Goal: Task Accomplishment & Management: Complete application form

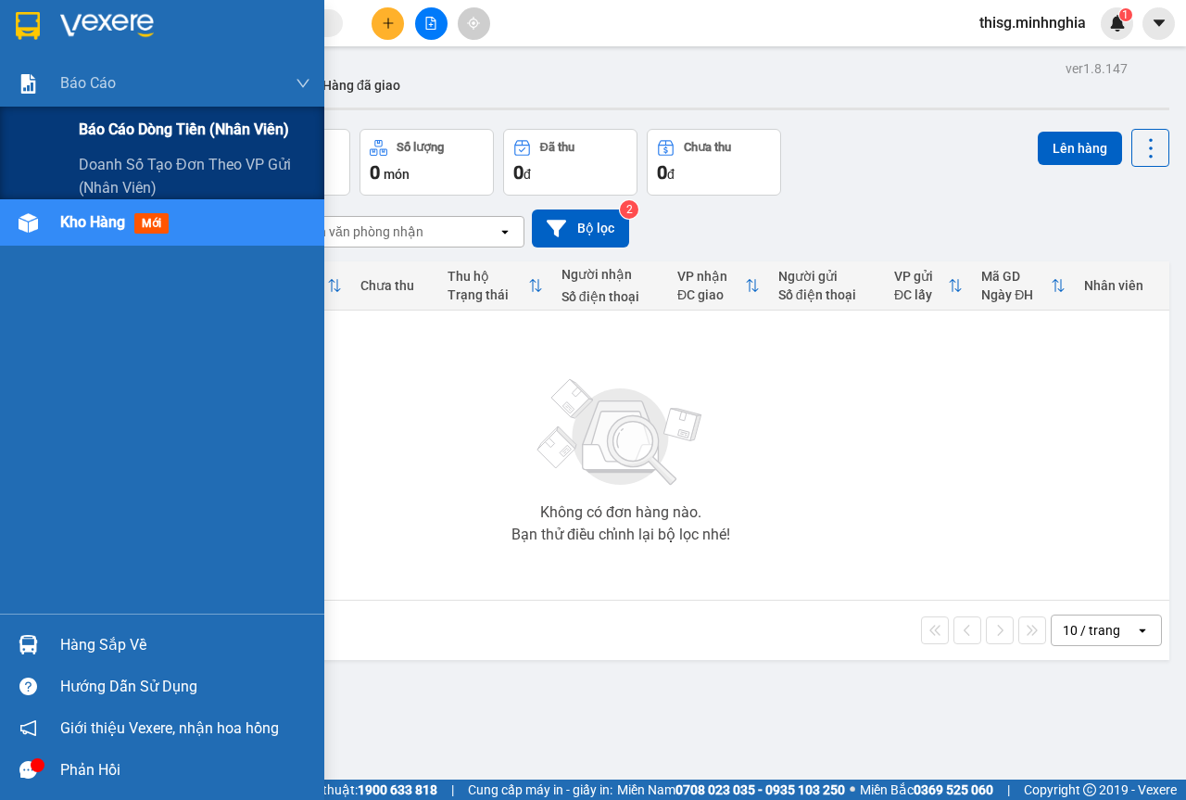
click at [72, 121] on div "Báo cáo dòng tiền (nhân viên)" at bounding box center [162, 130] width 324 height 46
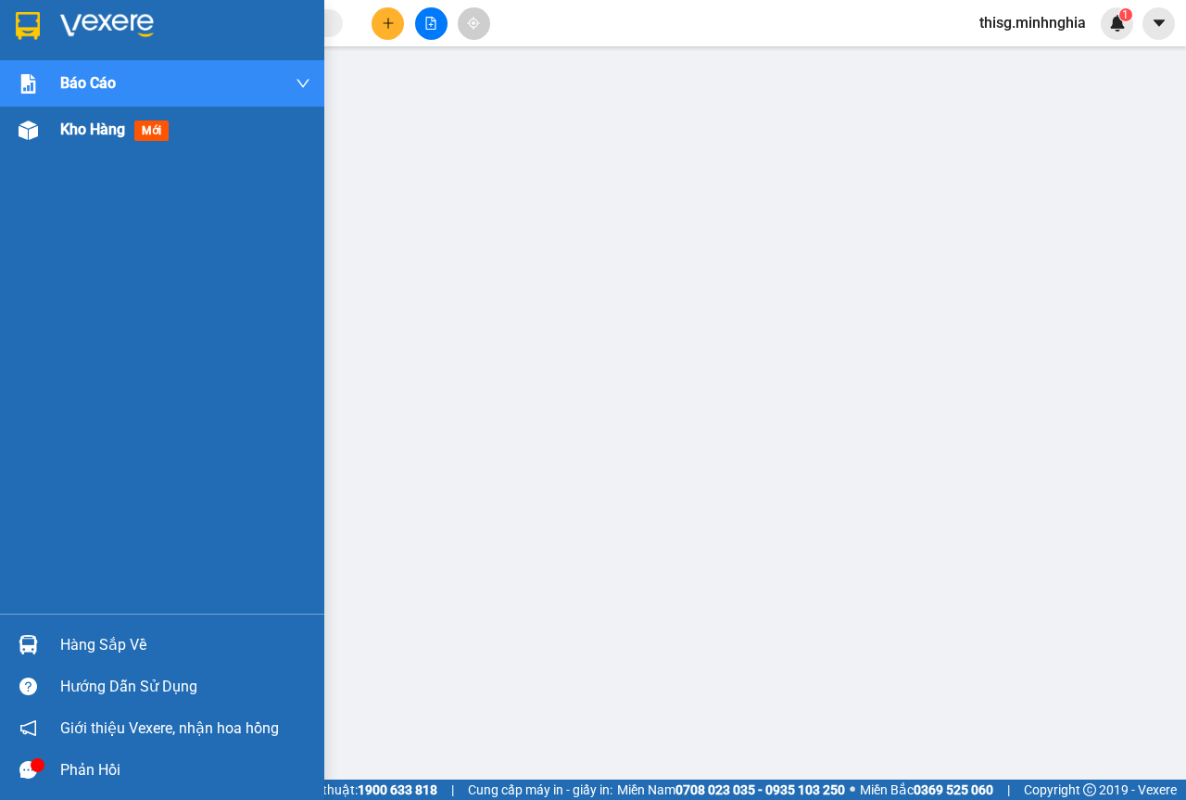
click at [97, 144] on div "Kho hàng mới" at bounding box center [185, 130] width 250 height 46
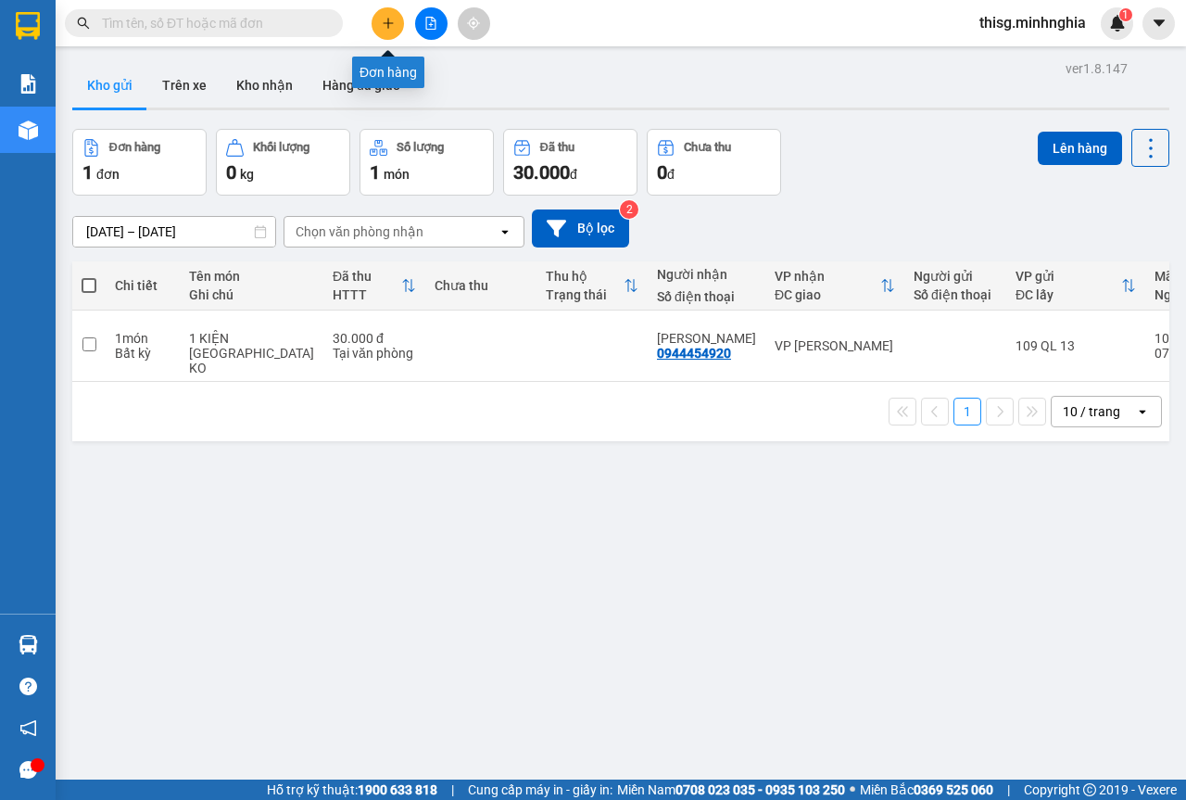
click at [395, 20] on button at bounding box center [388, 23] width 32 height 32
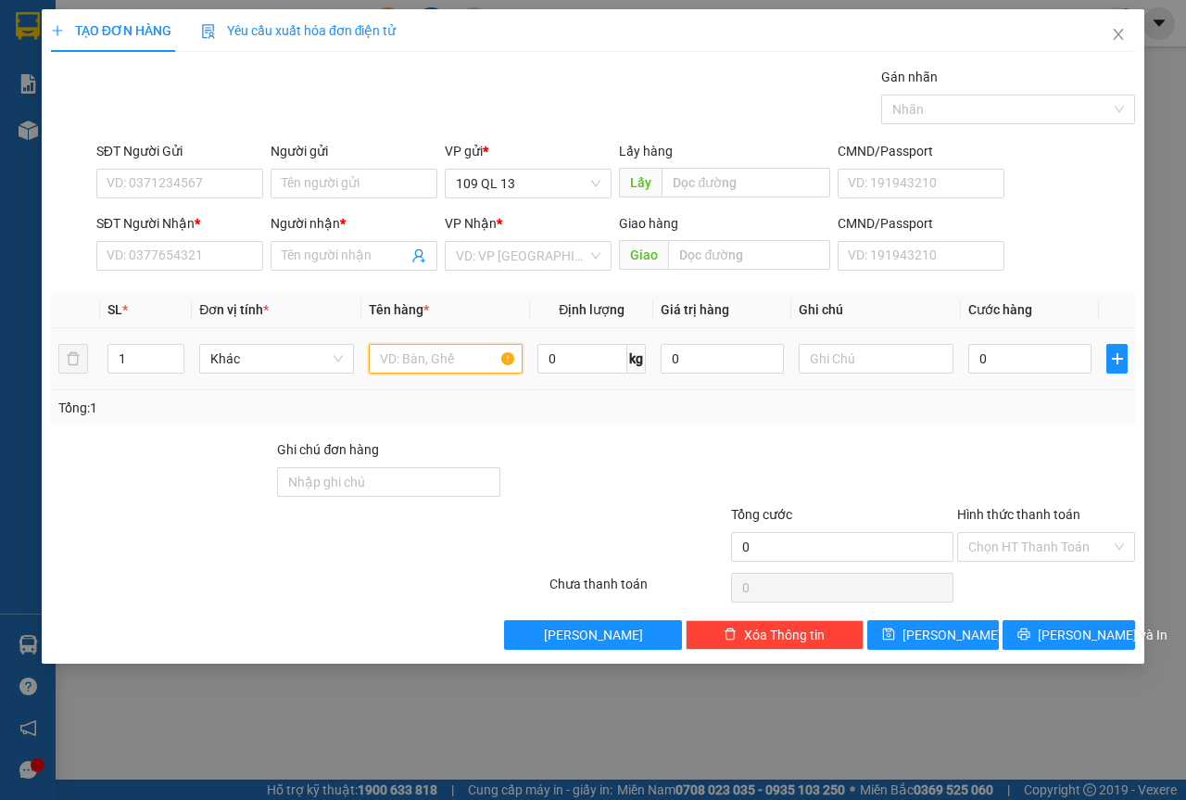
click at [485, 346] on input "text" at bounding box center [446, 359] width 155 height 30
click at [104, 248] on input "SĐT Người Nhận *" at bounding box center [179, 256] width 167 height 30
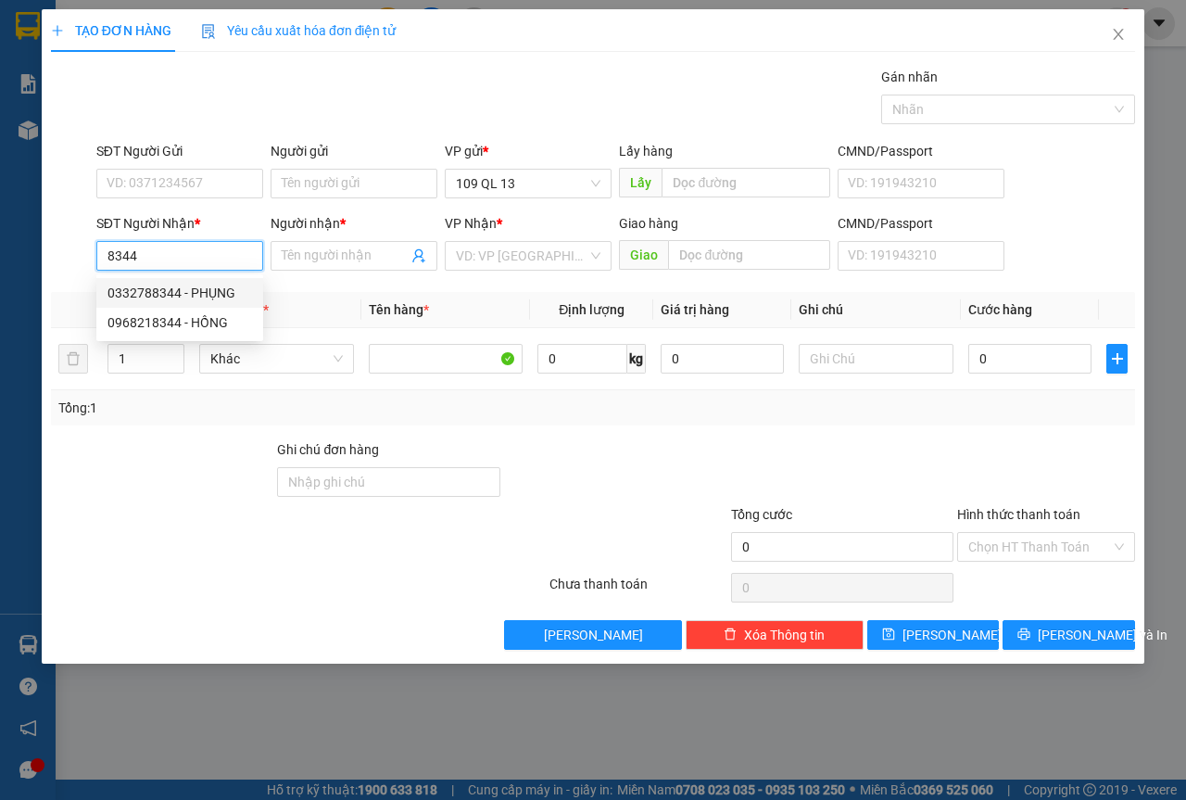
click at [207, 299] on div "0332788344 - PHỤNG" at bounding box center [180, 293] width 145 height 20
type input "0332788344"
type input "PHỤNG"
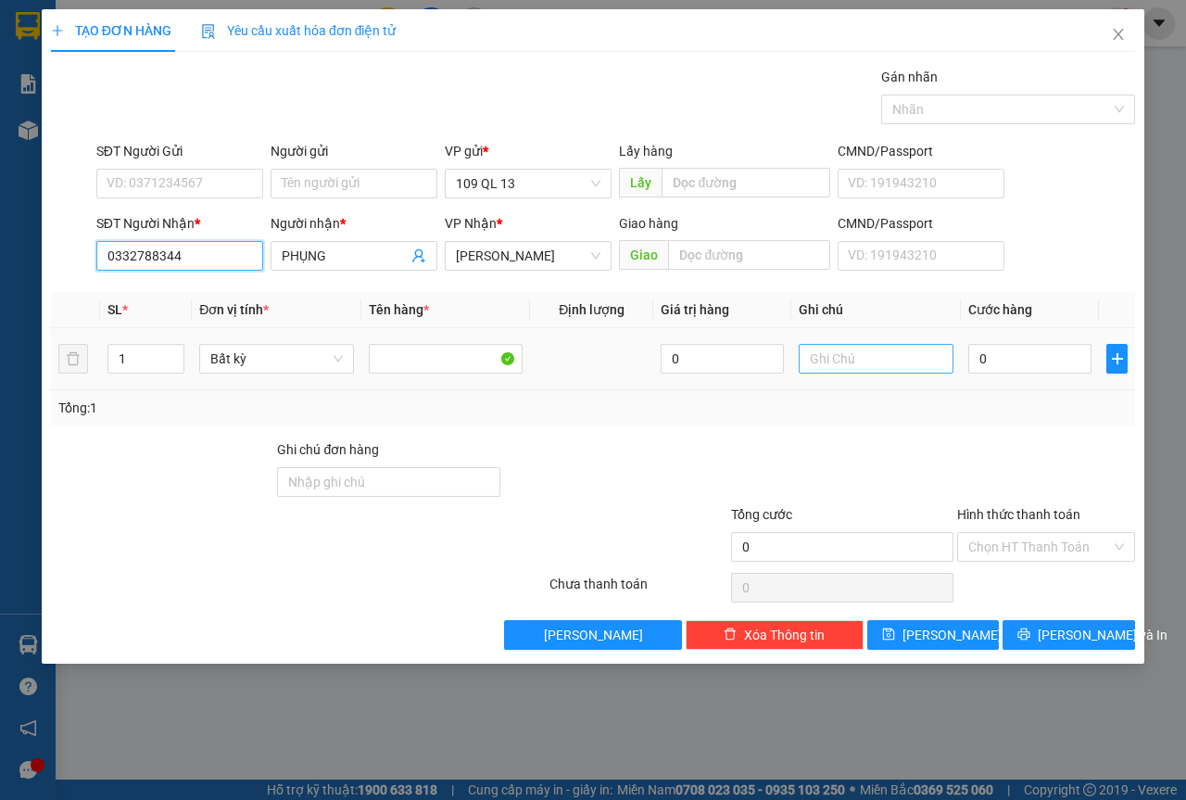
type input "0332788344"
click at [823, 358] on input "text" at bounding box center [876, 359] width 155 height 30
type input "1 CỤC MÁY"
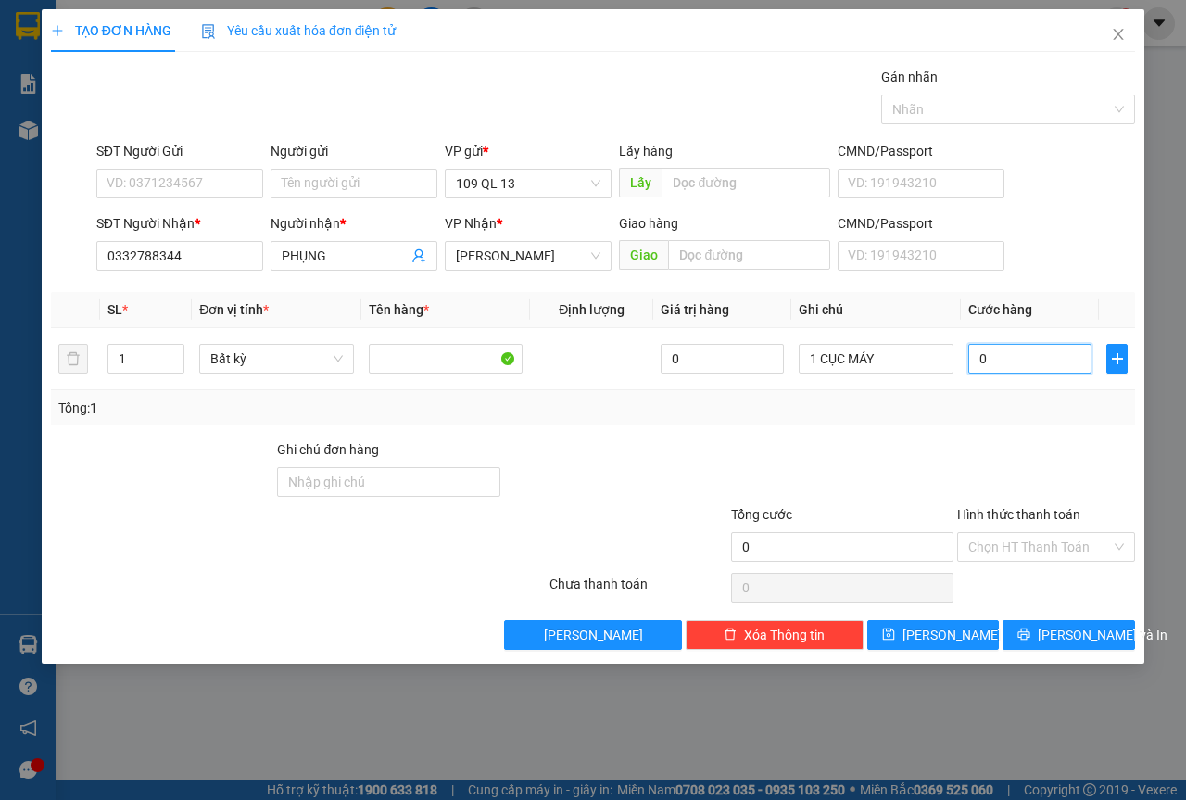
type input "1"
type input "10"
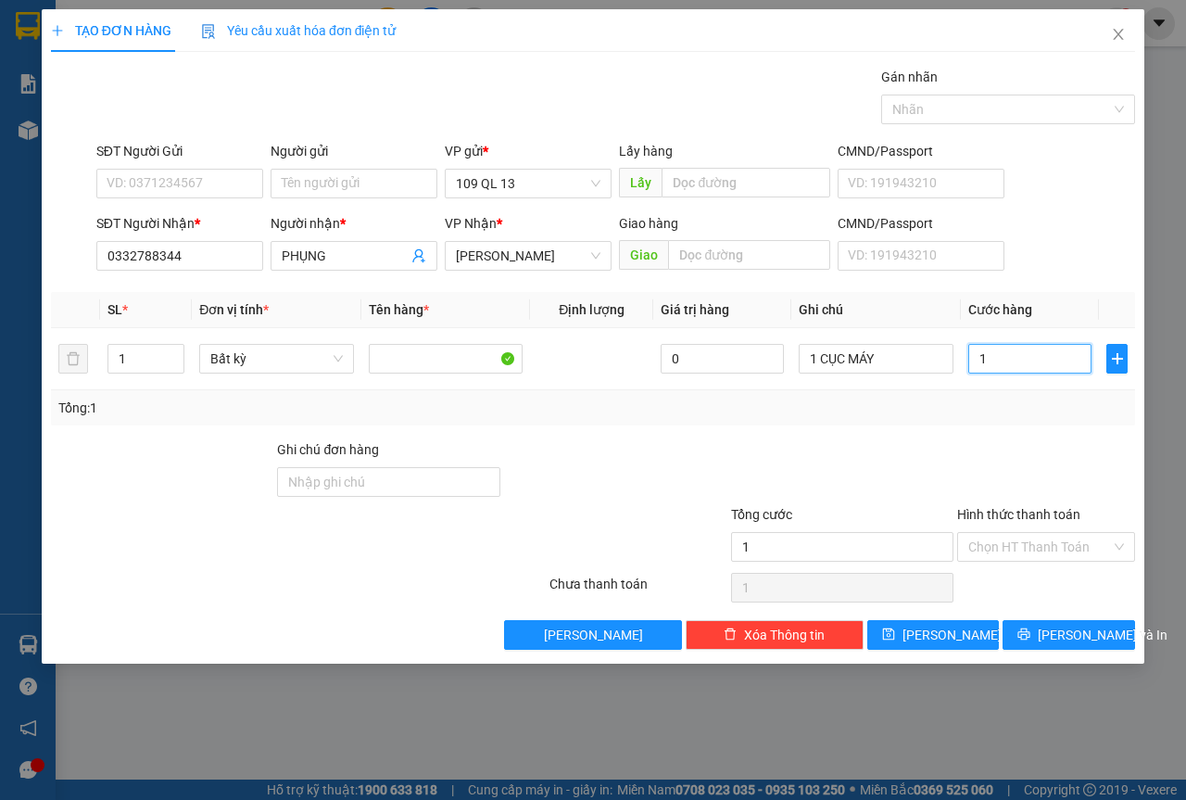
type input "10"
type input "100"
type input "100.000"
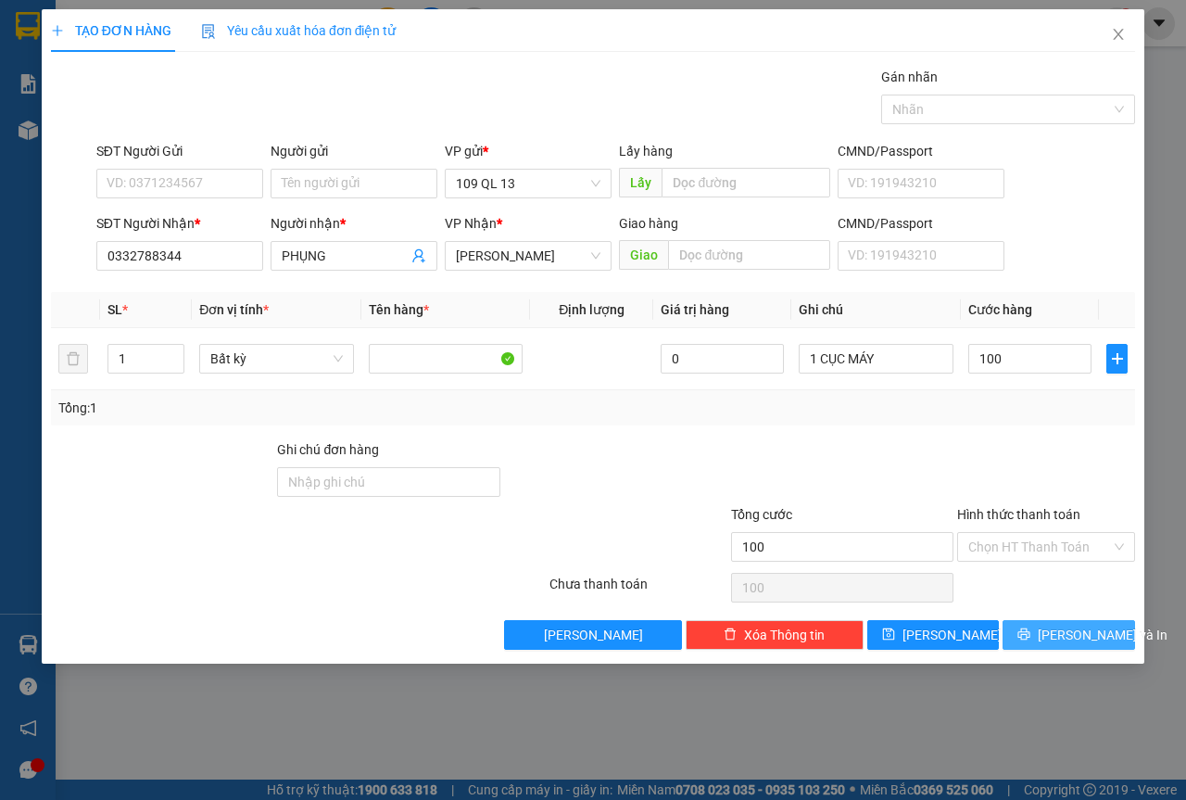
type input "100.000"
click at [1075, 629] on span "[PERSON_NAME] và In" at bounding box center [1103, 635] width 130 height 20
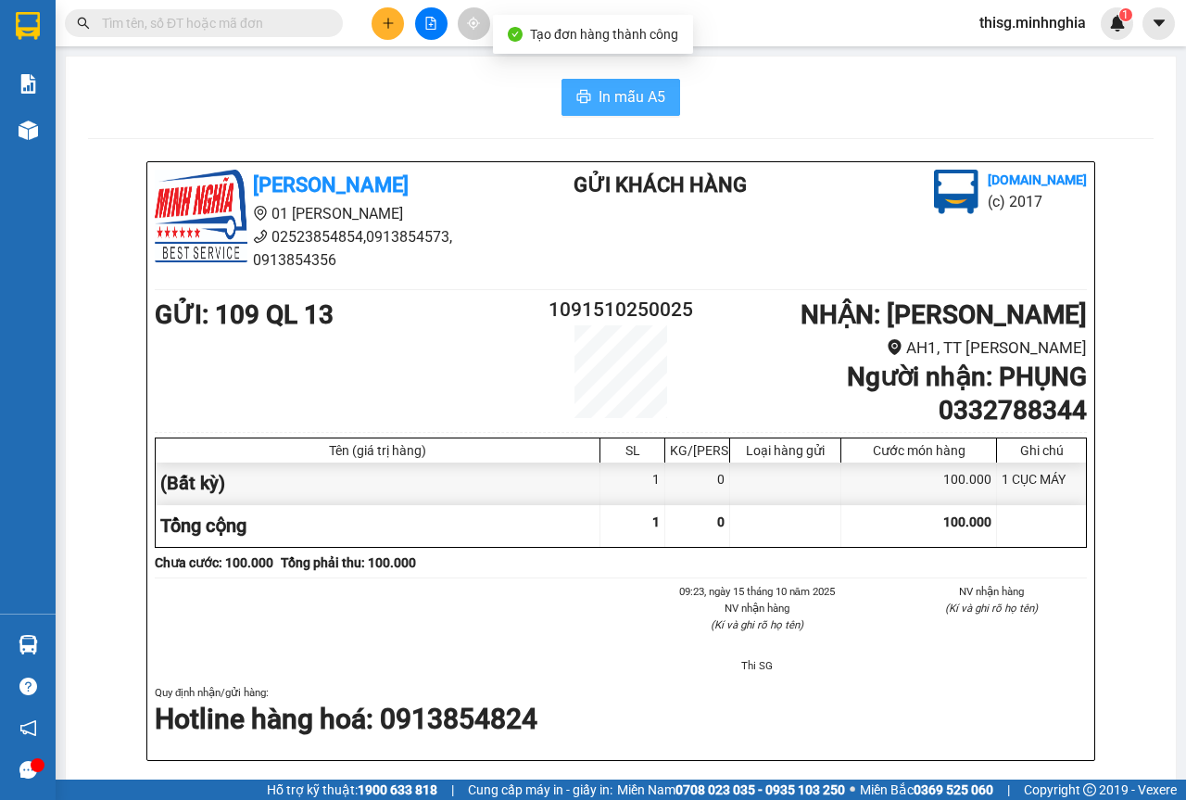
click at [616, 96] on span "In mẫu A5" at bounding box center [632, 96] width 67 height 23
click at [367, 25] on div at bounding box center [430, 23] width 139 height 32
click at [386, 25] on icon "plus" at bounding box center [388, 23] width 13 height 13
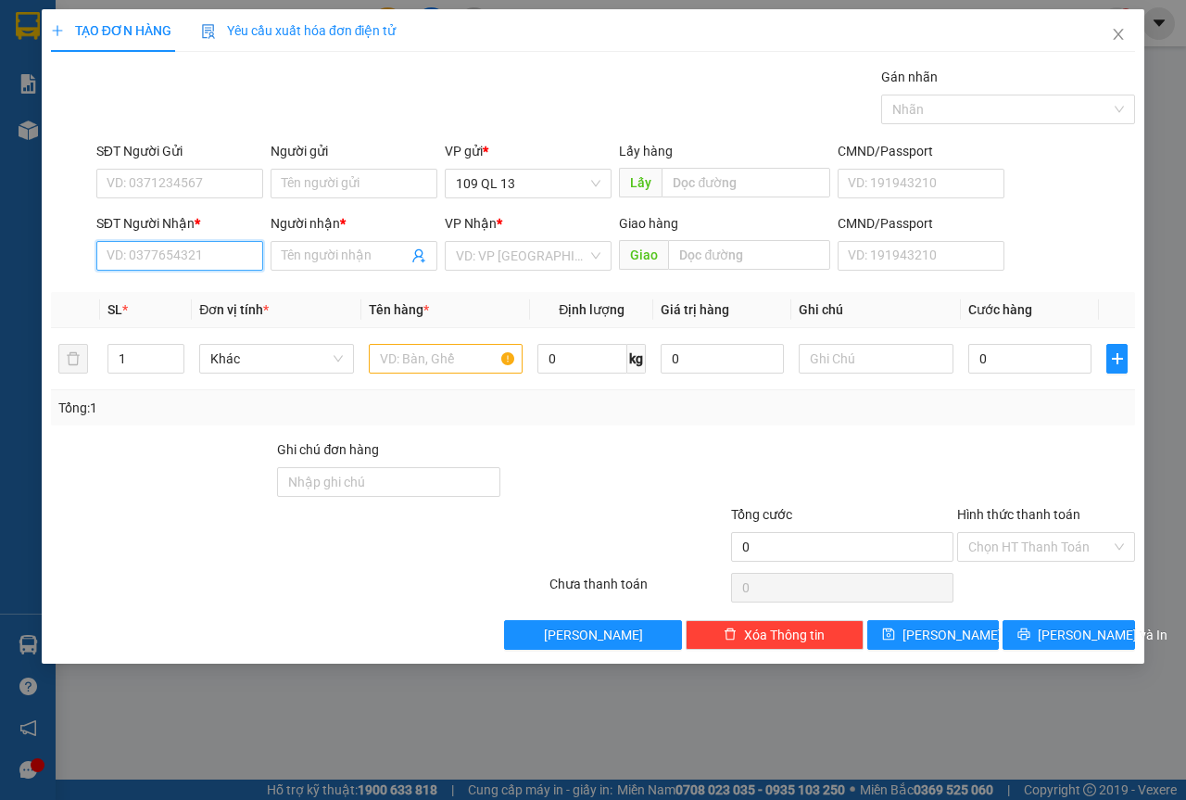
click at [177, 259] on input "SĐT Người Nhận *" at bounding box center [179, 256] width 167 height 30
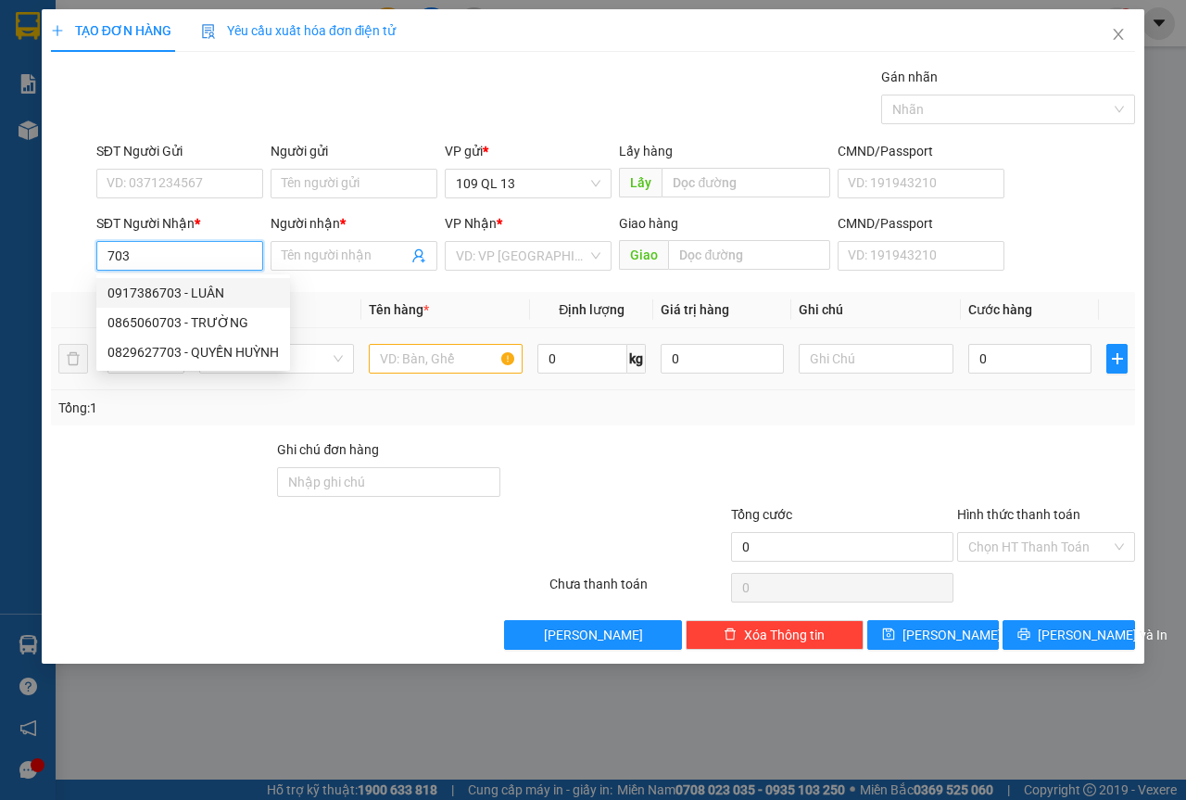
drag, startPoint x: 231, startPoint y: 285, endPoint x: 421, endPoint y: 342, distance: 198.5
click at [230, 284] on div "0917386703 - LUÂN" at bounding box center [193, 293] width 171 height 20
type input "0917386703"
type input "LUÂN"
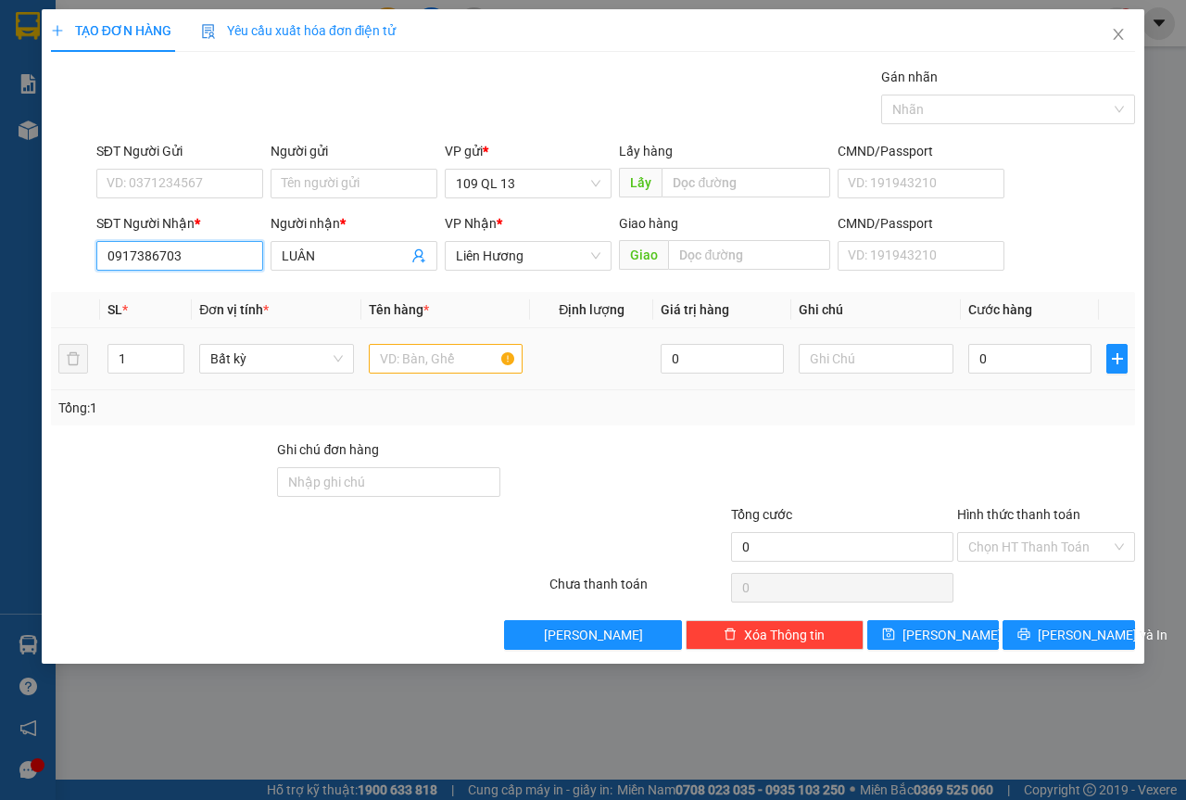
type input "0917386703"
drag, startPoint x: 421, startPoint y: 349, endPoint x: 827, endPoint y: 351, distance: 406.0
click at [421, 349] on input "text" at bounding box center [446, 359] width 155 height 30
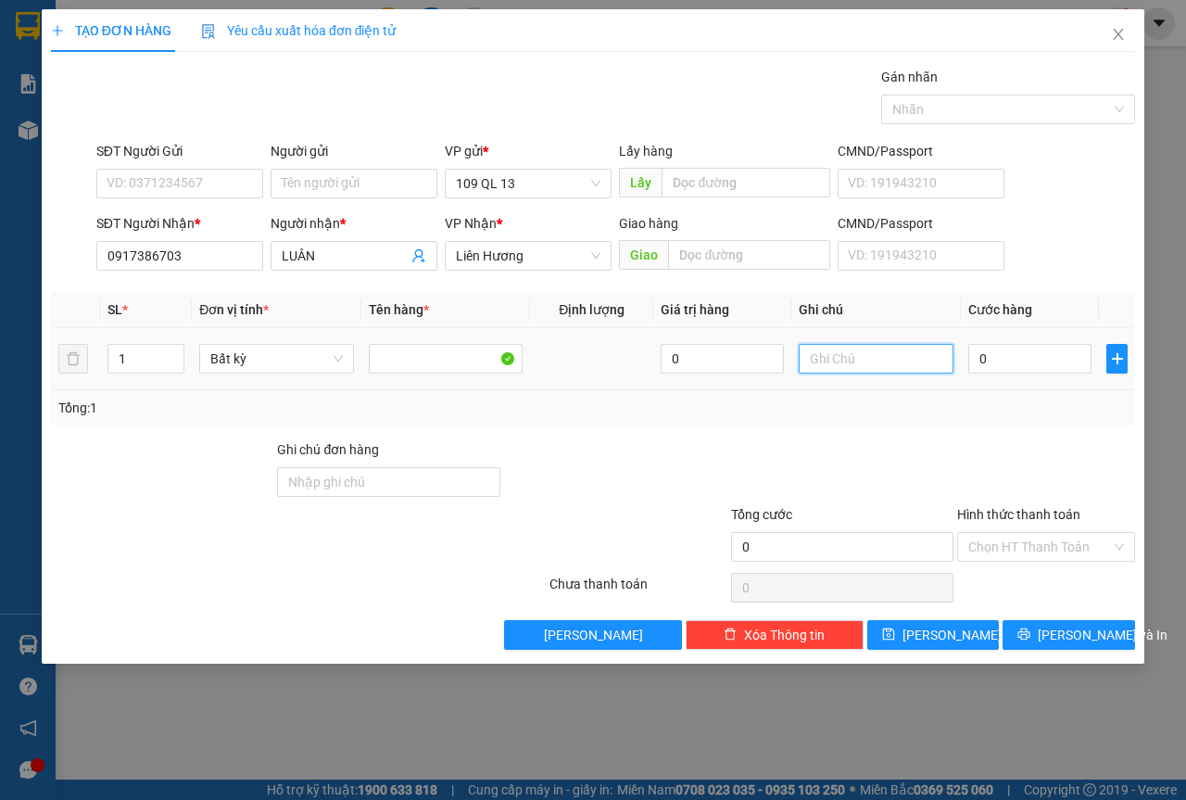
click at [860, 351] on input "text" at bounding box center [876, 359] width 155 height 30
type input "1 CỤC ĐEN ĐL"
type input "6"
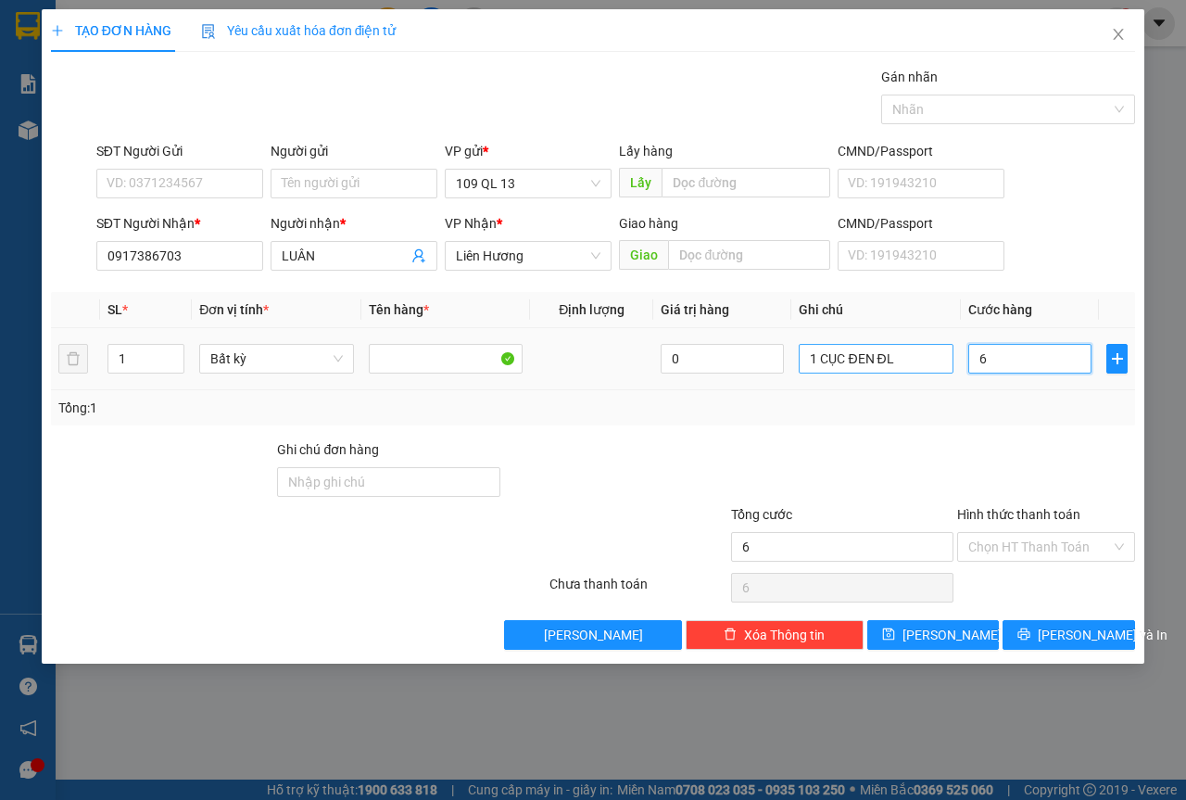
type input "60"
type input "60.000"
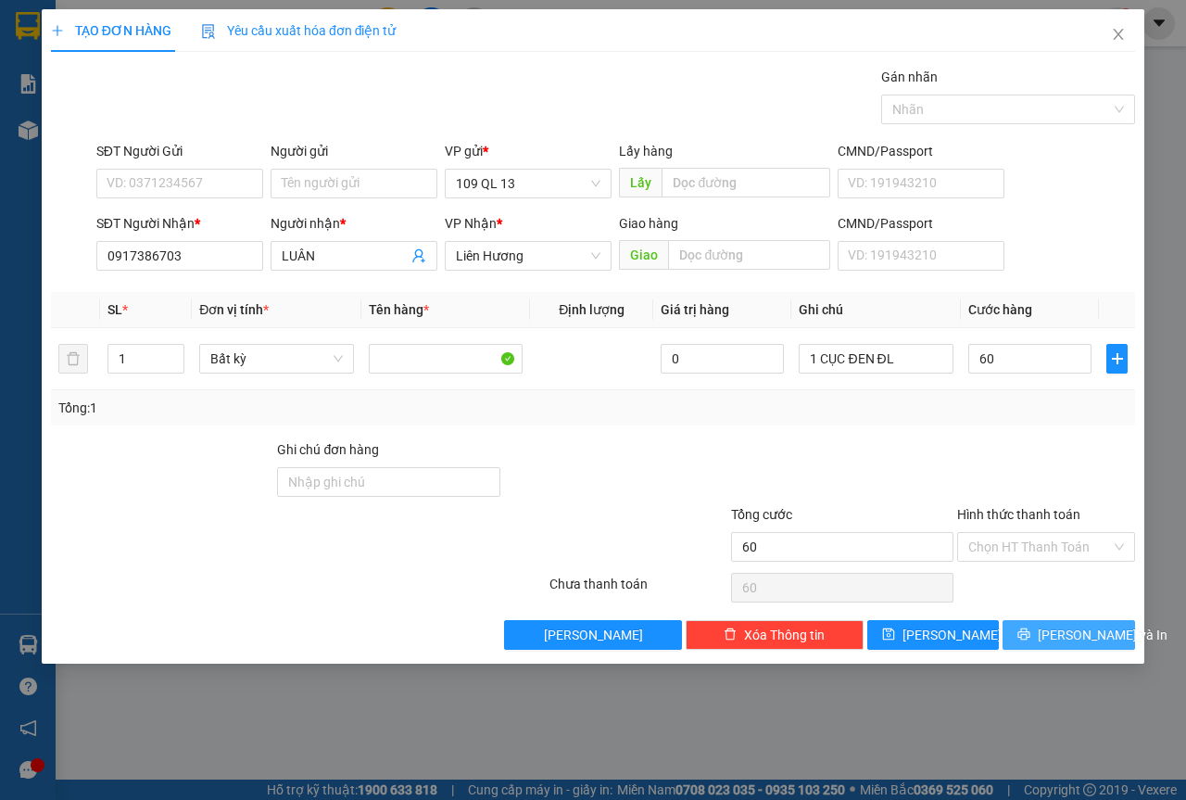
type input "60.000"
click at [1094, 630] on span "[PERSON_NAME] và In" at bounding box center [1103, 635] width 130 height 20
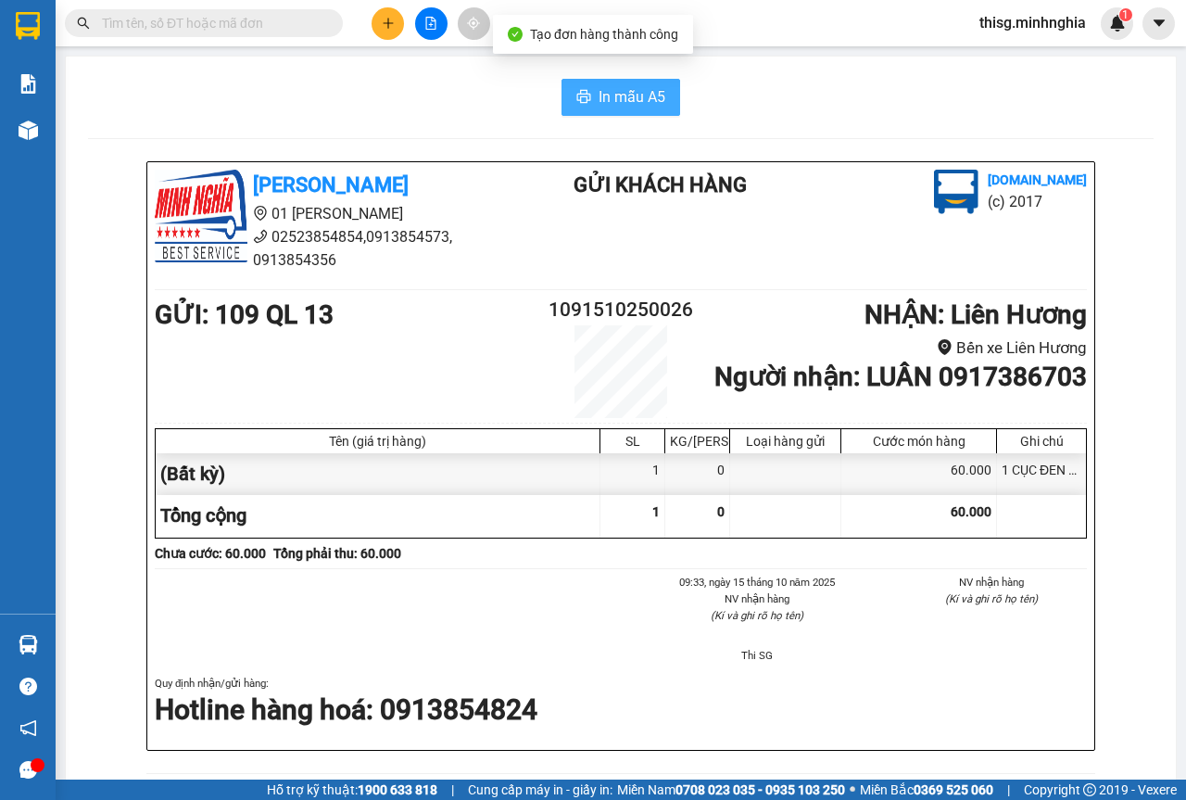
click at [599, 84] on button "In mẫu A5" at bounding box center [621, 97] width 119 height 37
click at [380, 18] on button at bounding box center [388, 23] width 32 height 32
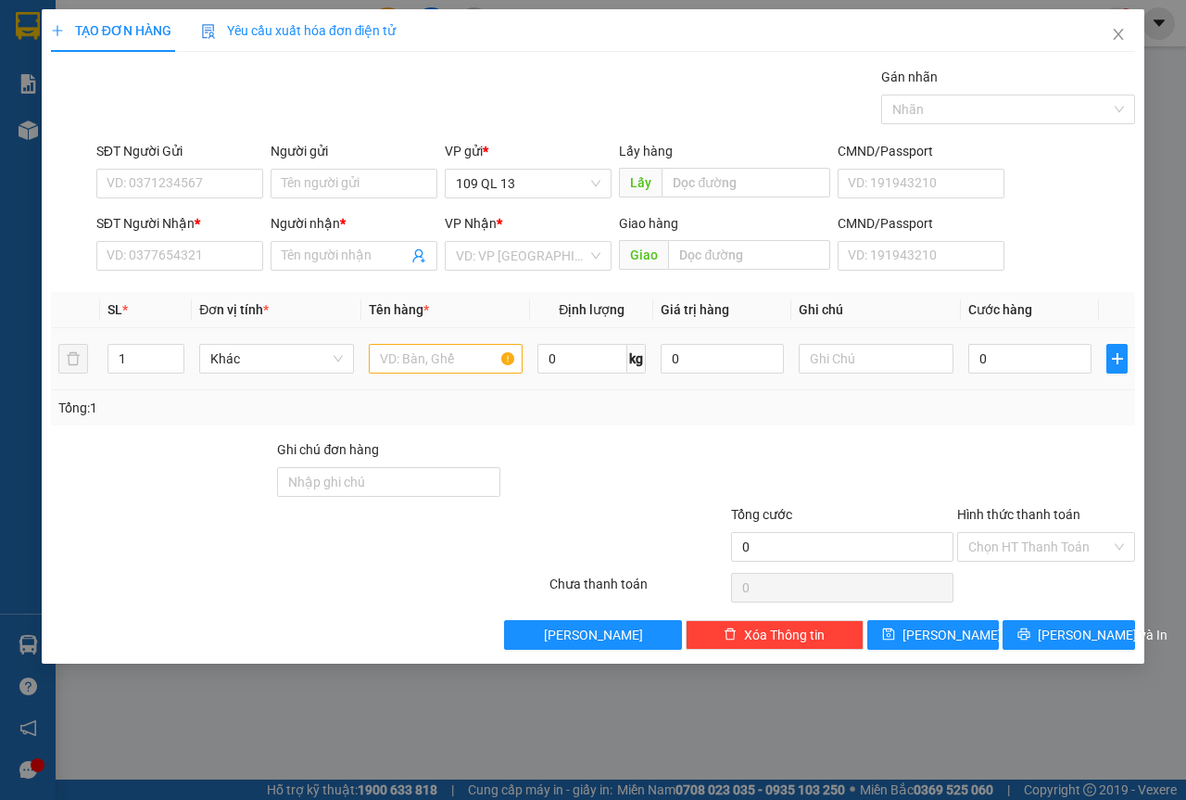
click at [427, 381] on td at bounding box center [446, 359] width 170 height 62
drag, startPoint x: 411, startPoint y: 361, endPoint x: 245, endPoint y: 298, distance: 177.2
click at [410, 360] on input "text" at bounding box center [446, 359] width 155 height 30
click at [184, 240] on div "SĐT Người Nhận *" at bounding box center [179, 227] width 167 height 28
click at [172, 247] on input "SĐT Người Nhận *" at bounding box center [179, 256] width 167 height 30
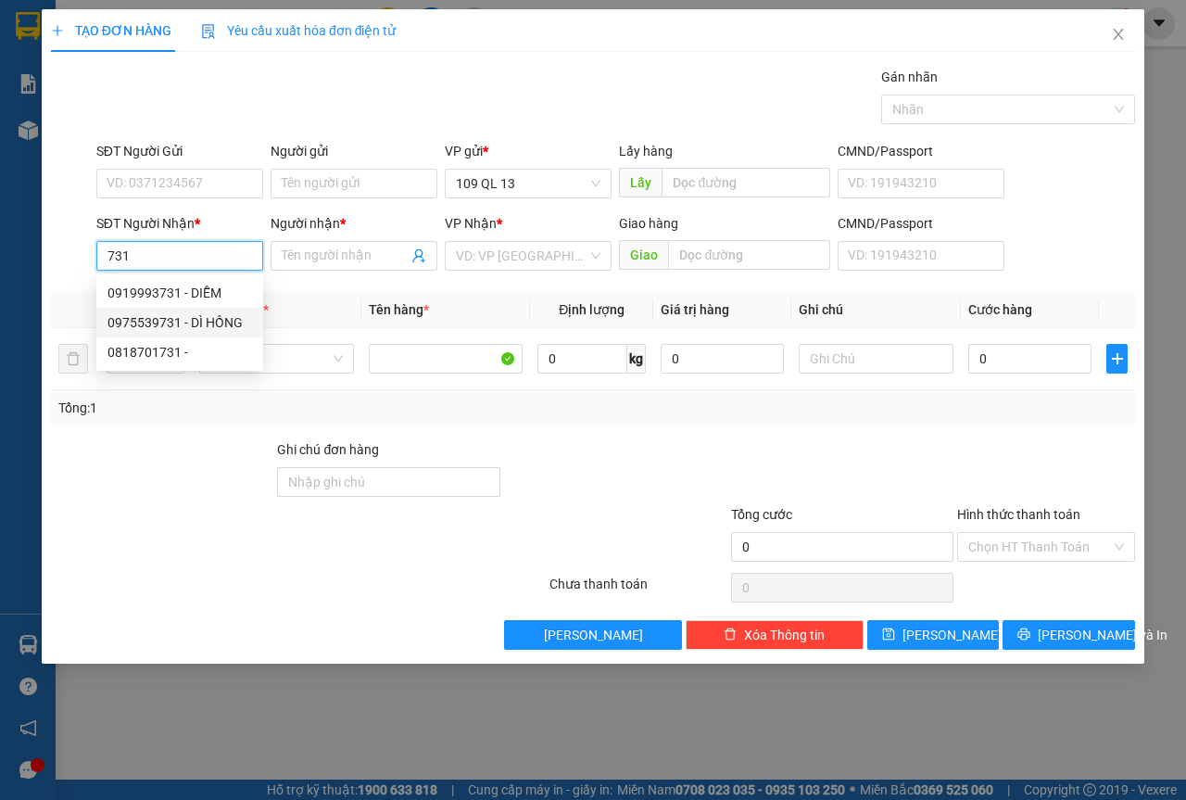
click at [147, 321] on div "0975539731 - DÌ HỒNG" at bounding box center [180, 322] width 145 height 20
type input "0975539731"
type input "DÌ [DEMOGRAPHIC_DATA]"
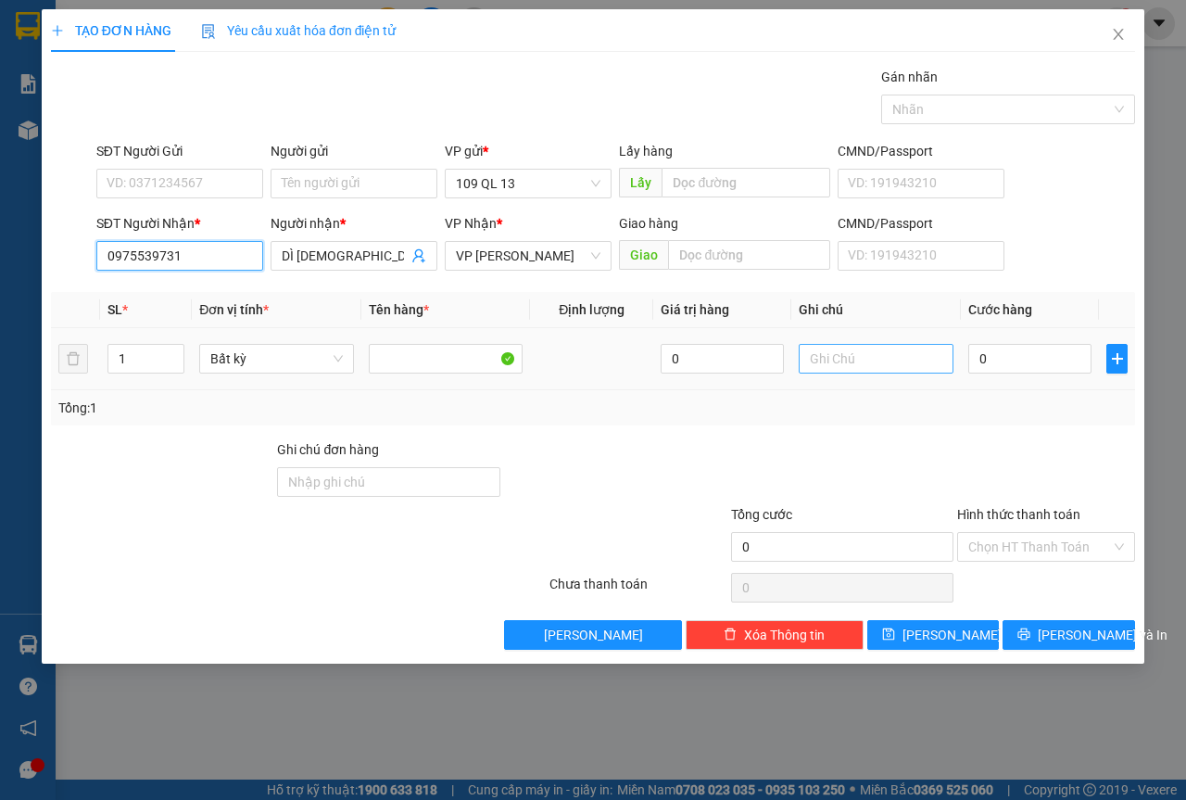
type input "0975539731"
click at [860, 361] on input "text" at bounding box center [876, 359] width 155 height 30
type input "1 BAO NEM"
type input "3"
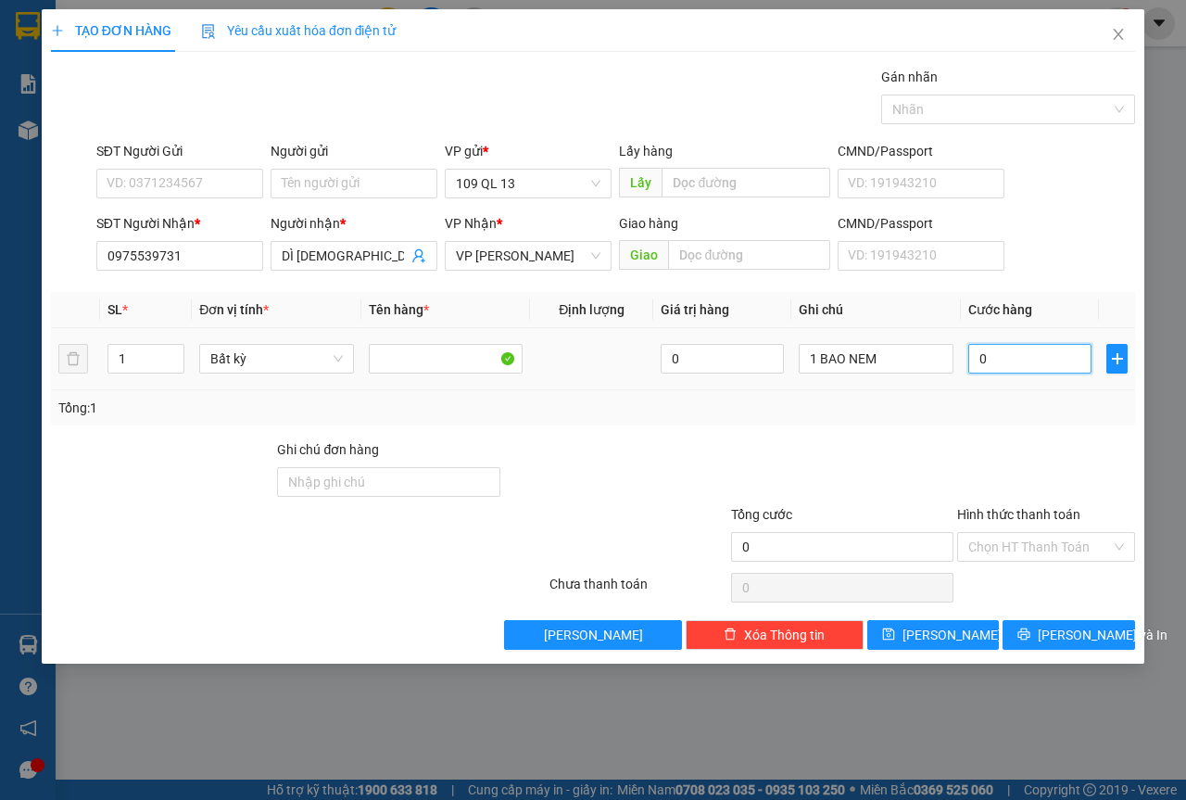
type input "3"
type input "30"
type input "30.000"
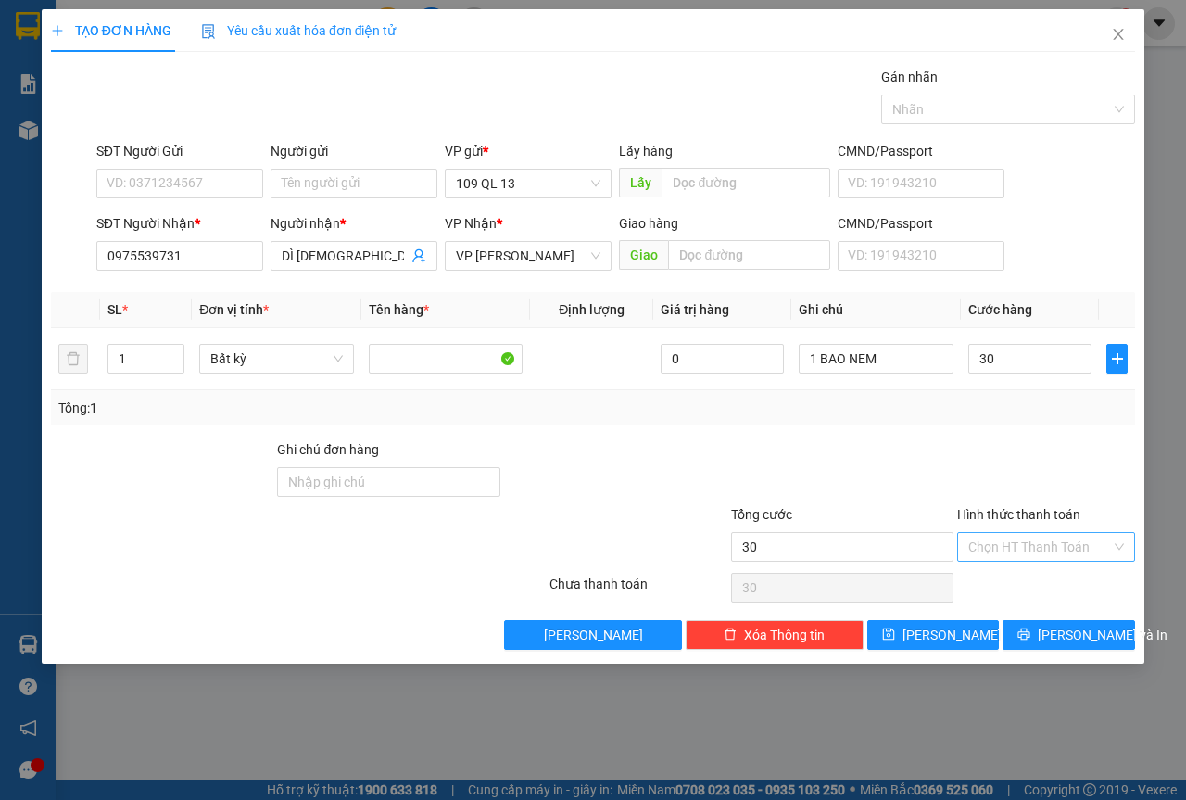
type input "30.000"
click at [1040, 553] on input "Hình thức thanh toán" at bounding box center [1040, 547] width 143 height 28
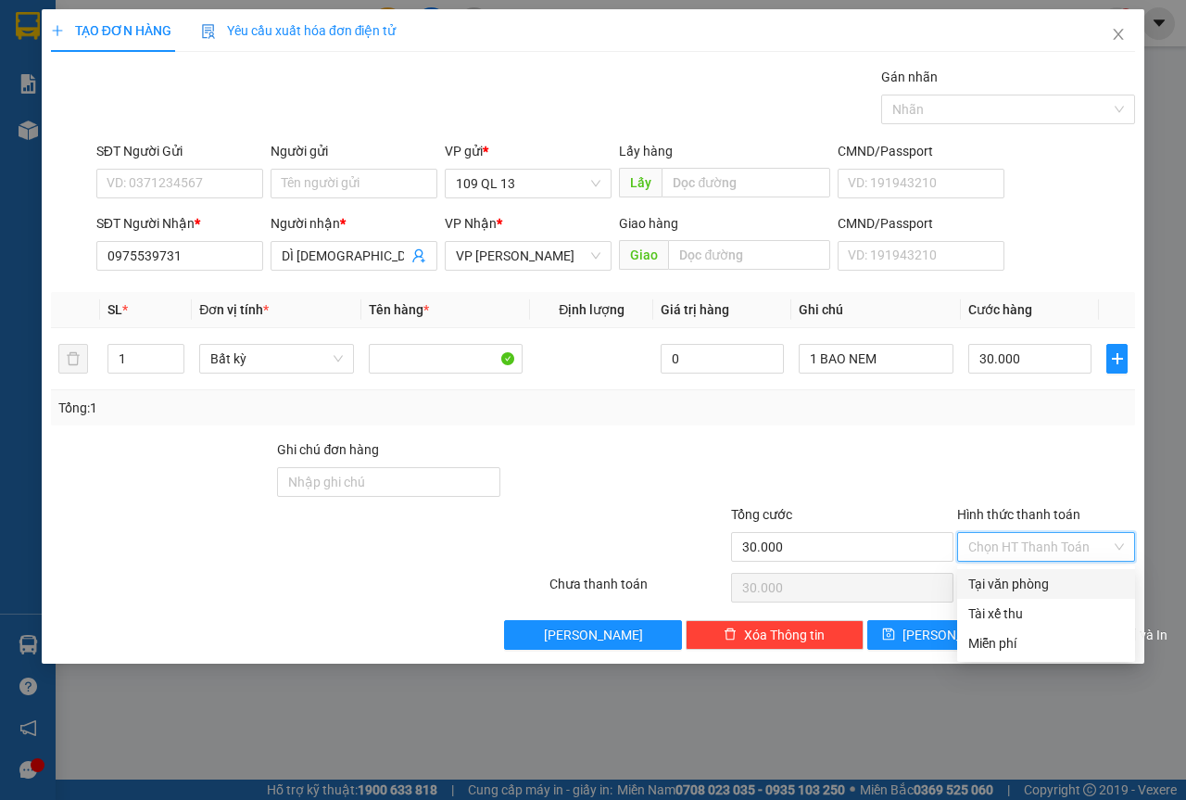
click at [1036, 571] on div "Tại văn phòng" at bounding box center [1046, 584] width 178 height 30
type input "0"
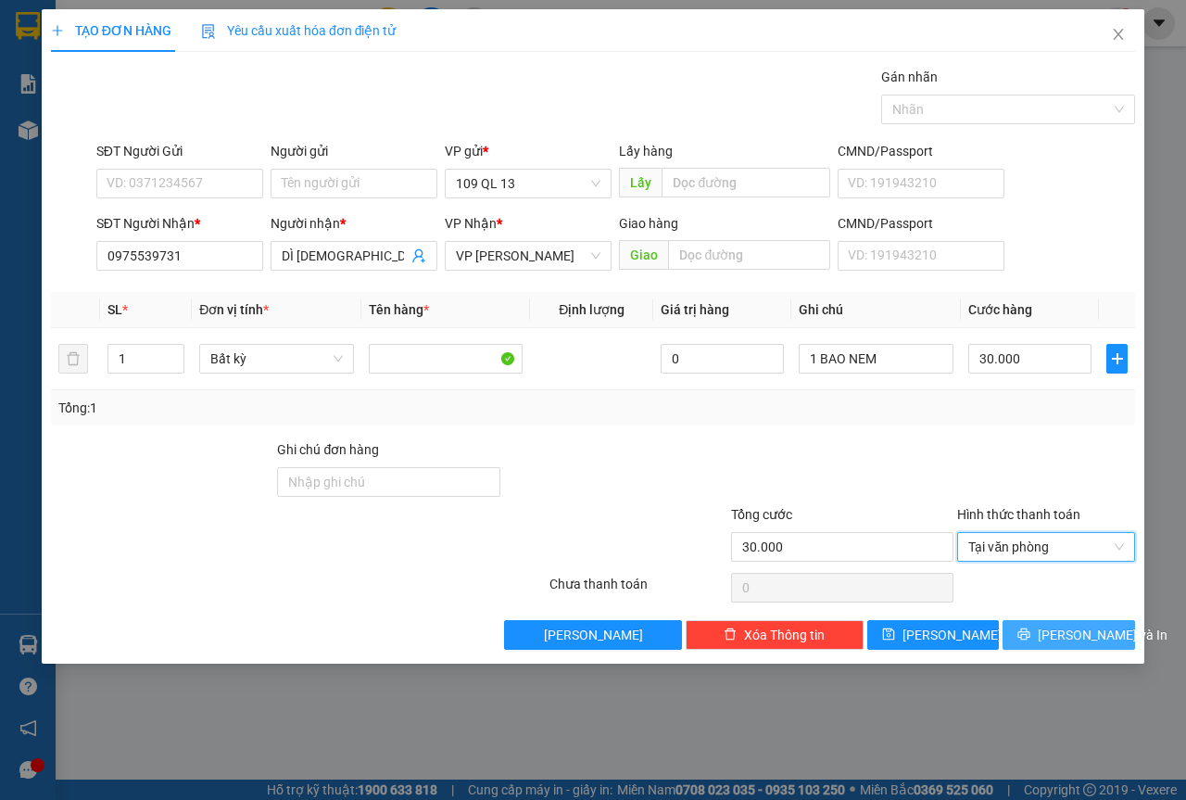
click at [1103, 642] on span "[PERSON_NAME] và In" at bounding box center [1103, 635] width 130 height 20
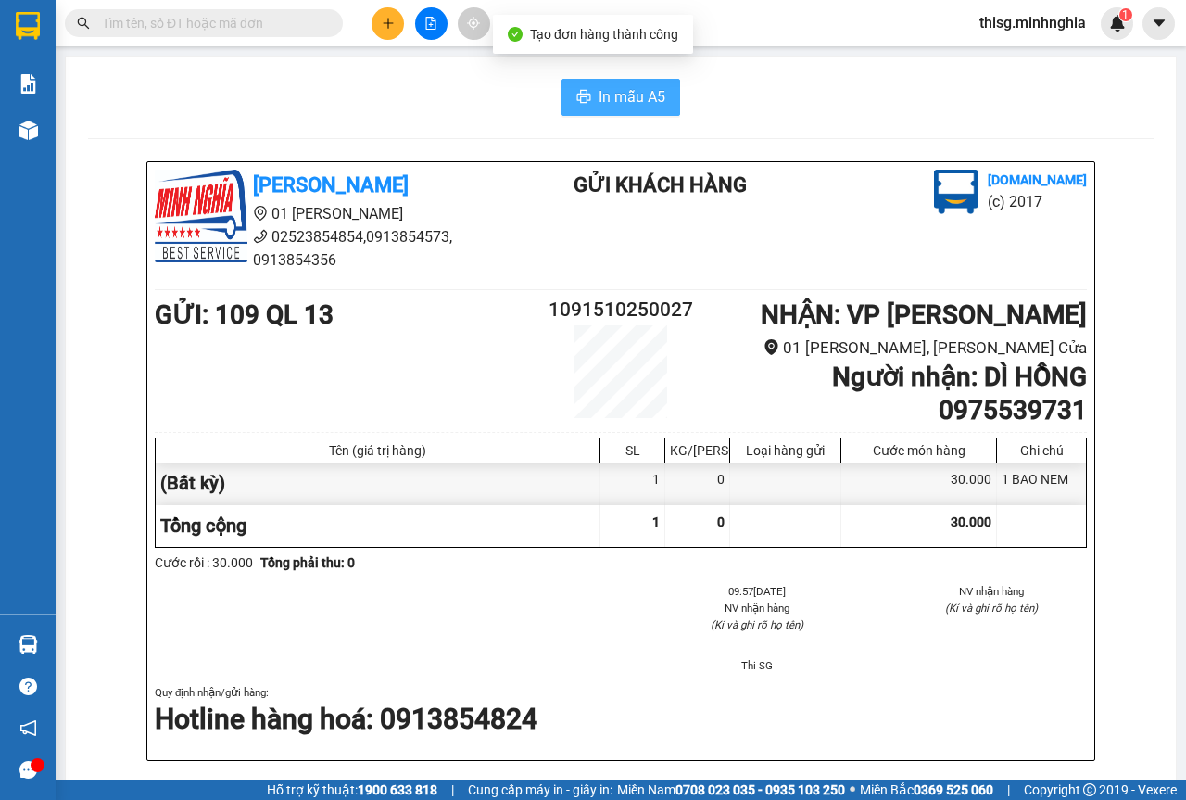
click at [602, 89] on span "In mẫu A5" at bounding box center [632, 96] width 67 height 23
click at [443, 37] on div at bounding box center [430, 23] width 139 height 32
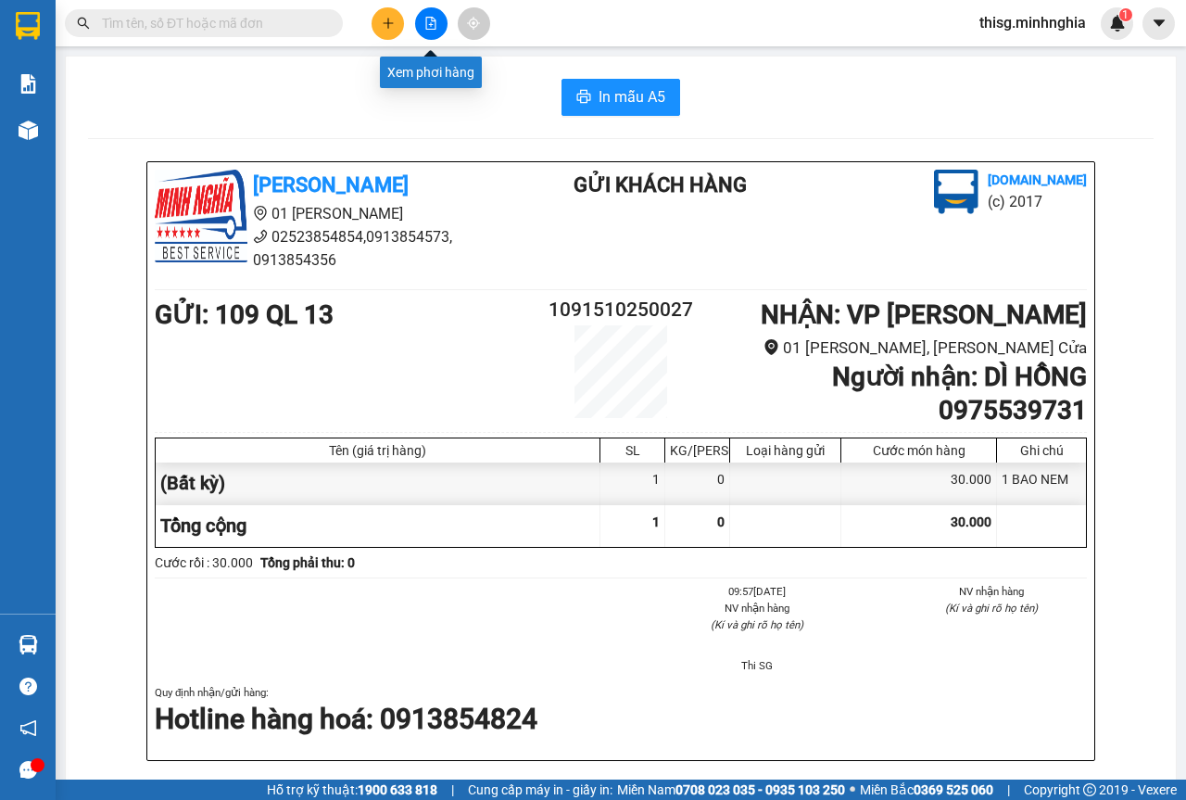
click at [434, 32] on button at bounding box center [431, 23] width 32 height 32
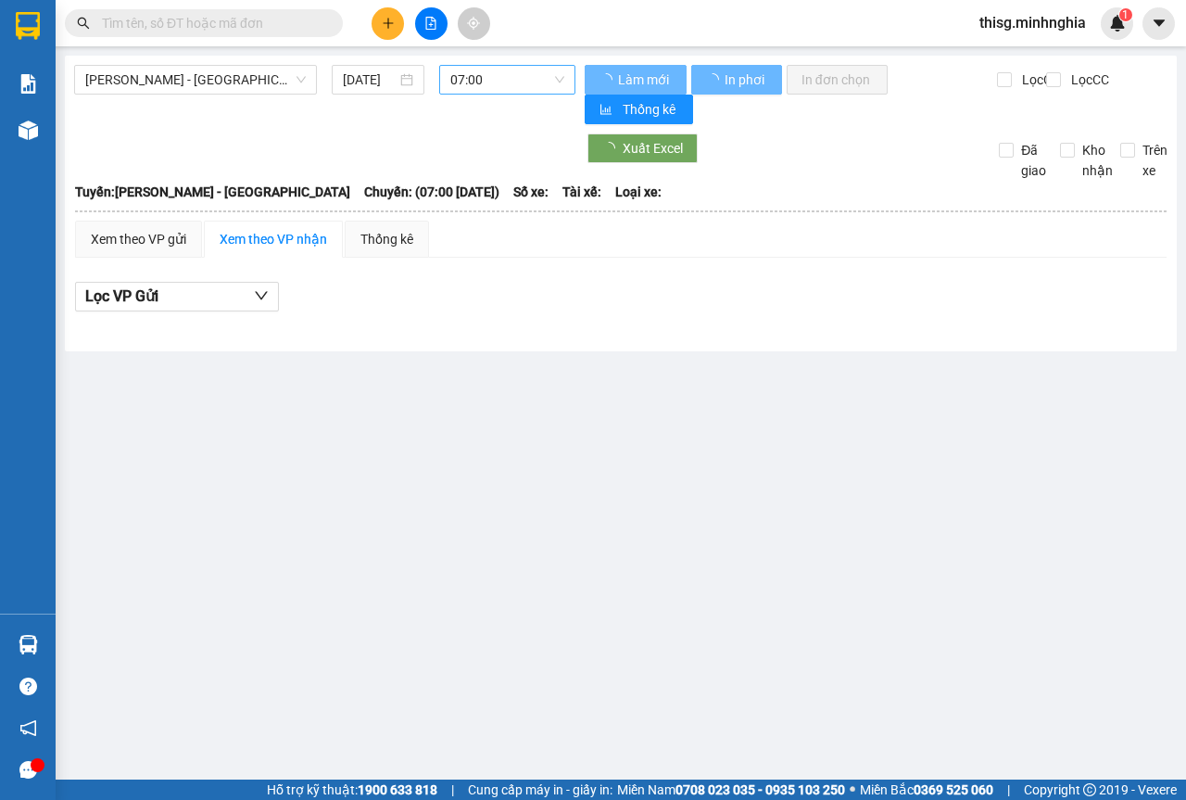
click at [474, 75] on span "07:00" at bounding box center [506, 80] width 113 height 28
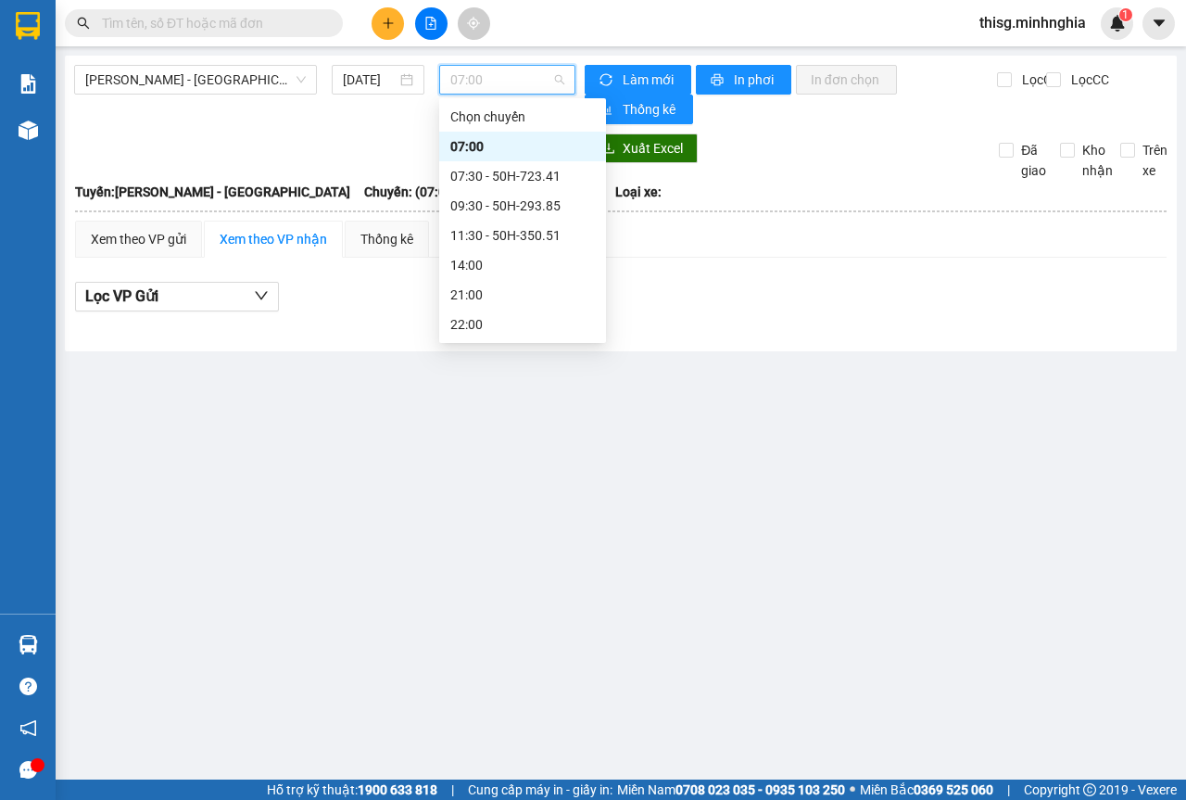
click at [151, 87] on span "[PERSON_NAME] - [GEOGRAPHIC_DATA]" at bounding box center [195, 80] width 221 height 28
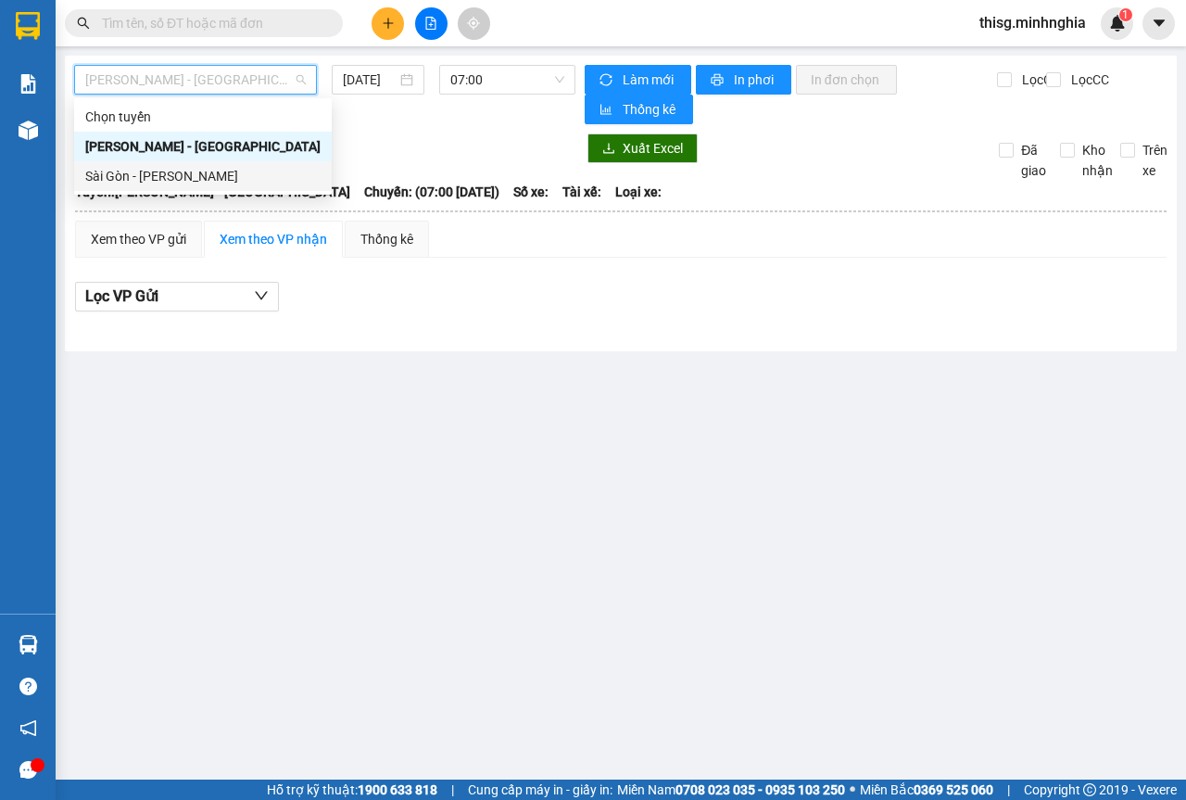
click at [143, 168] on div "Sài Gòn - [PERSON_NAME]" at bounding box center [202, 176] width 235 height 20
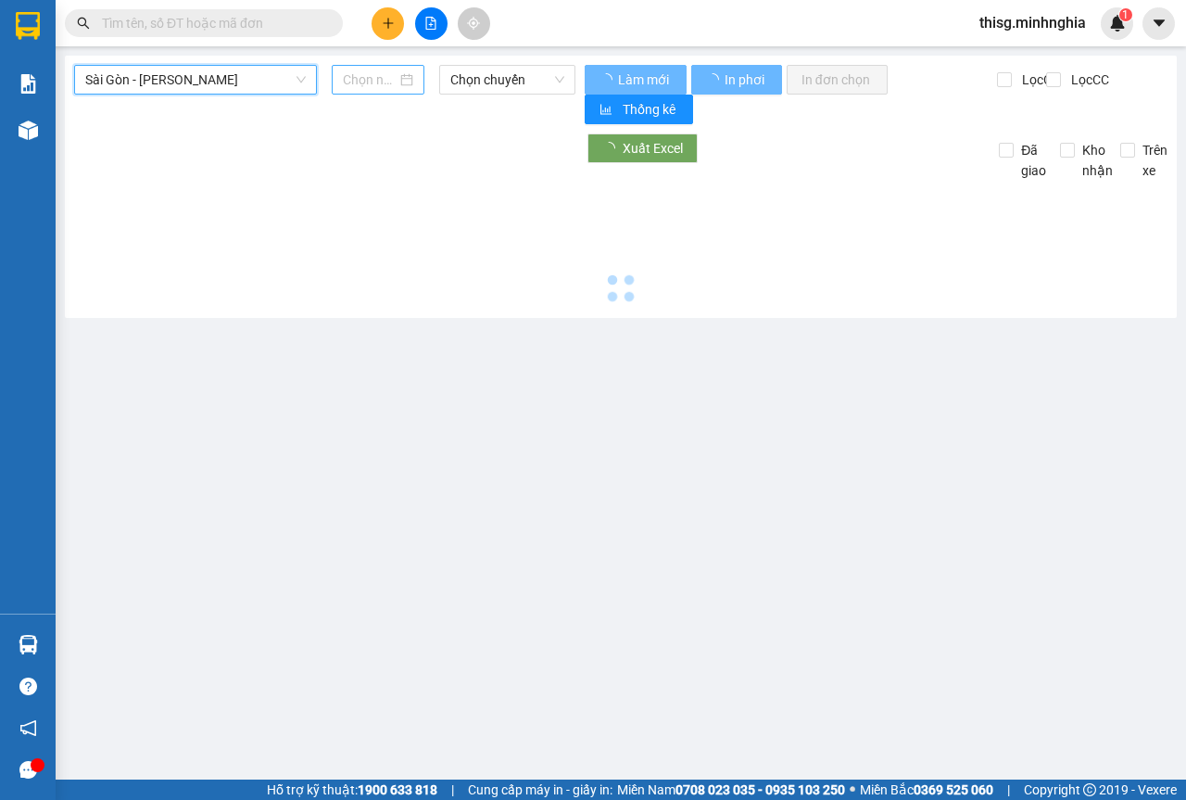
type input "[DATE]"
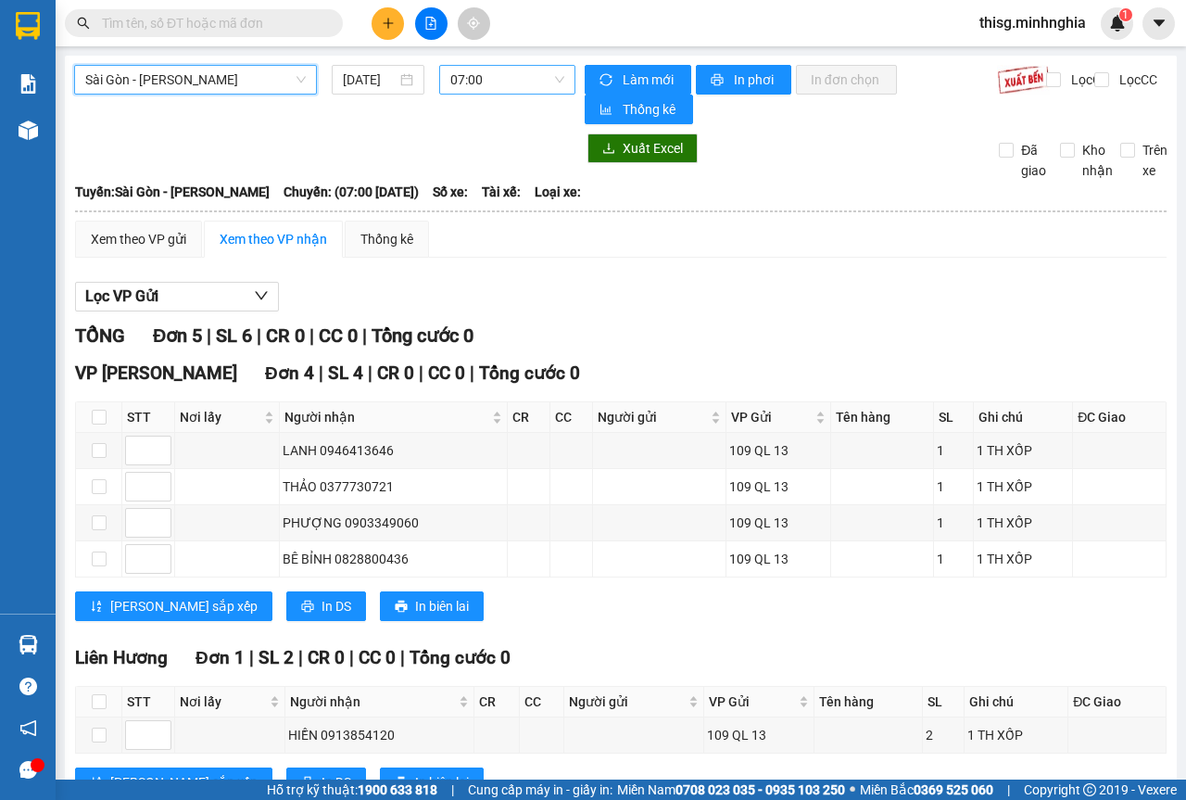
click at [440, 73] on div "07:00" at bounding box center [506, 80] width 135 height 30
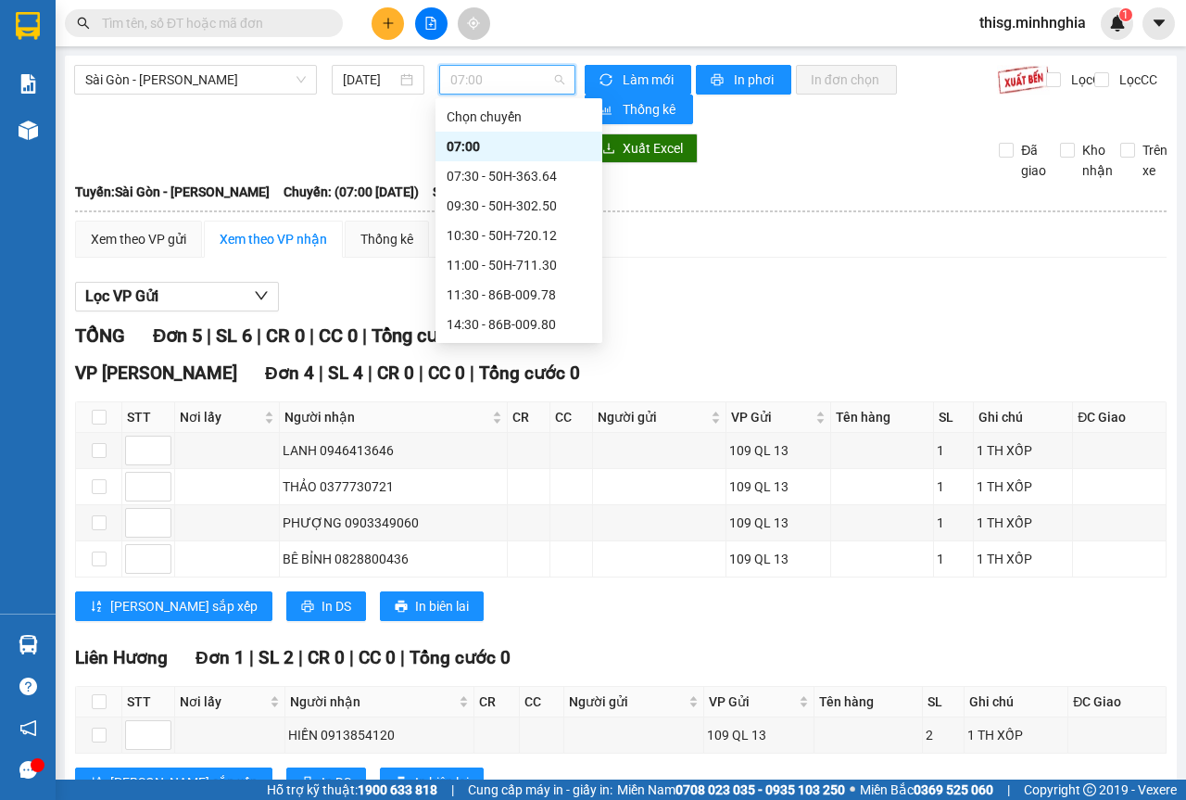
click at [441, 73] on div "07:00" at bounding box center [506, 80] width 135 height 30
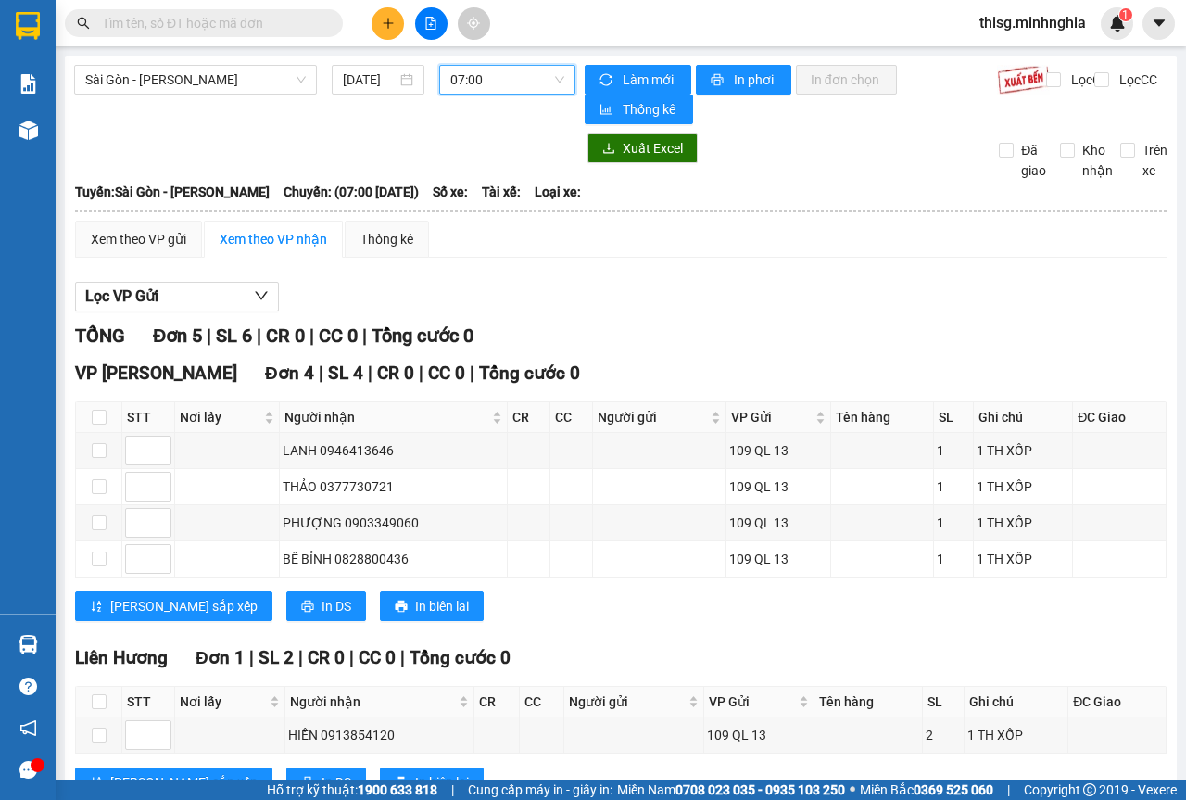
click at [504, 94] on div "Sài Gòn - Phan Rí [DATE] 07:00 07:00" at bounding box center [324, 94] width 501 height 59
click at [504, 87] on span "07:00" at bounding box center [506, 80] width 113 height 28
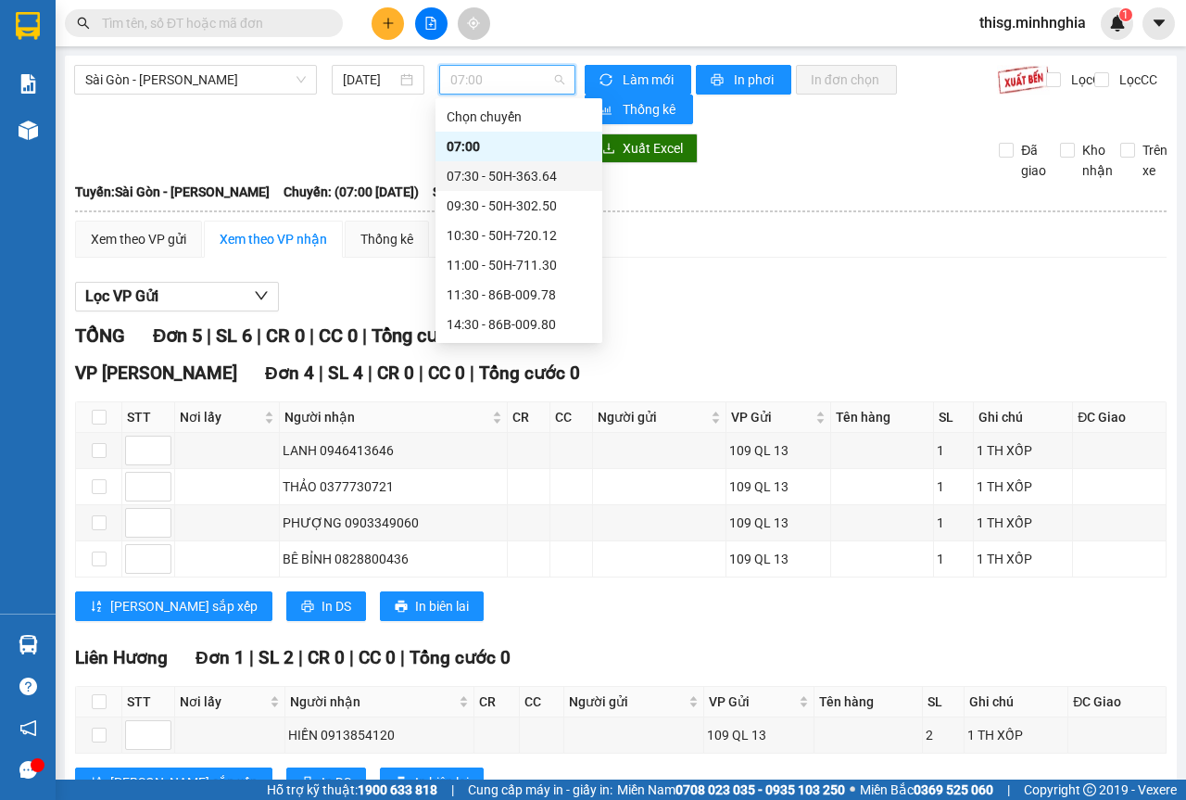
click at [474, 177] on div "07:30 - 50H-363.64" at bounding box center [519, 176] width 145 height 20
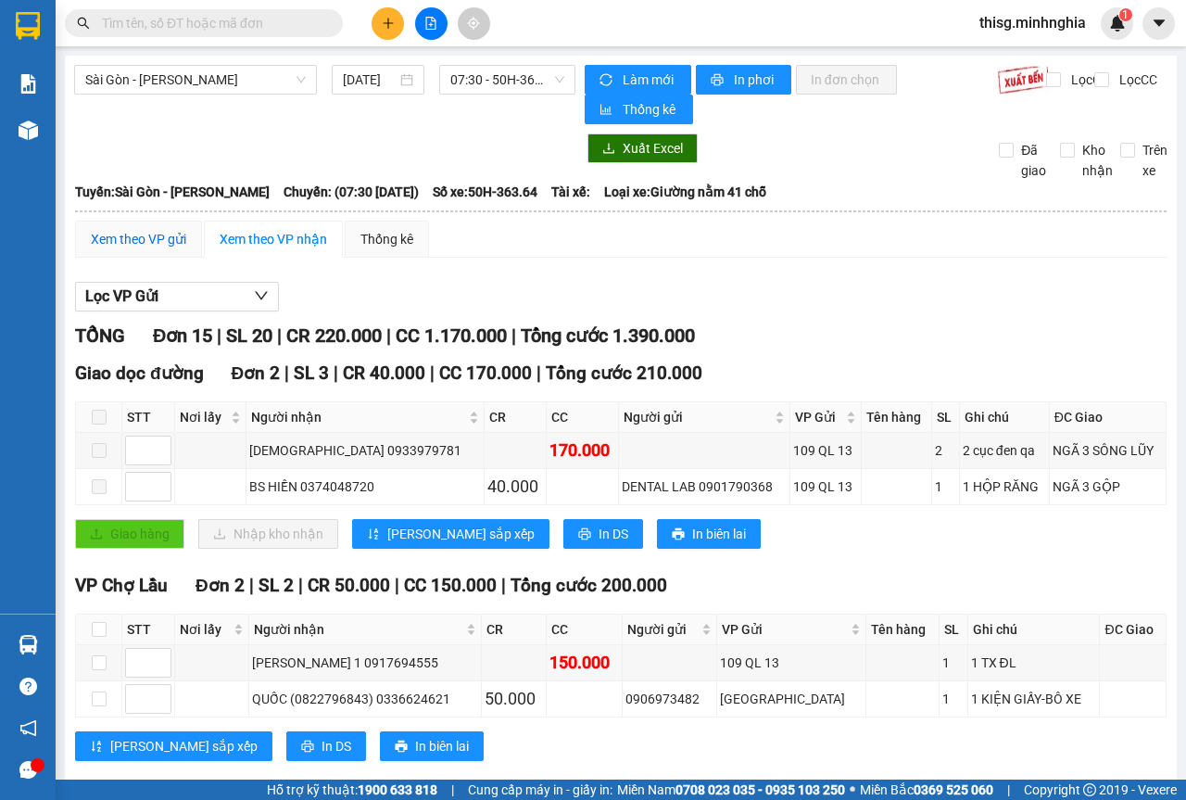
click at [158, 239] on div "Xem theo VP gửi" at bounding box center [138, 239] width 95 height 20
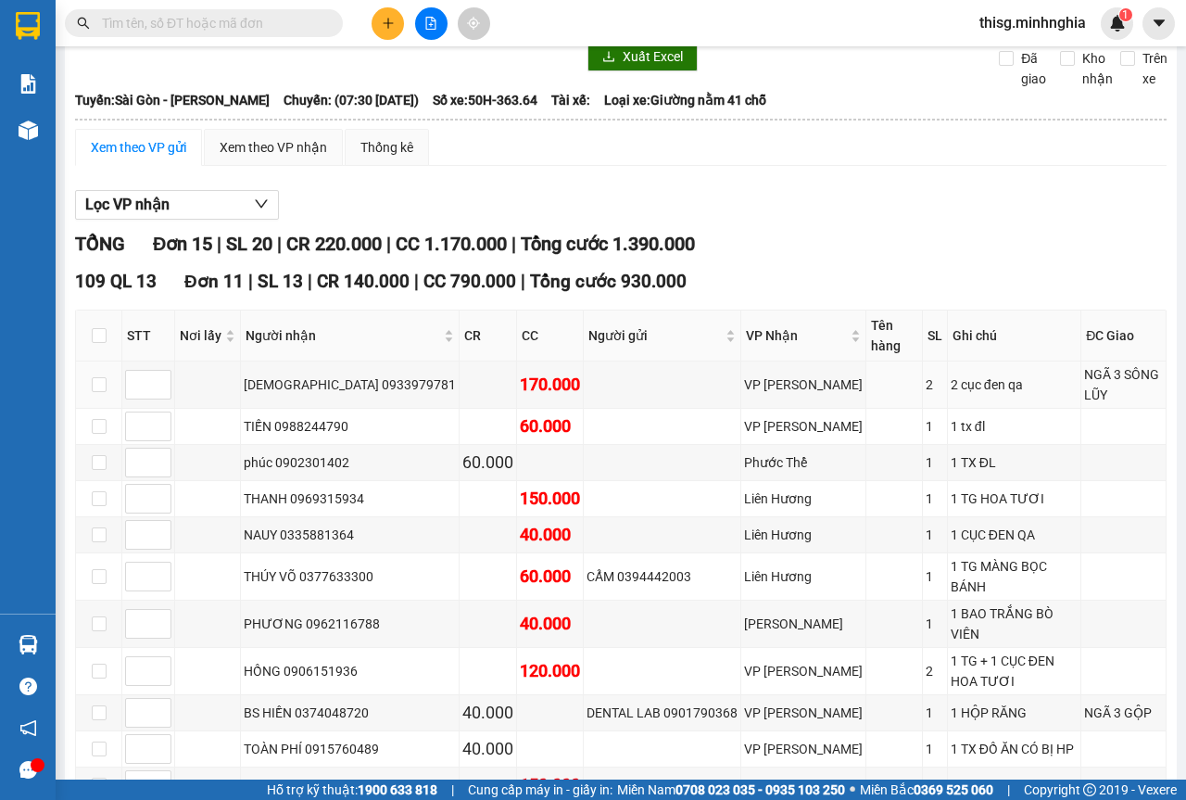
scroll to position [93, 0]
drag, startPoint x: 336, startPoint y: 362, endPoint x: 885, endPoint y: 359, distance: 548.7
click at [885, 361] on tr "[DEMOGRAPHIC_DATA] 0933979781 170.000 VP [PERSON_NAME] 2 2 cục đen qa NGÃ 3 SÔN…" at bounding box center [621, 384] width 1091 height 47
click at [1083, 367] on td "NGÃ 3 SÔNG LŨY" at bounding box center [1124, 384] width 85 height 47
click at [1082, 361] on td "NGÃ 3 SÔNG LŨY" at bounding box center [1124, 384] width 85 height 47
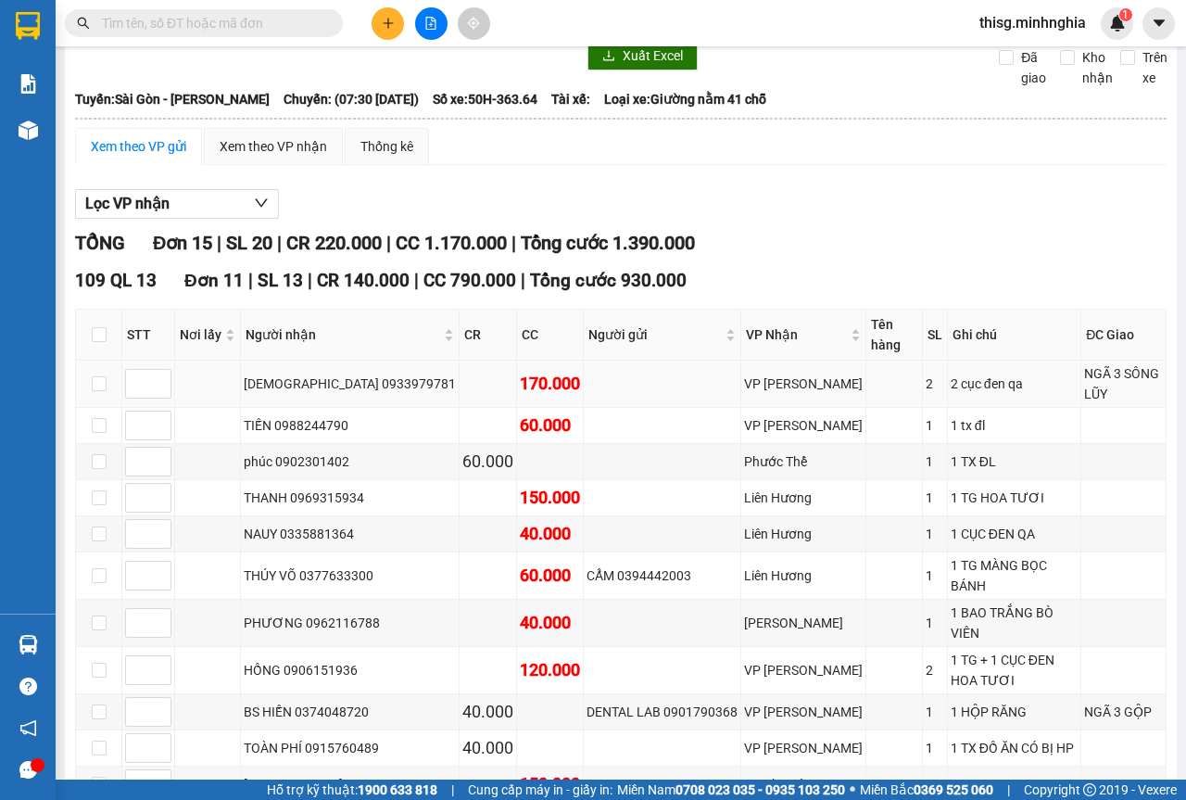
click at [1082, 361] on td "NGÃ 3 SÔNG LŨY" at bounding box center [1124, 384] width 85 height 47
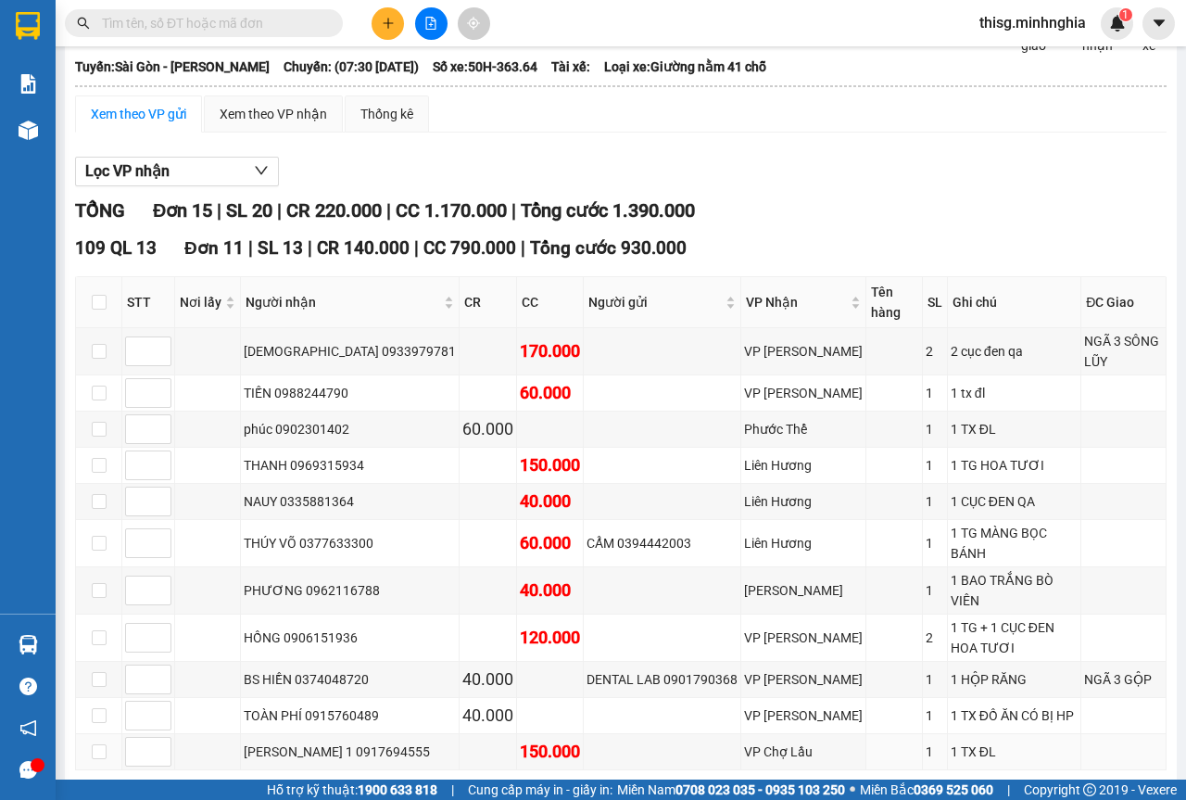
scroll to position [185, 0]
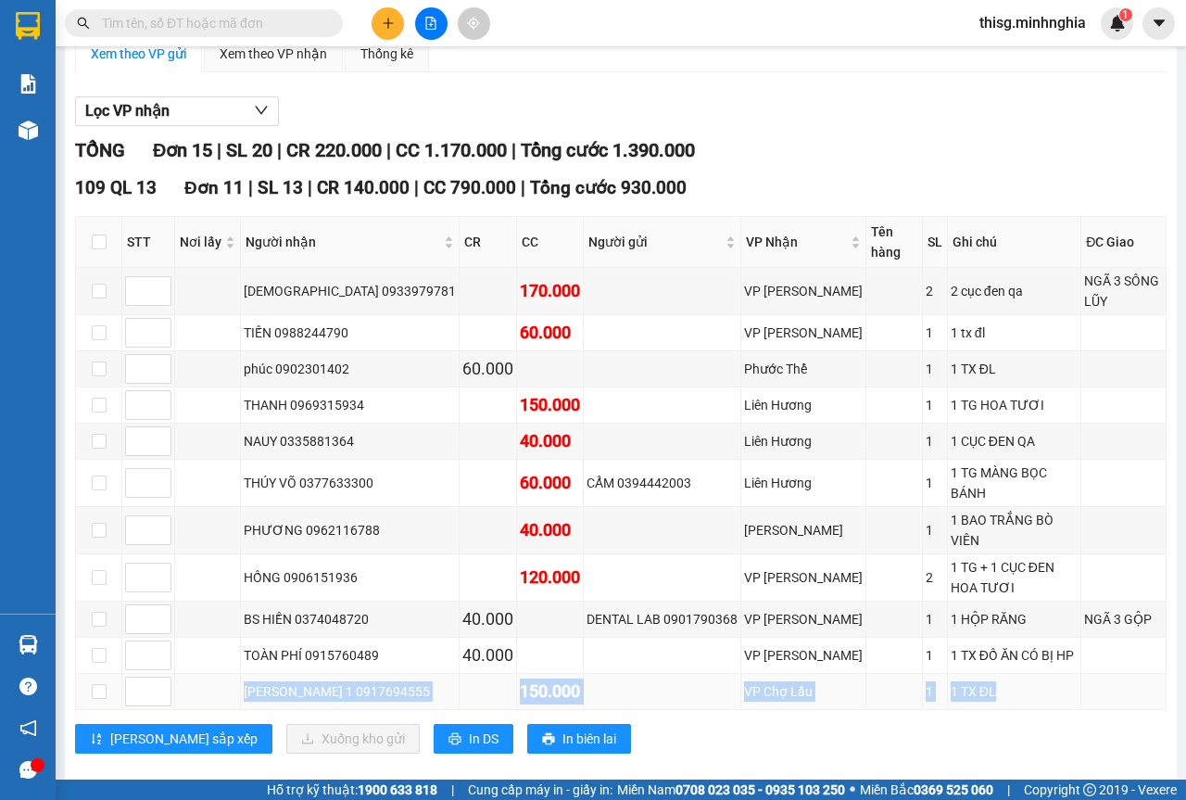
drag, startPoint x: 290, startPoint y: 620, endPoint x: 1008, endPoint y: 624, distance: 717.4
click at [1016, 674] on tr "[PERSON_NAME] 1 0917694555 150.000 VP Chợ Lầu 1 1 TX ĐL" at bounding box center [621, 692] width 1091 height 36
click at [1007, 681] on div "1 TX ĐL" at bounding box center [1014, 691] width 127 height 20
drag, startPoint x: 995, startPoint y: 627, endPoint x: 754, endPoint y: 621, distance: 241.1
click at [754, 674] on tr "[PERSON_NAME] 1 0917694555 150.000 VP Chợ Lầu 1 1 TX ĐL" at bounding box center [621, 692] width 1091 height 36
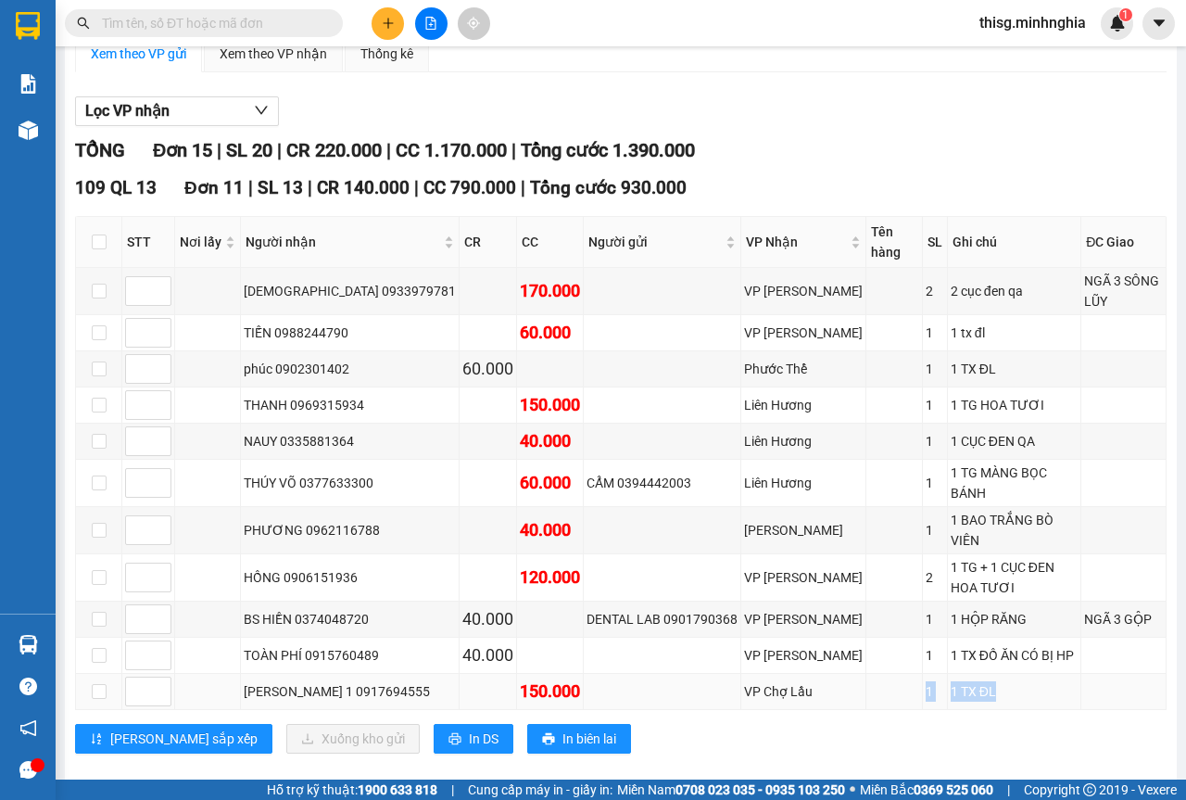
click at [751, 674] on td "VP Chợ Lầu" at bounding box center [804, 692] width 125 height 36
drag, startPoint x: 431, startPoint y: 375, endPoint x: 491, endPoint y: 377, distance: 60.3
click at [486, 387] on tr "THANH 0969315934 150.000 Liên Hương 1 1 TG HOA TƯƠI" at bounding box center [621, 405] width 1091 height 36
click at [584, 387] on td at bounding box center [663, 405] width 158 height 36
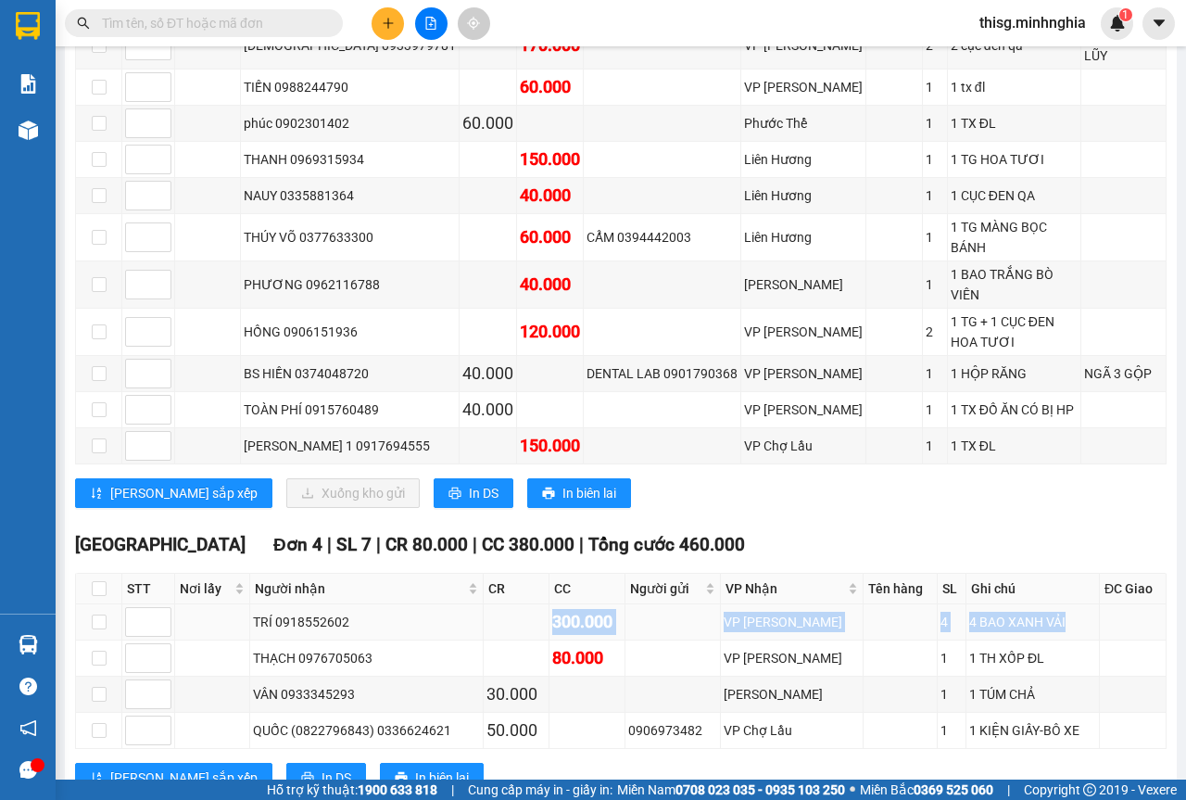
drag, startPoint x: 1012, startPoint y: 559, endPoint x: 538, endPoint y: 560, distance: 474.6
click at [538, 604] on tr "TRÍ 0918552602 300.000 VP Phan Rí 4 4 BAO XANH VẢI" at bounding box center [621, 622] width 1091 height 36
click at [850, 478] on div "[PERSON_NAME] sắp xếp Xuống kho gửi In DS In biên lai" at bounding box center [621, 493] width 1092 height 30
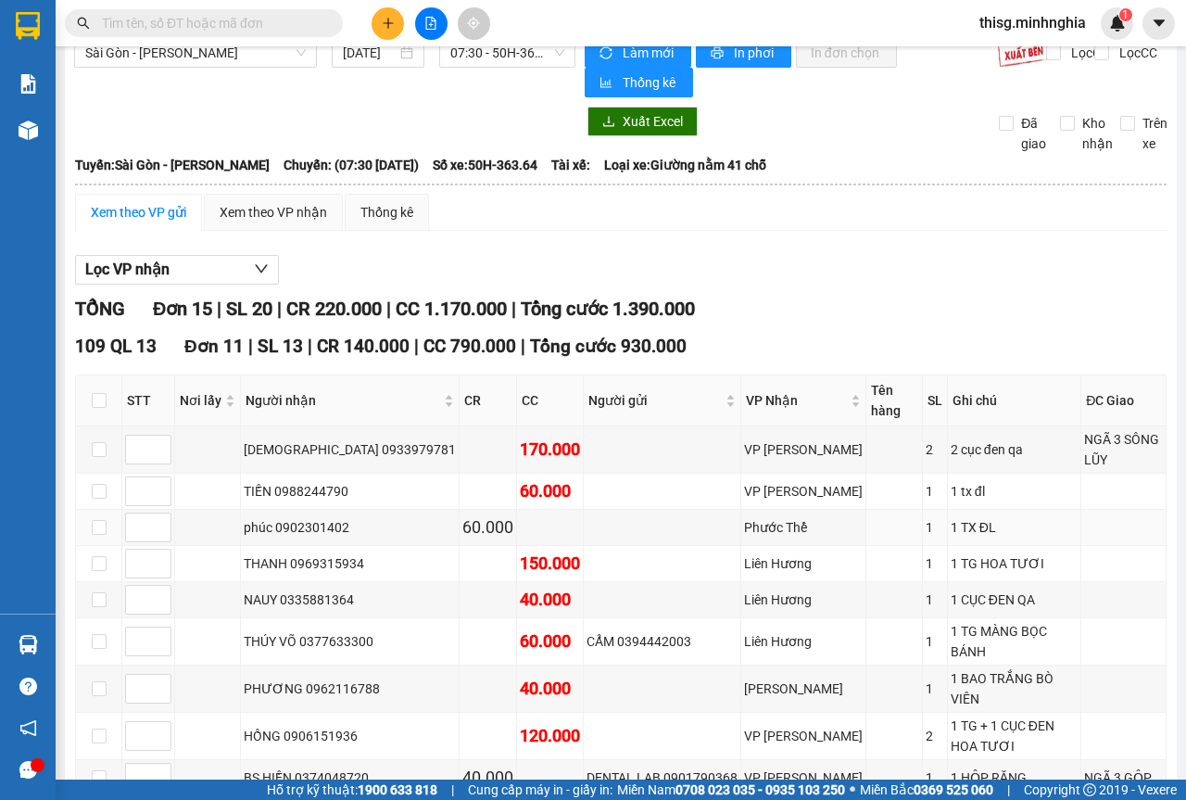
scroll to position [0, 0]
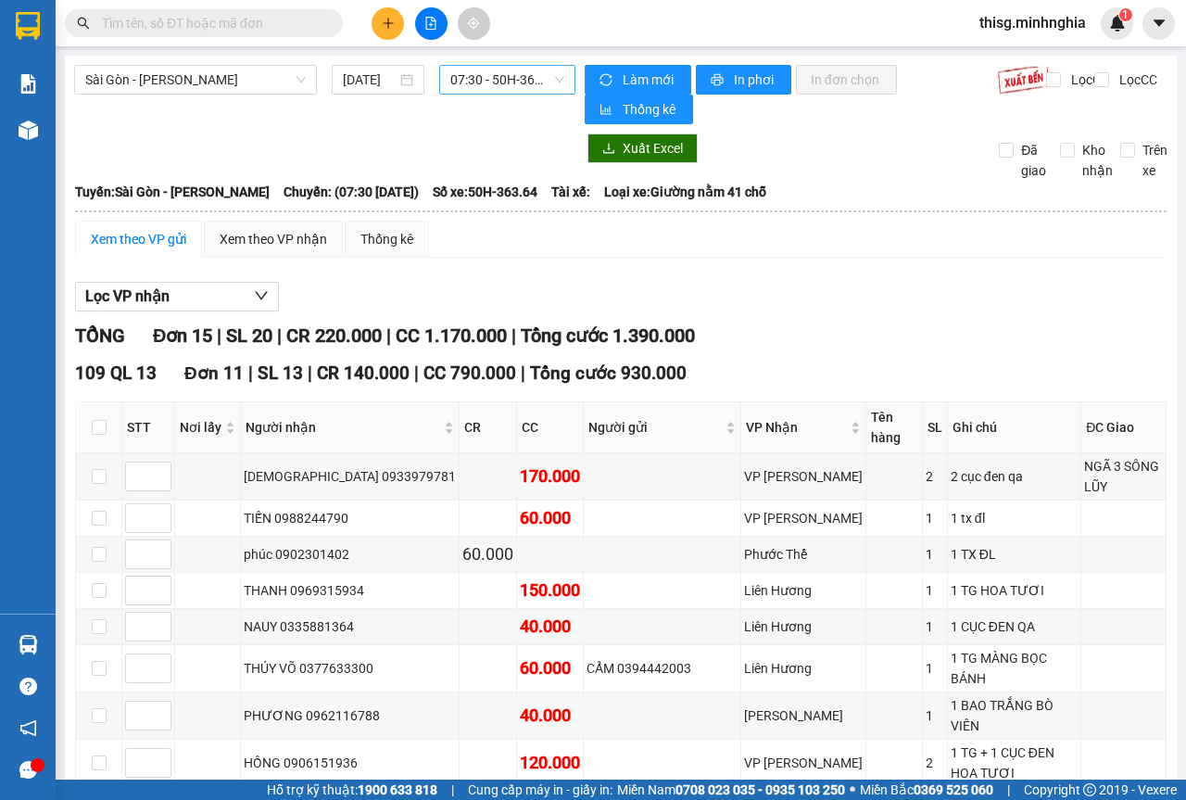
click at [455, 78] on span "07:30 - 50H-363.64" at bounding box center [506, 80] width 113 height 28
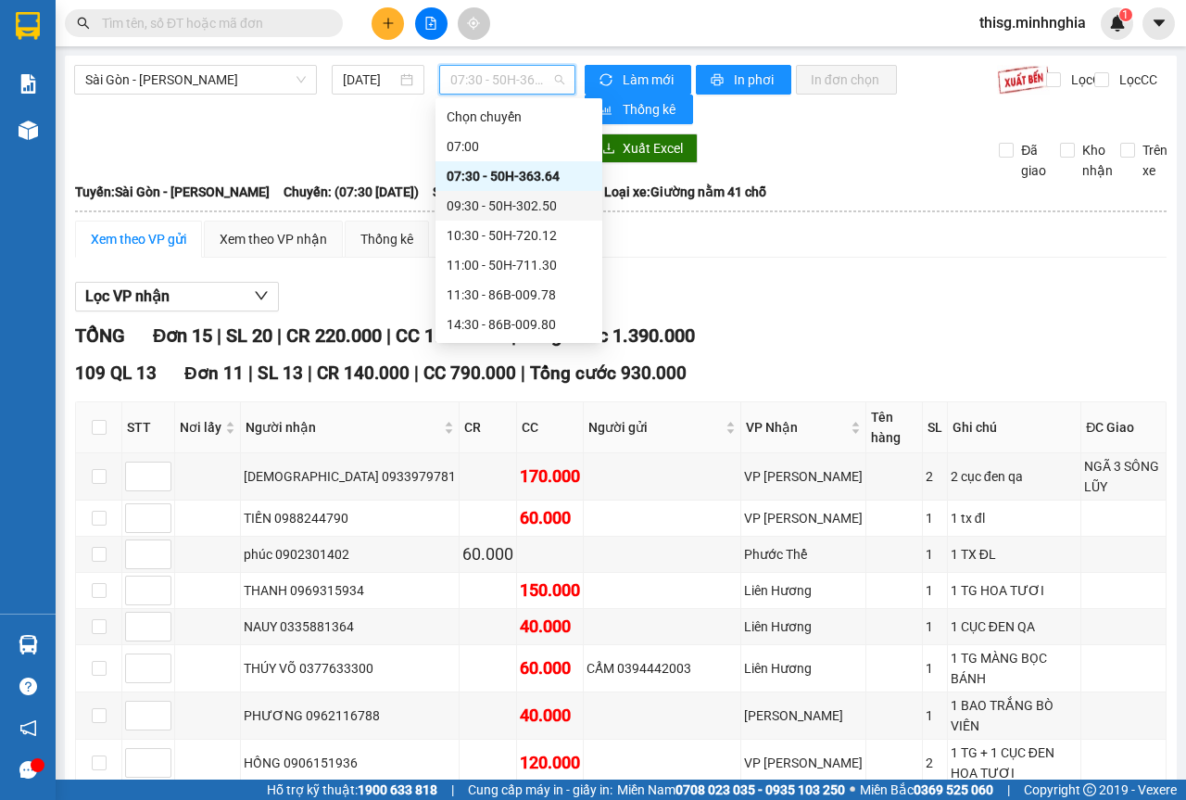
click at [517, 207] on div "09:30 - 50H-302.50" at bounding box center [519, 206] width 145 height 20
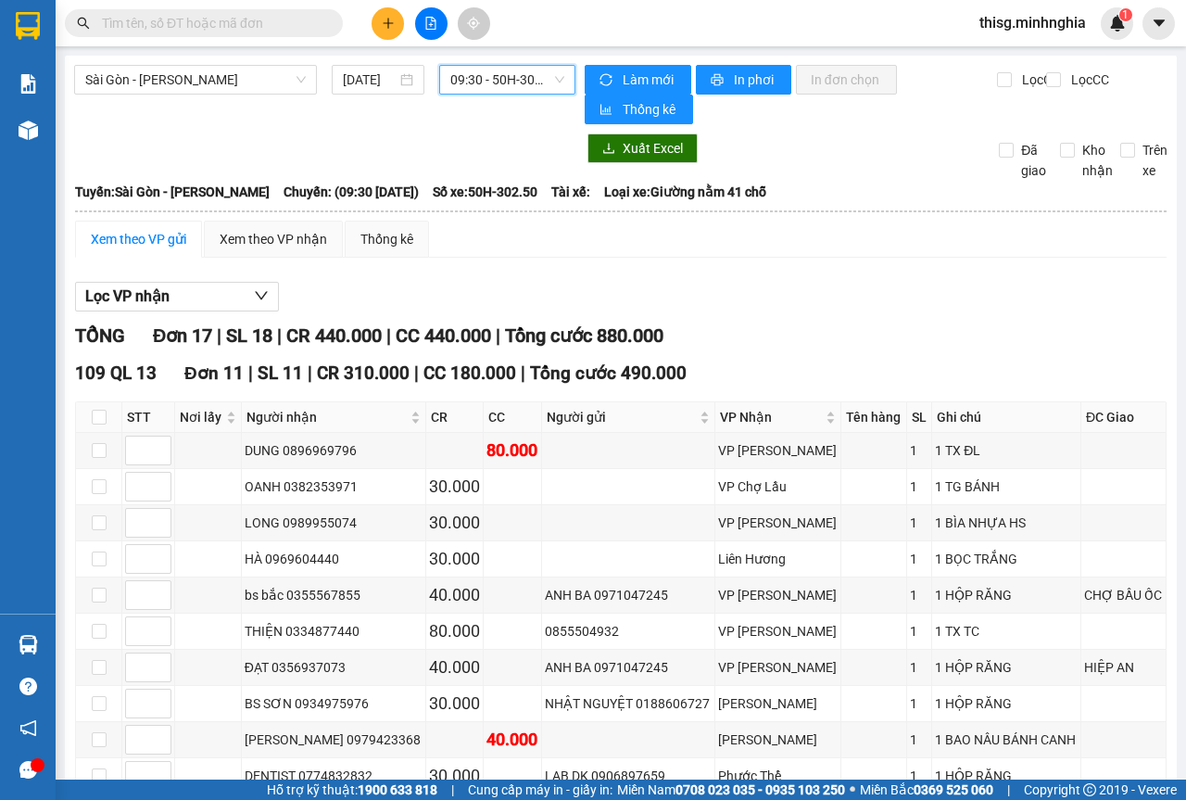
scroll to position [503, 0]
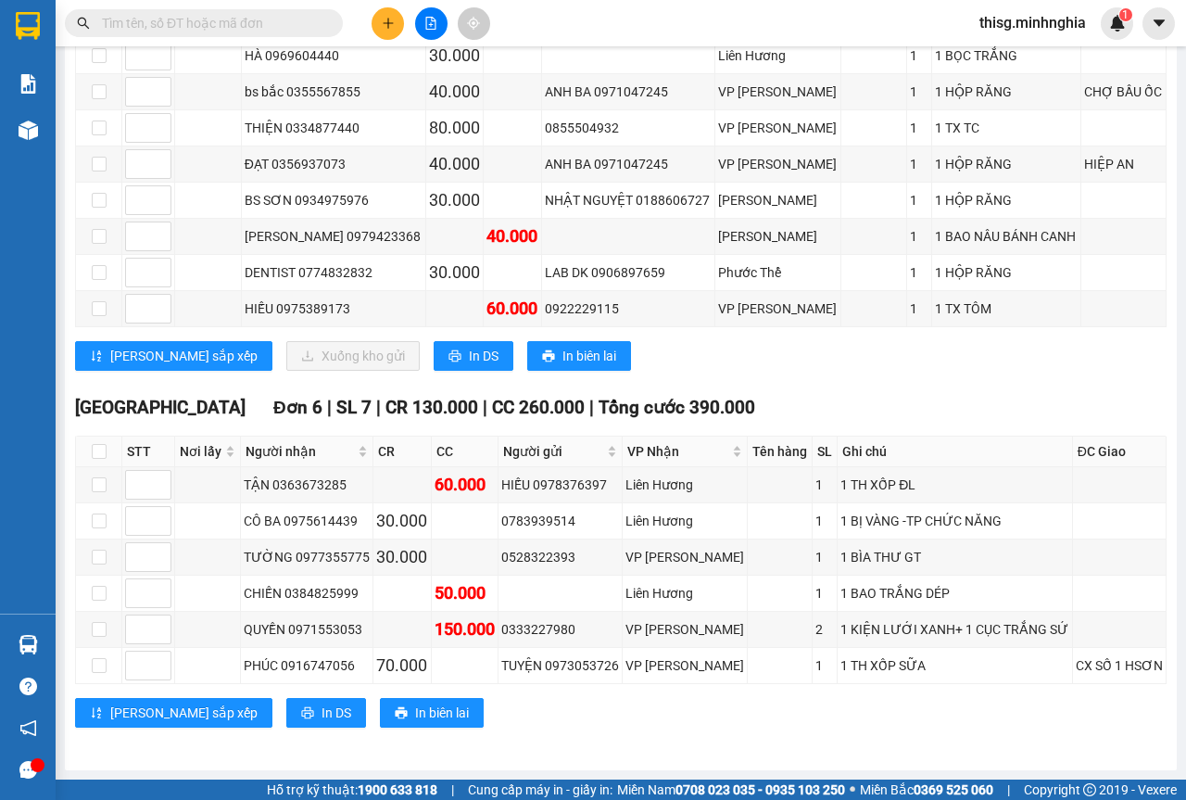
click at [403, 14] on div at bounding box center [430, 23] width 139 height 32
click at [382, 13] on button at bounding box center [388, 23] width 32 height 32
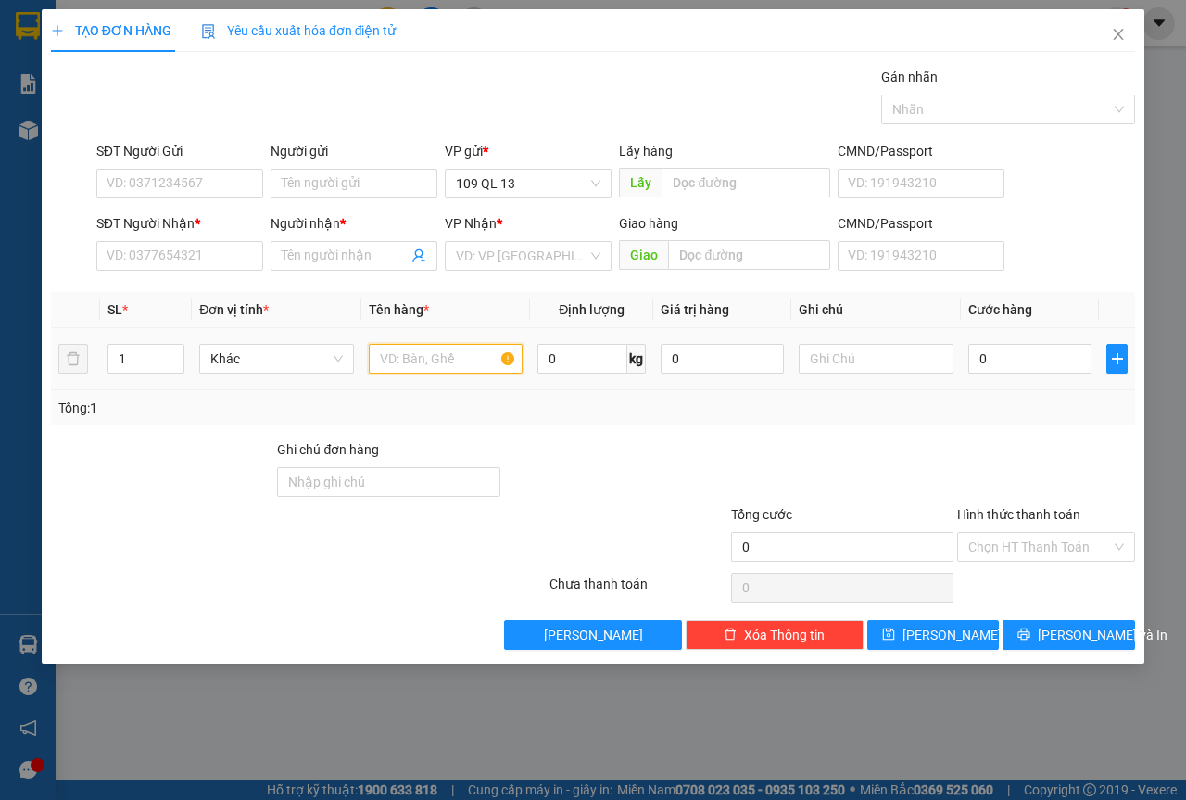
click at [397, 353] on input "text" at bounding box center [446, 359] width 155 height 30
click at [830, 366] on input "text" at bounding box center [876, 359] width 155 height 30
type input "1 THX ĐL"
click at [1128, 34] on span "Close" at bounding box center [1119, 35] width 52 height 52
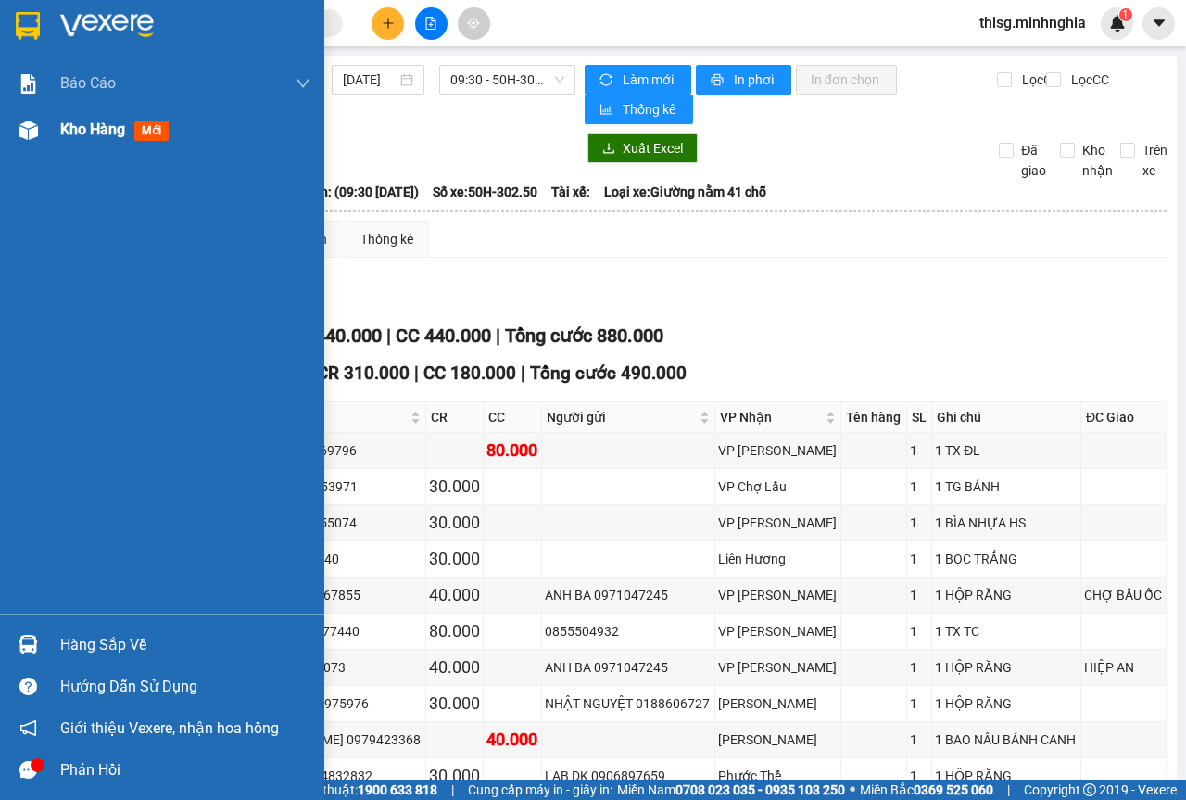
click at [86, 127] on span "Kho hàng" at bounding box center [92, 129] width 65 height 18
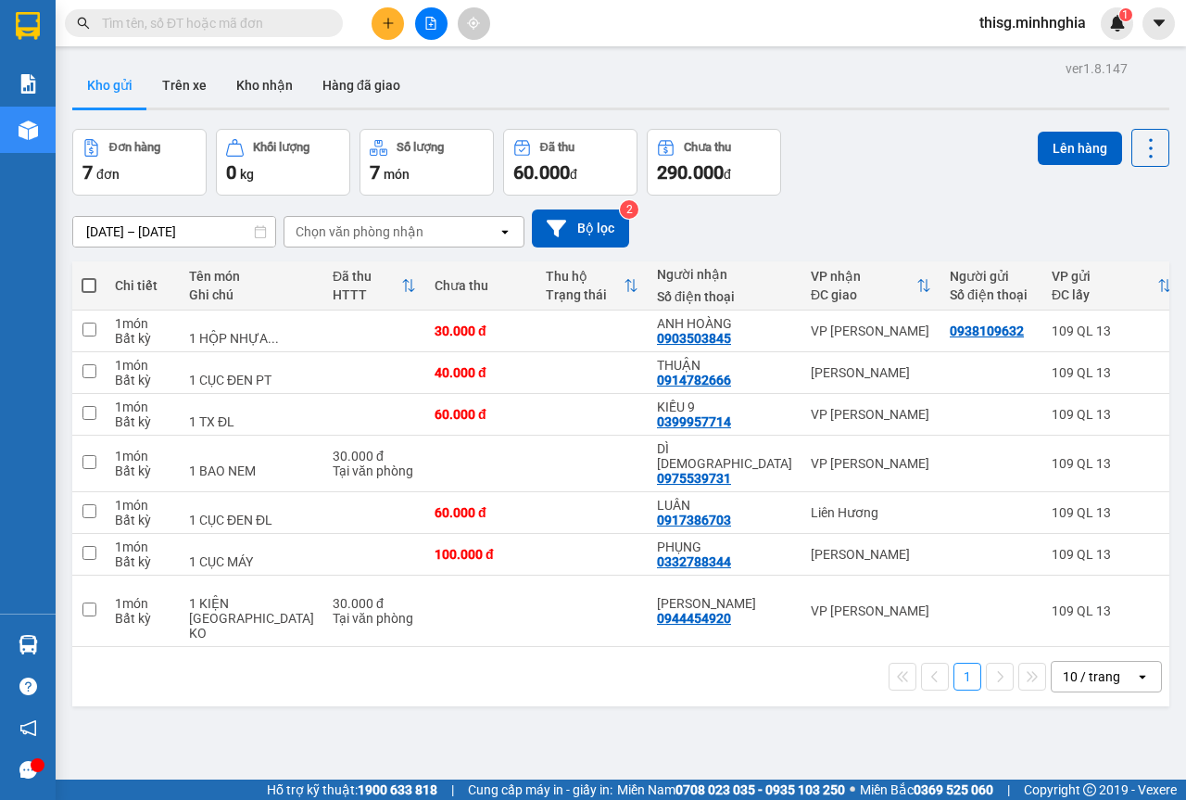
drag, startPoint x: 92, startPoint y: 291, endPoint x: 175, endPoint y: 317, distance: 87.4
click at [92, 290] on span at bounding box center [89, 285] width 15 height 15
click at [89, 276] on input "checkbox" at bounding box center [89, 276] width 0 height 0
checkbox input "true"
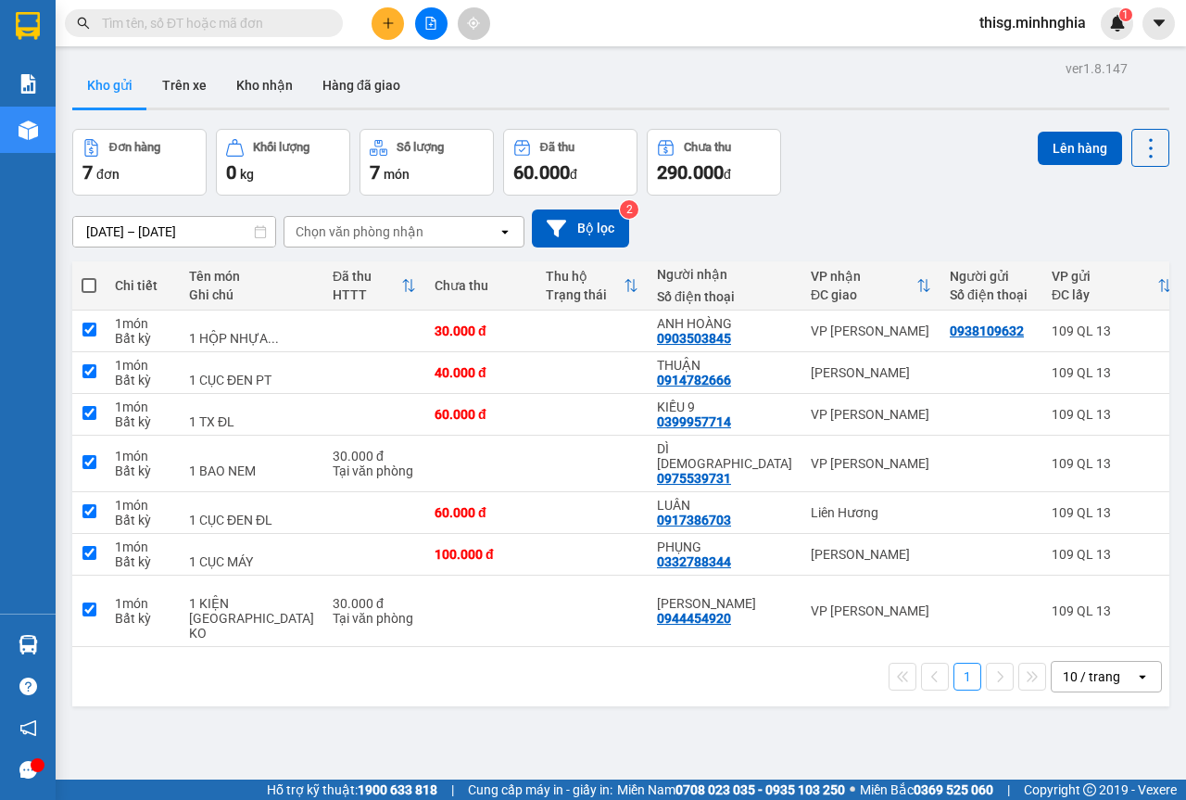
checkbox input "true"
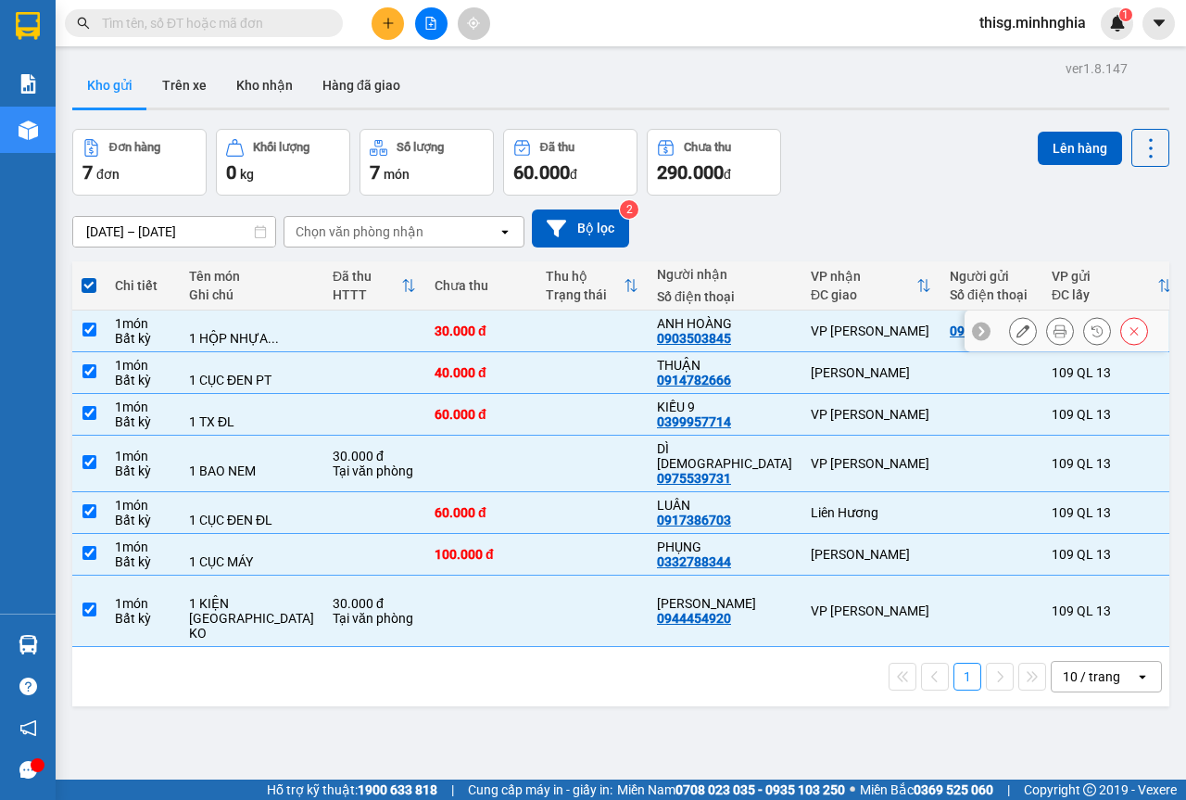
click at [216, 336] on div "1 HỘP NHỰA ..." at bounding box center [251, 338] width 125 height 15
checkbox input "false"
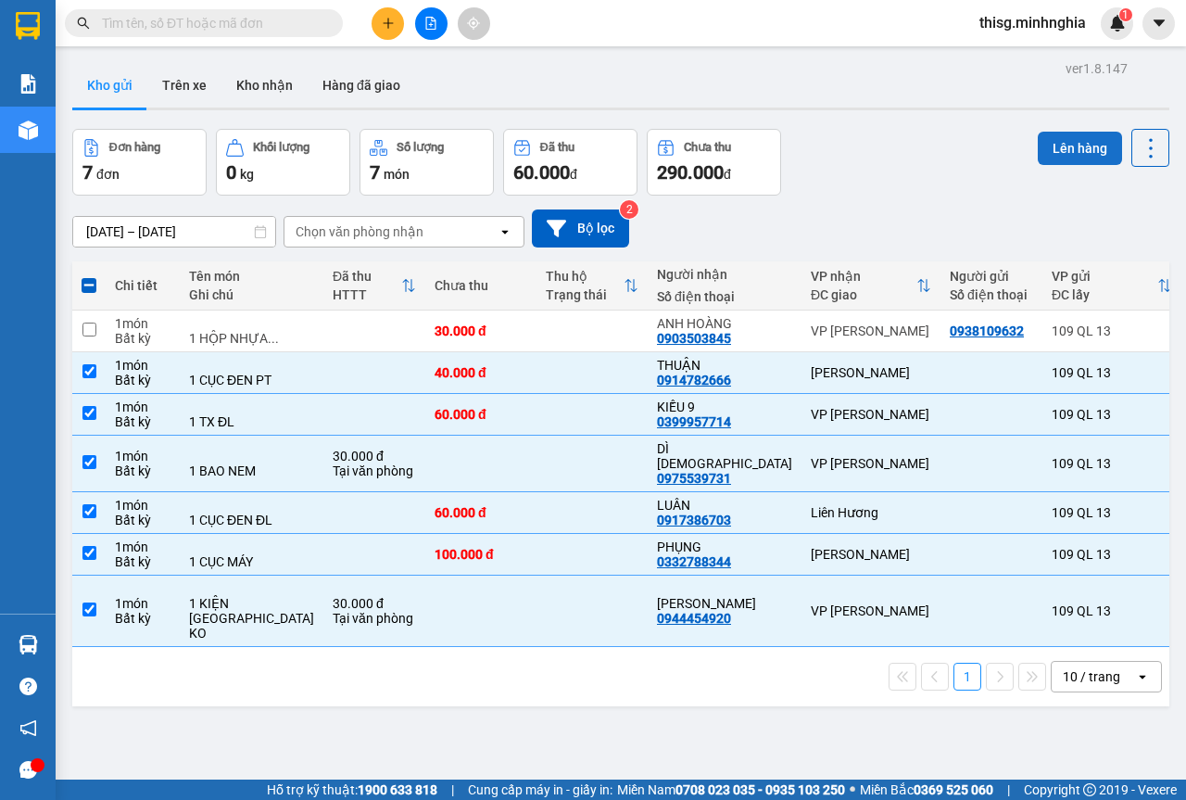
click at [1074, 142] on button "Lên hàng" at bounding box center [1080, 148] width 84 height 33
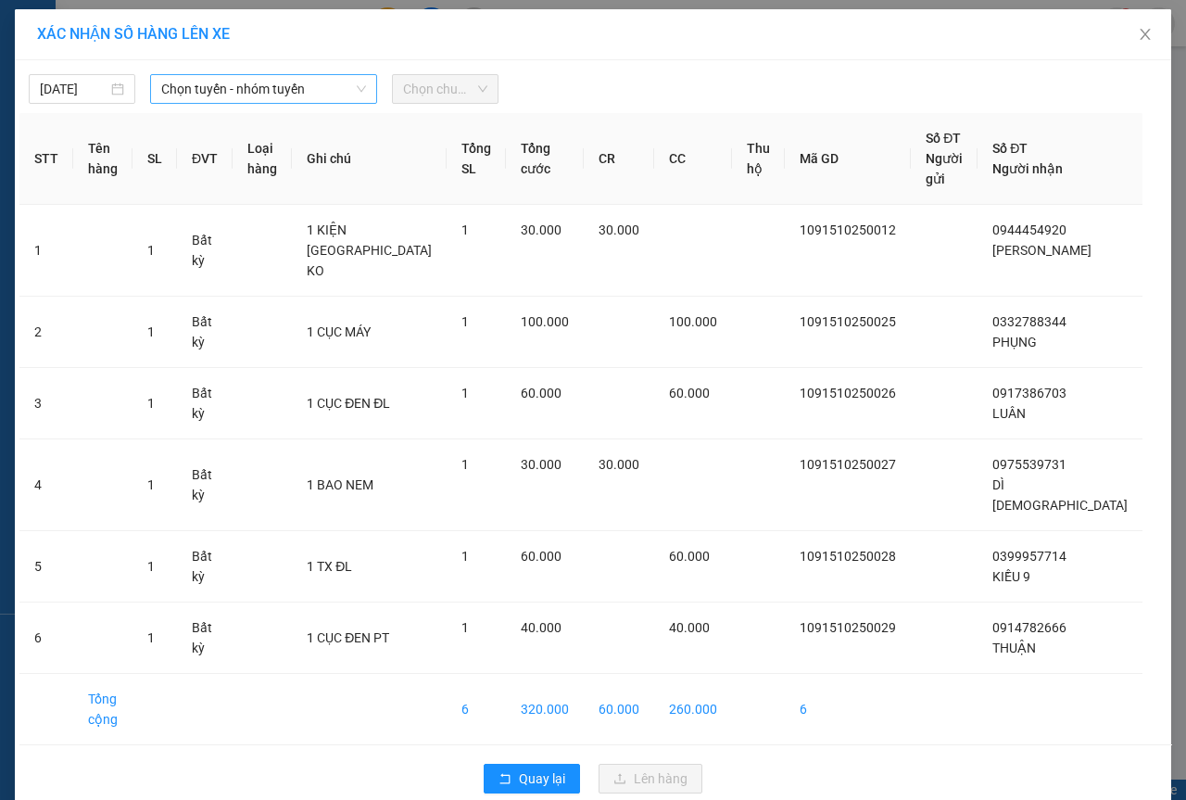
click at [197, 95] on span "Chọn tuyến - nhóm tuyến" at bounding box center [263, 89] width 205 height 28
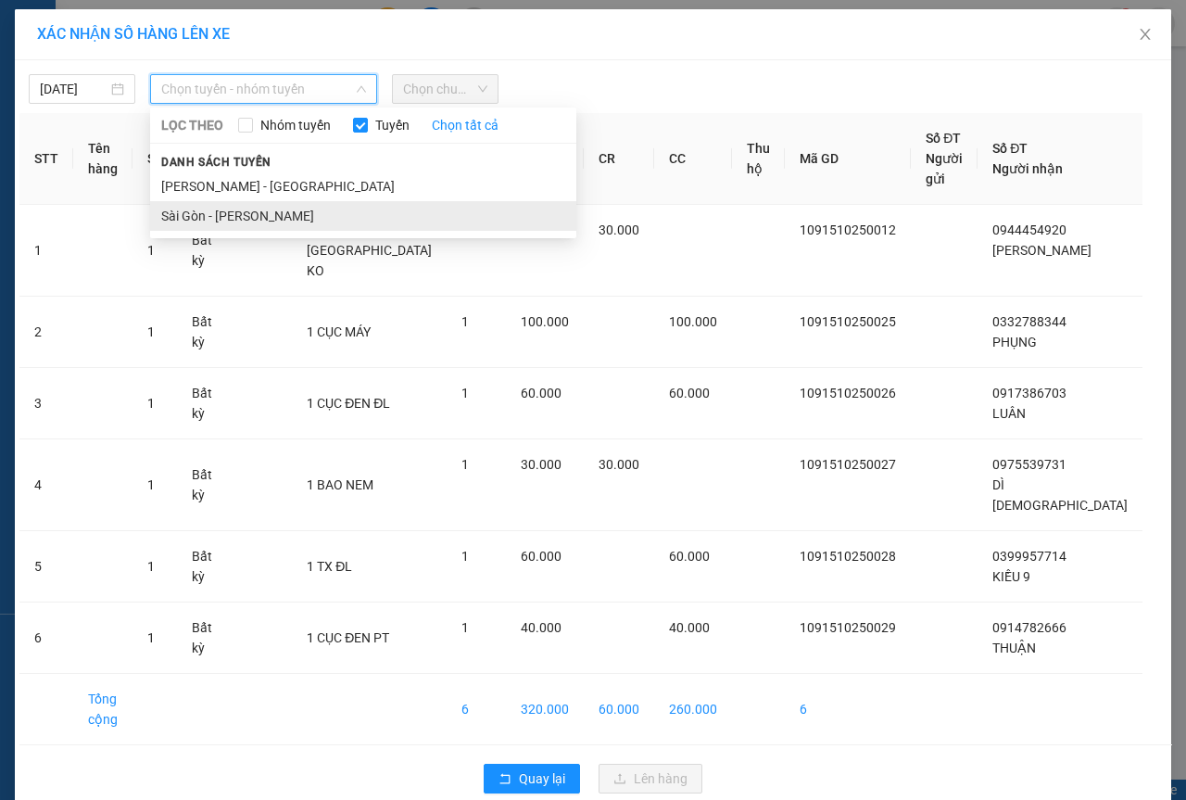
click at [215, 214] on li "Sài Gòn - [PERSON_NAME]" at bounding box center [363, 216] width 426 height 30
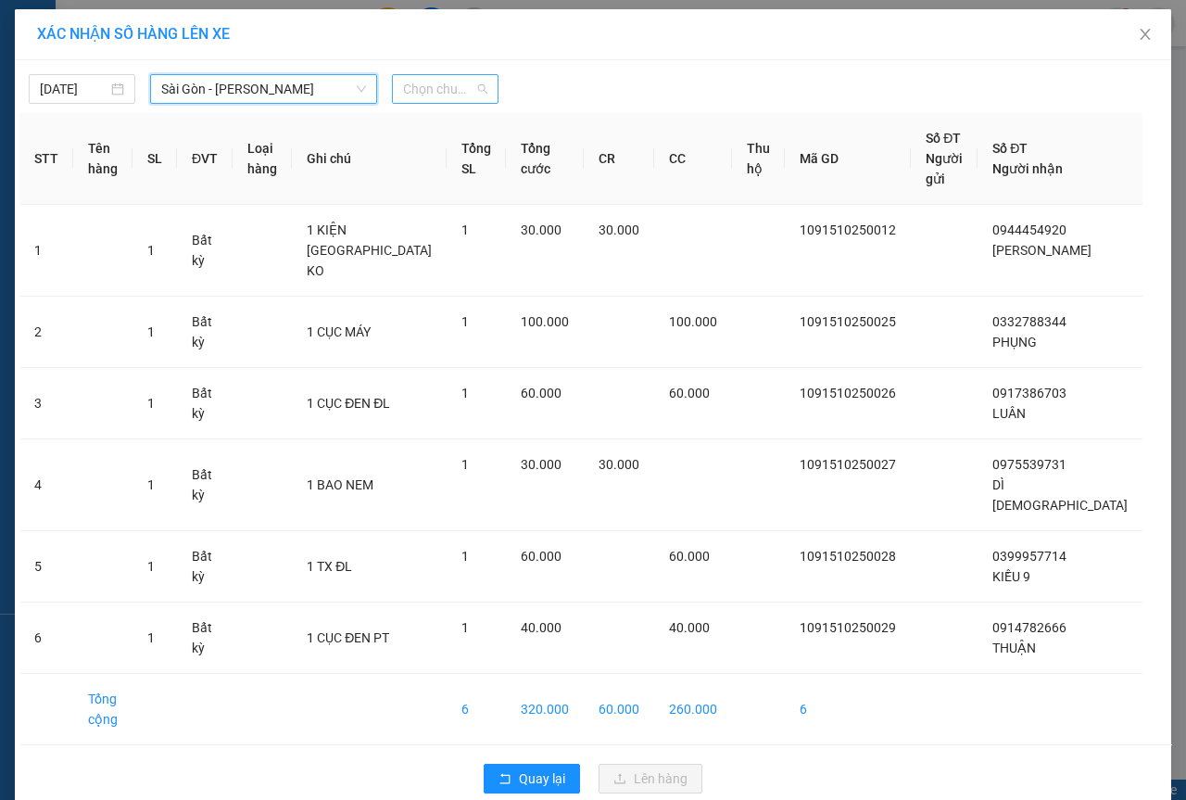
click at [455, 79] on span "Chọn chuyến" at bounding box center [445, 89] width 84 height 28
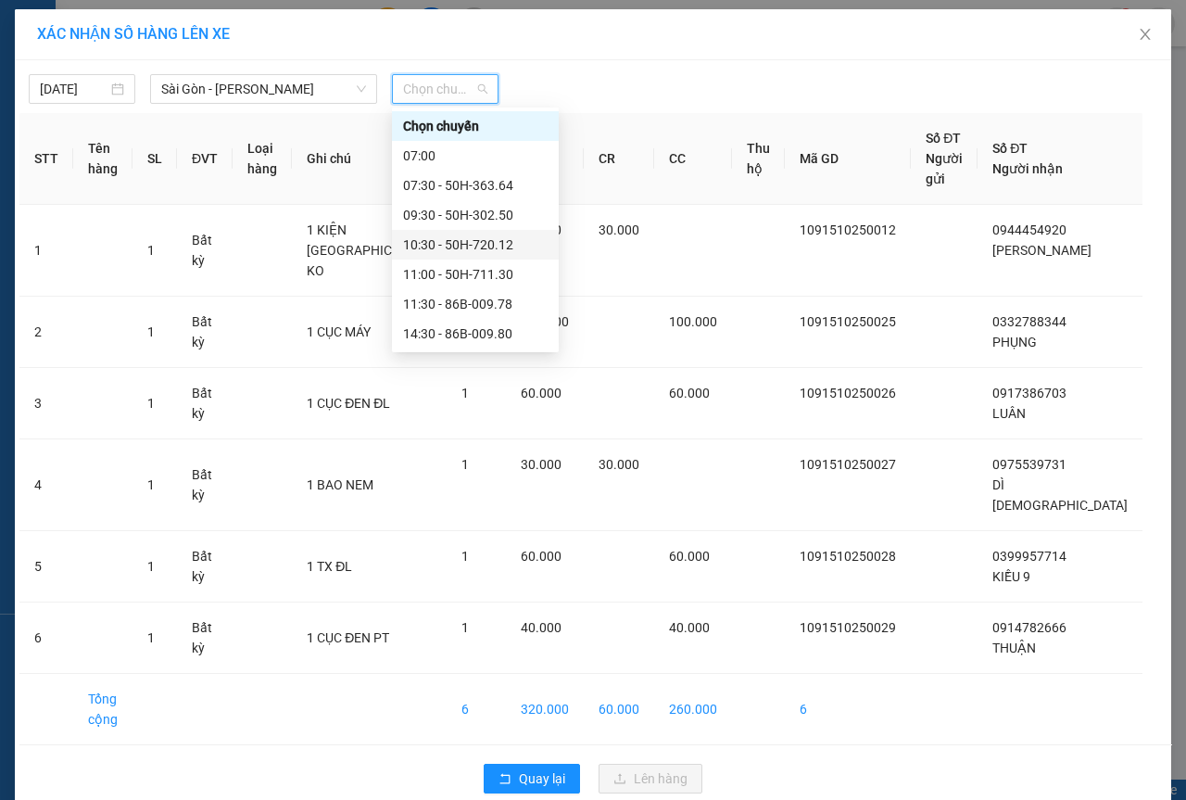
click at [463, 235] on div "10:30 - 50H-720.12" at bounding box center [475, 245] width 145 height 20
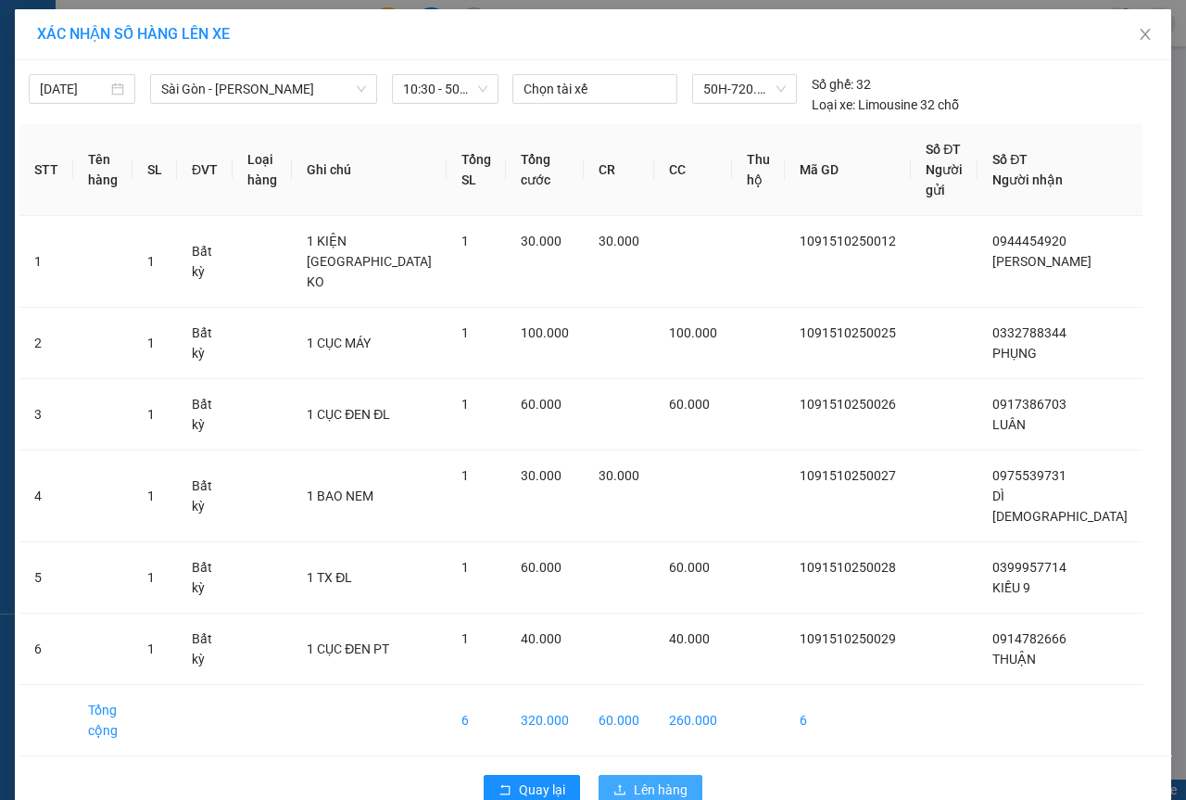
click at [651, 780] on span "Lên hàng" at bounding box center [661, 790] width 54 height 20
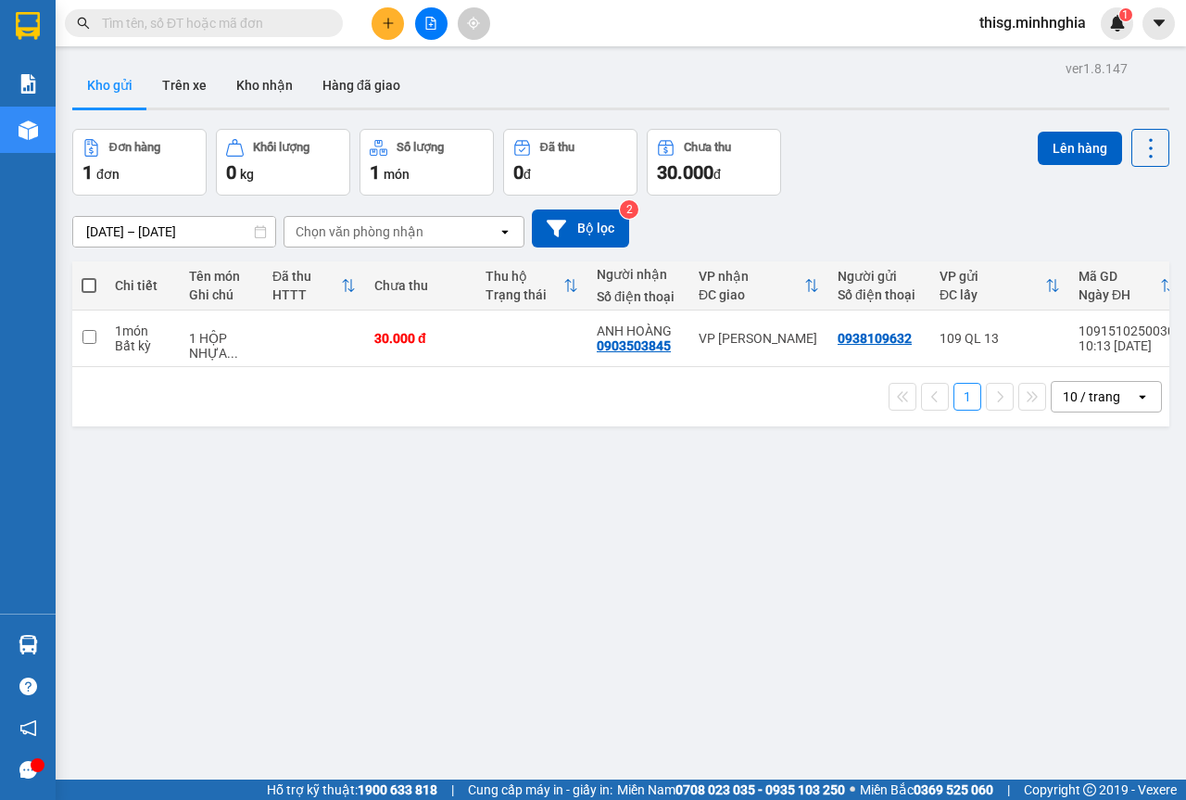
click at [383, 17] on icon "plus" at bounding box center [388, 23] width 13 height 13
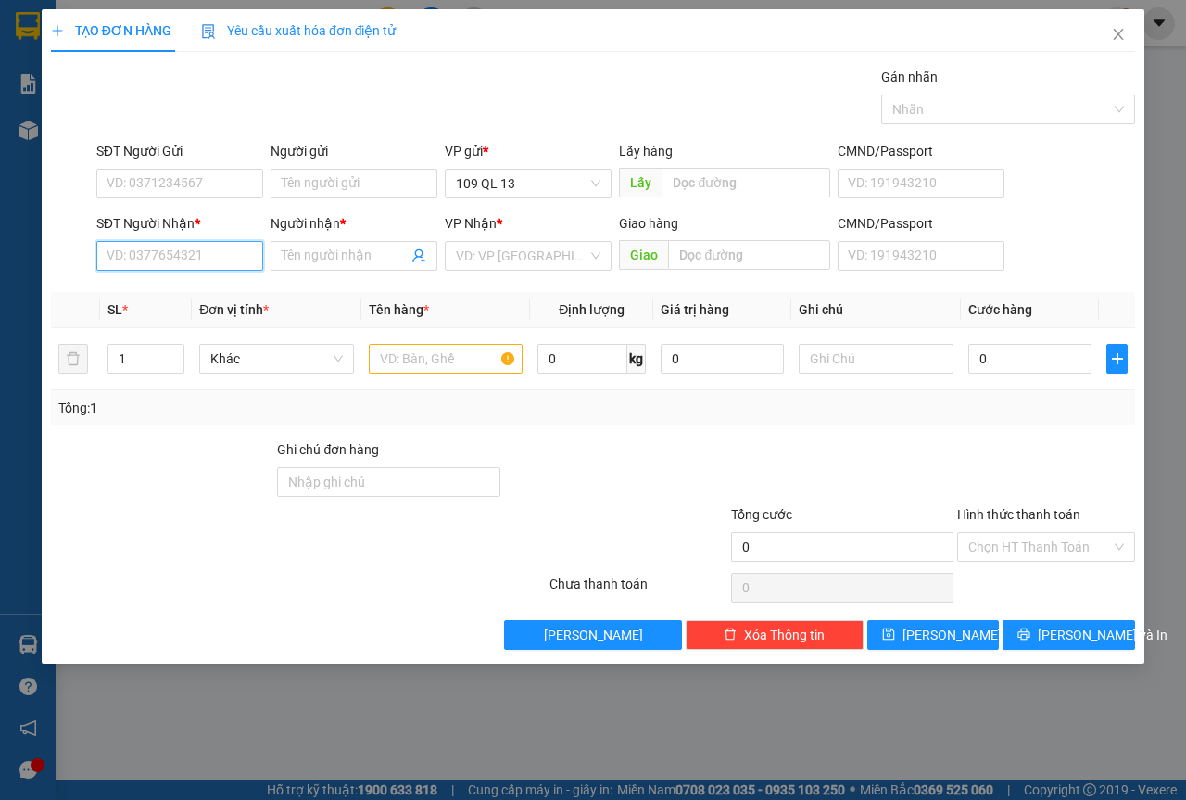
click at [210, 258] on input "SĐT Người Nhận *" at bounding box center [179, 256] width 167 height 30
type input "0835297281"
drag, startPoint x: 201, startPoint y: 280, endPoint x: 213, endPoint y: 266, distance: 18.4
click at [201, 281] on div "0835297281 - QUAN" at bounding box center [179, 293] width 167 height 30
type input "QUAN"
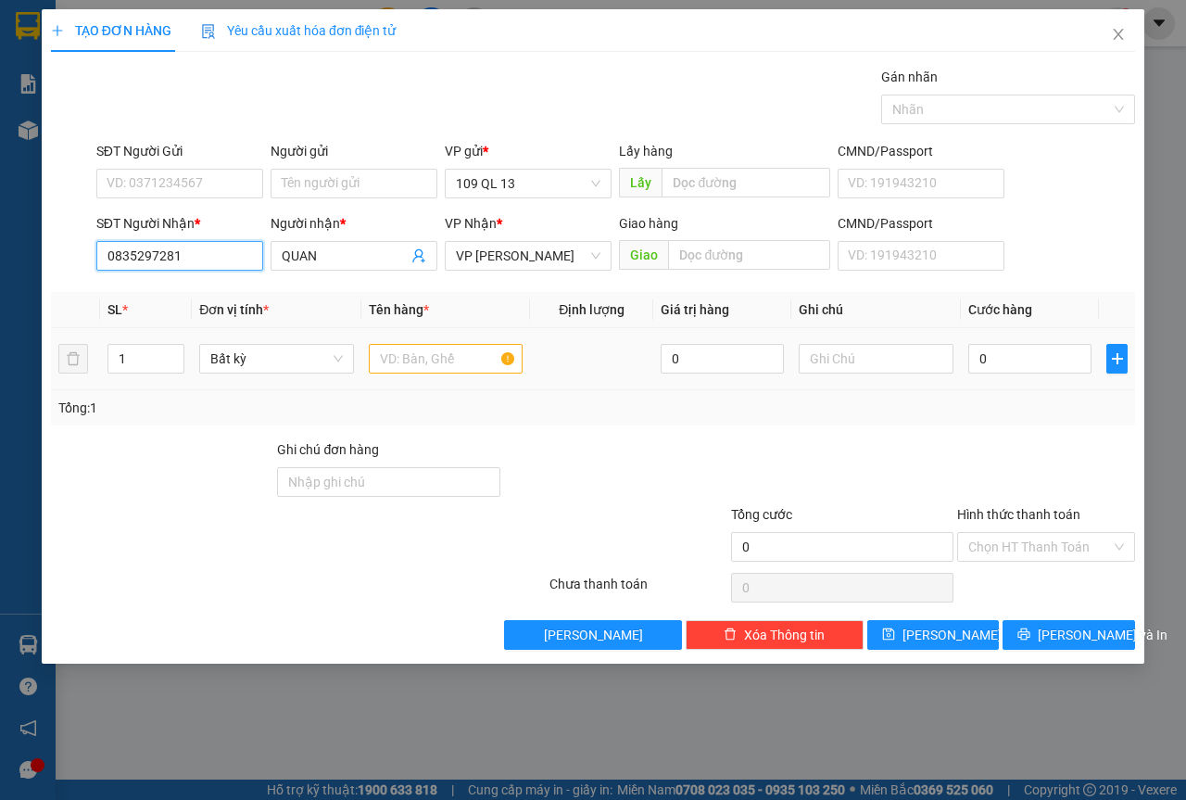
type input "0835297281"
click at [457, 371] on input "text" at bounding box center [446, 359] width 155 height 30
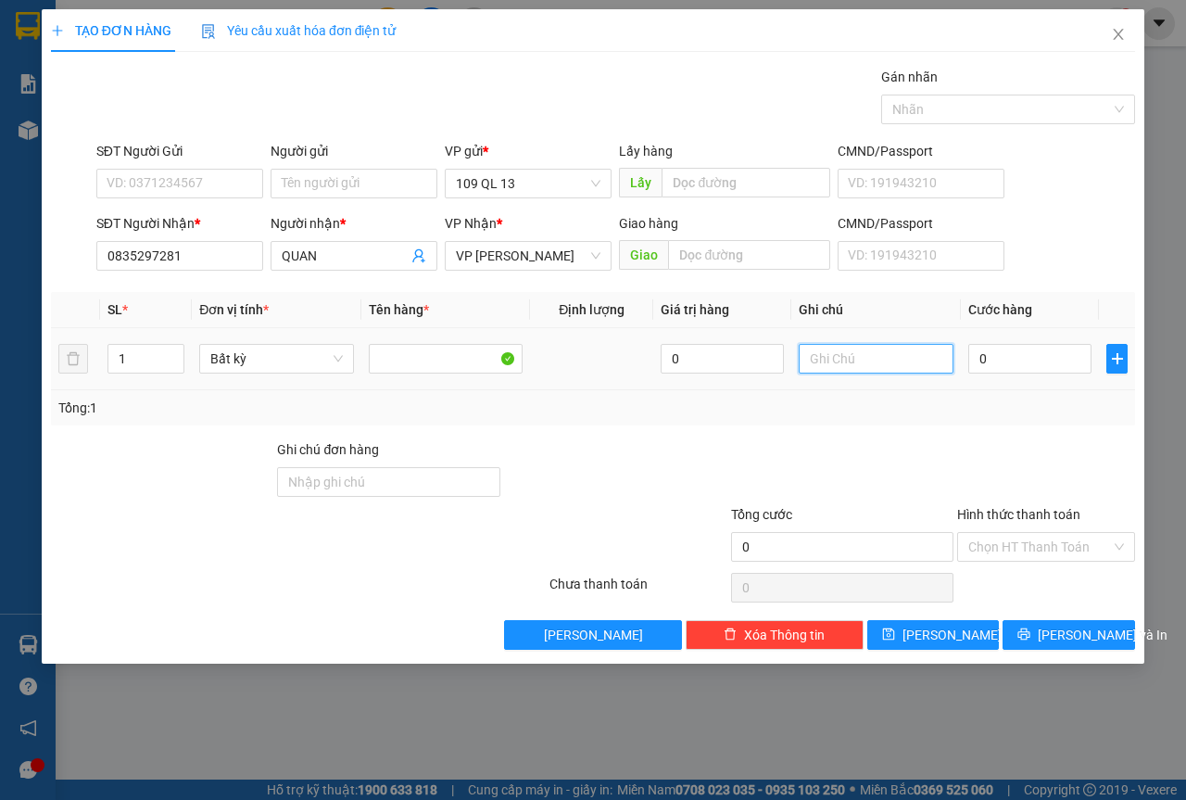
click at [863, 371] on input "text" at bounding box center [876, 359] width 155 height 30
click at [917, 388] on td "1 HG - GIA" at bounding box center [877, 359] width 170 height 62
click at [915, 367] on input "1 HG - GIA" at bounding box center [876, 359] width 155 height 30
click at [915, 366] on input "1 HG - GIAF" at bounding box center [876, 359] width 155 height 30
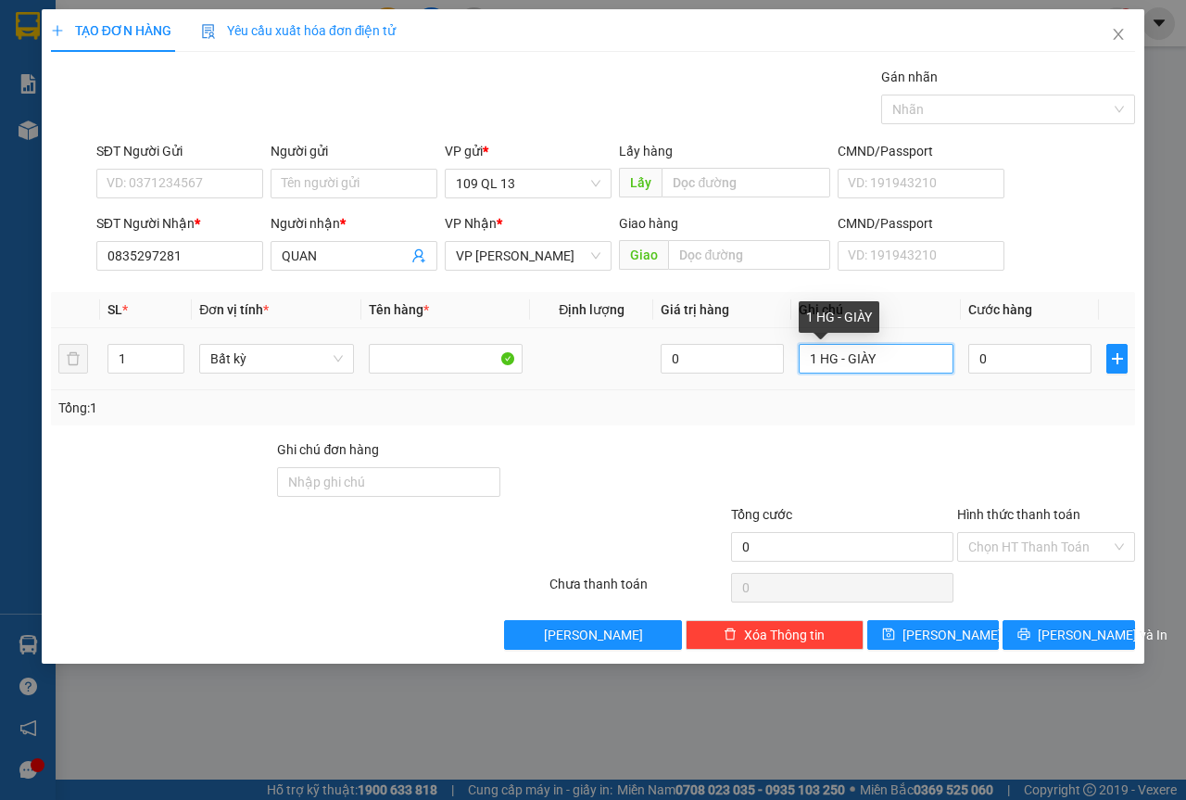
type input "1 HG - GIÀY"
type input "3"
type input "30"
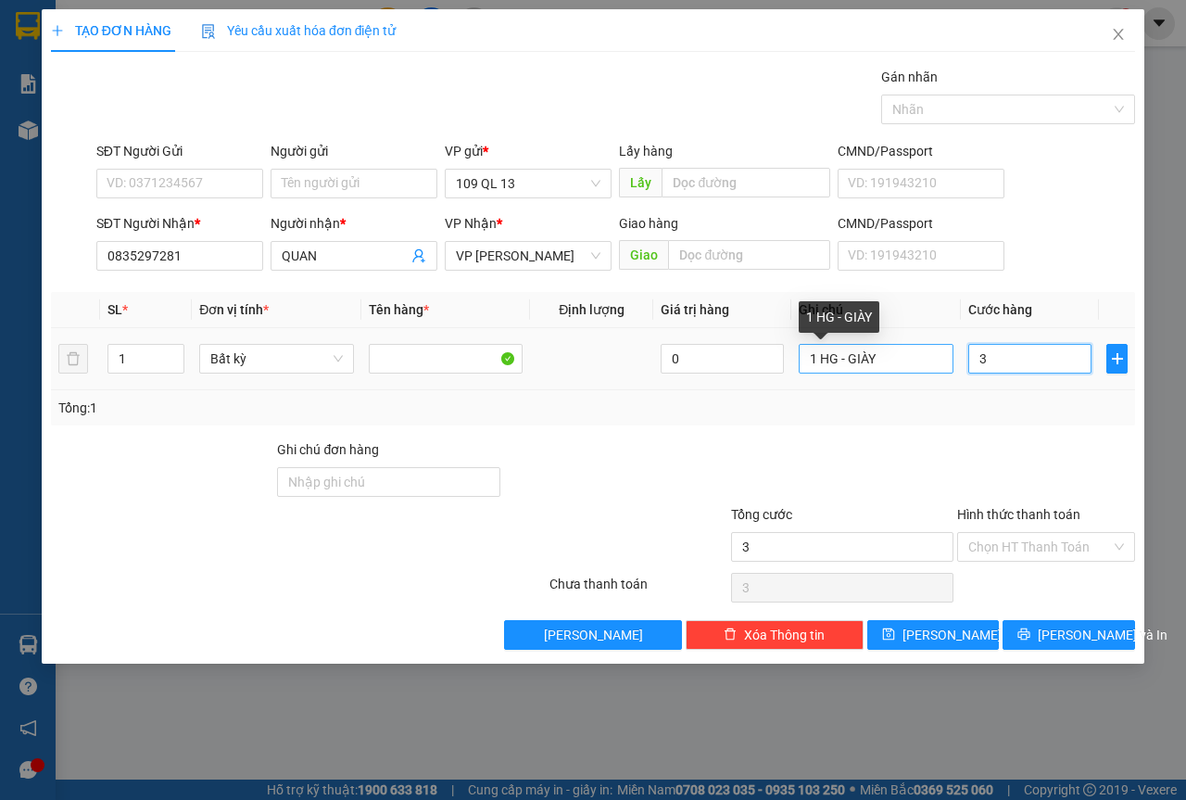
type input "30"
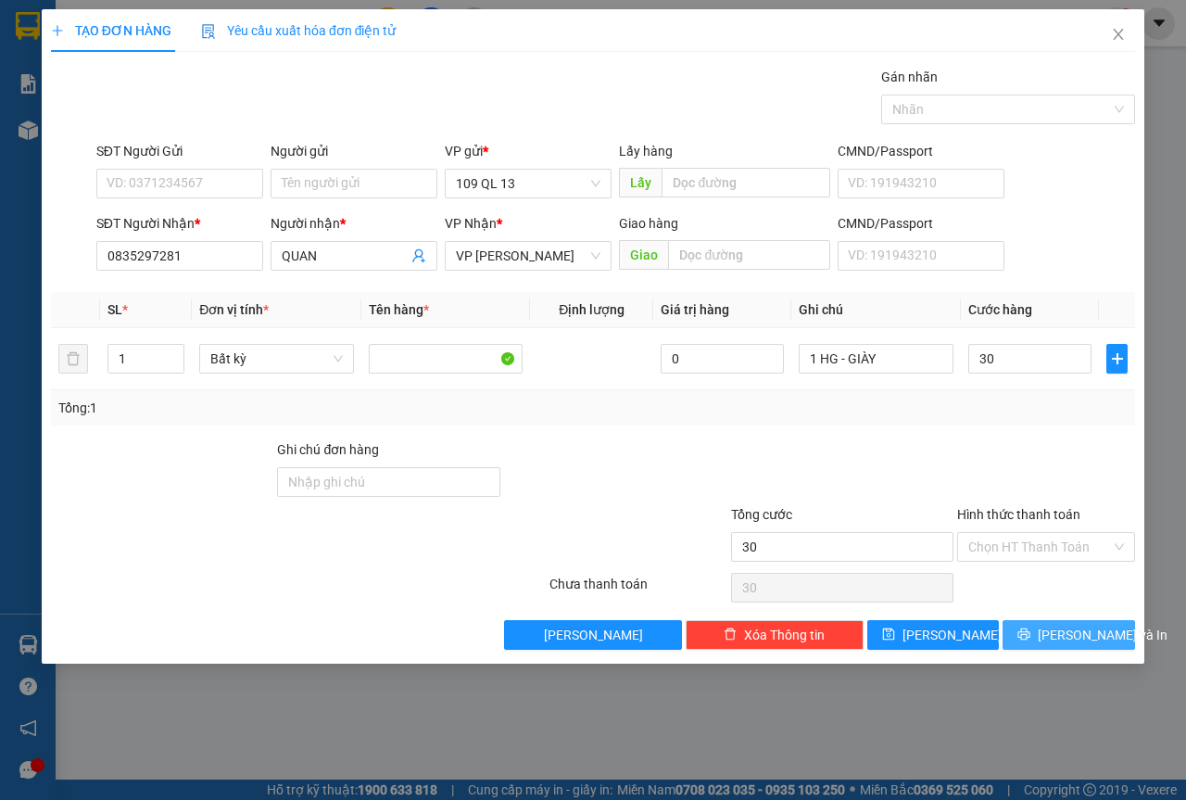
type input "30.000"
click at [1109, 620] on button "[PERSON_NAME] và In" at bounding box center [1069, 635] width 133 height 30
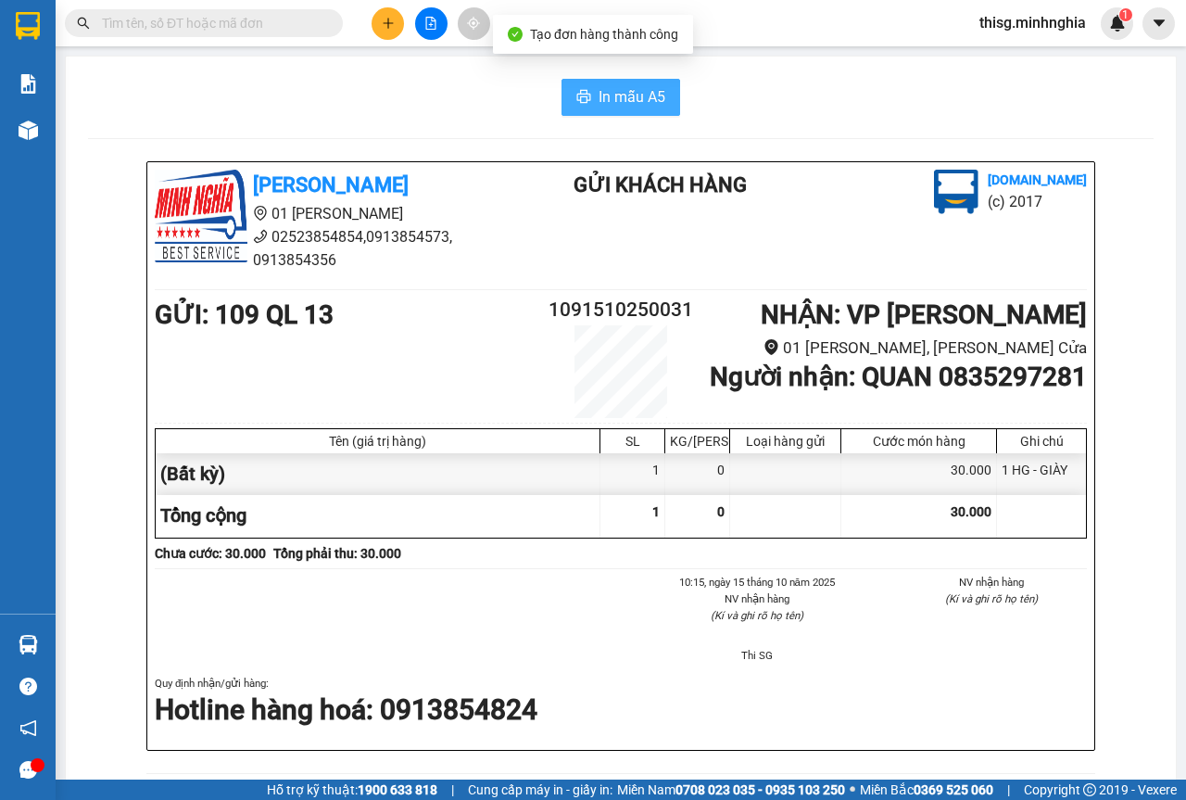
click at [625, 84] on button "In mẫu A5" at bounding box center [621, 97] width 119 height 37
click at [384, 8] on button at bounding box center [388, 23] width 32 height 32
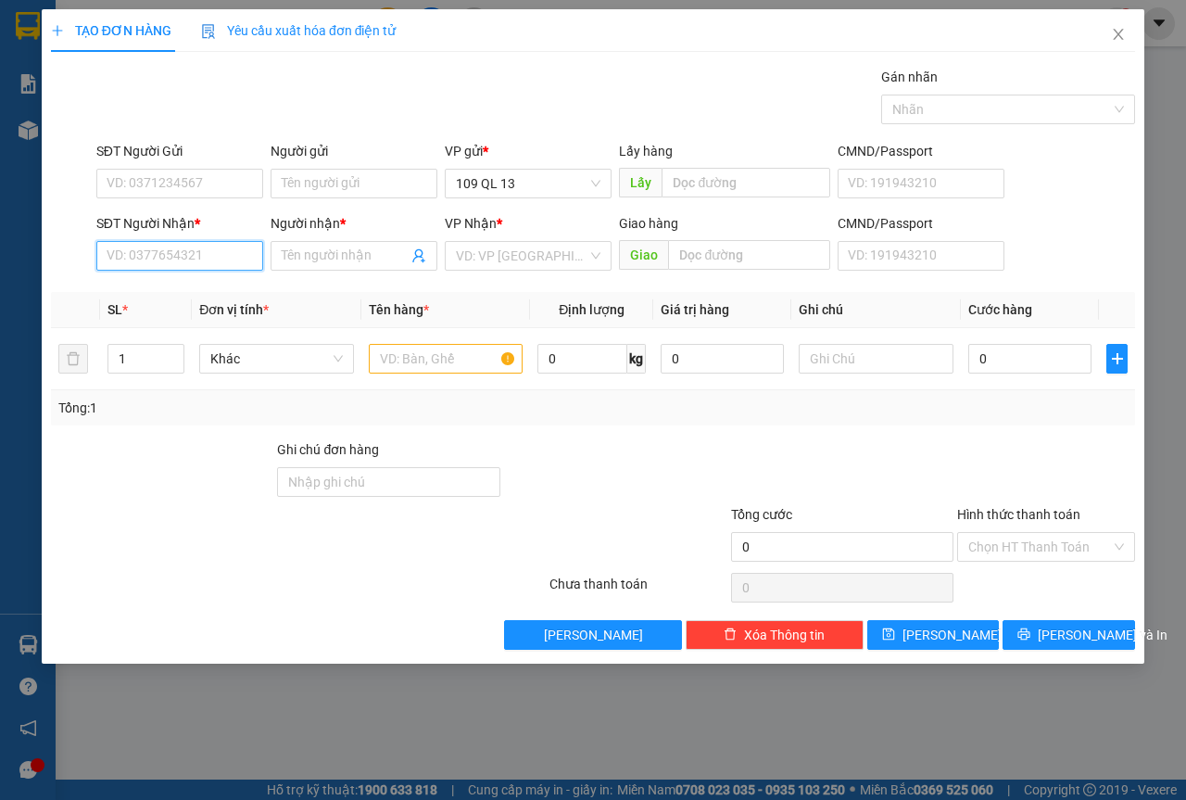
click at [187, 253] on input "SĐT Người Nhận *" at bounding box center [179, 256] width 167 height 30
drag, startPoint x: 209, startPoint y: 295, endPoint x: 419, endPoint y: 371, distance: 222.8
click at [209, 296] on div "0785542345 - [GEOGRAPHIC_DATA]" at bounding box center [212, 293] width 209 height 20
type input "0785542345"
type input "MỸ UYÊN"
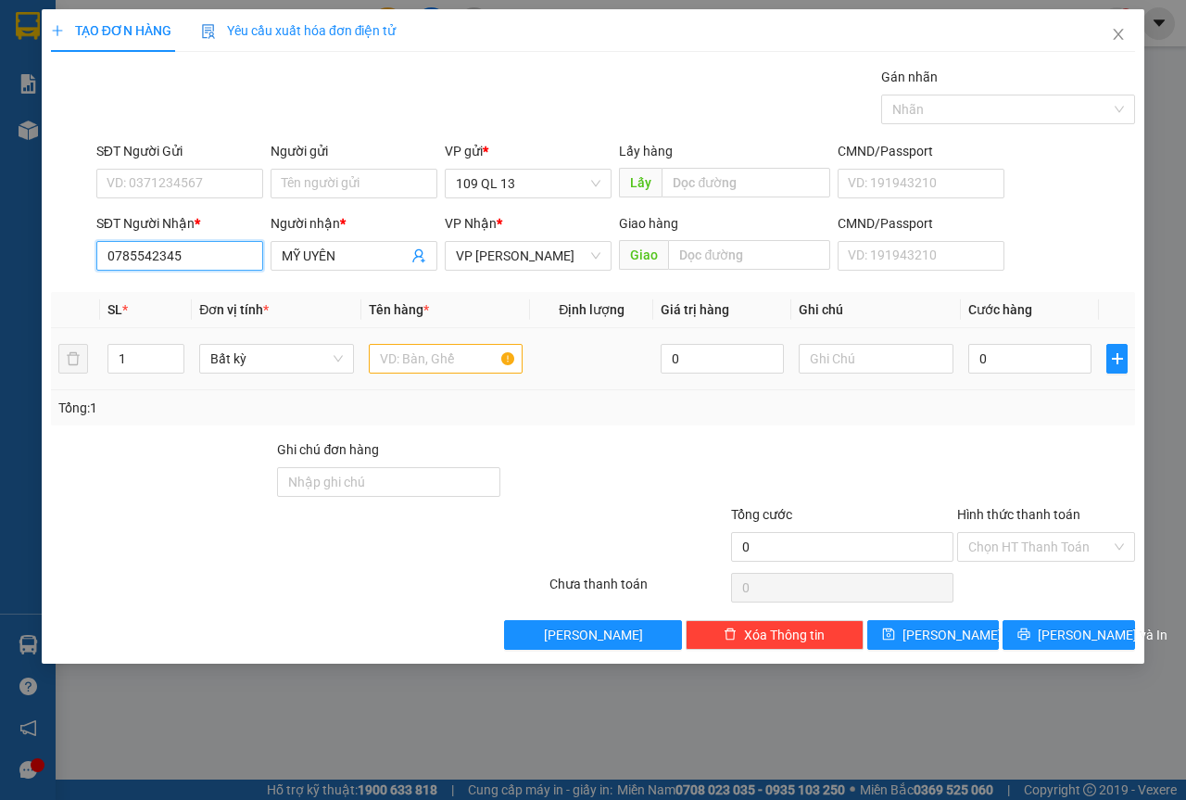
type input "0785542345"
drag, startPoint x: 425, startPoint y: 378, endPoint x: 438, endPoint y: 370, distance: 15.4
click at [425, 379] on td at bounding box center [446, 359] width 170 height 62
click at [439, 369] on input "text" at bounding box center [446, 359] width 155 height 30
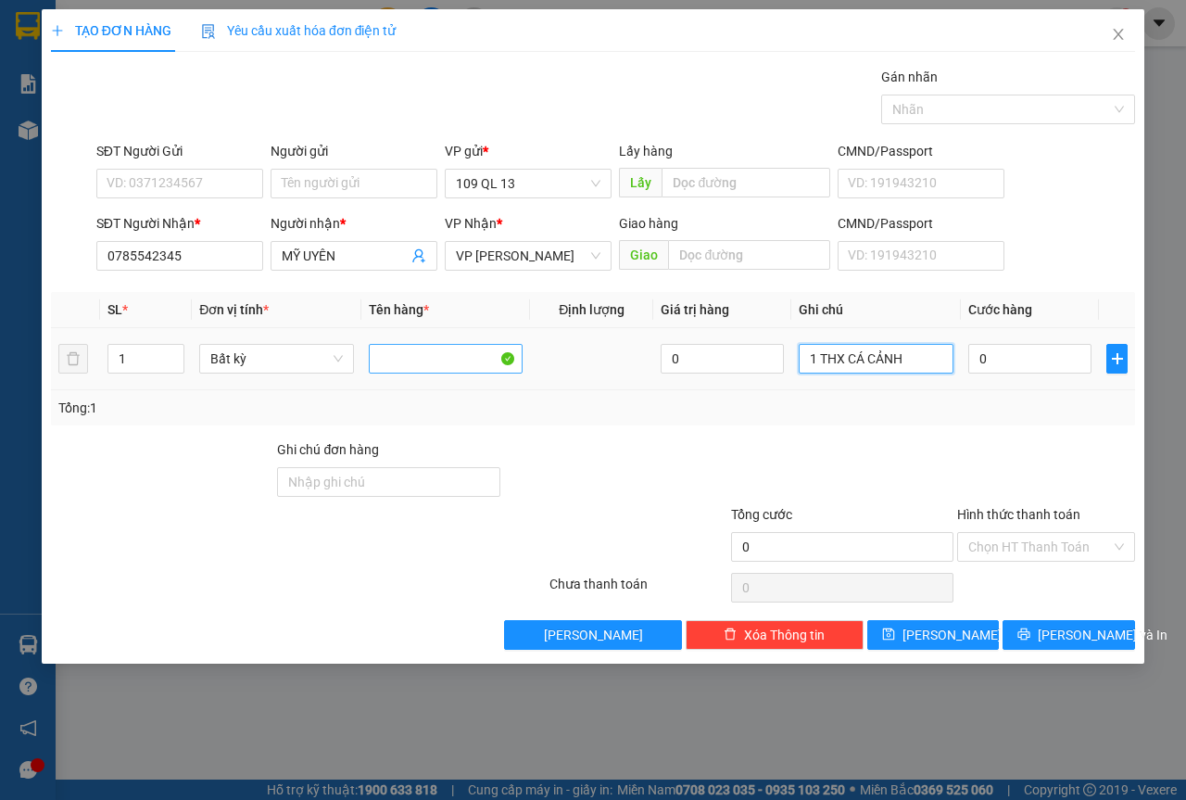
type input "1 THX CÁ CẢNH"
type input "8"
type input "80"
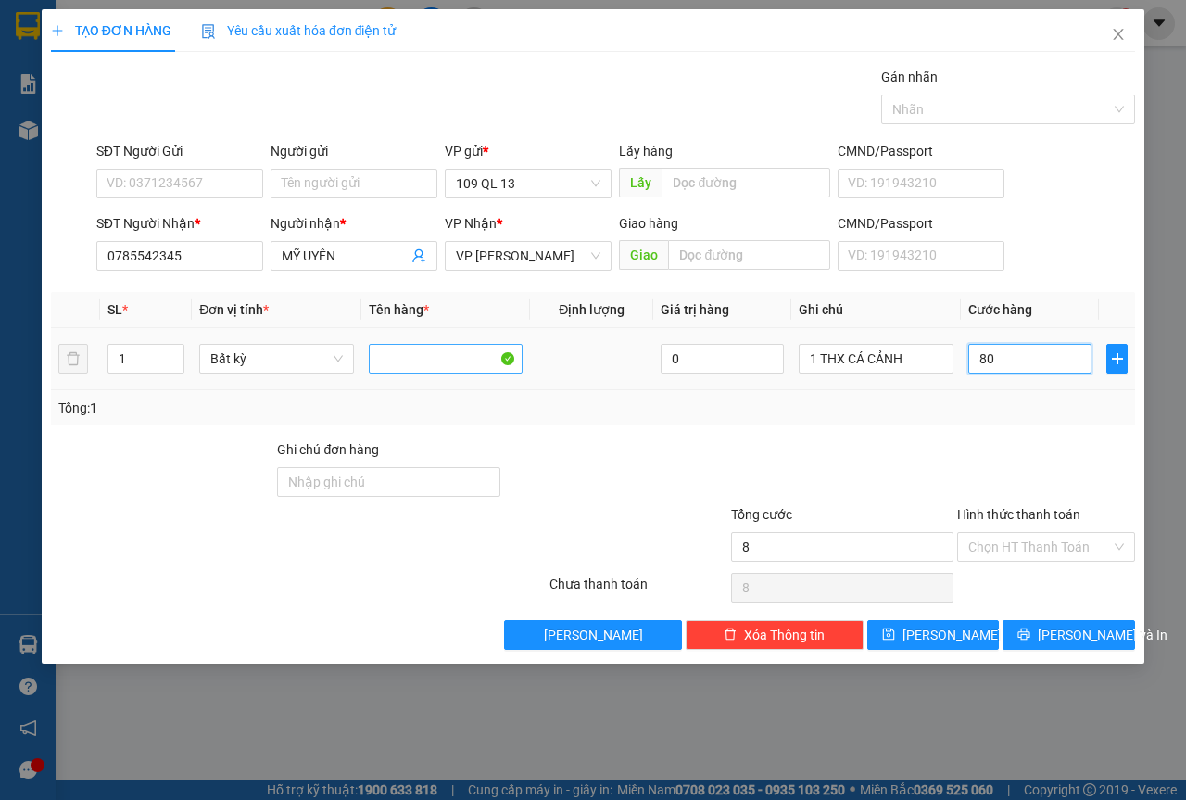
type input "80"
type input "80.000"
click at [1086, 557] on input "Hình thức thanh toán" at bounding box center [1040, 547] width 143 height 28
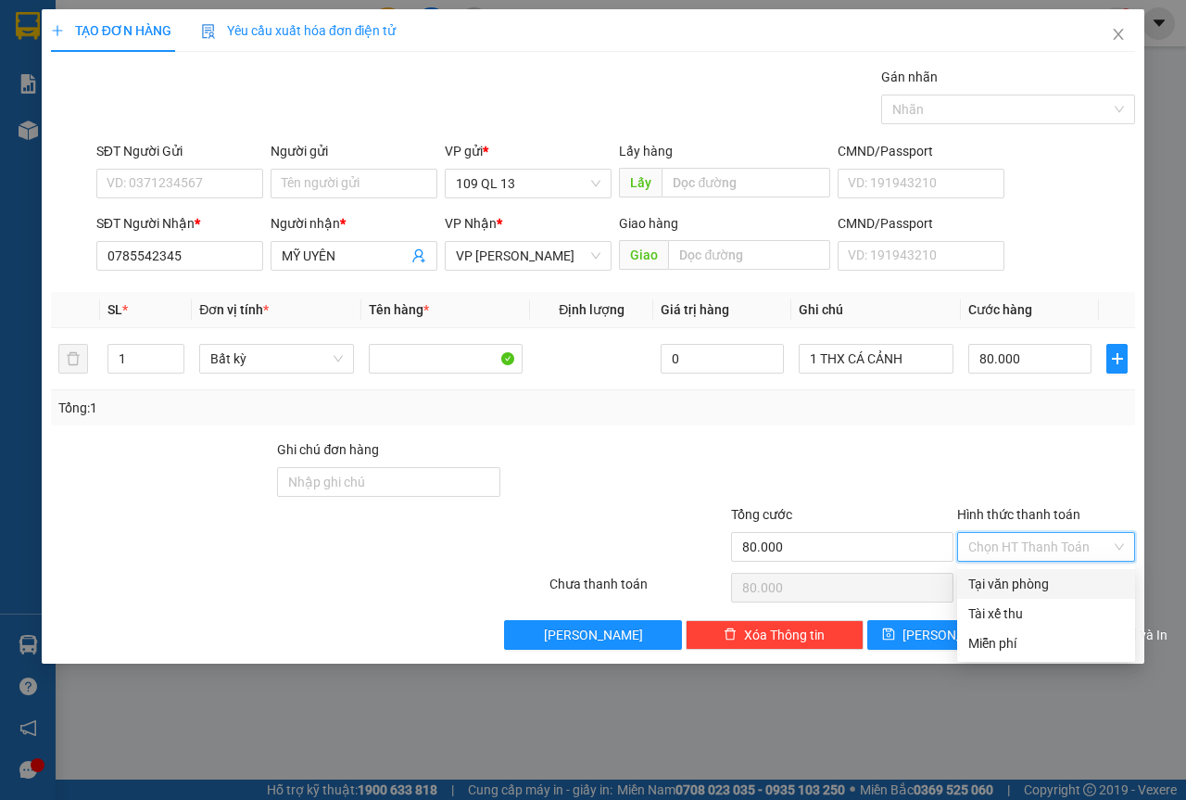
click at [1084, 574] on div "Tại văn phòng" at bounding box center [1047, 584] width 156 height 20
type input "0"
click at [1089, 630] on span "[PERSON_NAME] và In" at bounding box center [1103, 635] width 130 height 20
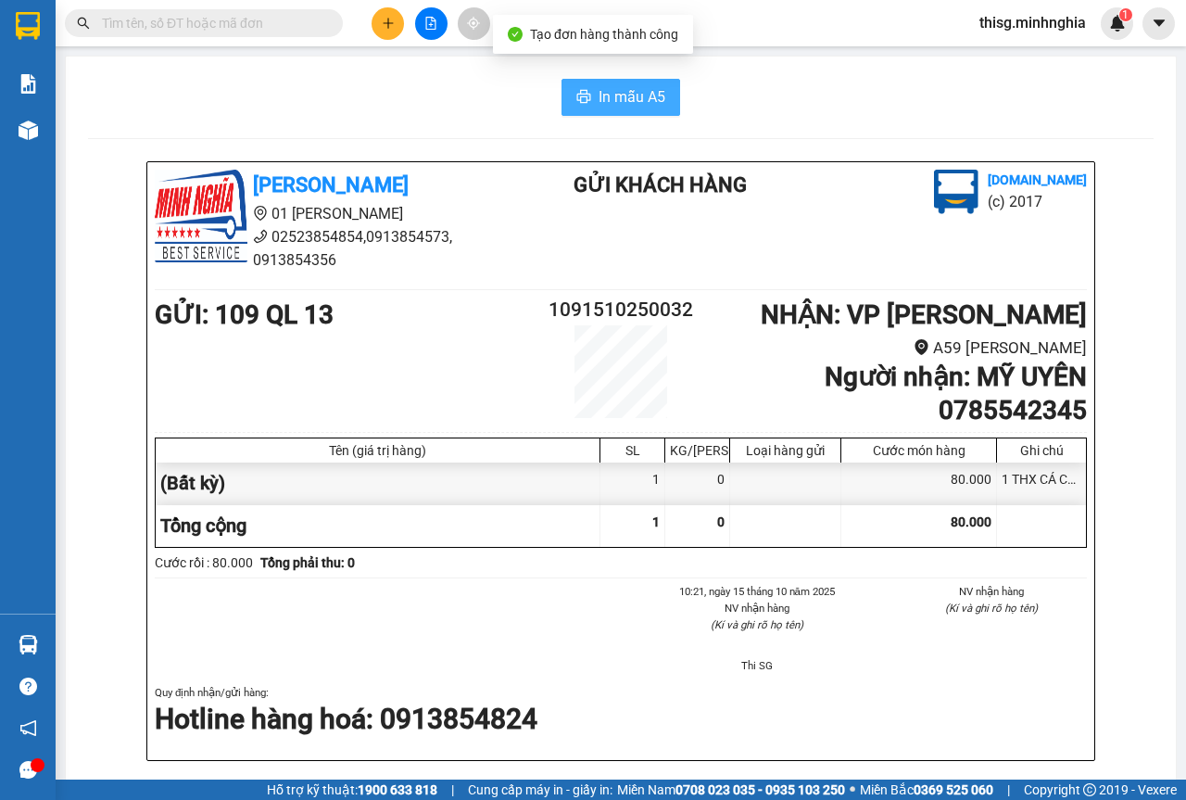
click at [599, 99] on span "In mẫu A5" at bounding box center [632, 96] width 67 height 23
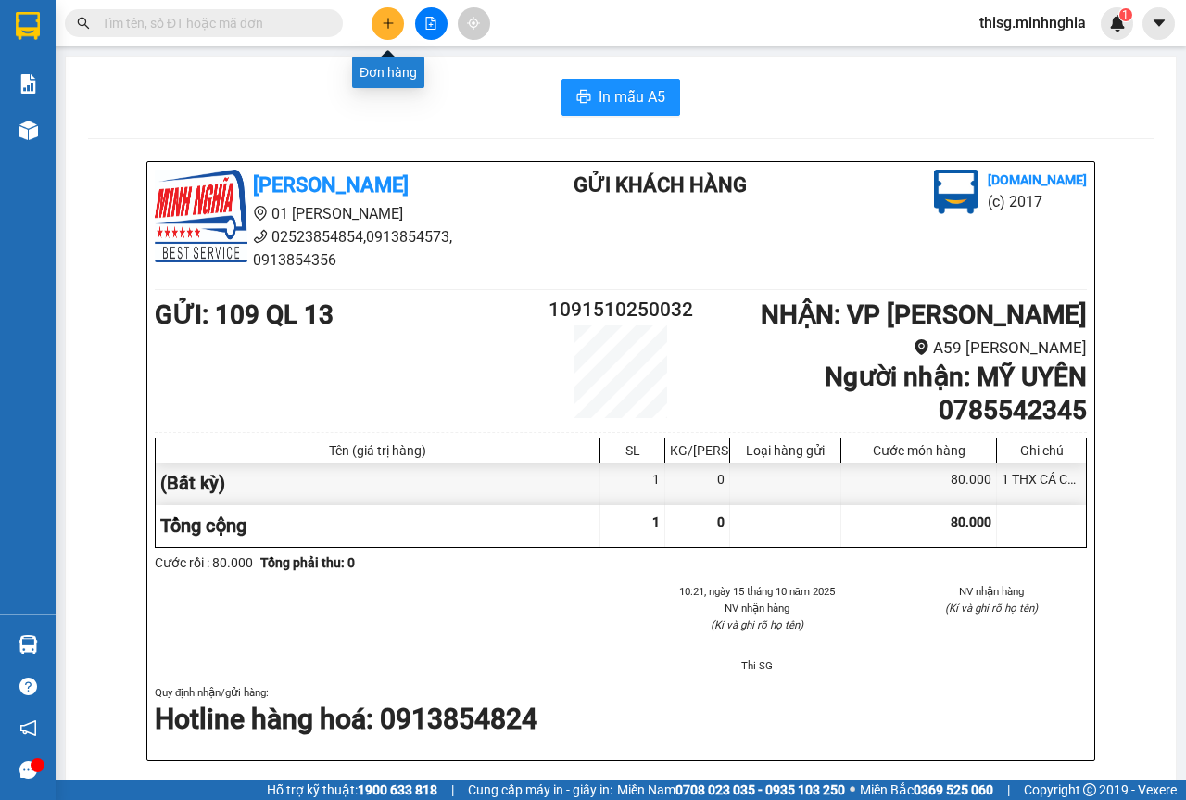
click at [403, 18] on button at bounding box center [388, 23] width 32 height 32
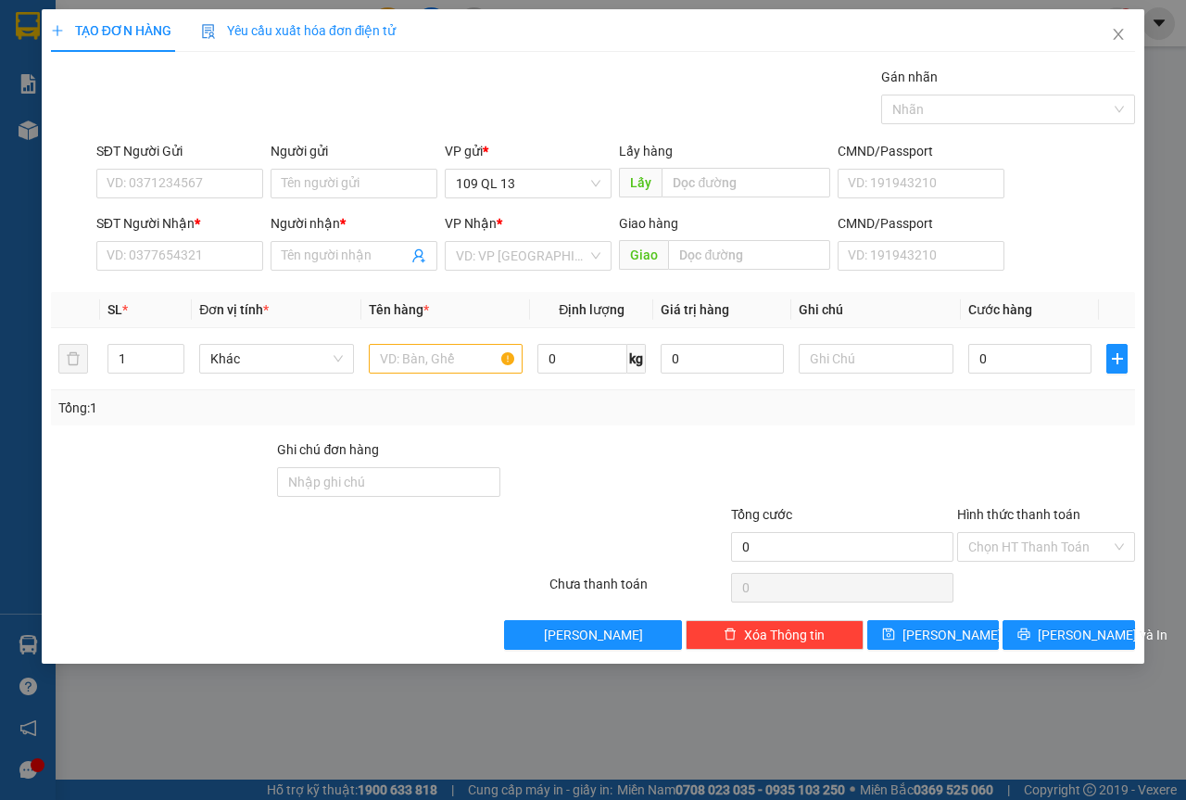
click at [216, 240] on div "SĐT Người Nhận *" at bounding box center [179, 227] width 167 height 28
click at [214, 260] on input "SĐT Người Nhận *" at bounding box center [179, 256] width 167 height 30
click at [246, 290] on div "0377633300 - THÚY VÕ" at bounding box center [180, 293] width 145 height 20
type input "0377633300"
type input "THÚY VÕ"
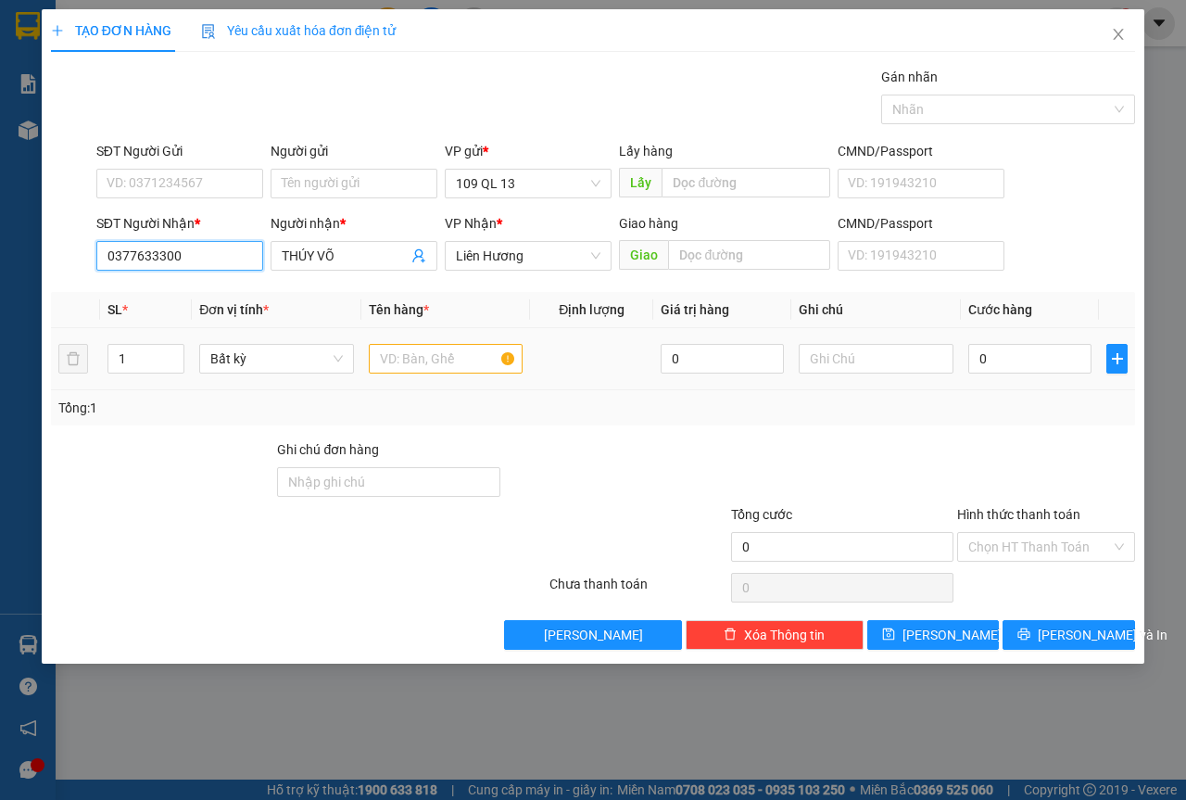
type input "0377633300"
click at [437, 359] on input "text" at bounding box center [446, 359] width 155 height 30
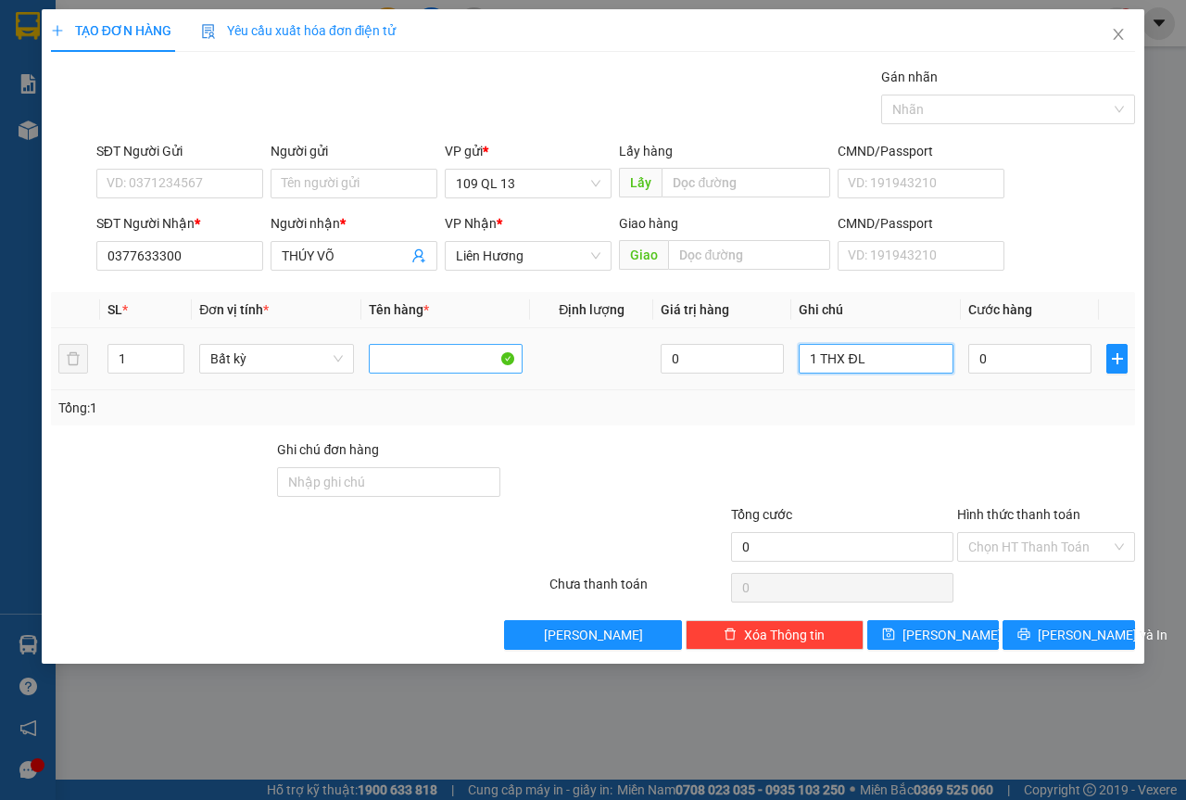
type input "1 THX ĐL"
type input "8"
type input "80"
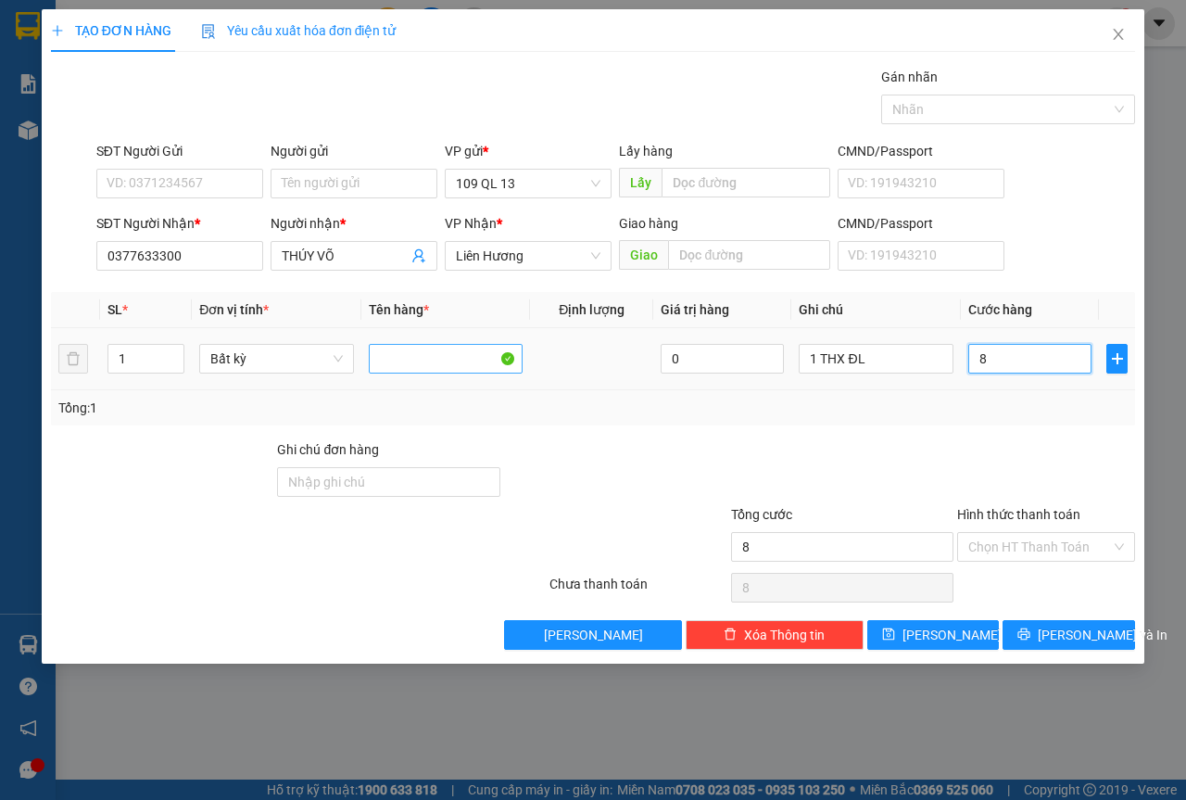
type input "80"
type input "80.000"
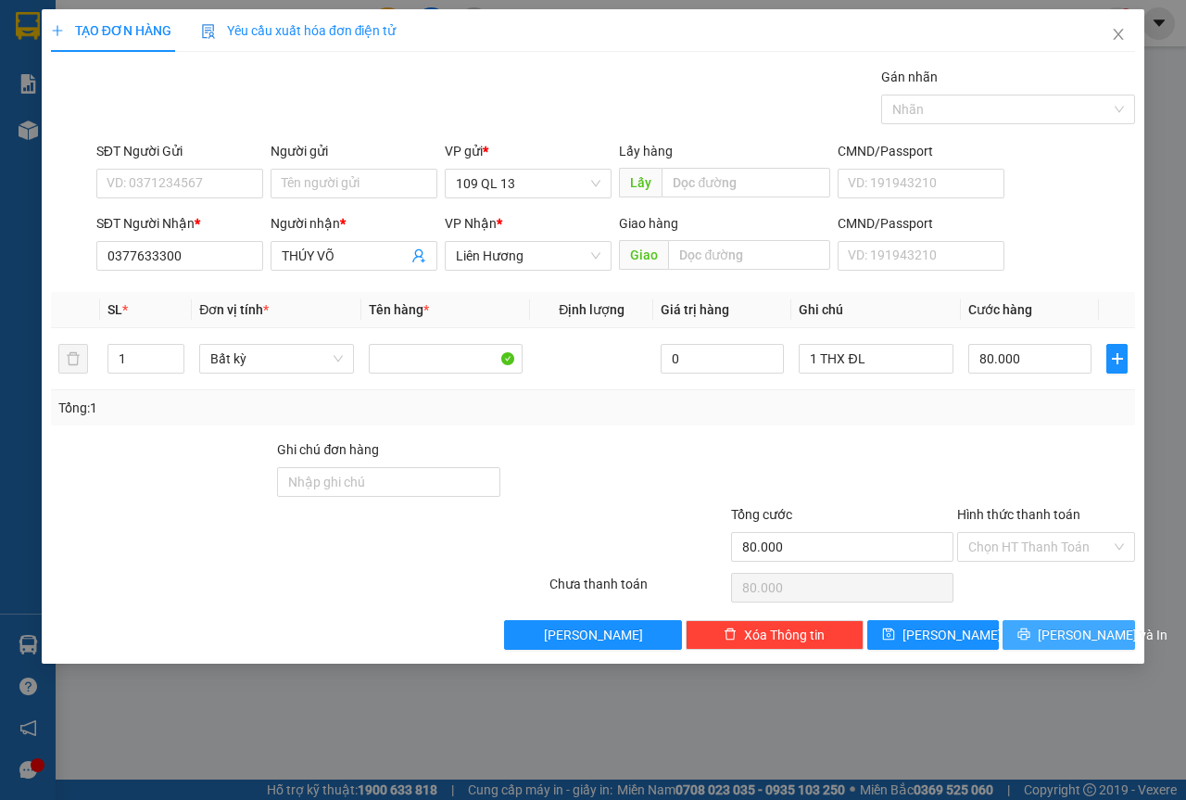
click at [1069, 623] on button "[PERSON_NAME] và In" at bounding box center [1069, 635] width 133 height 30
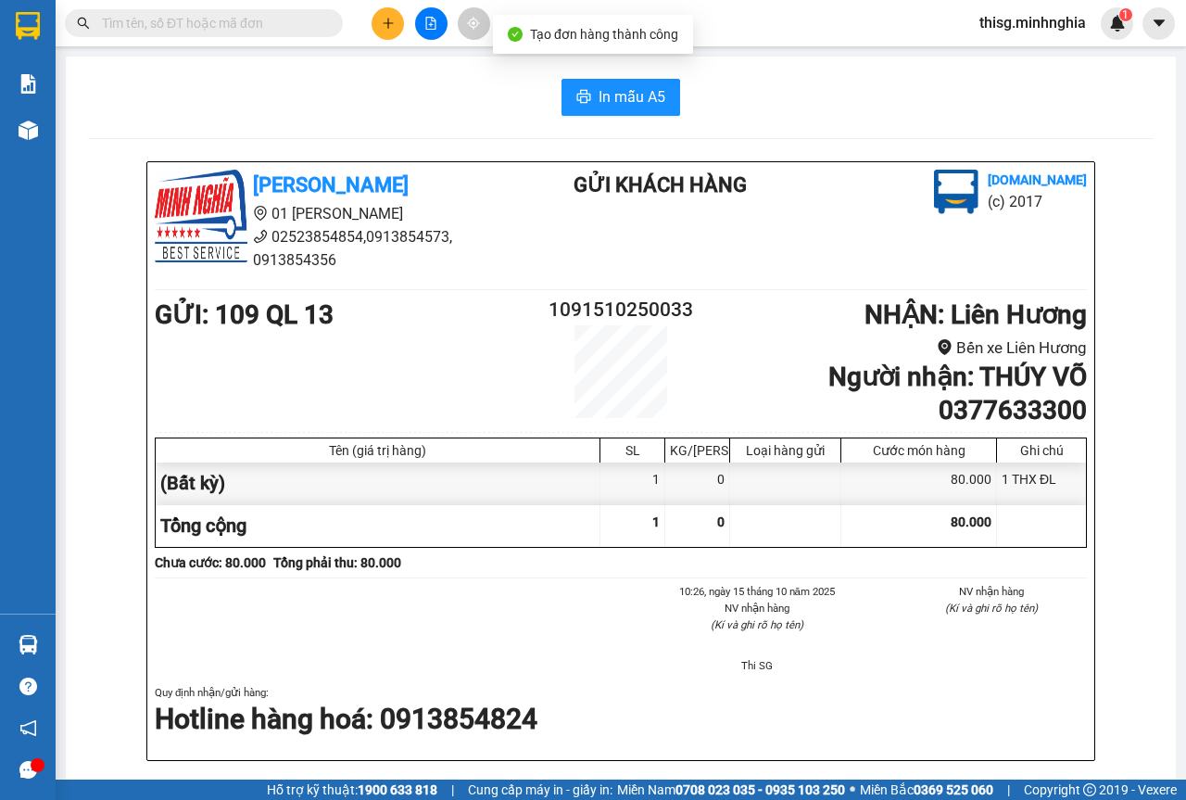
click at [682, 94] on div "In mẫu A5" at bounding box center [621, 97] width 1066 height 37
click at [646, 100] on span "In mẫu A5" at bounding box center [632, 96] width 67 height 23
click at [397, 5] on div "Kết quả tìm kiếm ( 0 ) Bộ lọc No Data thisg.minhnghia 1" at bounding box center [593, 23] width 1186 height 46
click at [393, 11] on button at bounding box center [388, 23] width 32 height 32
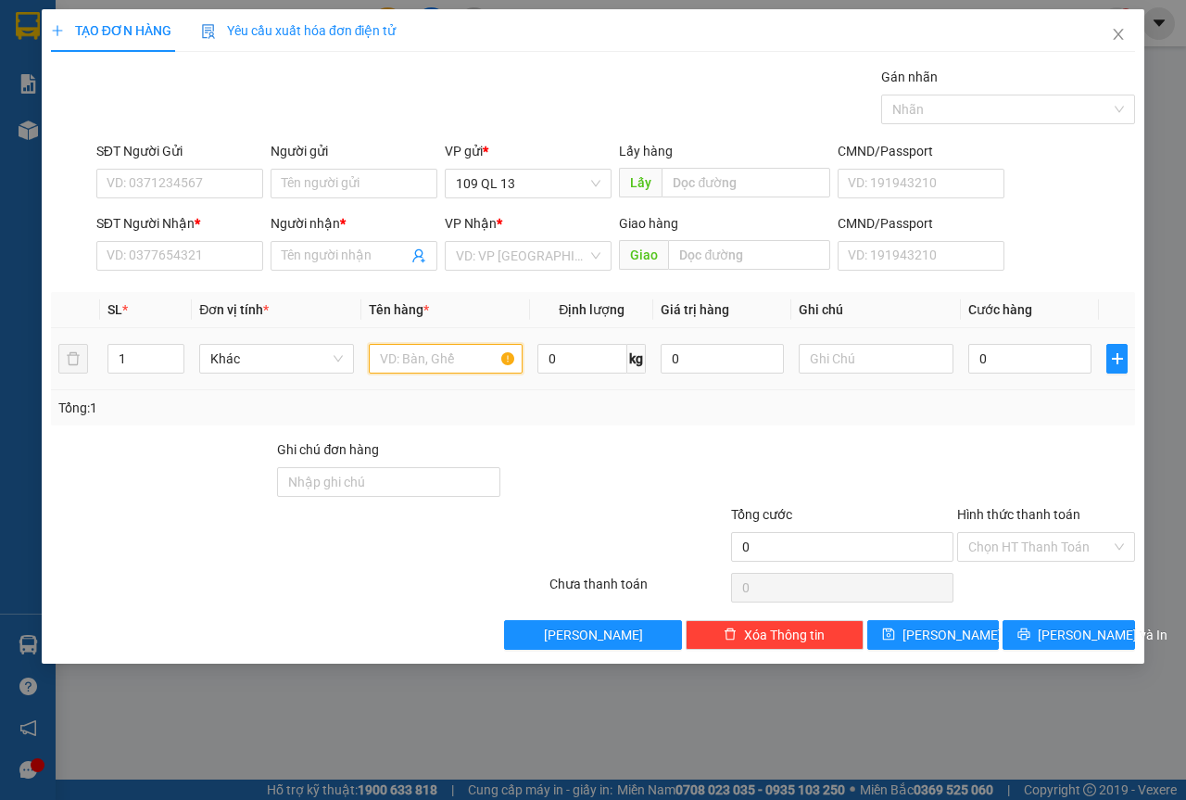
click at [448, 363] on input "text" at bounding box center [446, 359] width 155 height 30
click at [146, 251] on input "SĐT Người Nhận *" at bounding box center [179, 256] width 167 height 30
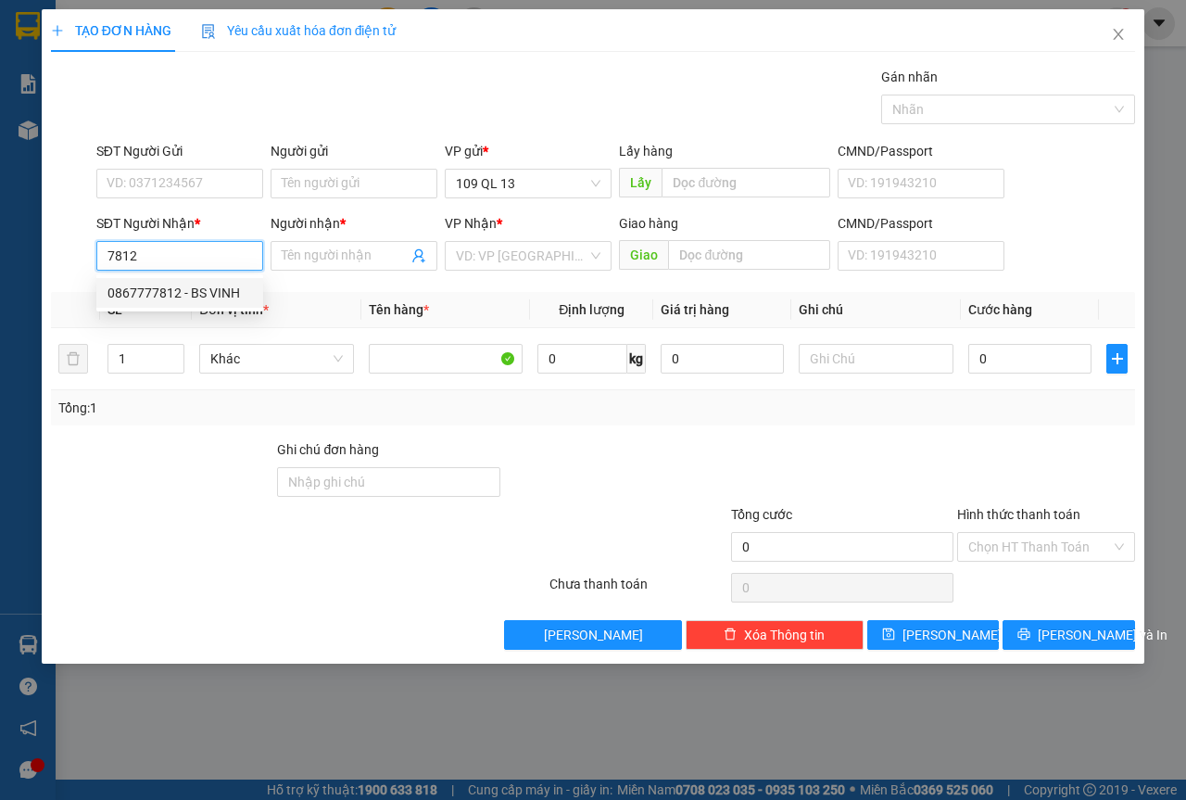
click at [211, 294] on div "0867777812 - BS VINH" at bounding box center [180, 293] width 145 height 20
type input "0867777812"
type input "BS VINH"
type input "NGÃ 3 GỘP"
type input "0867777812"
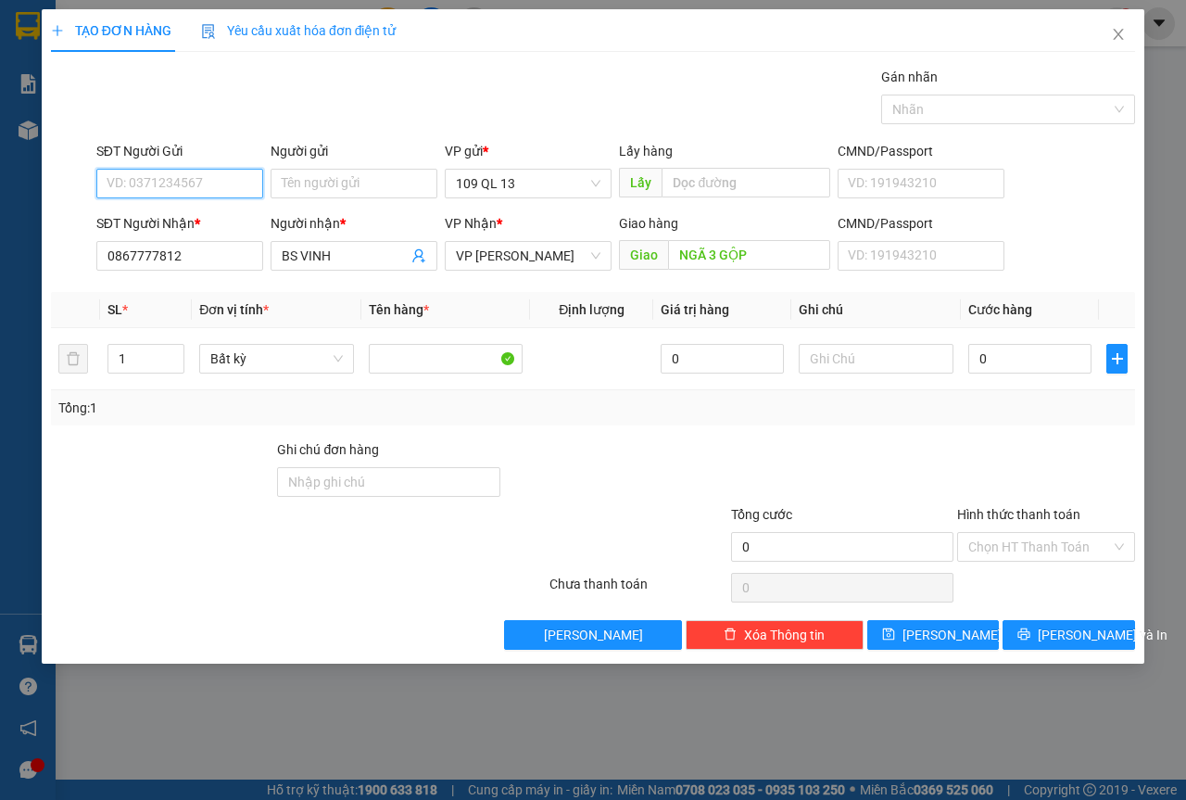
click at [237, 191] on input "SĐT Người Gửi" at bounding box center [179, 184] width 167 height 30
click at [209, 253] on div "0932606160 - HƯNG" at bounding box center [180, 250] width 145 height 20
type input "0932606160"
type input "HƯNG"
click at [852, 374] on div at bounding box center [876, 358] width 155 height 37
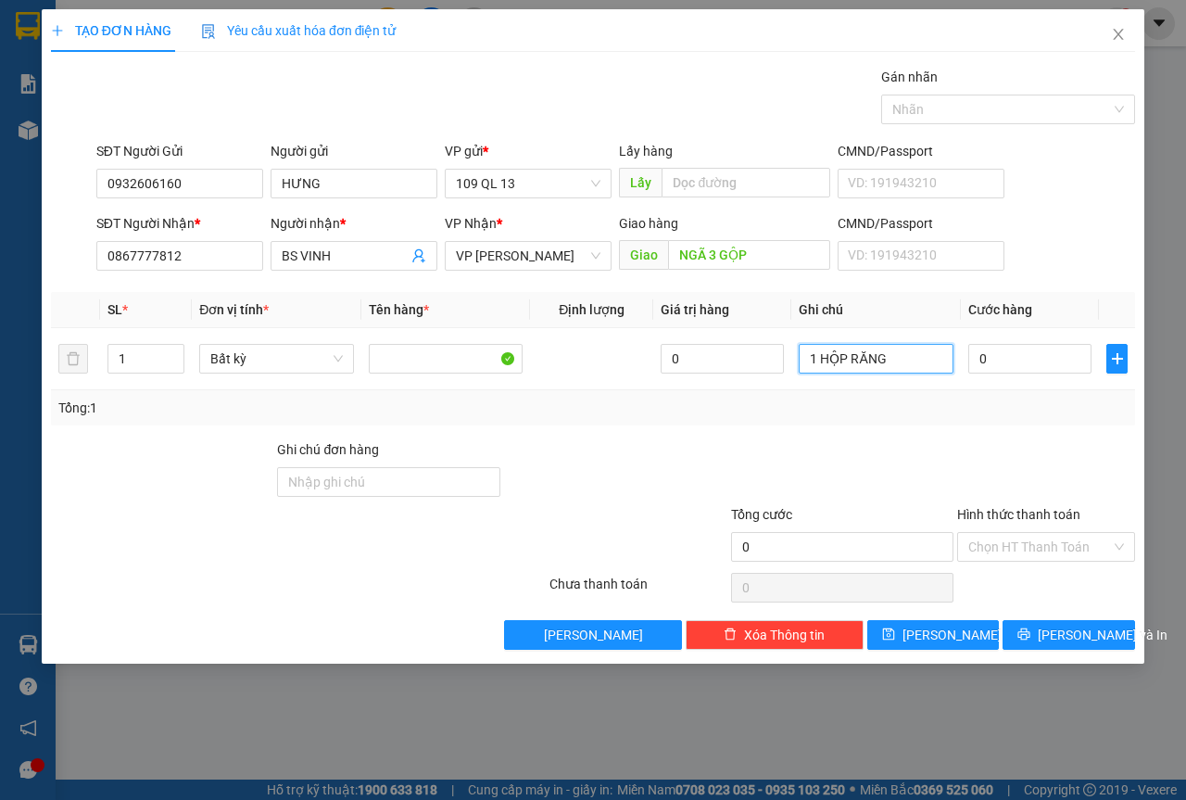
type input "1 HỘP RĂNG"
type input "3"
type input "30"
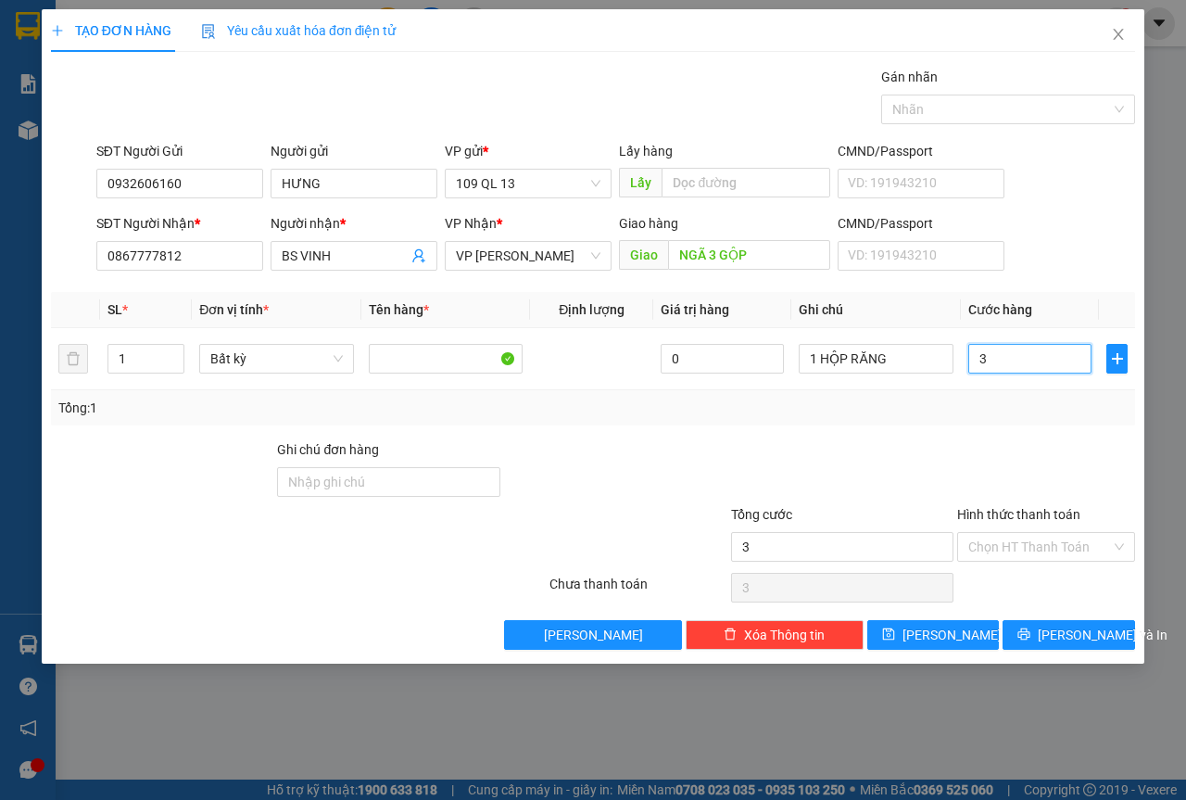
type input "30"
type input "3"
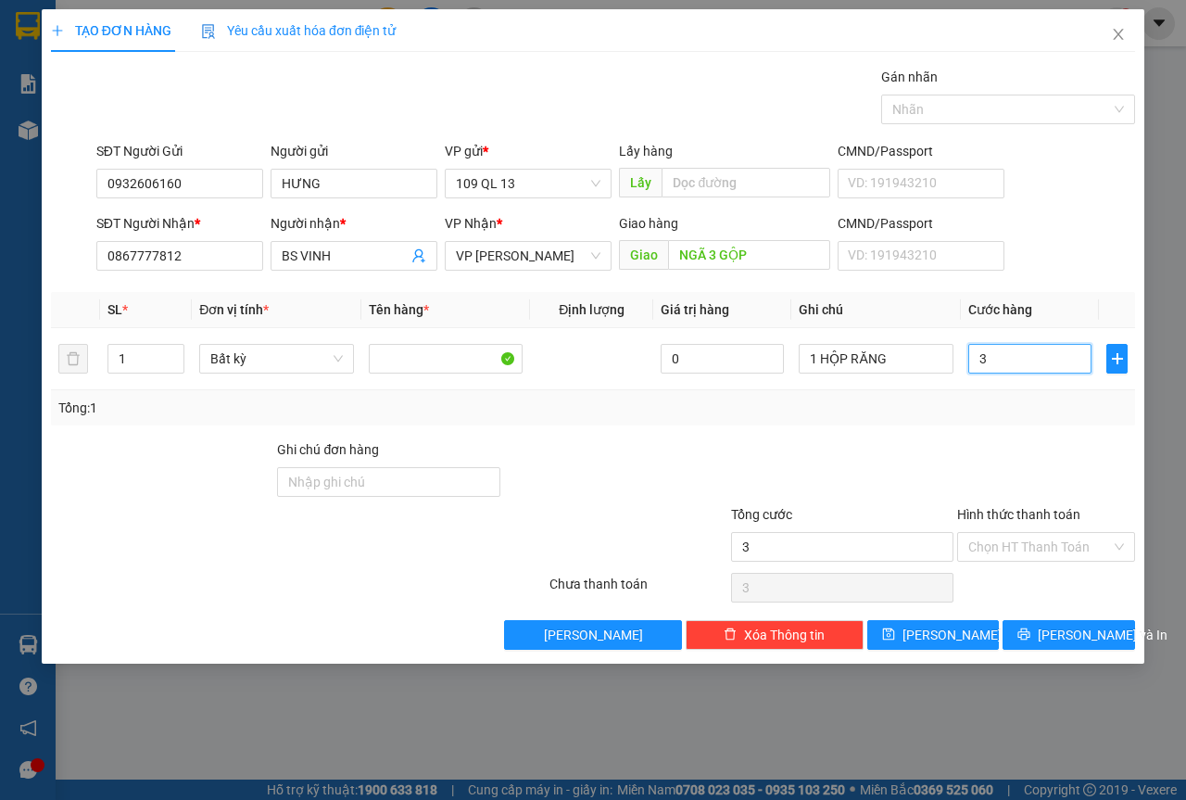
type input "0"
type input "04"
type input "4"
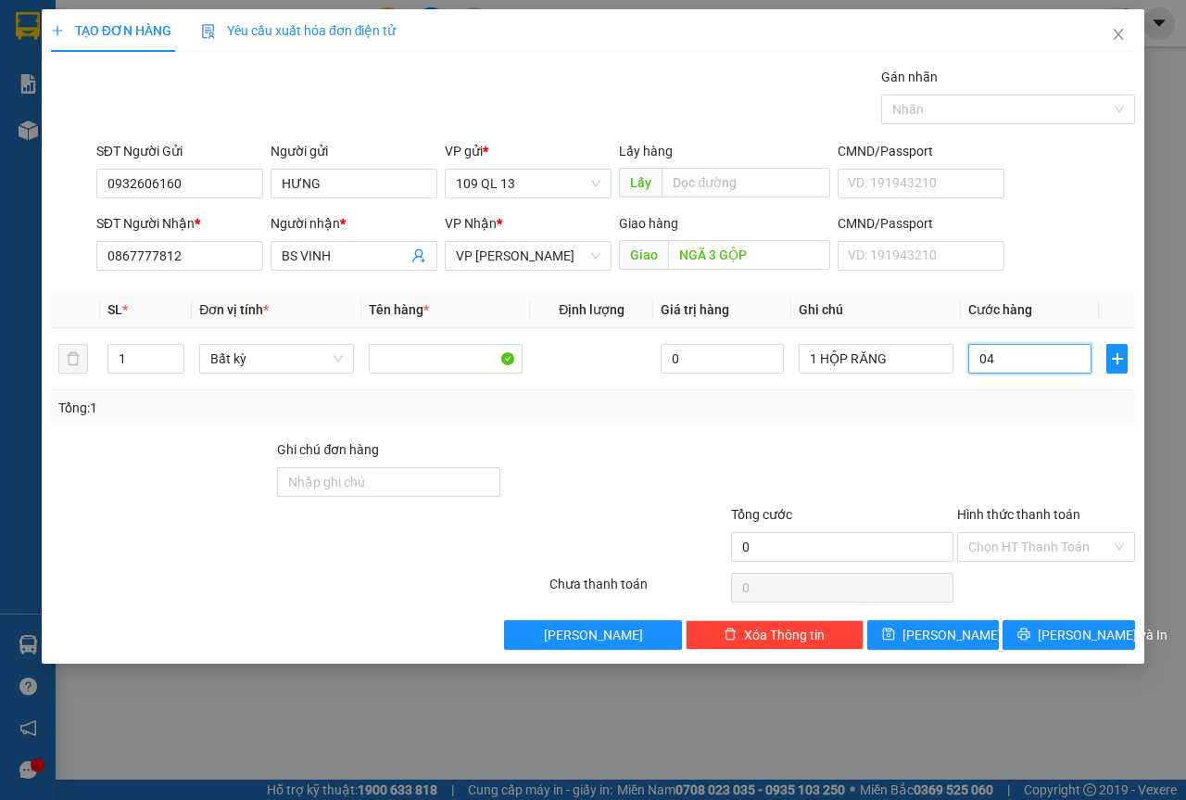
type input "4"
type input "040"
type input "40"
type input "40.000"
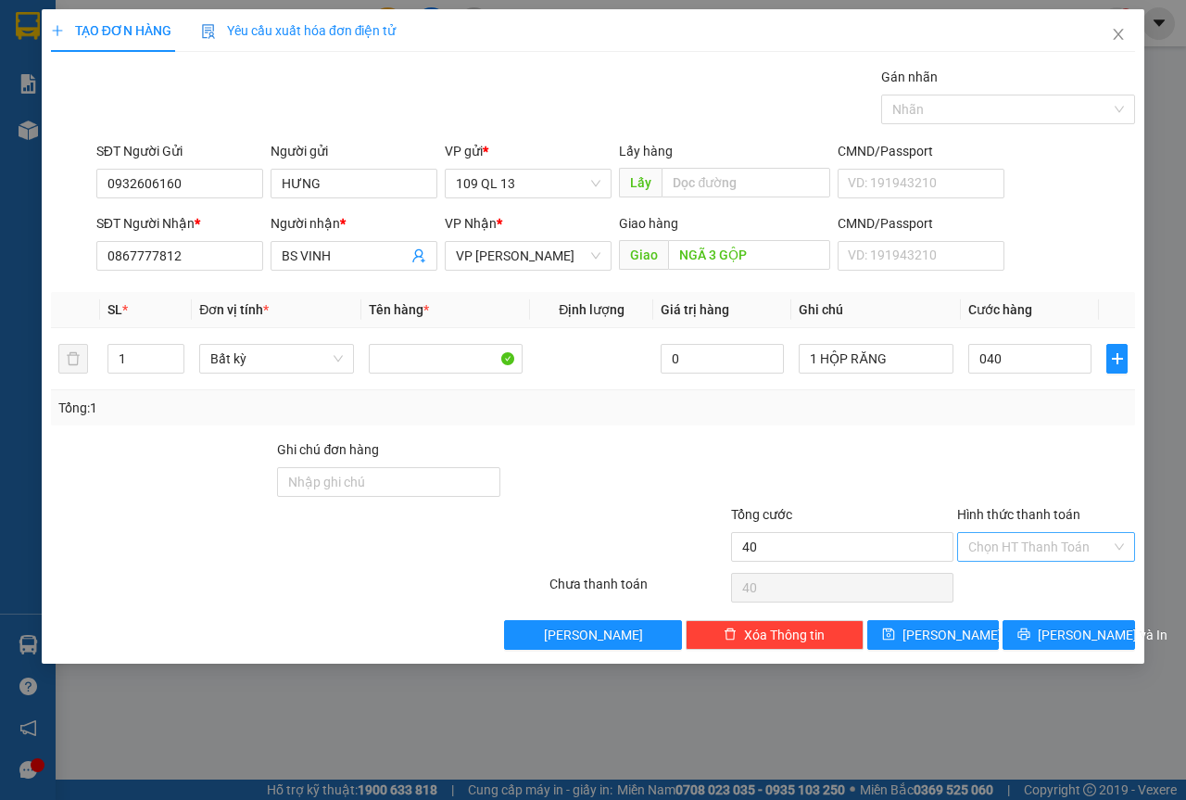
type input "40.000"
click at [1024, 533] on input "Hình thức thanh toán" at bounding box center [1040, 547] width 143 height 28
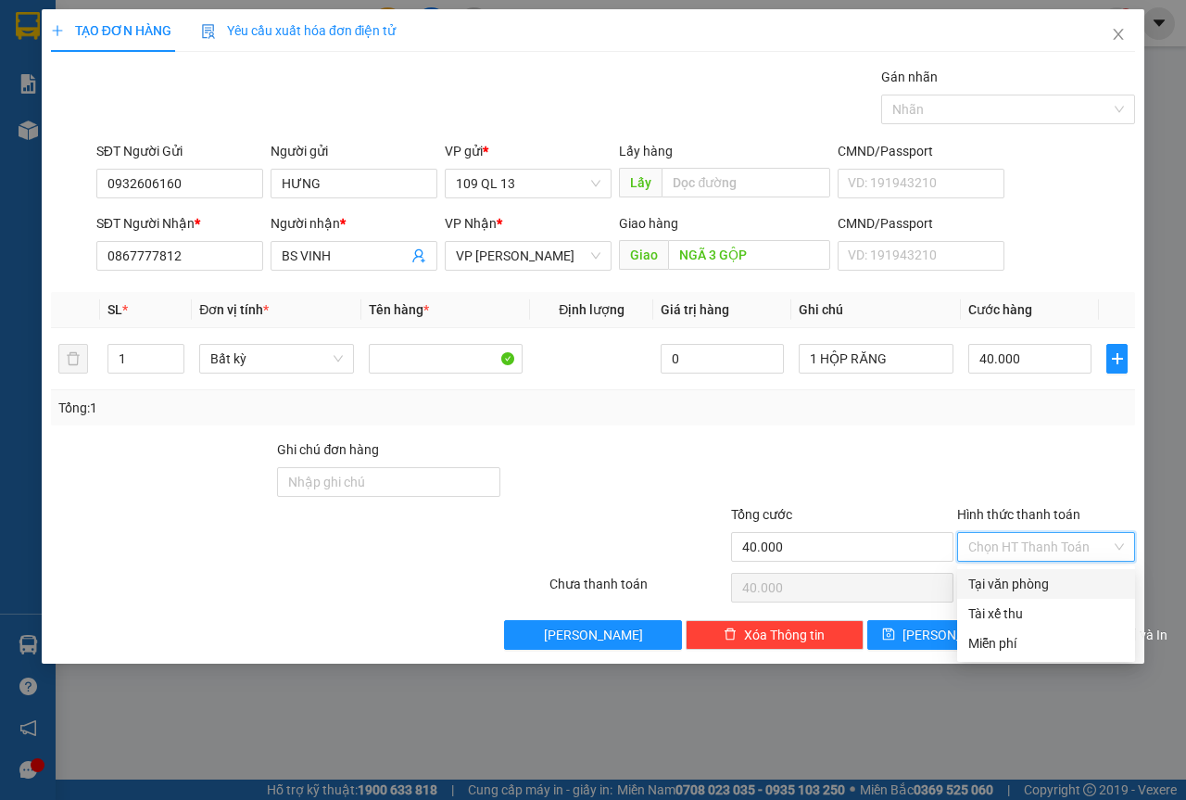
click at [1031, 580] on div "Tại văn phòng" at bounding box center [1047, 584] width 156 height 20
type input "0"
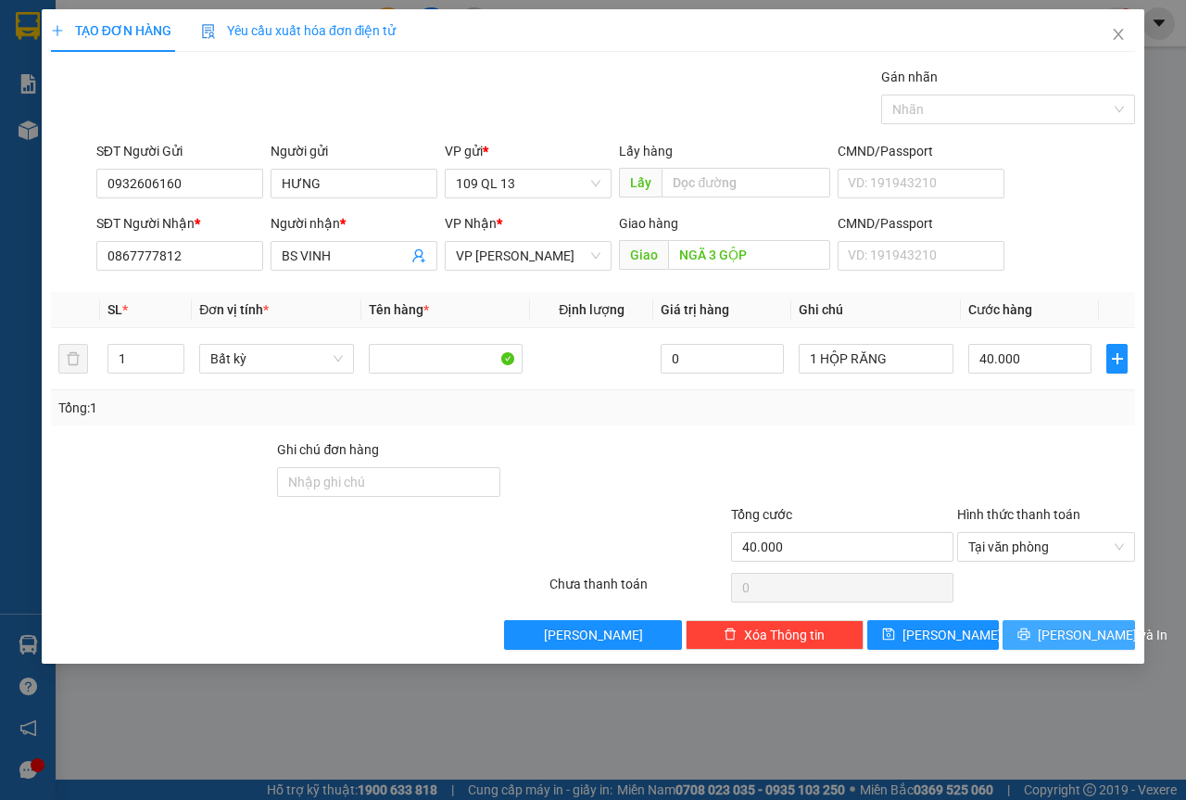
click at [1102, 646] on button "[PERSON_NAME] và In" at bounding box center [1069, 635] width 133 height 30
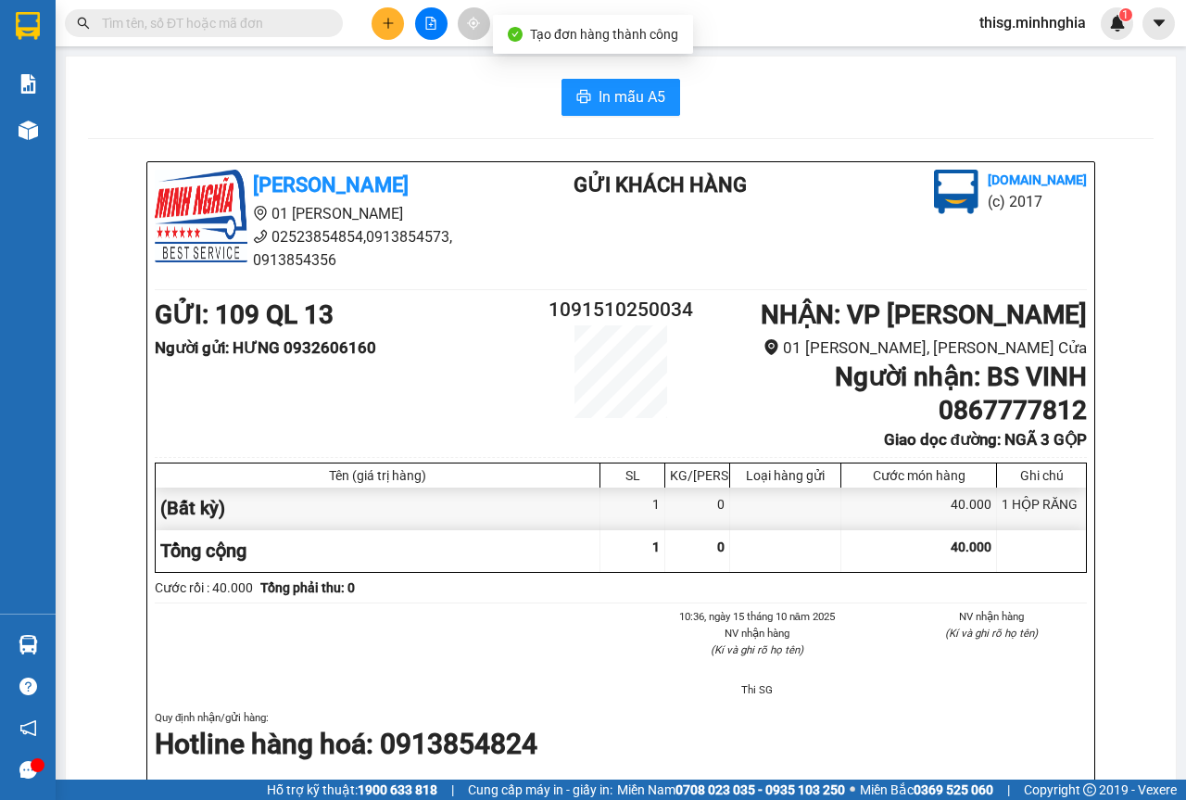
click at [575, 71] on div "In mẫu A5 [PERSON_NAME] 01 Đinh Tiên Hoàng 02523854854,0913854573, 0913854356 G…" at bounding box center [621, 798] width 1110 height 1482
click at [590, 101] on button "In mẫu A5" at bounding box center [621, 97] width 119 height 37
click at [382, 39] on div at bounding box center [430, 23] width 139 height 32
click at [392, 33] on button at bounding box center [388, 23] width 32 height 32
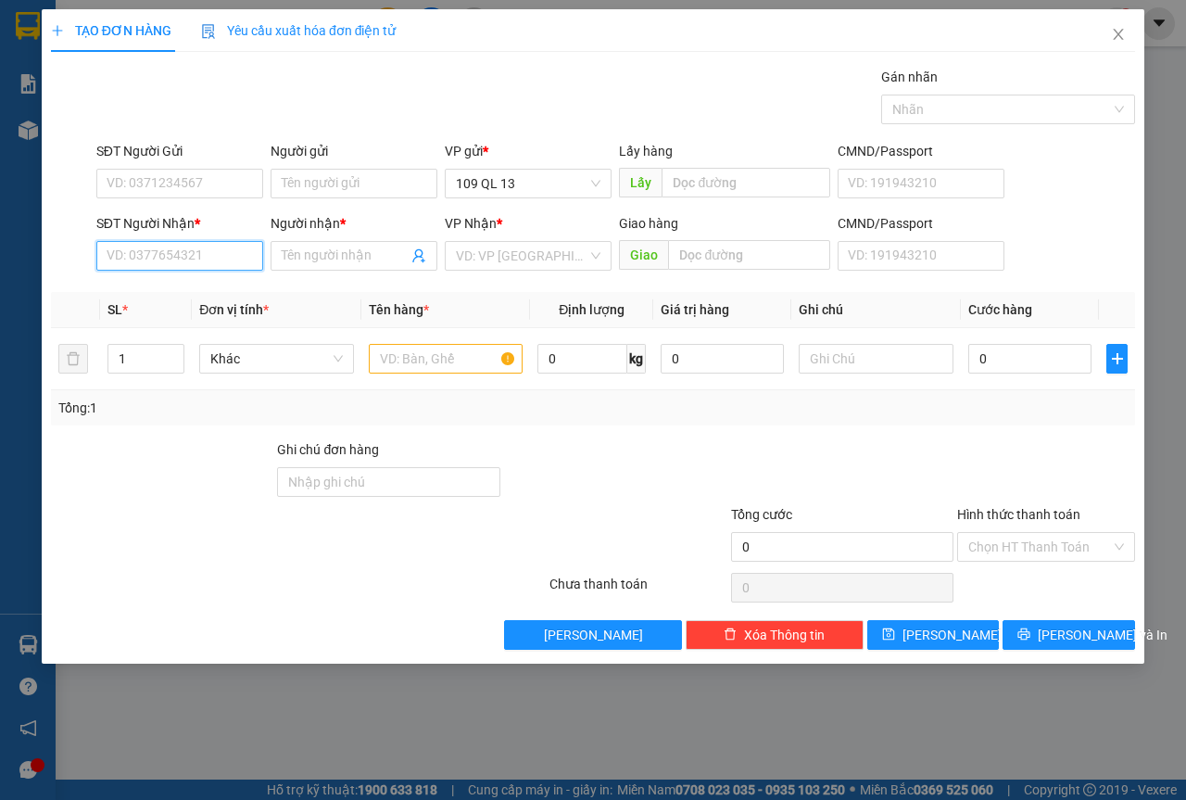
drag, startPoint x: 148, startPoint y: 267, endPoint x: 133, endPoint y: 265, distance: 15.9
click at [149, 267] on input "SĐT Người Nhận *" at bounding box center [179, 256] width 167 height 30
type input "0388971897"
click at [353, 271] on div "Người nhận * Tên người nhận" at bounding box center [354, 245] width 167 height 65
click at [354, 270] on span at bounding box center [354, 256] width 167 height 30
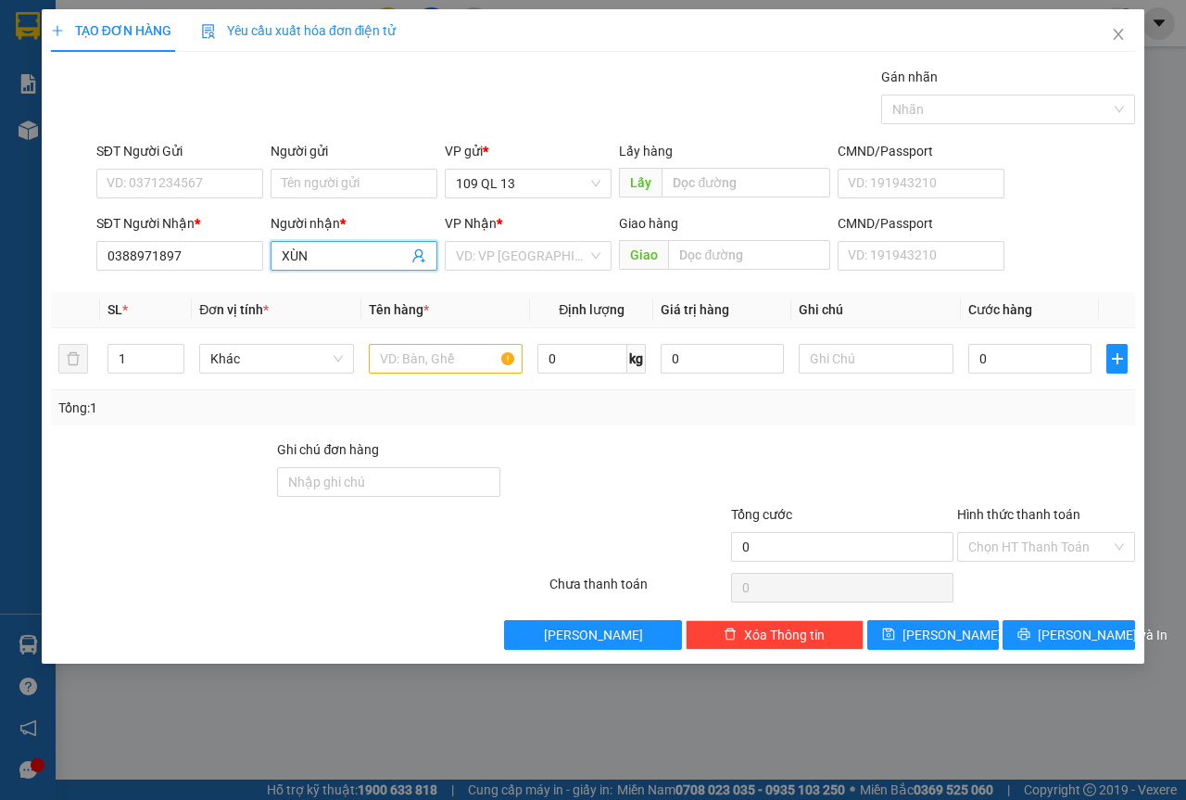
type input "XÙN"
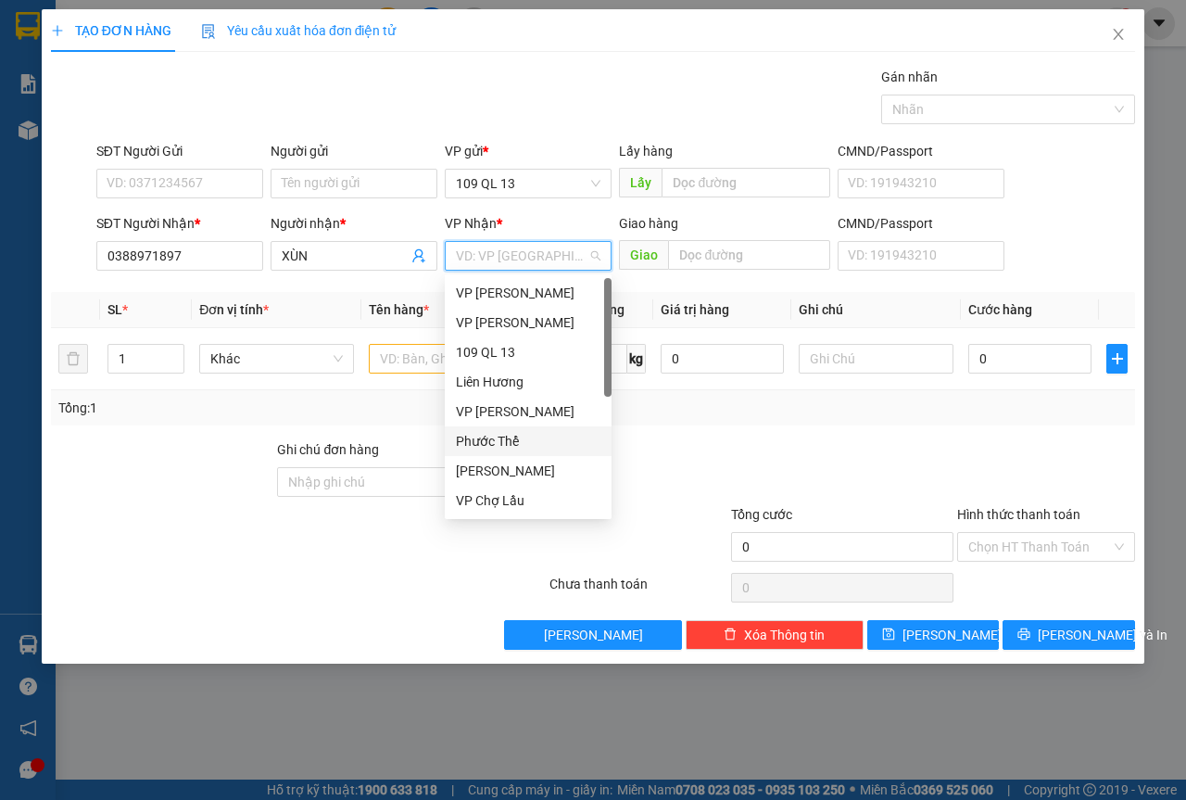
type input "C"
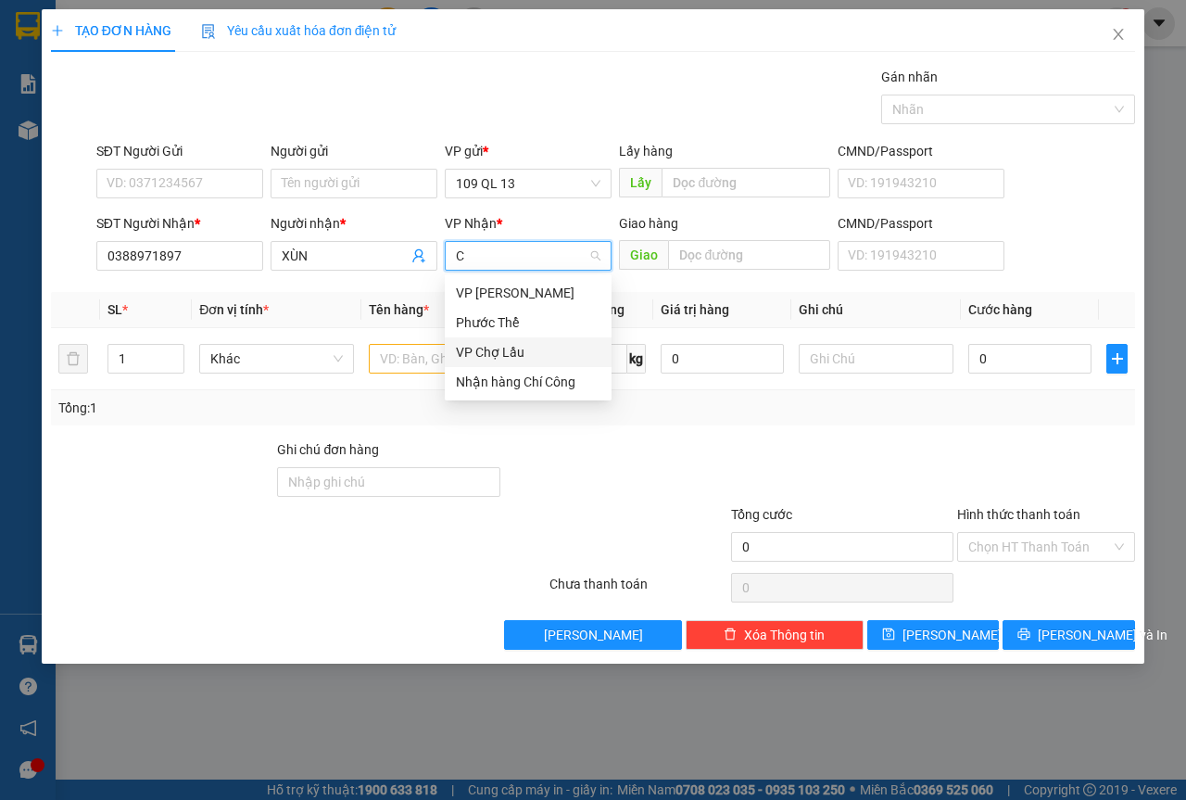
click at [509, 348] on div "VP Chợ Lầu" at bounding box center [528, 352] width 145 height 20
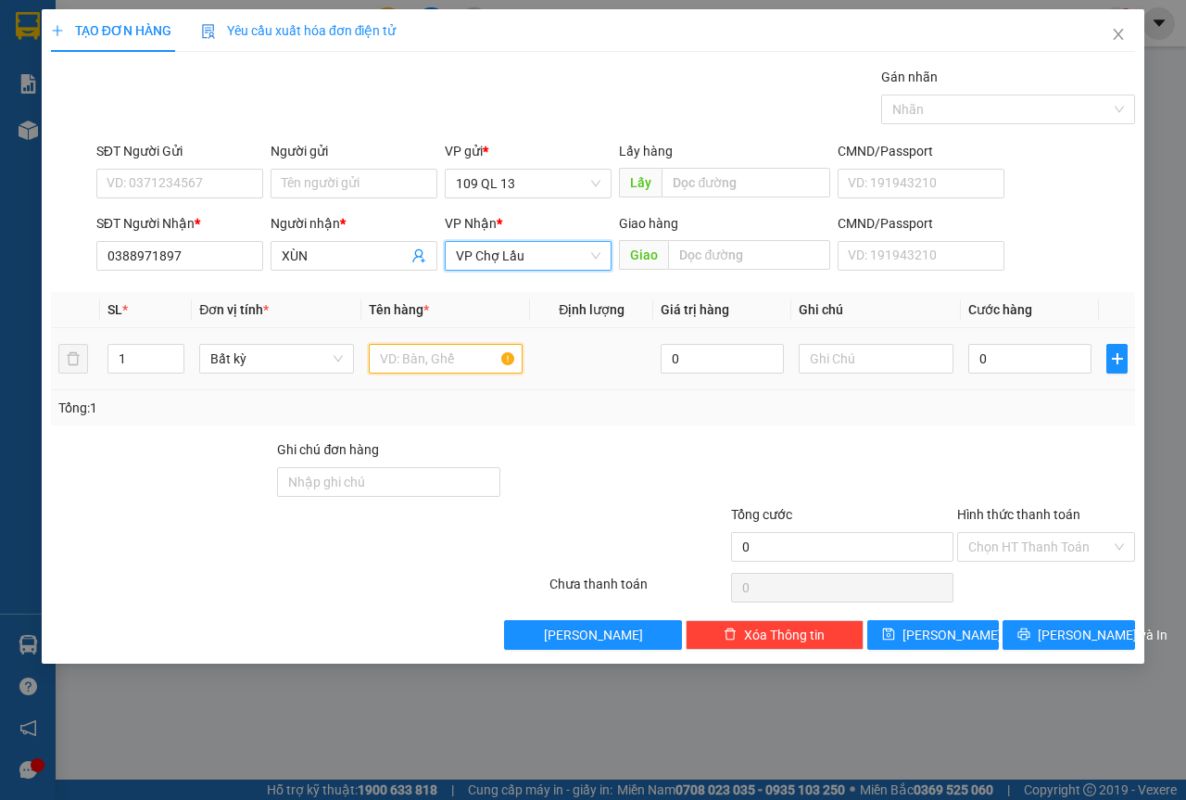
click at [412, 359] on input "text" at bounding box center [446, 359] width 155 height 30
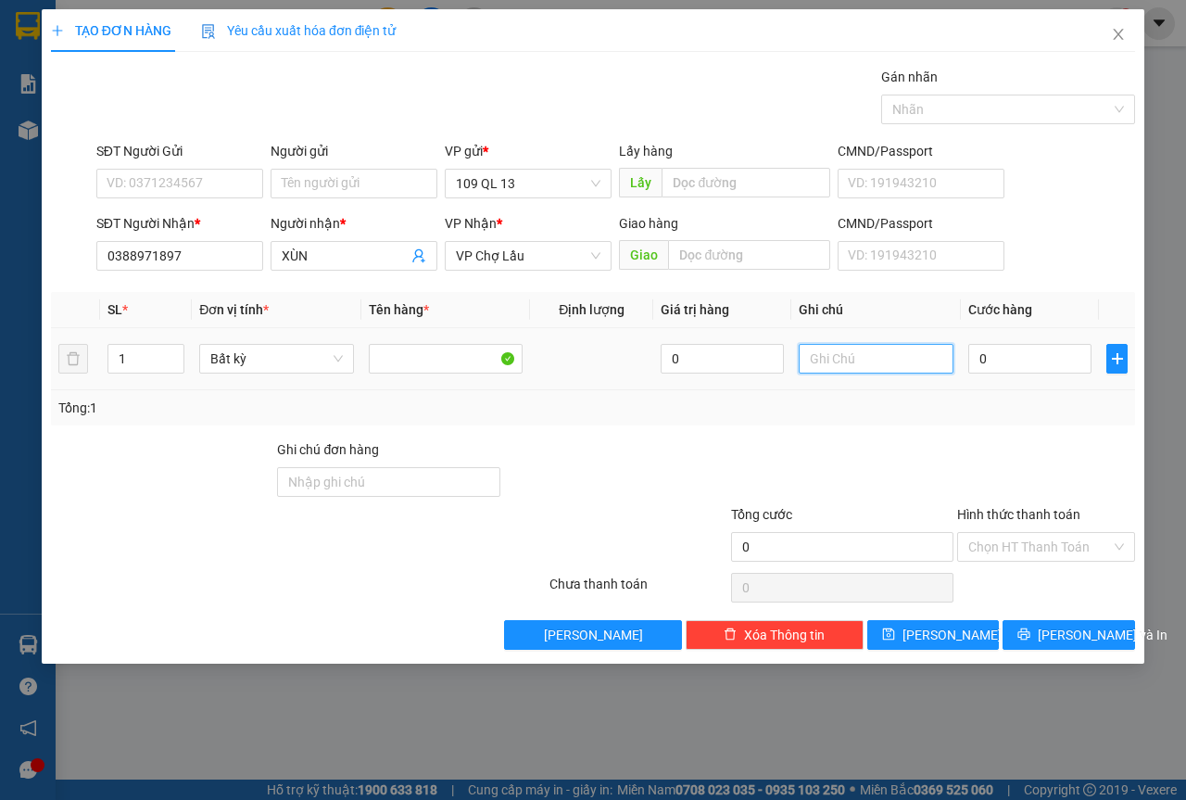
click at [898, 371] on input "text" at bounding box center [876, 359] width 155 height 30
click at [203, 195] on input "SĐT Người Gửi" at bounding box center [179, 184] width 167 height 30
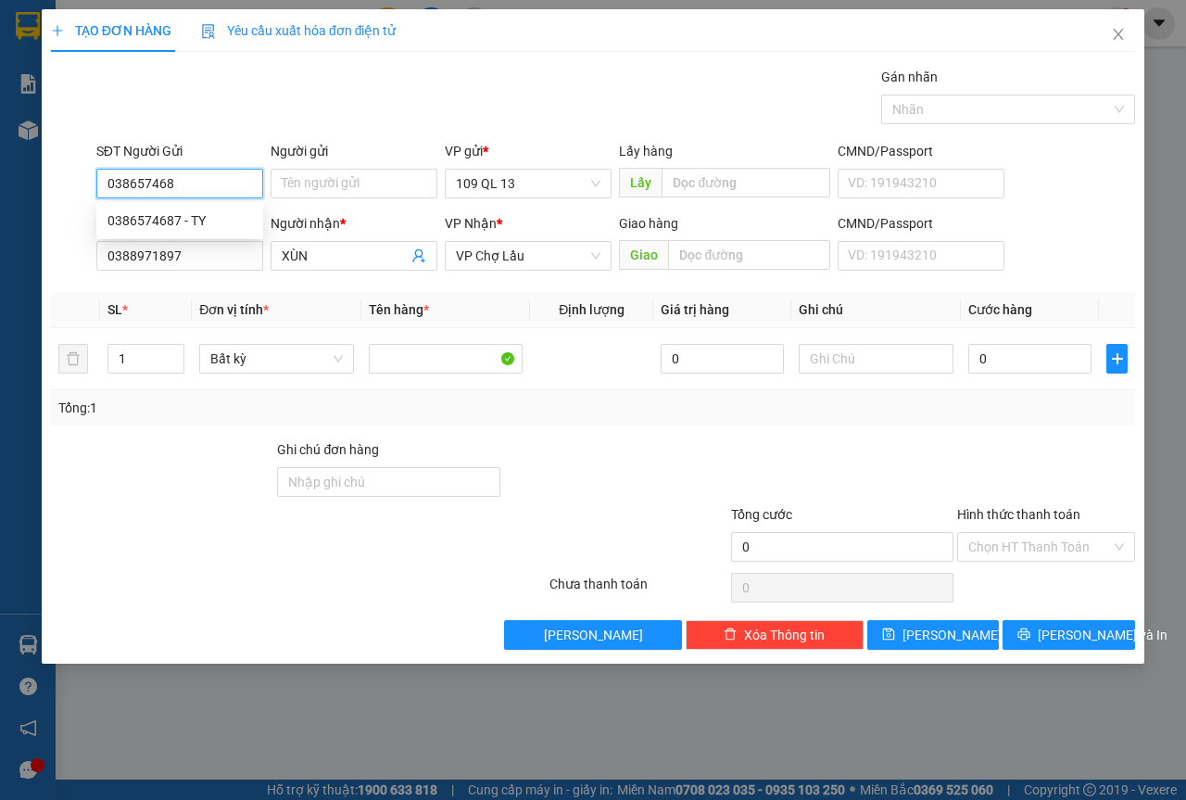
type input "0386574687"
click at [235, 214] on div "0386574687 - TY" at bounding box center [180, 220] width 145 height 20
type input "TY"
type input "0386574687"
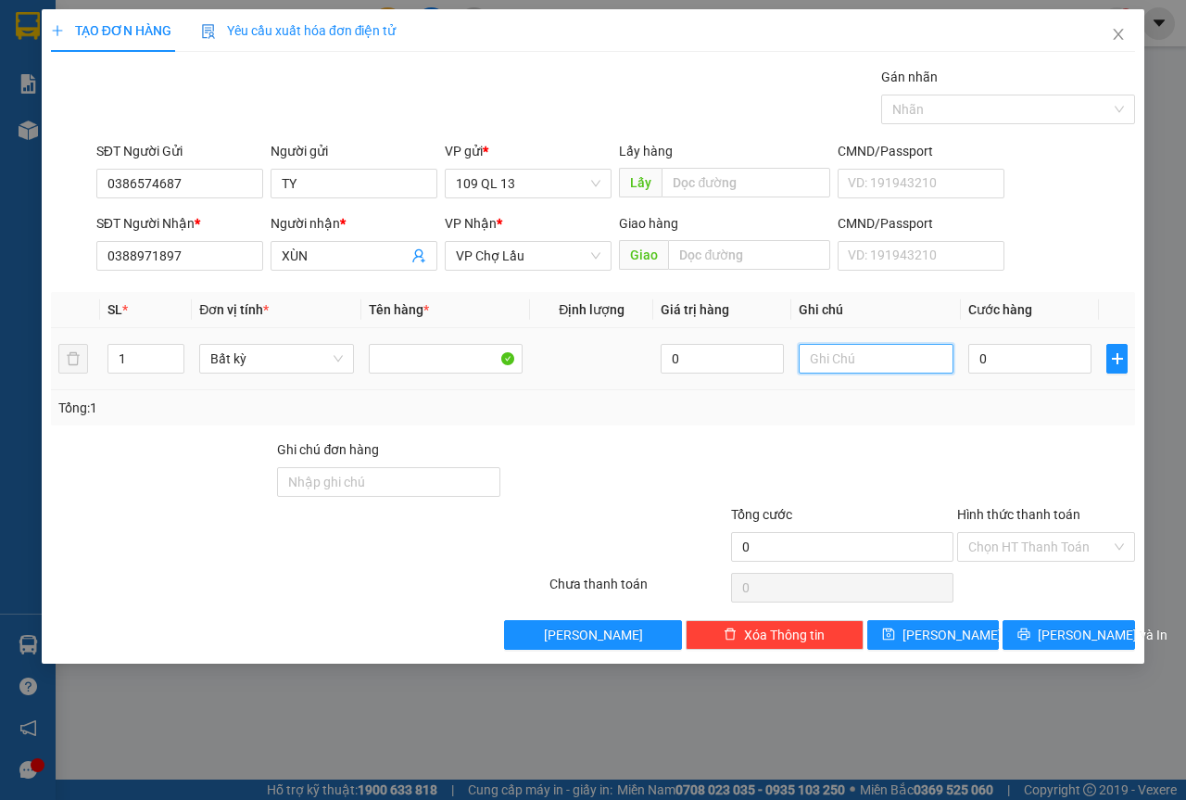
click at [851, 351] on input "text" at bounding box center [876, 359] width 155 height 30
type input "1 CỤC VÀNG THUỐC"
type input "3"
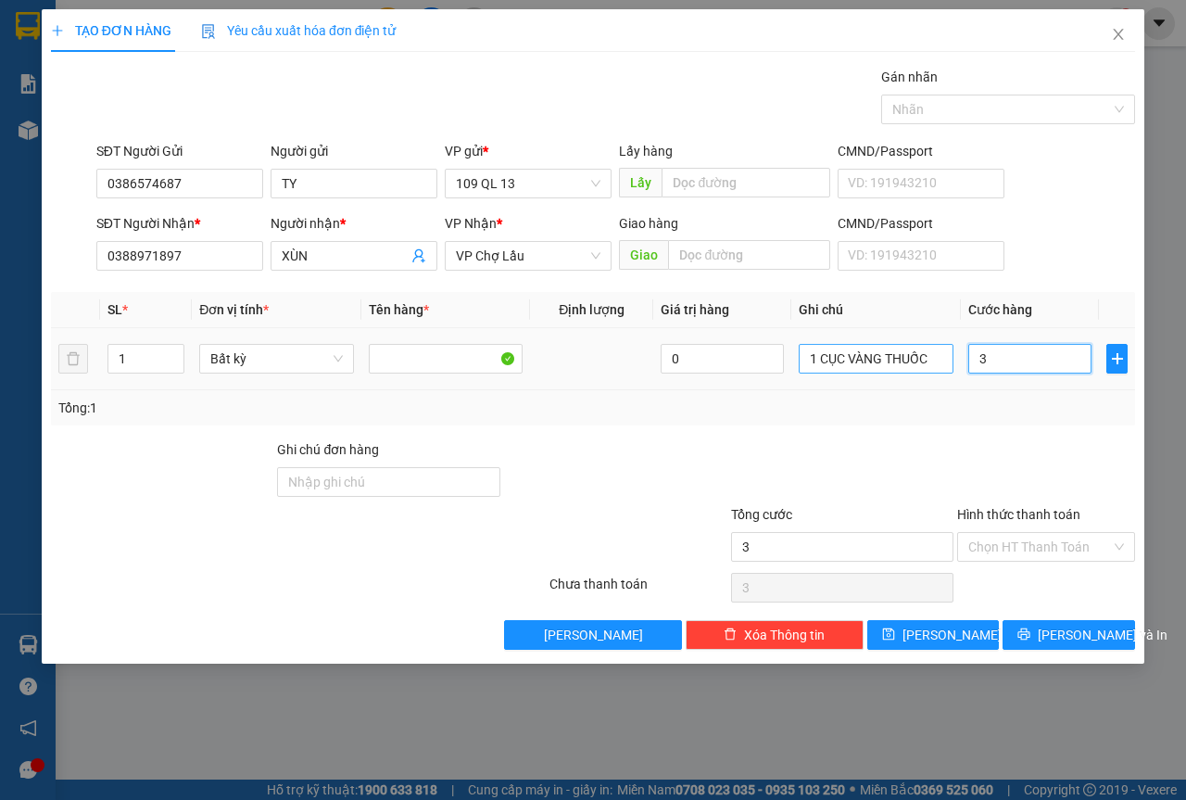
type input "30"
click at [1056, 543] on input "Hình thức thanh toán" at bounding box center [1040, 547] width 143 height 28
type input "30.000"
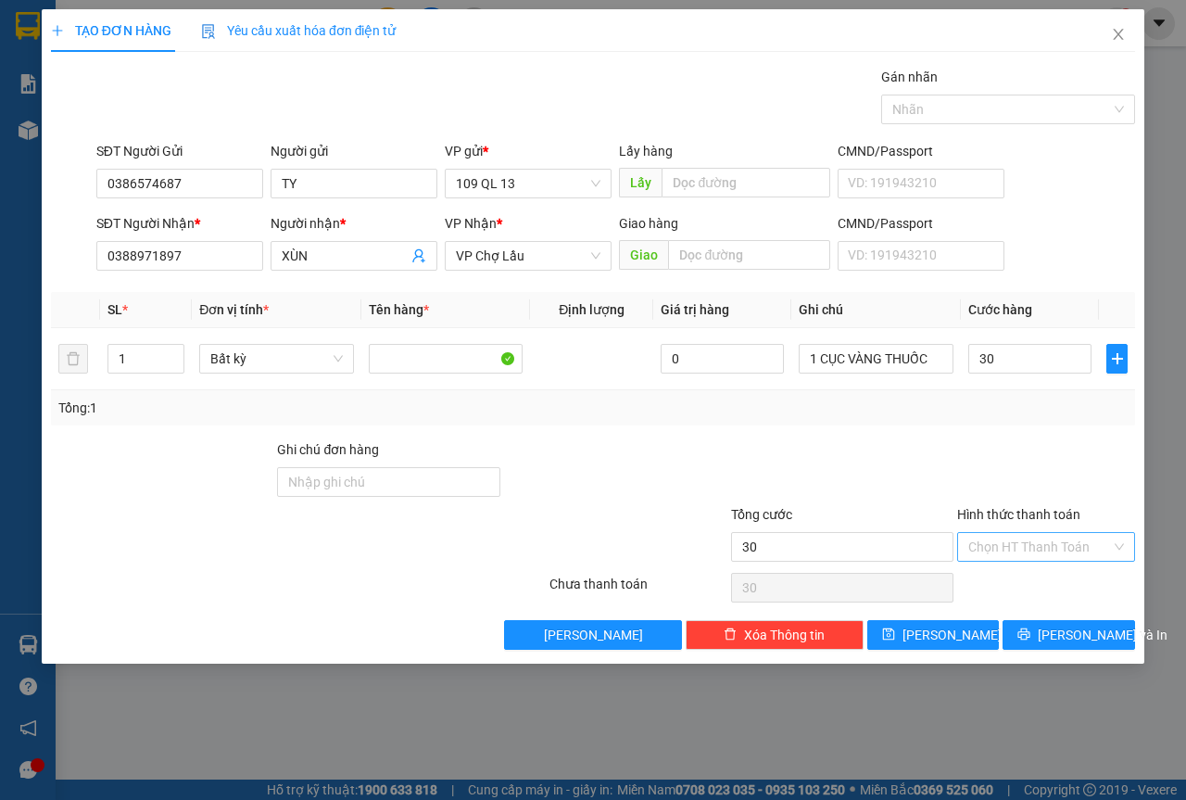
type input "30.000"
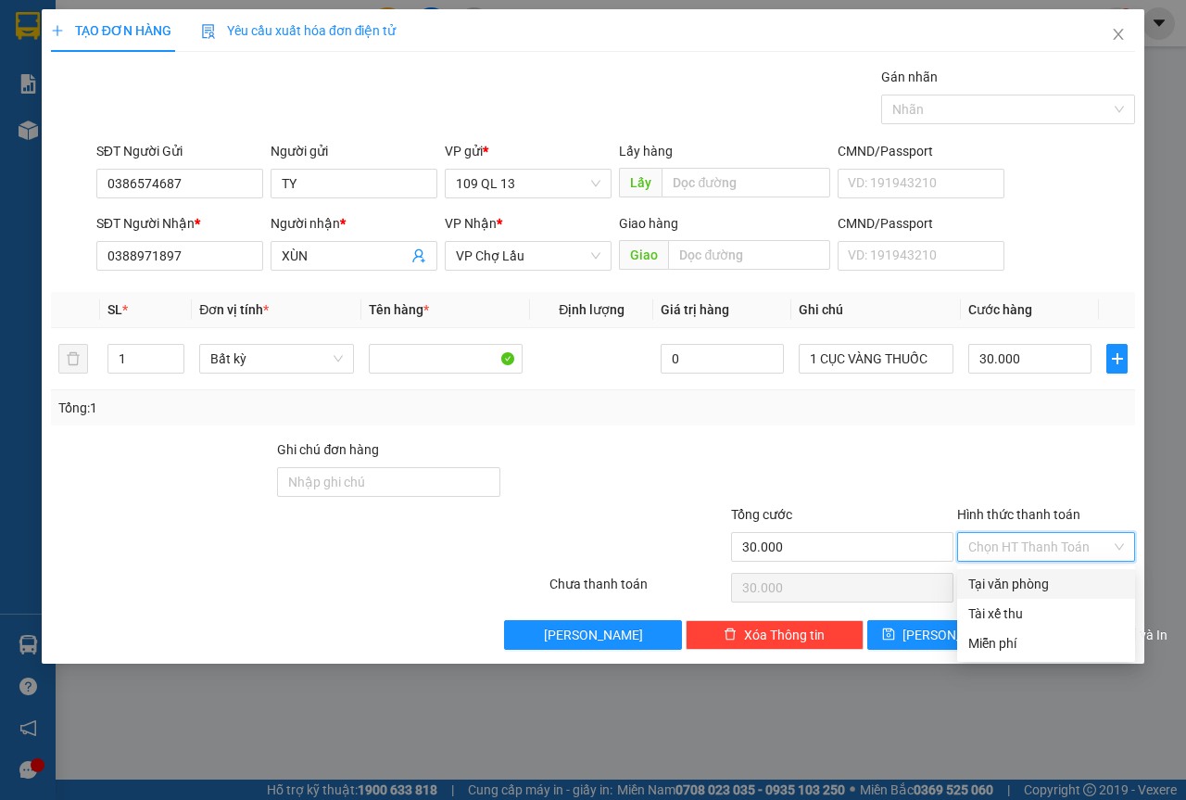
click at [1036, 575] on div "Tại văn phòng" at bounding box center [1047, 584] width 156 height 20
type input "0"
click at [1072, 634] on span "[PERSON_NAME] và In" at bounding box center [1103, 635] width 130 height 20
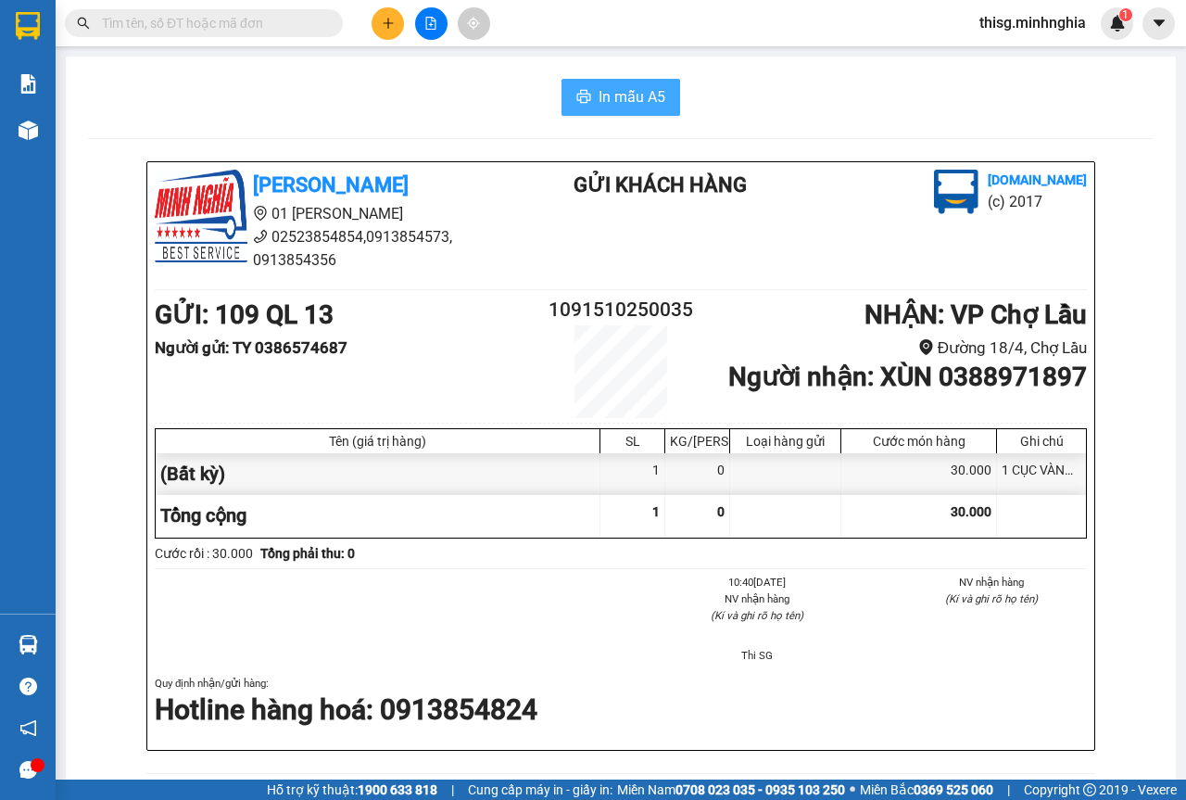
click at [599, 98] on span "In mẫu A5" at bounding box center [632, 96] width 67 height 23
click at [385, 13] on button at bounding box center [388, 23] width 32 height 32
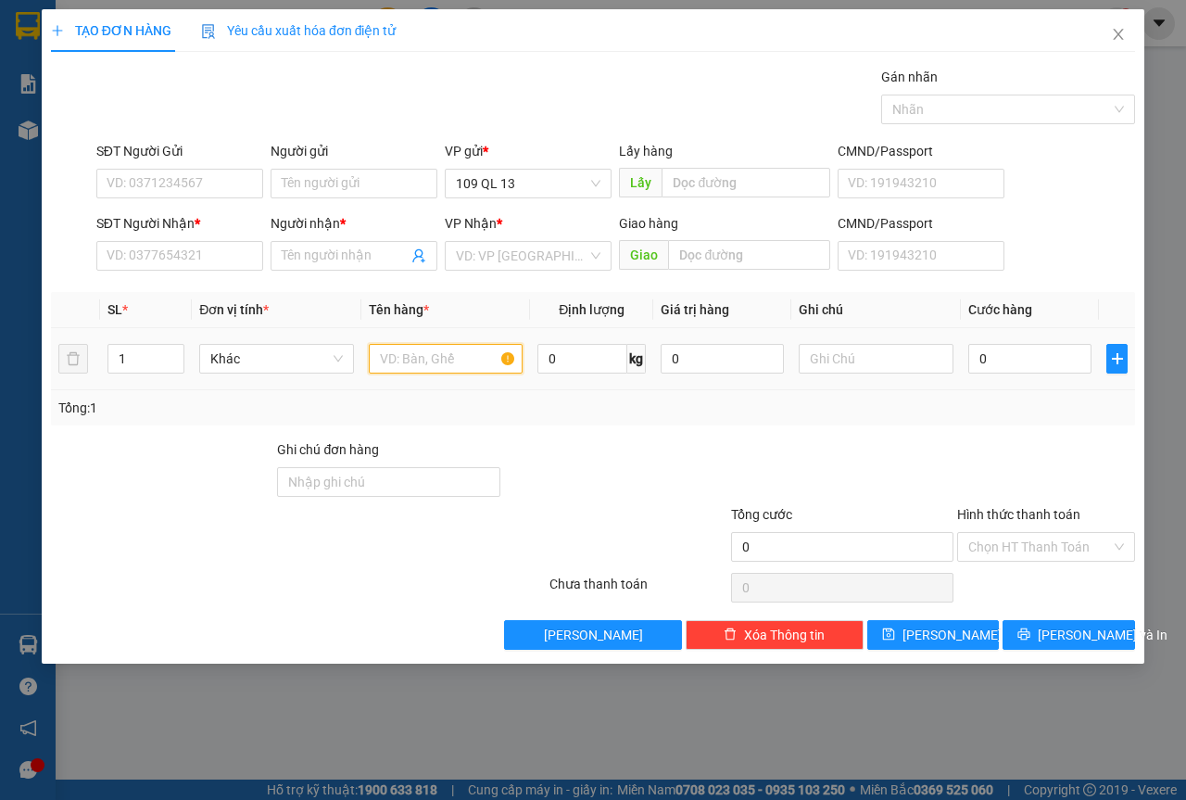
click at [475, 344] on input "text" at bounding box center [446, 359] width 155 height 30
click at [205, 255] on input "SĐT Người Nhận *" at bounding box center [179, 256] width 167 height 30
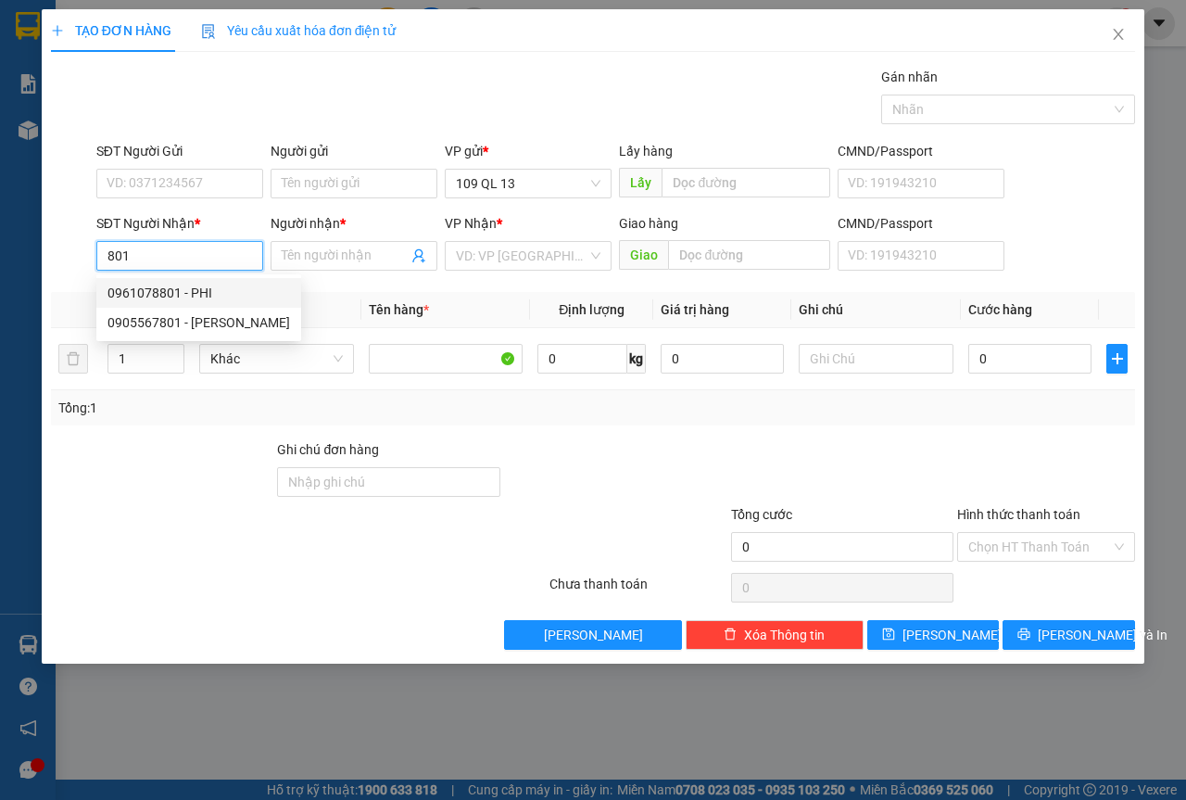
click at [247, 288] on div "0961078801 - PHI" at bounding box center [199, 293] width 183 height 20
type input "0961078801"
type input "PHI"
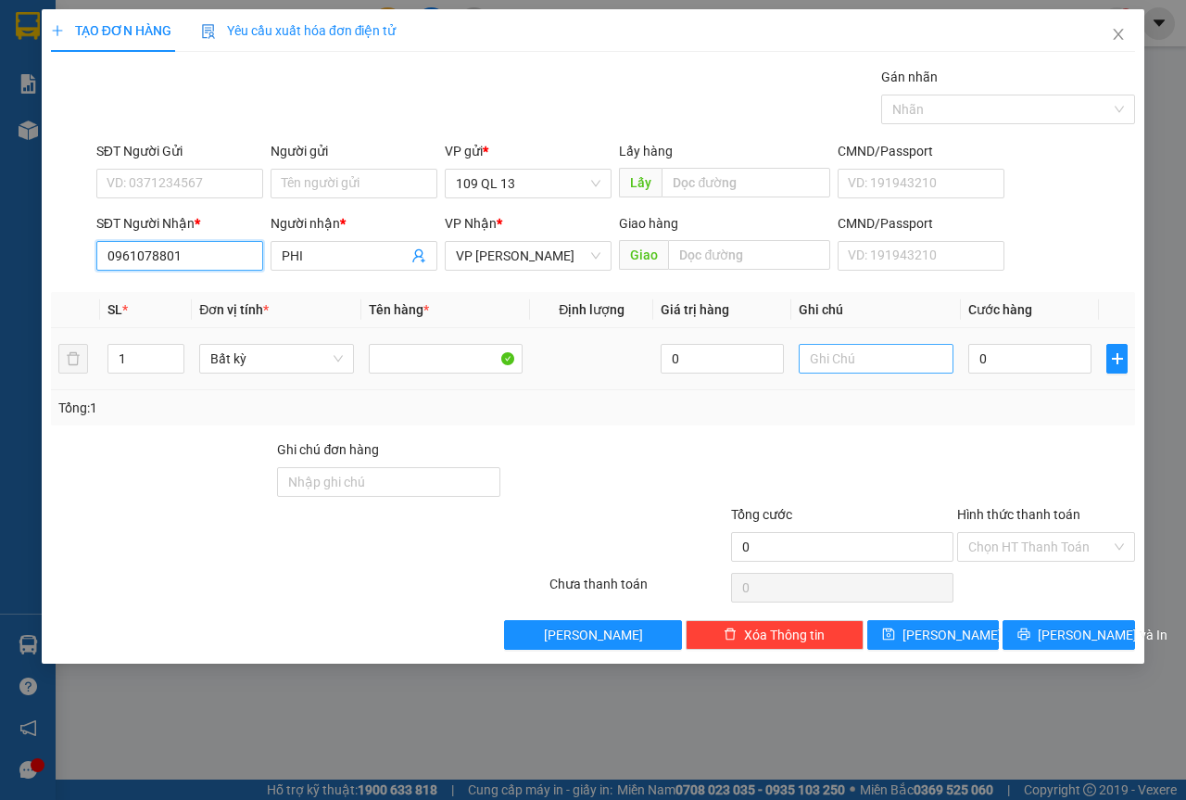
type input "0961078801"
click at [860, 367] on input "text" at bounding box center [876, 359] width 155 height 30
type input "1 THG MP"
type input "6"
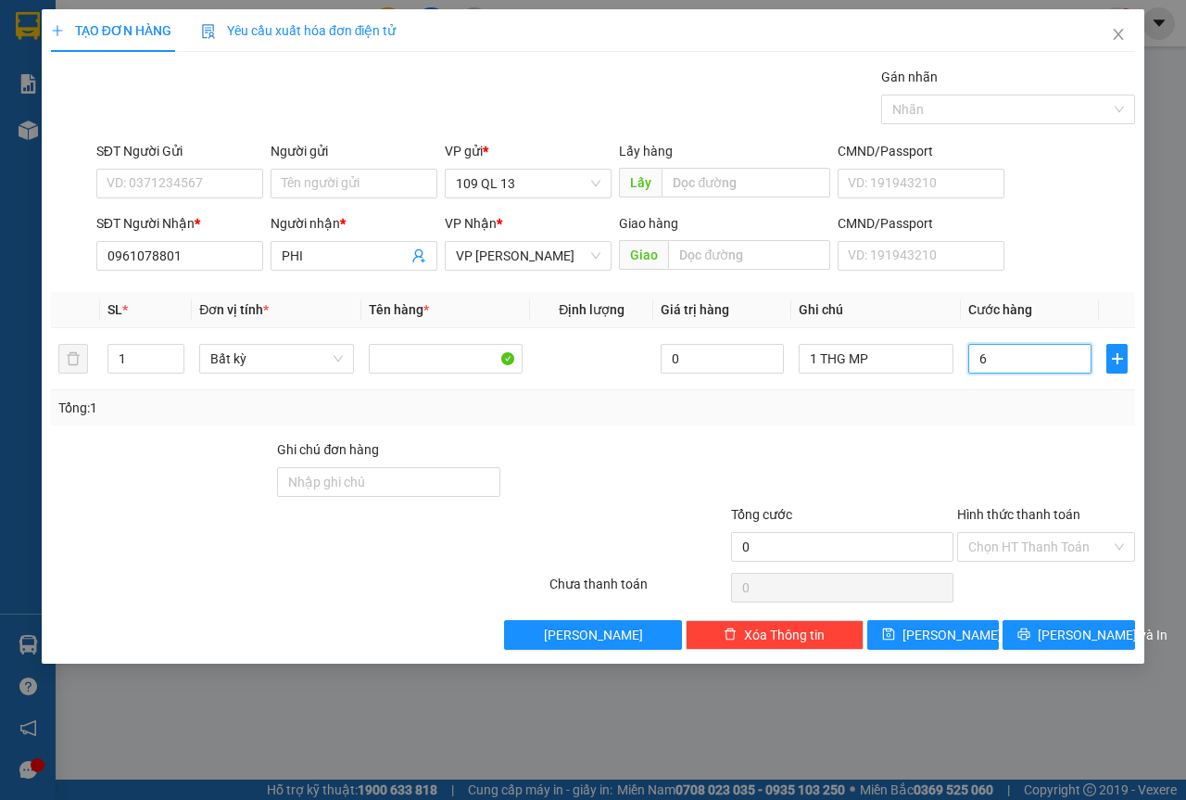
type input "6"
type input "60"
type input "60.000"
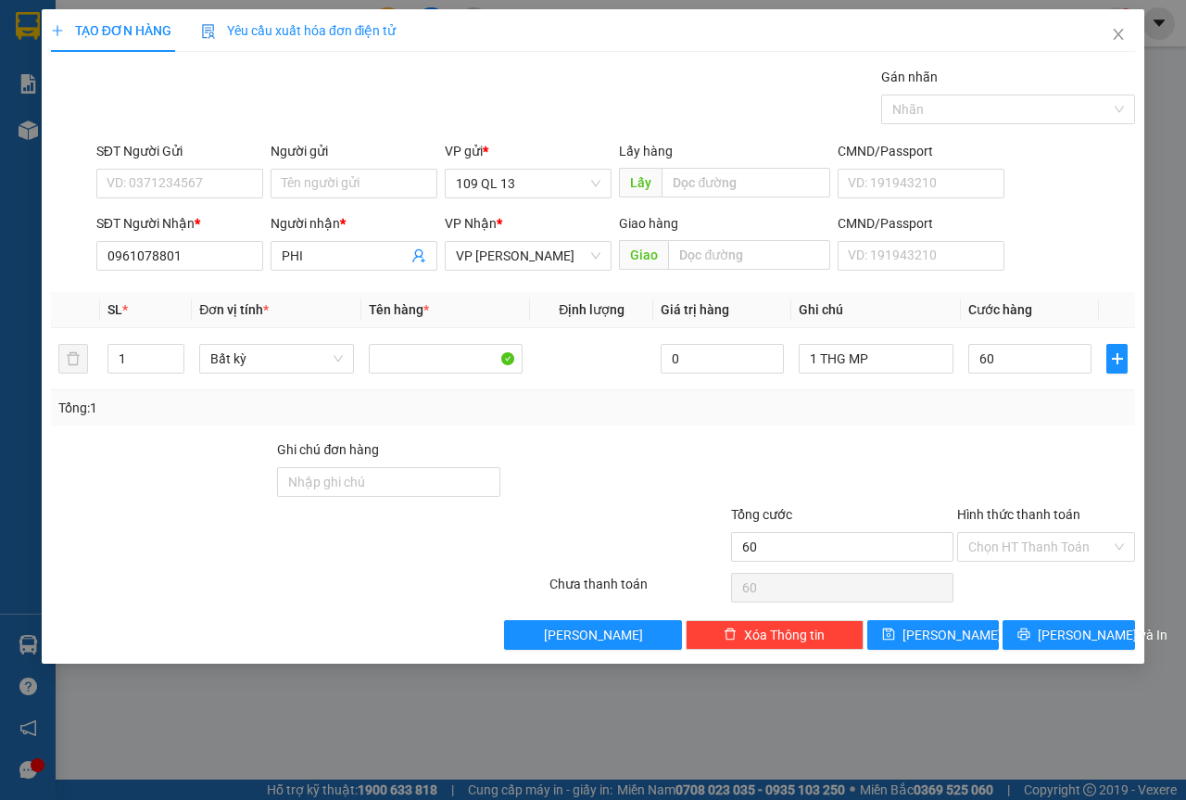
type input "60.000"
click at [1096, 652] on div "TẠO ĐƠN HÀNG Yêu cầu xuất hóa đơn điện tử Transit Pickup Surcharge Ids Transit …" at bounding box center [593, 336] width 1103 height 654
click at [1097, 640] on span "[PERSON_NAME] và In" at bounding box center [1103, 635] width 130 height 20
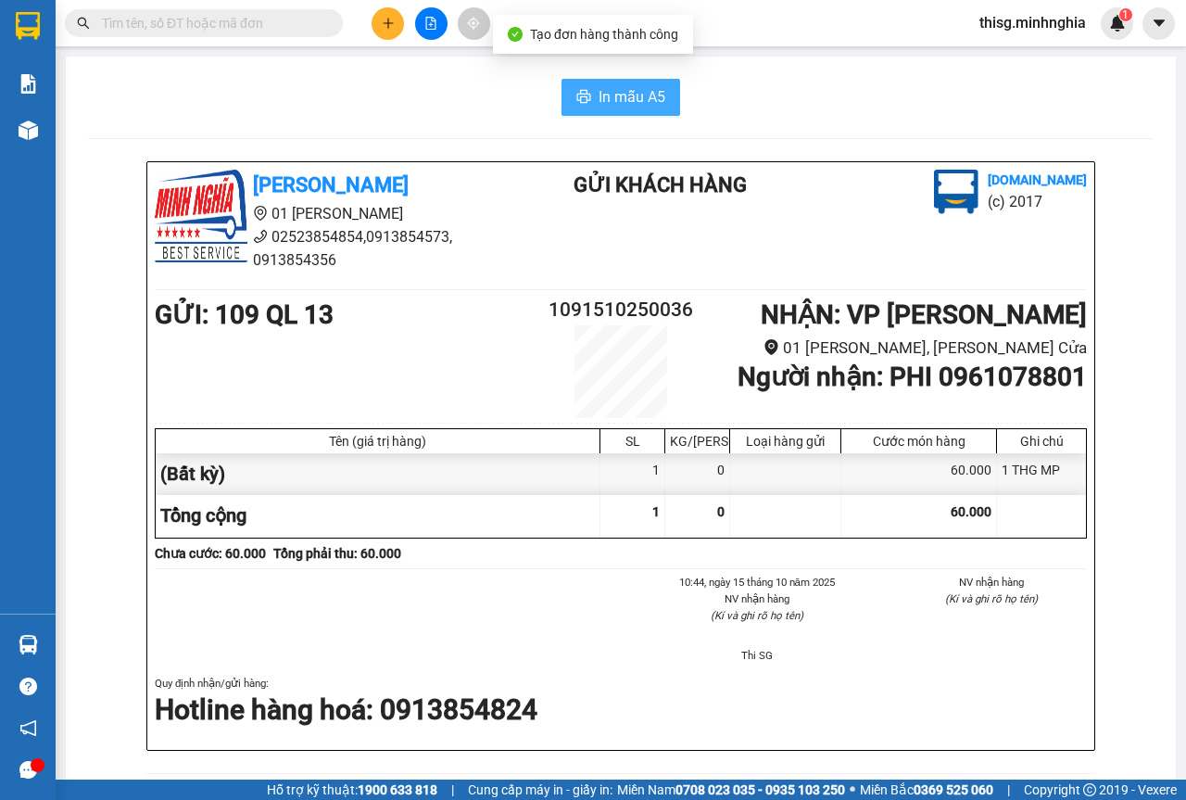
click at [627, 95] on span "In mẫu A5" at bounding box center [632, 96] width 67 height 23
click at [378, 27] on button at bounding box center [388, 23] width 32 height 32
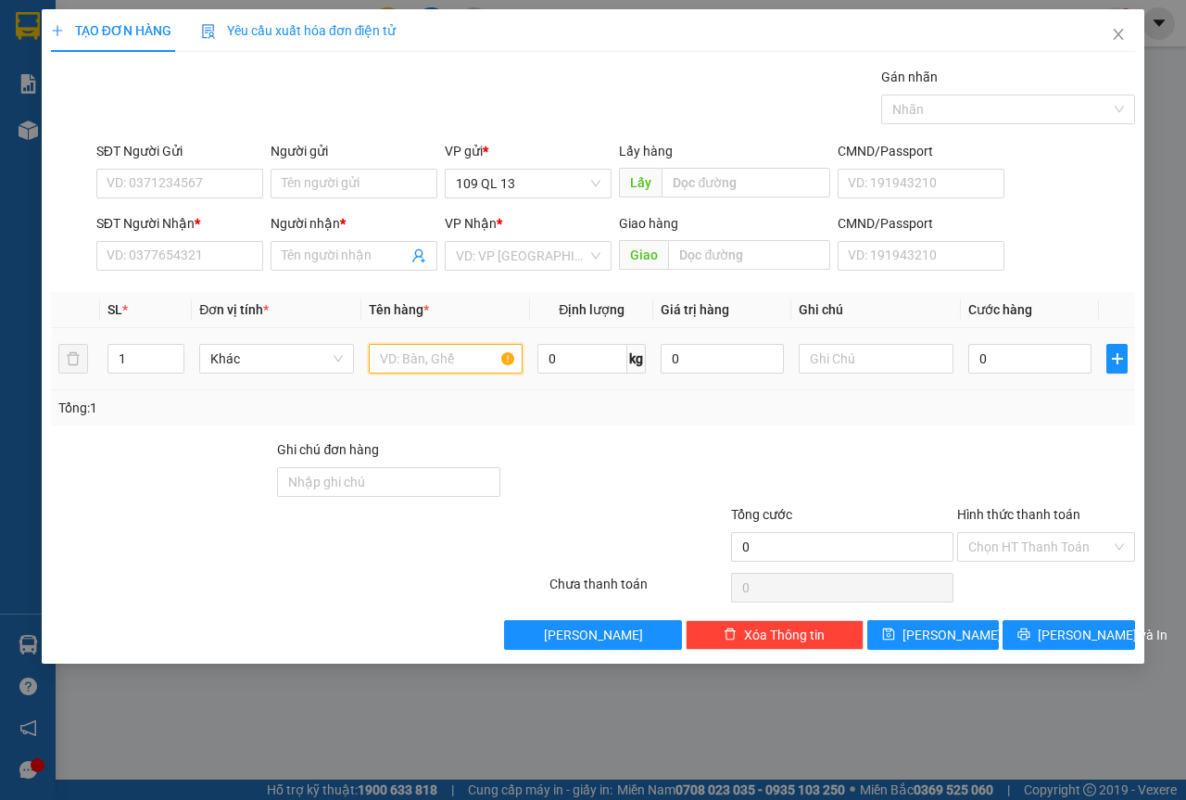
click at [380, 352] on input "text" at bounding box center [446, 359] width 155 height 30
click at [201, 269] on input "SĐT Người Nhận *" at bounding box center [179, 256] width 167 height 30
click at [176, 183] on input "SĐT Người Gửi" at bounding box center [179, 184] width 167 height 30
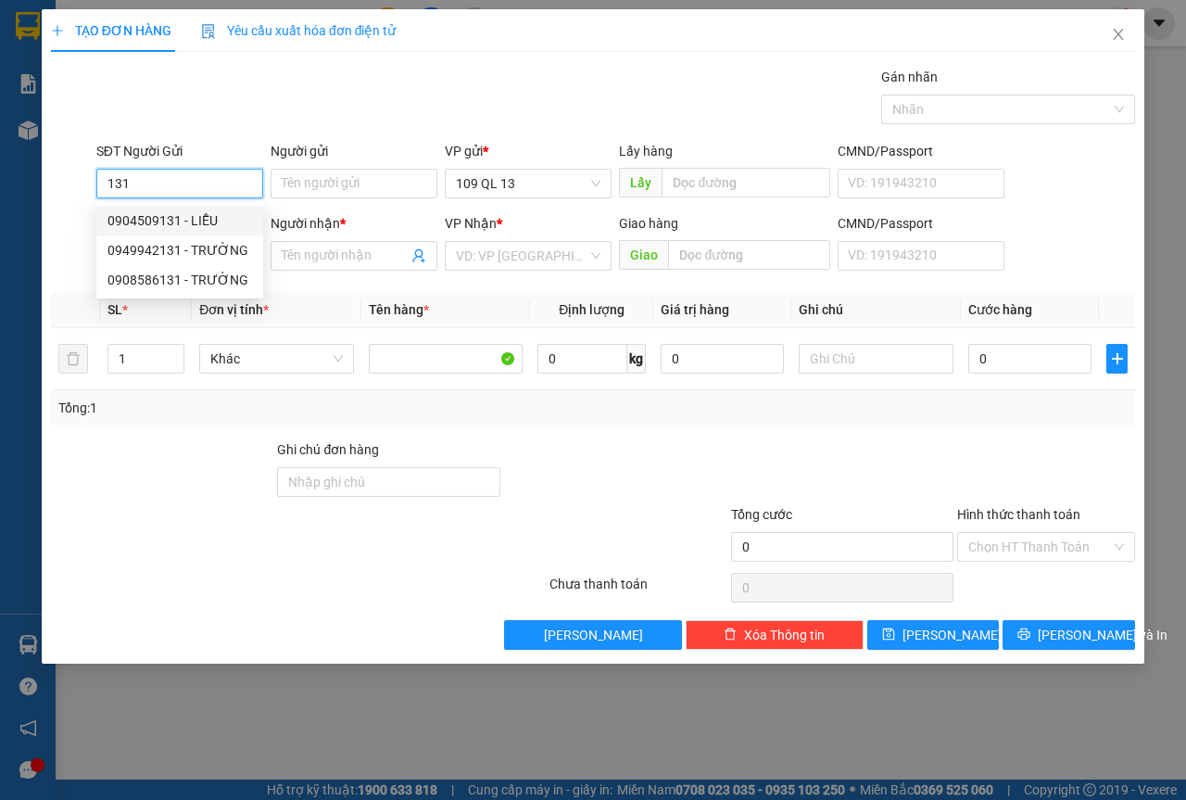
click at [194, 209] on div "0904509131 - LIỄU" at bounding box center [179, 221] width 167 height 30
type input "0904509131"
type input "LIỄU"
type input "0356564787"
type input "LAI"
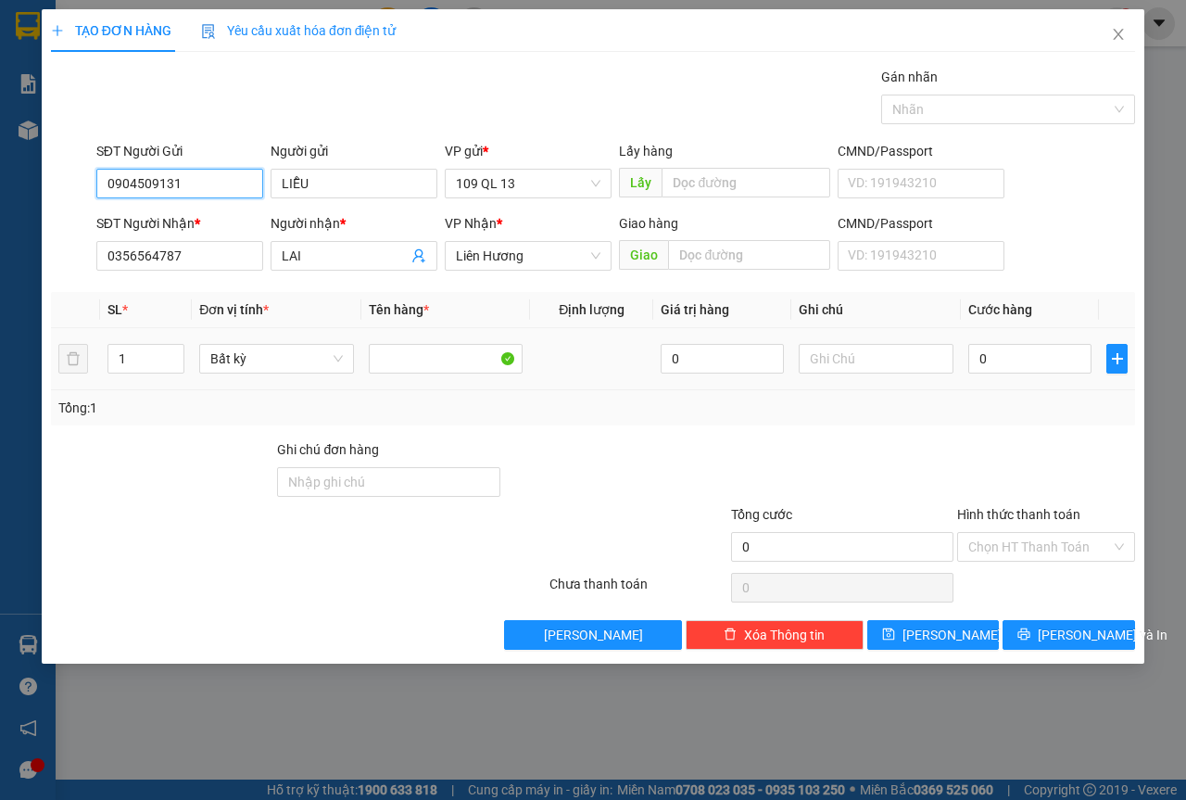
type input "0904509131"
drag, startPoint x: 850, startPoint y: 328, endPoint x: 853, endPoint y: 338, distance: 10.6
click at [850, 330] on table "SL * Đơn vị tính * Tên hàng * Định lượng Giá trị hàng Ghi chú Cước hàng 1 Bất k…" at bounding box center [593, 341] width 1084 height 98
click at [854, 345] on input "text" at bounding box center [876, 359] width 155 height 30
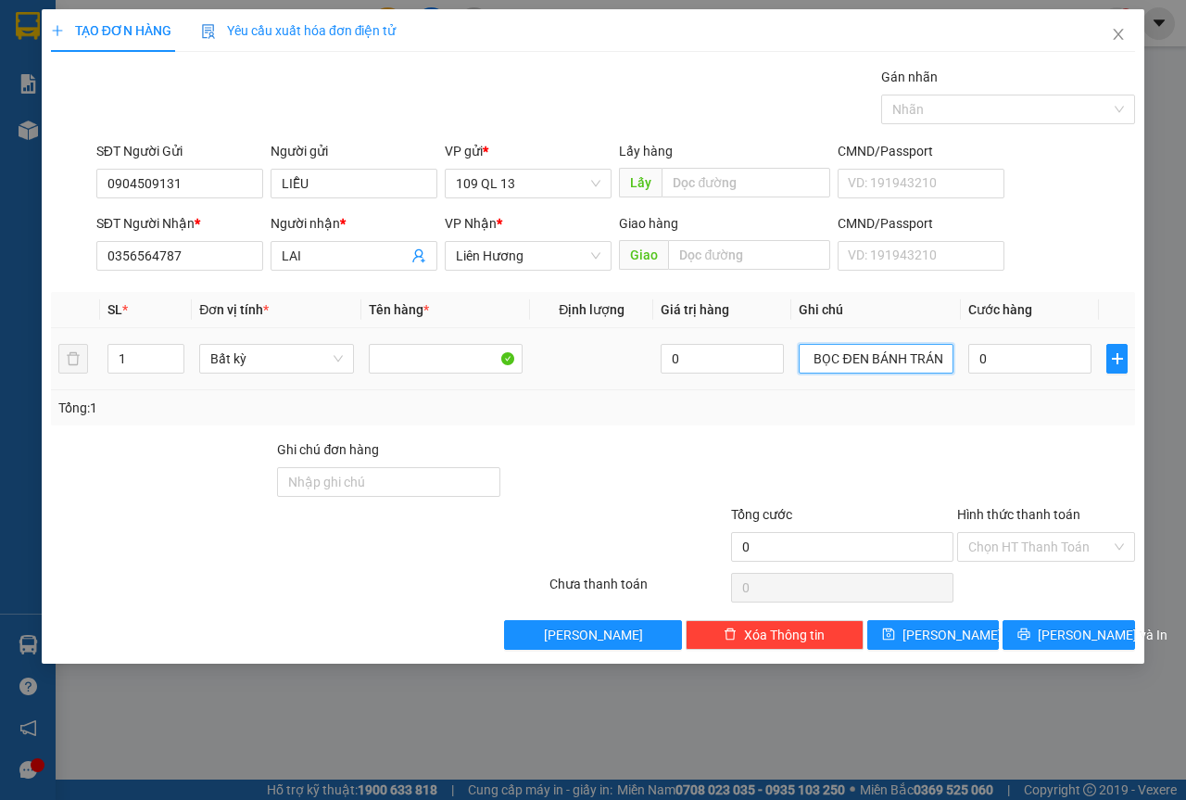
scroll to position [0, 16]
type input "1 BỌC ĐEN BÁNH TRÁNG"
type input "4"
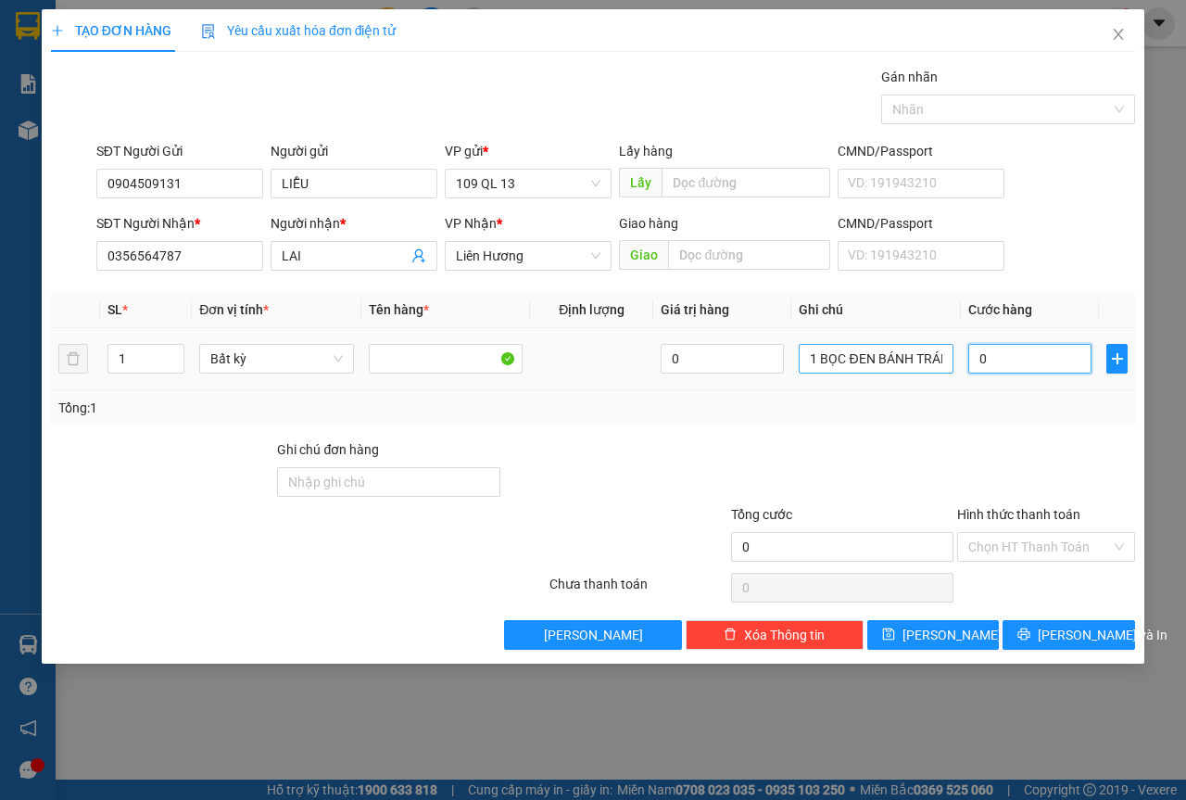
type input "4"
type input "40"
type input "40.000"
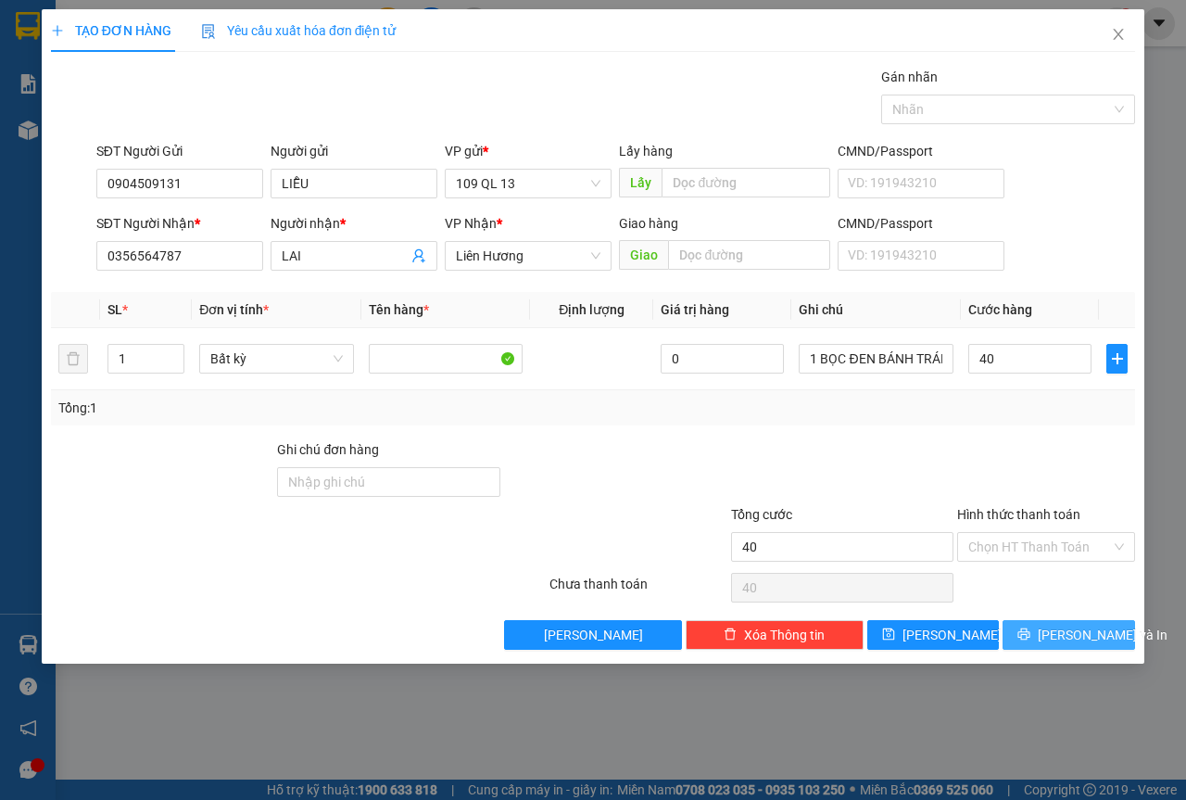
type input "40.000"
click at [1062, 632] on span "[PERSON_NAME] và In" at bounding box center [1103, 635] width 130 height 20
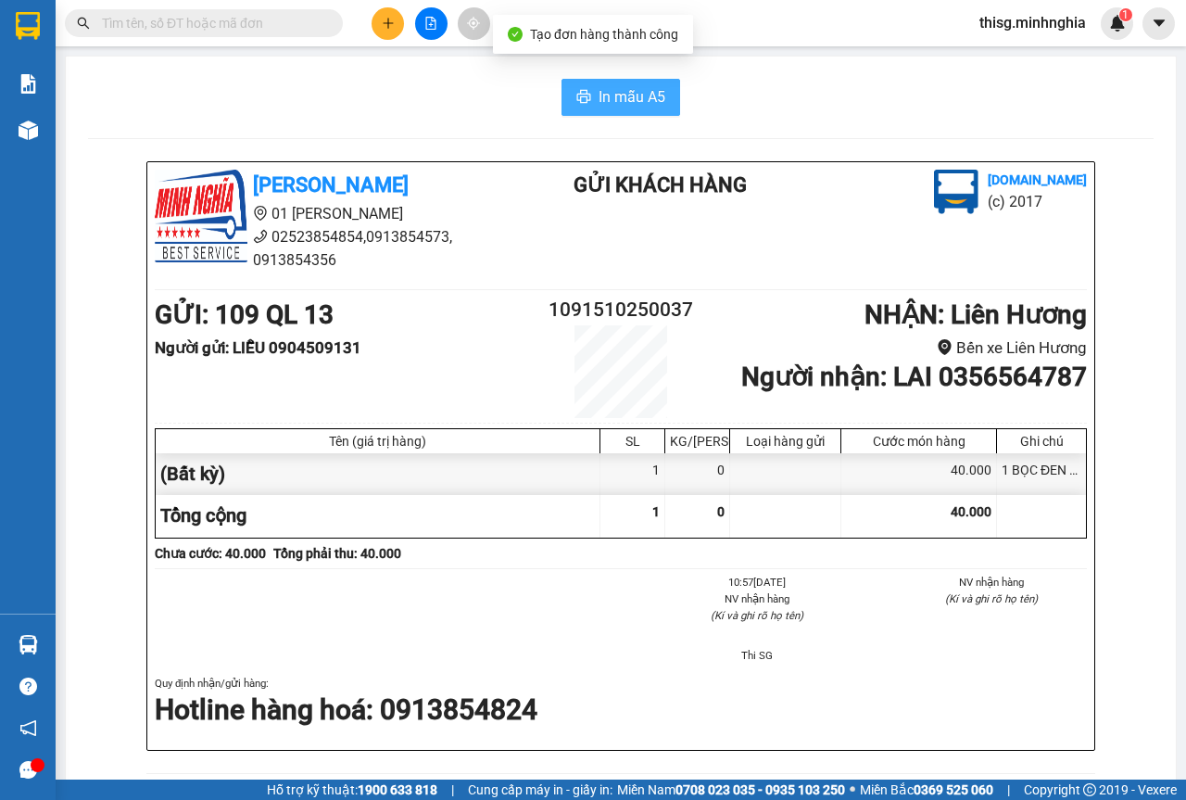
click at [602, 114] on button "In mẫu A5" at bounding box center [621, 97] width 119 height 37
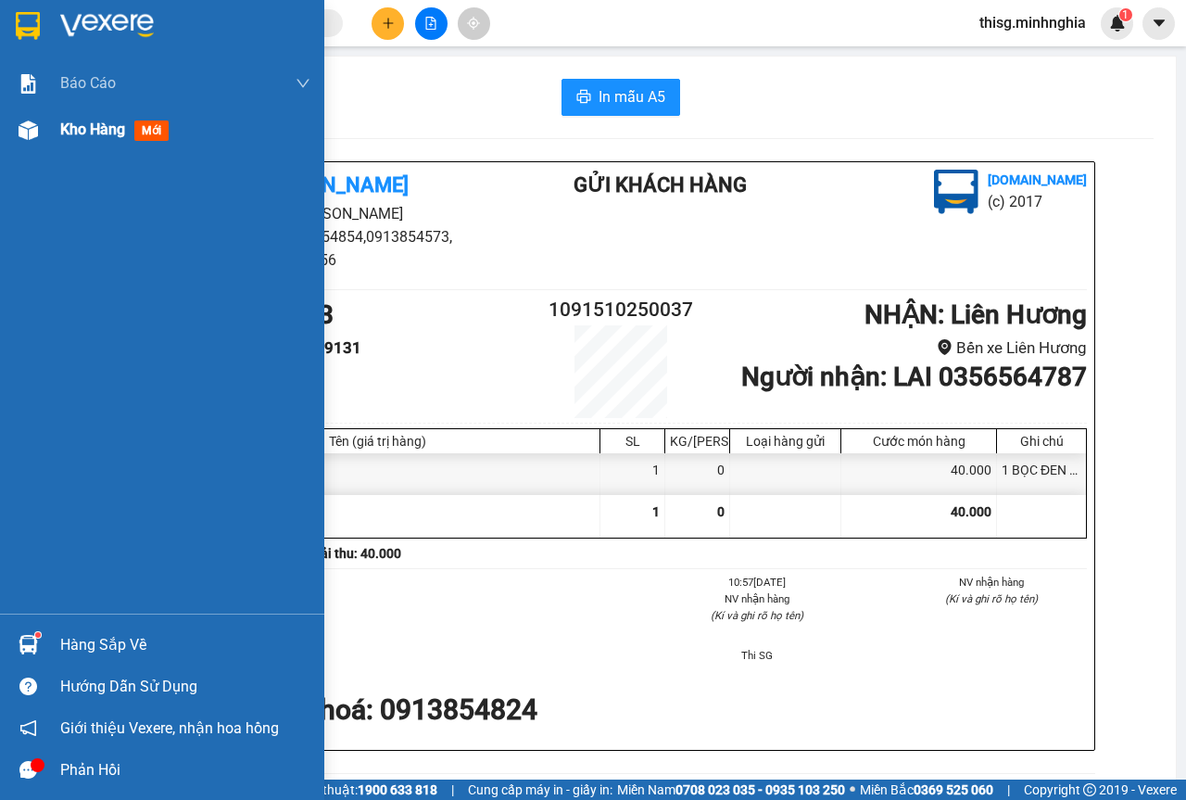
click at [45, 116] on div "Kho hàng mới" at bounding box center [162, 130] width 324 height 46
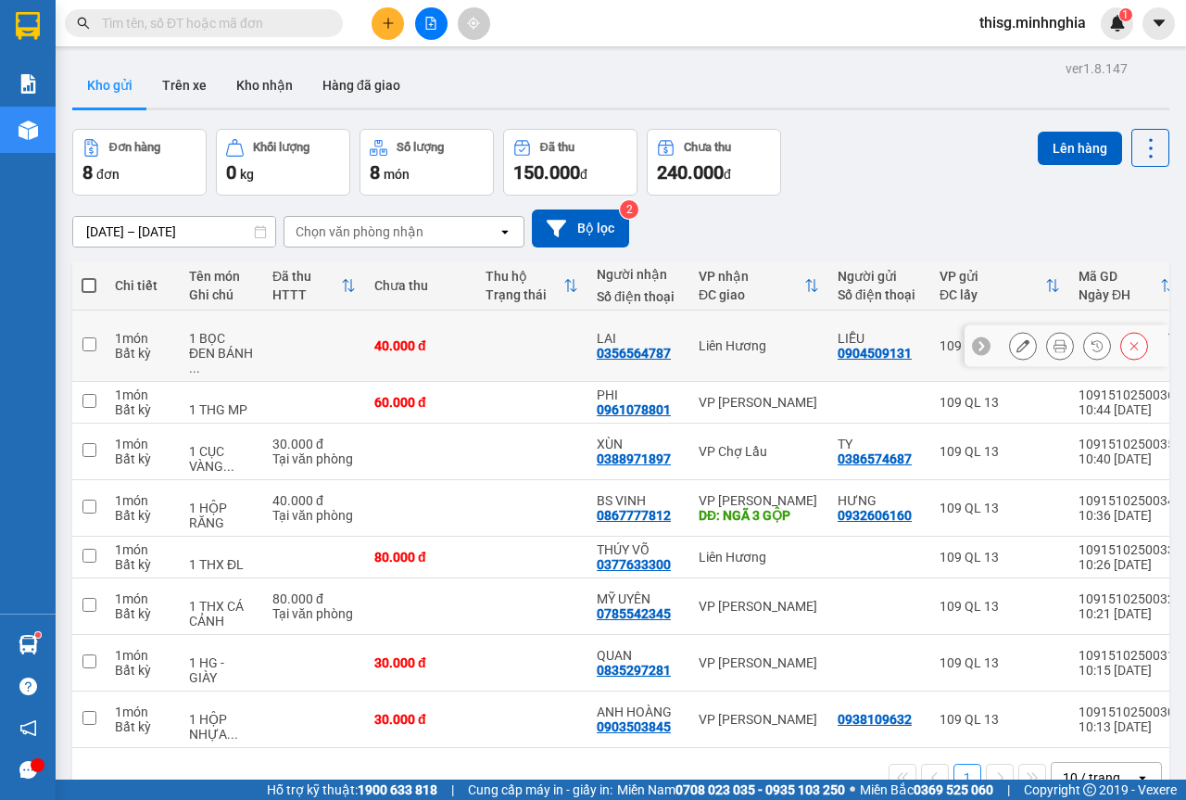
click at [729, 324] on td "Liên Hương" at bounding box center [759, 346] width 139 height 71
checkbox input "true"
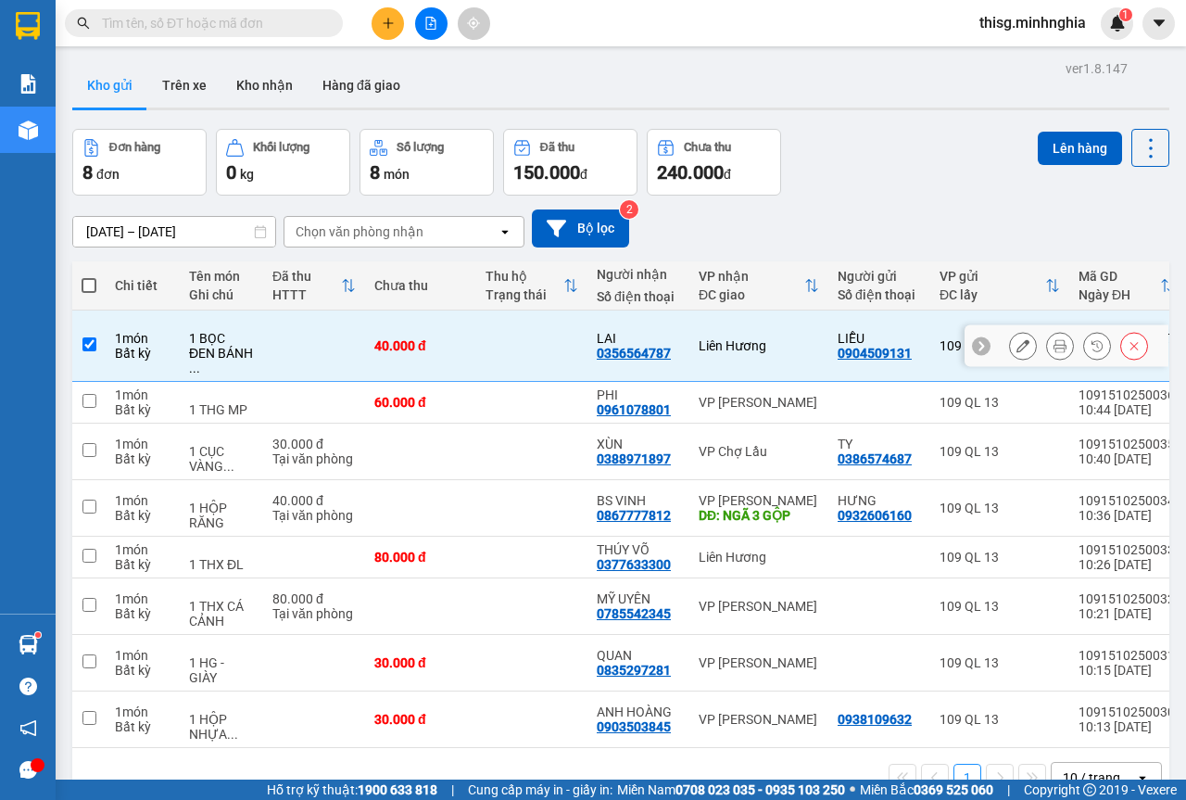
click at [748, 382] on td "VP [PERSON_NAME]" at bounding box center [759, 403] width 139 height 42
checkbox input "true"
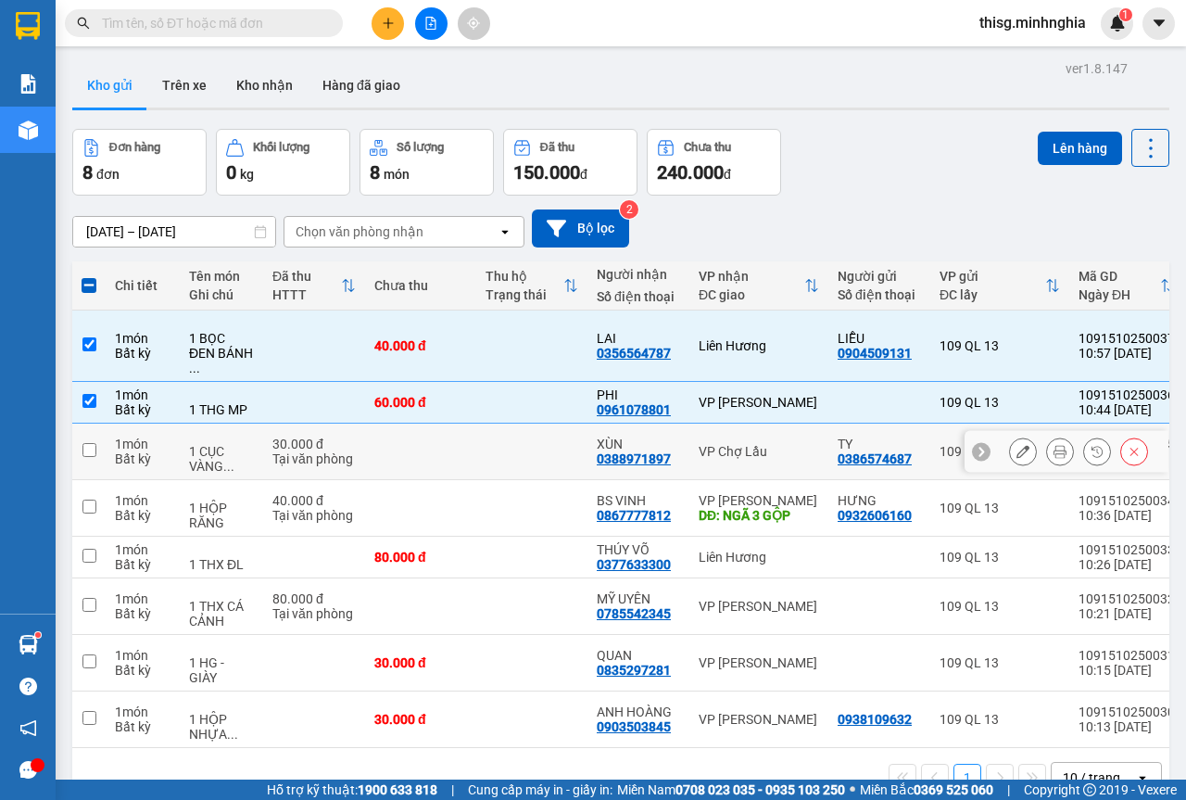
click at [746, 444] on div "VP Chợ Lầu" at bounding box center [759, 451] width 120 height 15
checkbox input "true"
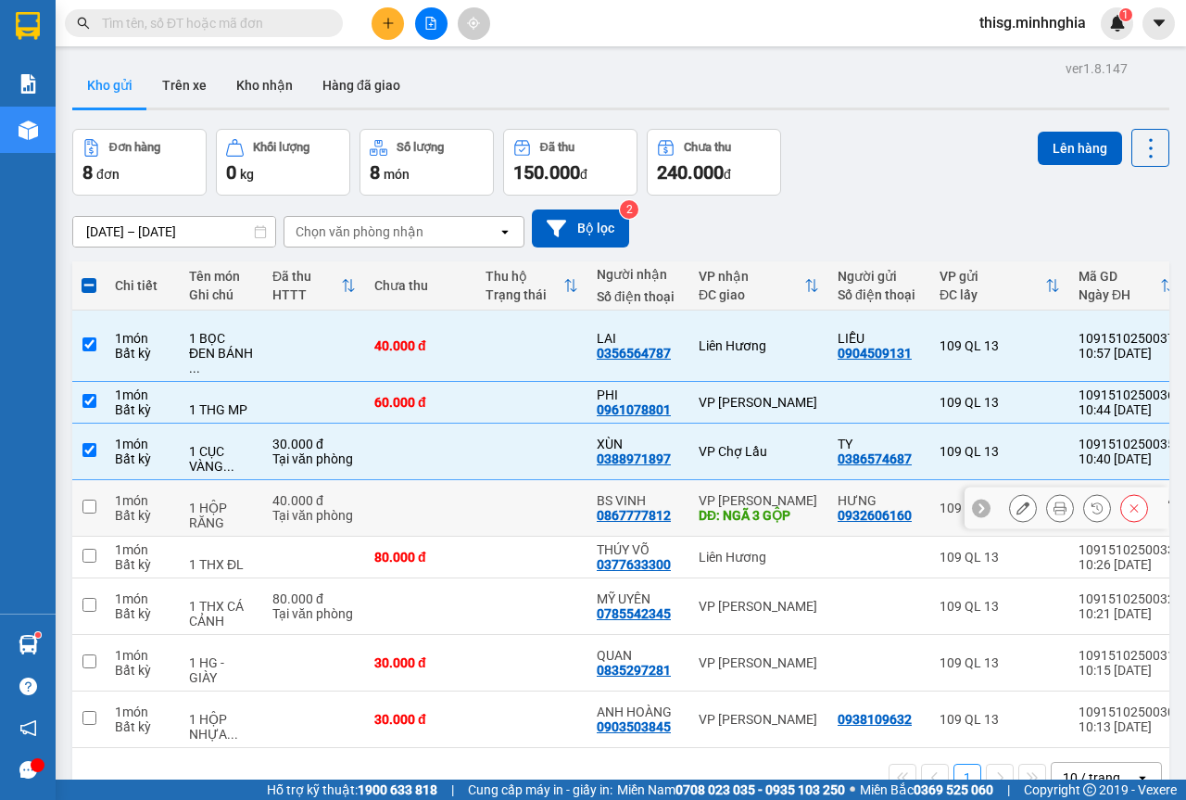
click at [746, 480] on td "VP [PERSON_NAME] DĐ: NGÃ 3 GỘP" at bounding box center [759, 508] width 139 height 57
checkbox input "true"
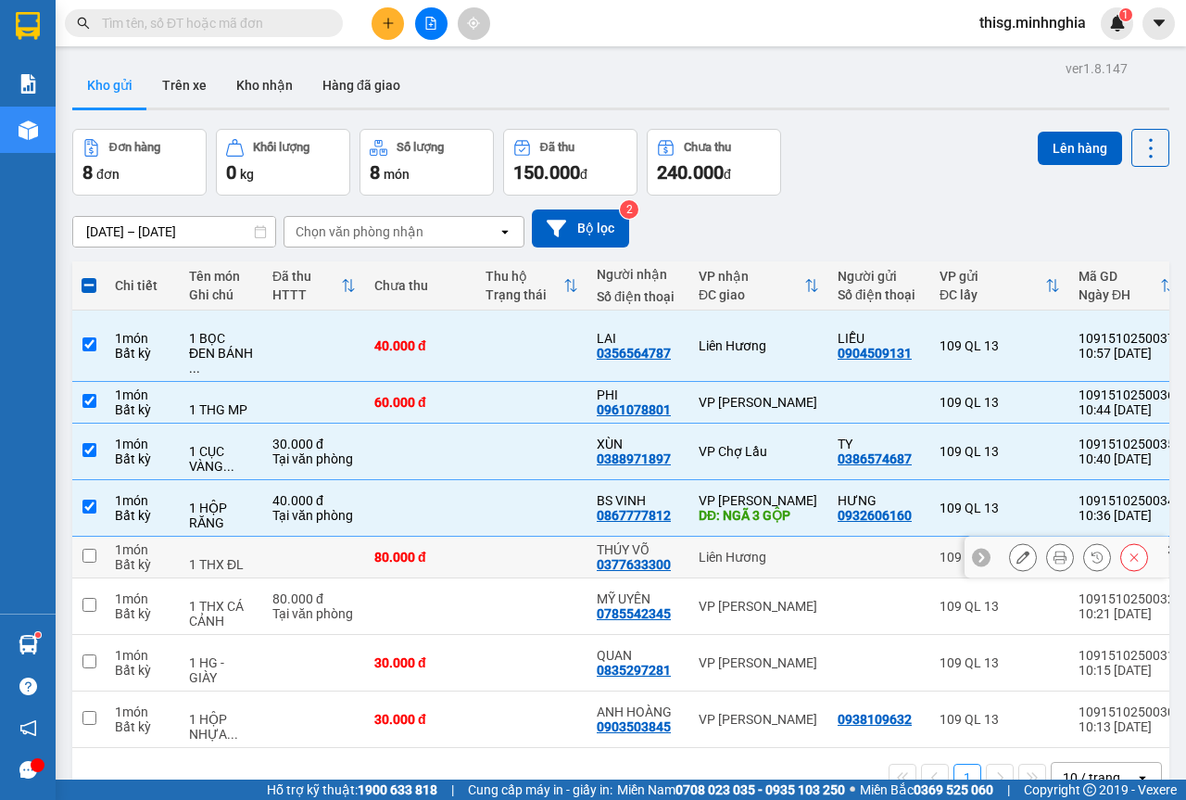
click at [742, 537] on td "Liên Hương" at bounding box center [759, 558] width 139 height 42
checkbox input "true"
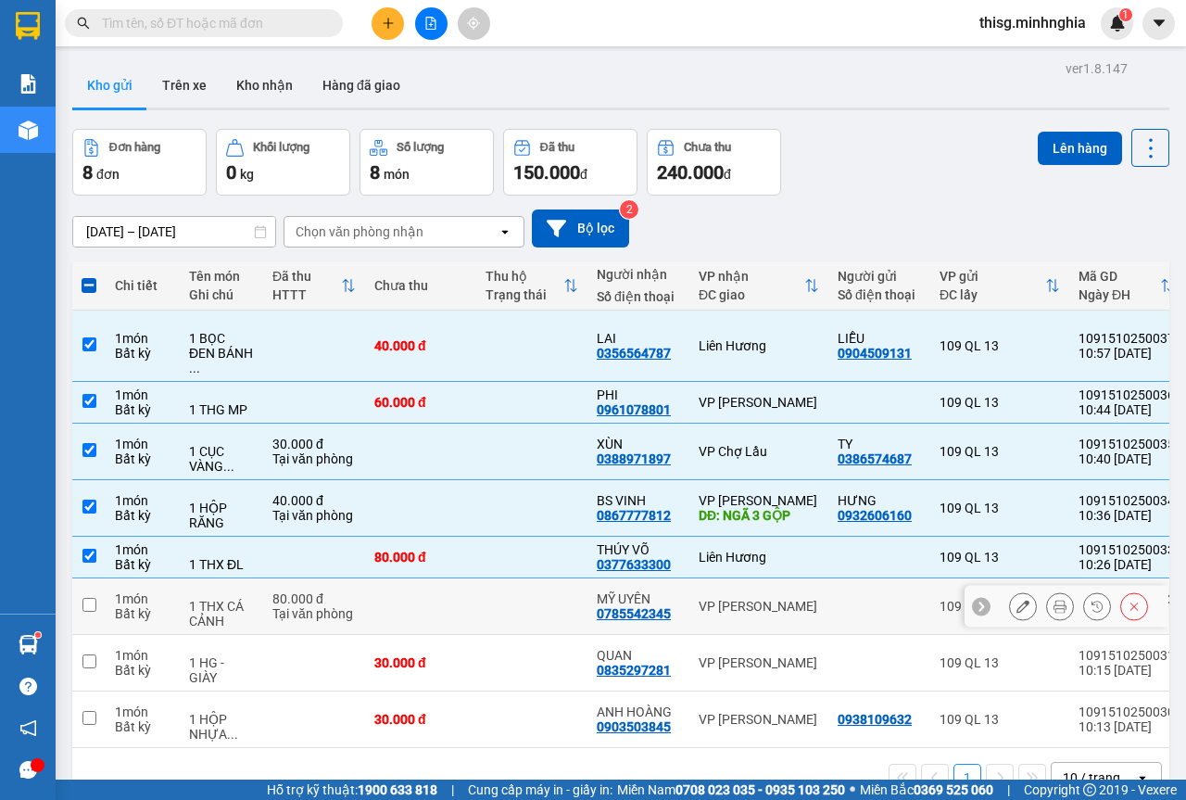
drag, startPoint x: 742, startPoint y: 599, endPoint x: 737, endPoint y: 622, distance: 23.6
click at [742, 600] on td "VP [PERSON_NAME]" at bounding box center [759, 606] width 139 height 57
checkbox input "true"
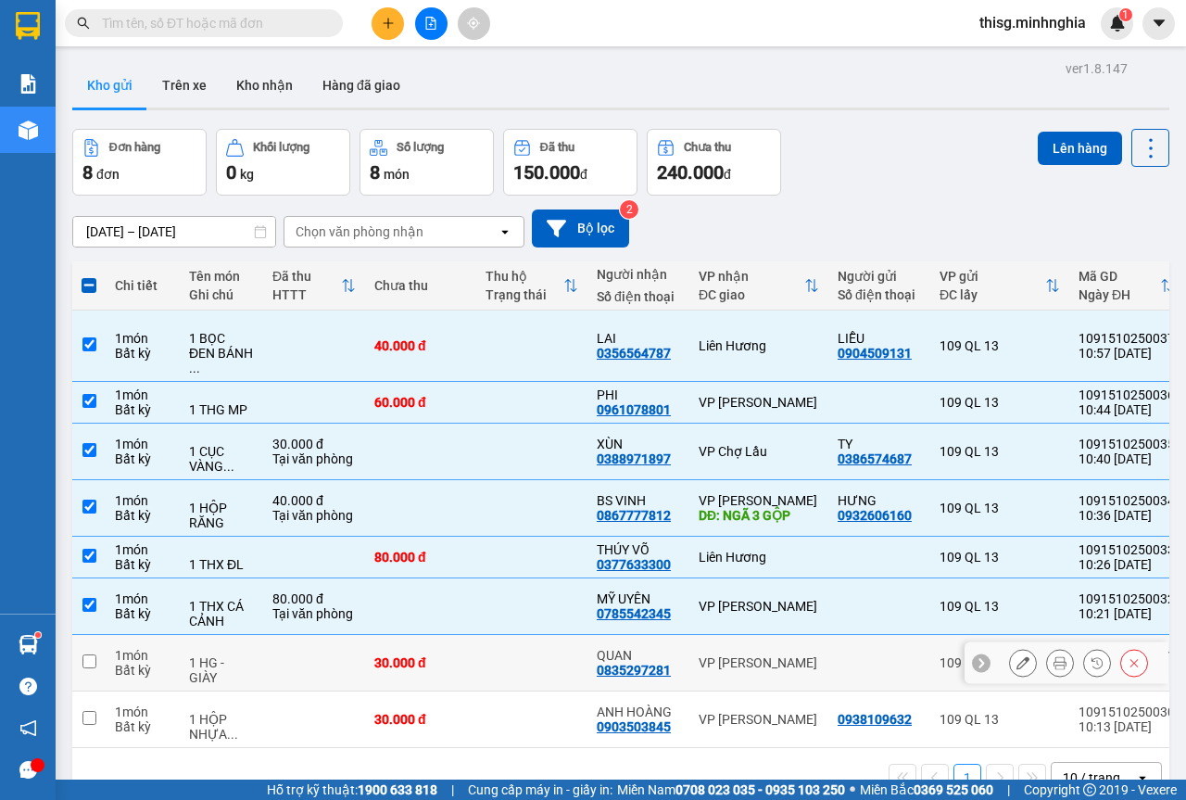
click at [734, 637] on td "VP [PERSON_NAME]" at bounding box center [759, 663] width 139 height 57
checkbox input "true"
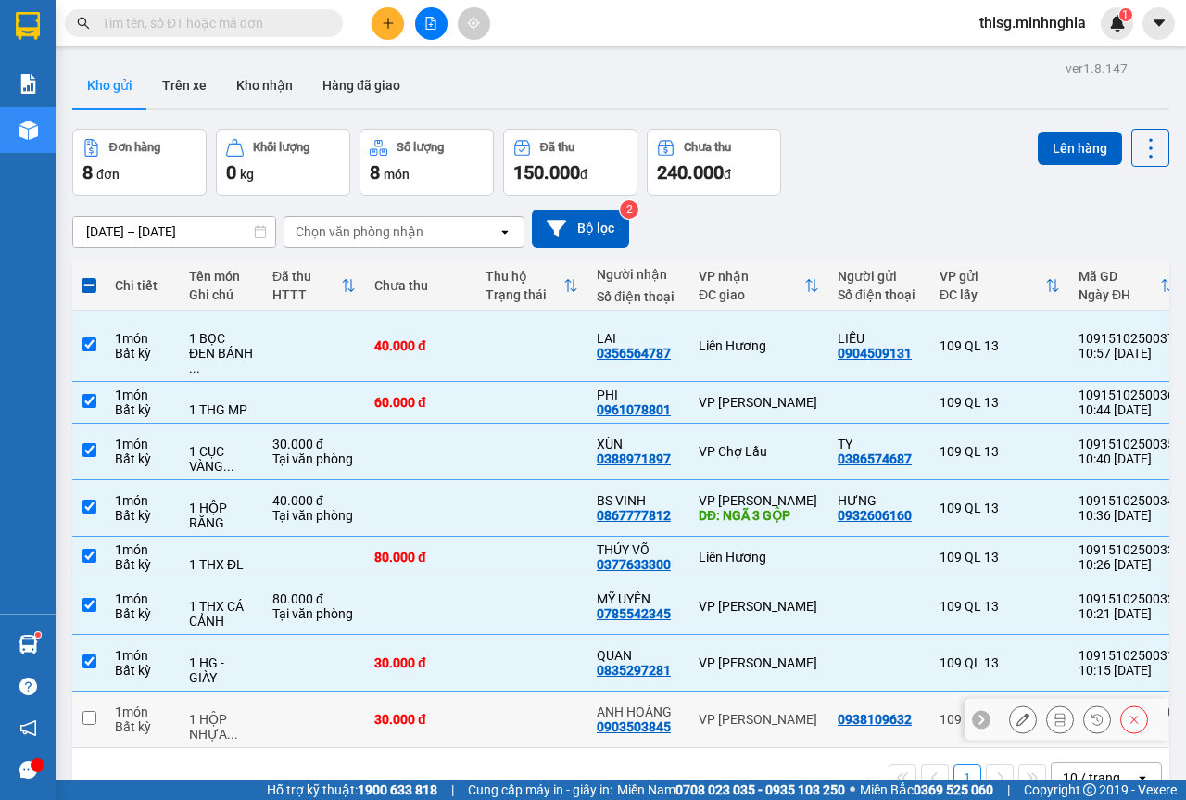
click at [731, 712] on div "VP [PERSON_NAME]" at bounding box center [759, 719] width 120 height 15
checkbox input "true"
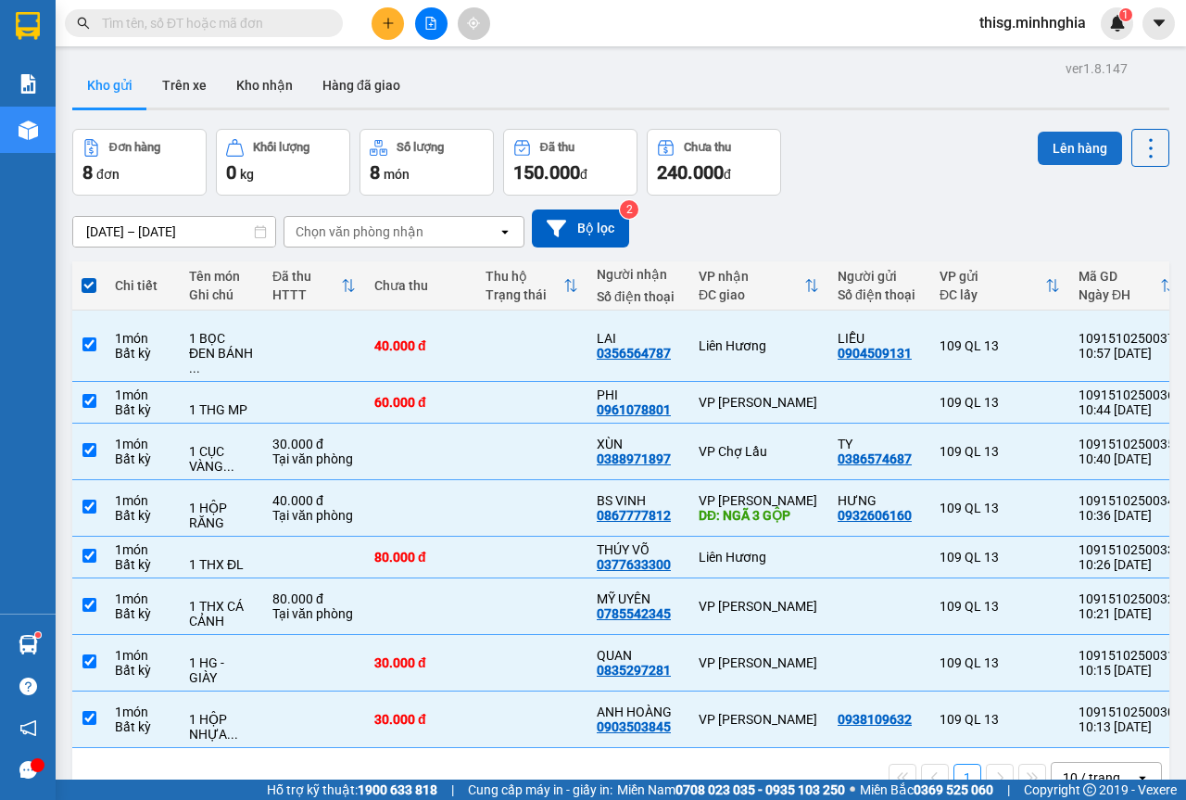
click at [1069, 133] on button "Lên hàng" at bounding box center [1080, 148] width 84 height 33
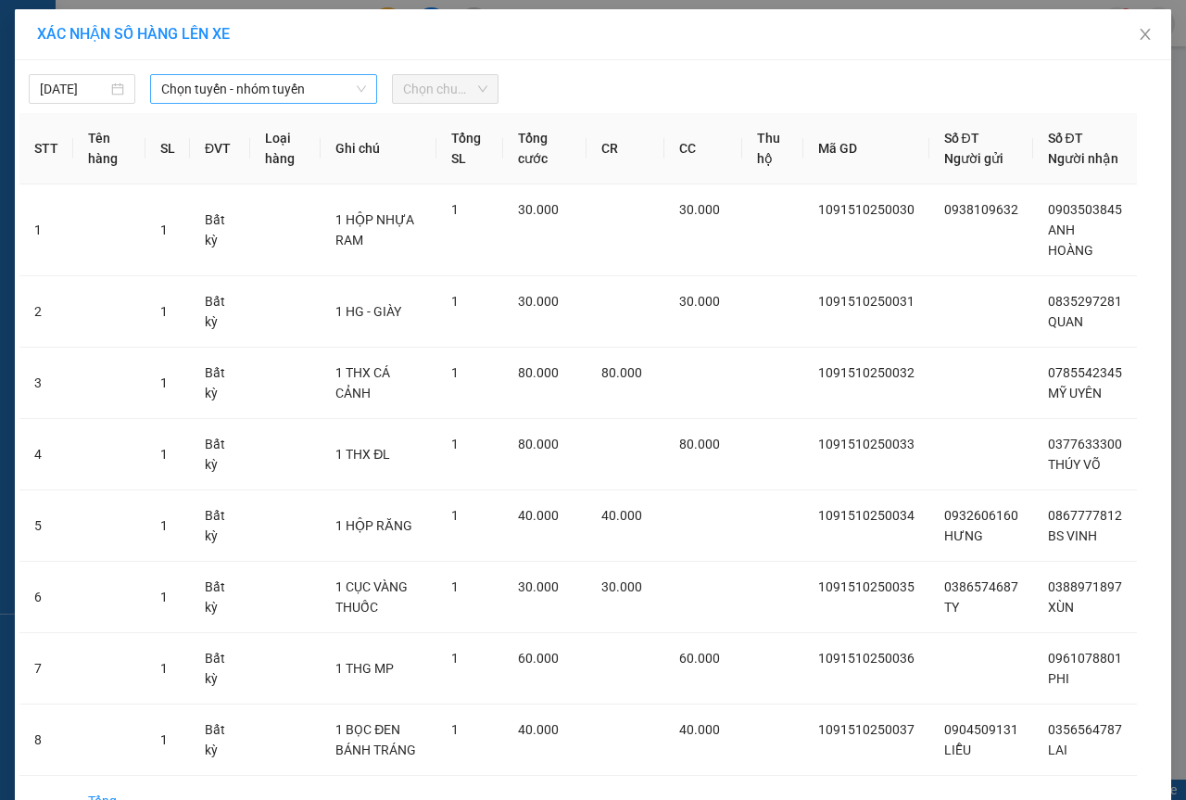
click at [295, 75] on span "Chọn tuyến - nhóm tuyến" at bounding box center [263, 89] width 205 height 28
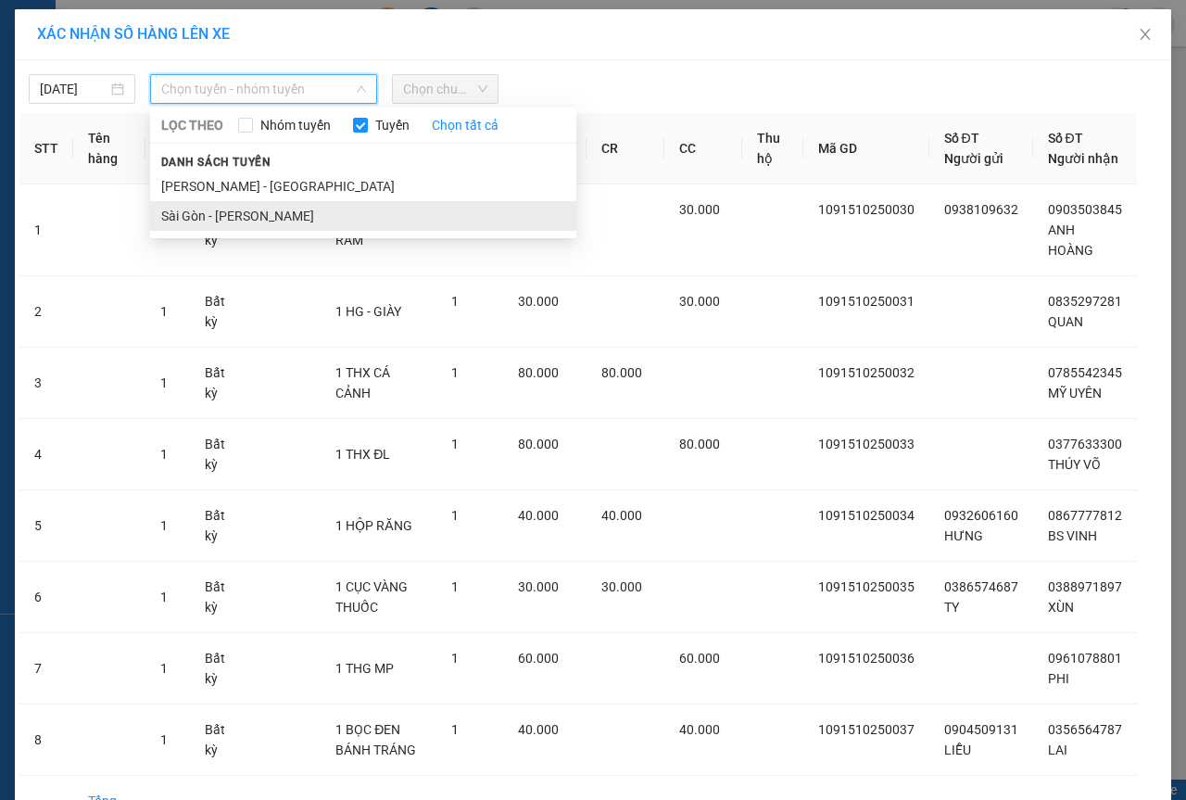
click at [259, 223] on li "Sài Gòn - [PERSON_NAME]" at bounding box center [363, 216] width 426 height 30
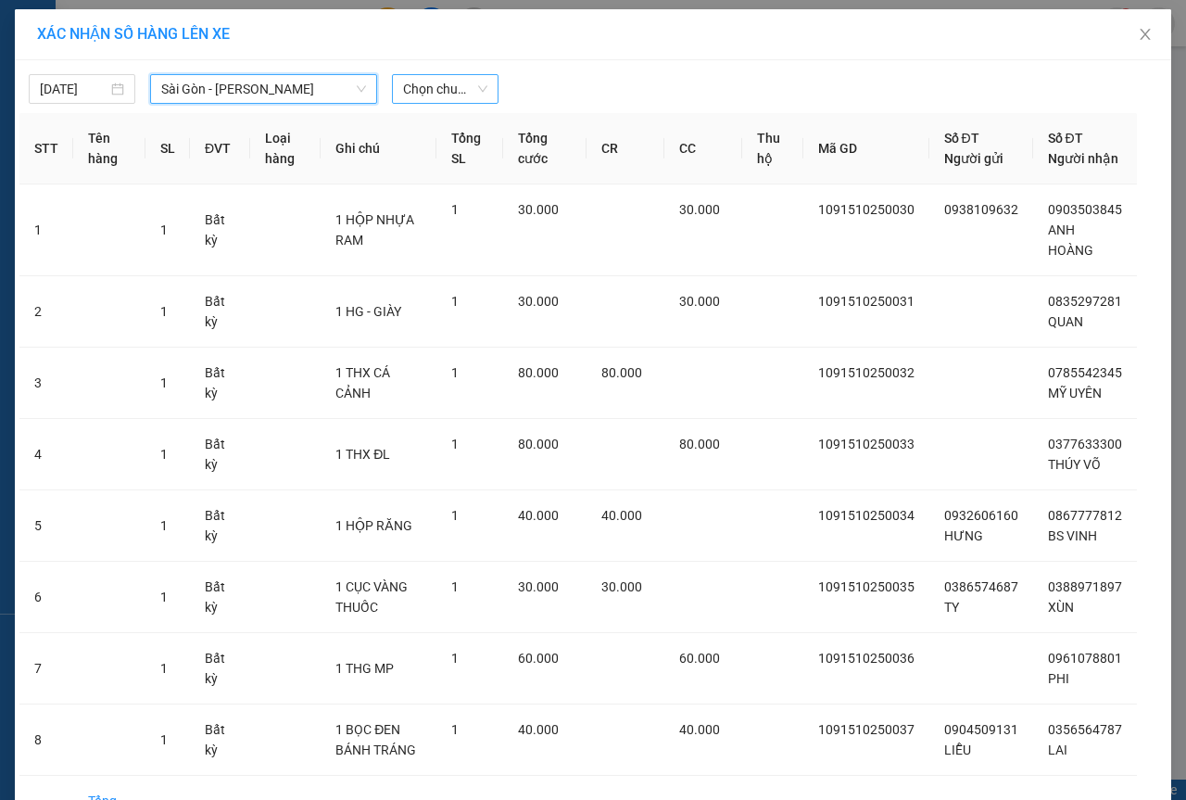
click at [437, 98] on span "Chọn chuyến" at bounding box center [445, 89] width 84 height 28
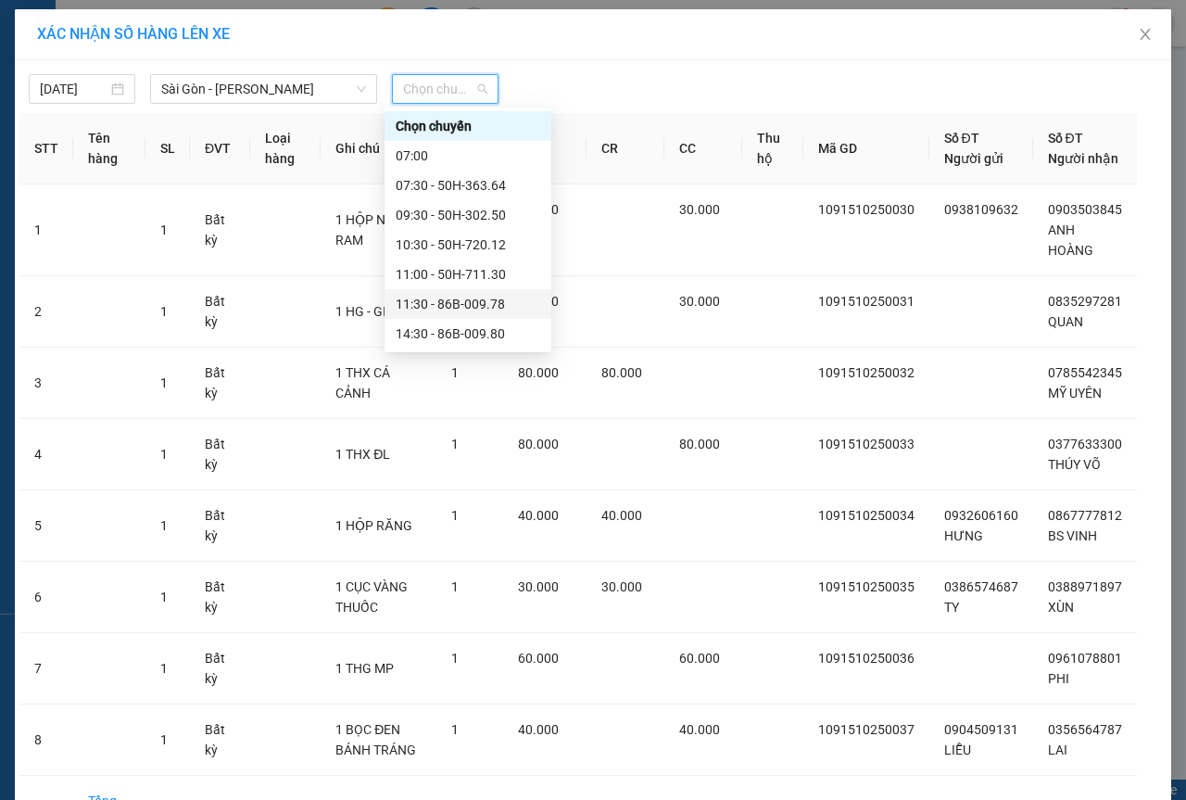
click at [447, 307] on div "11:30 - 86B-009.78" at bounding box center [468, 304] width 145 height 20
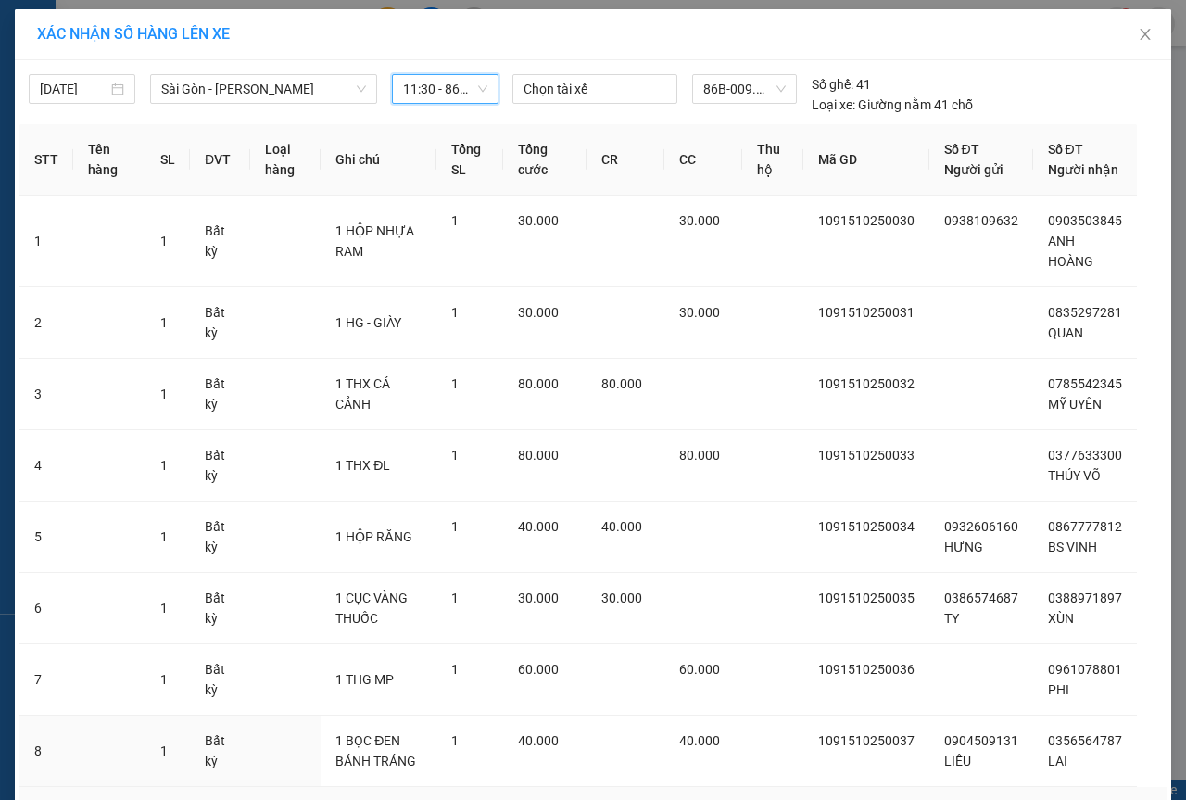
scroll to position [143, 0]
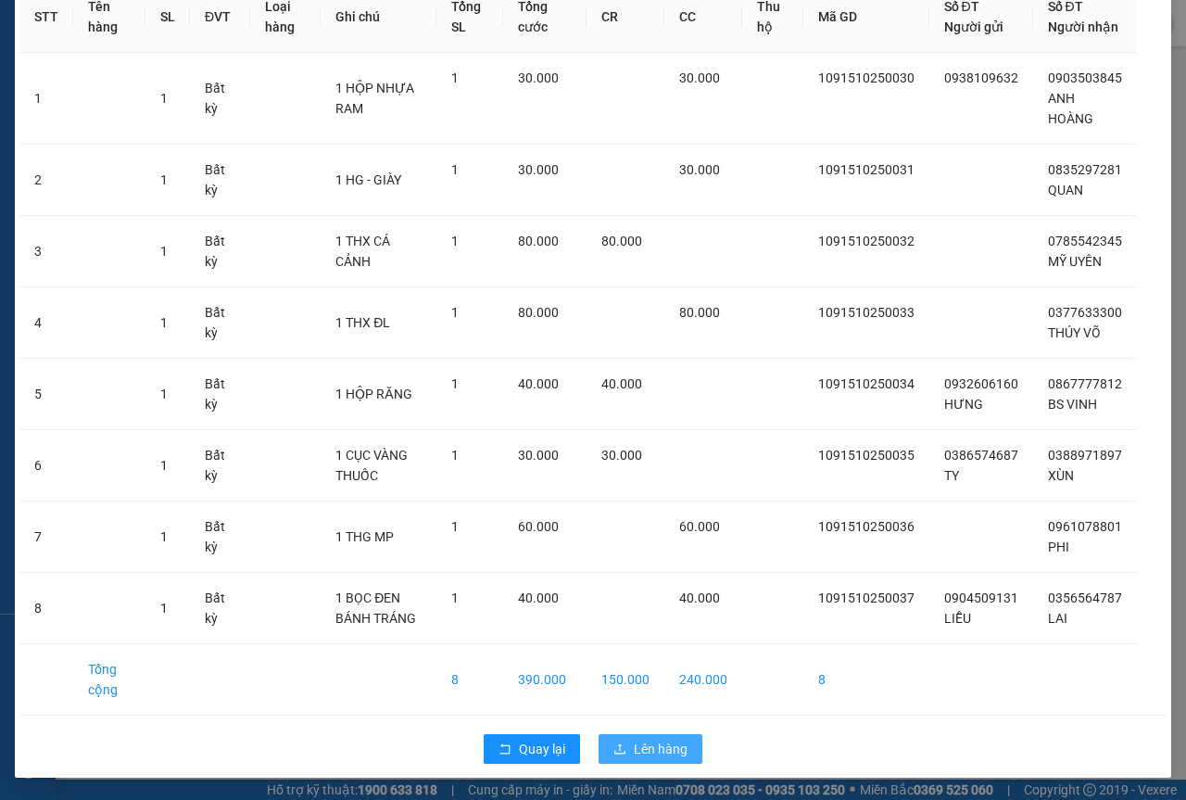
click at [668, 741] on span "Lên hàng" at bounding box center [661, 749] width 54 height 20
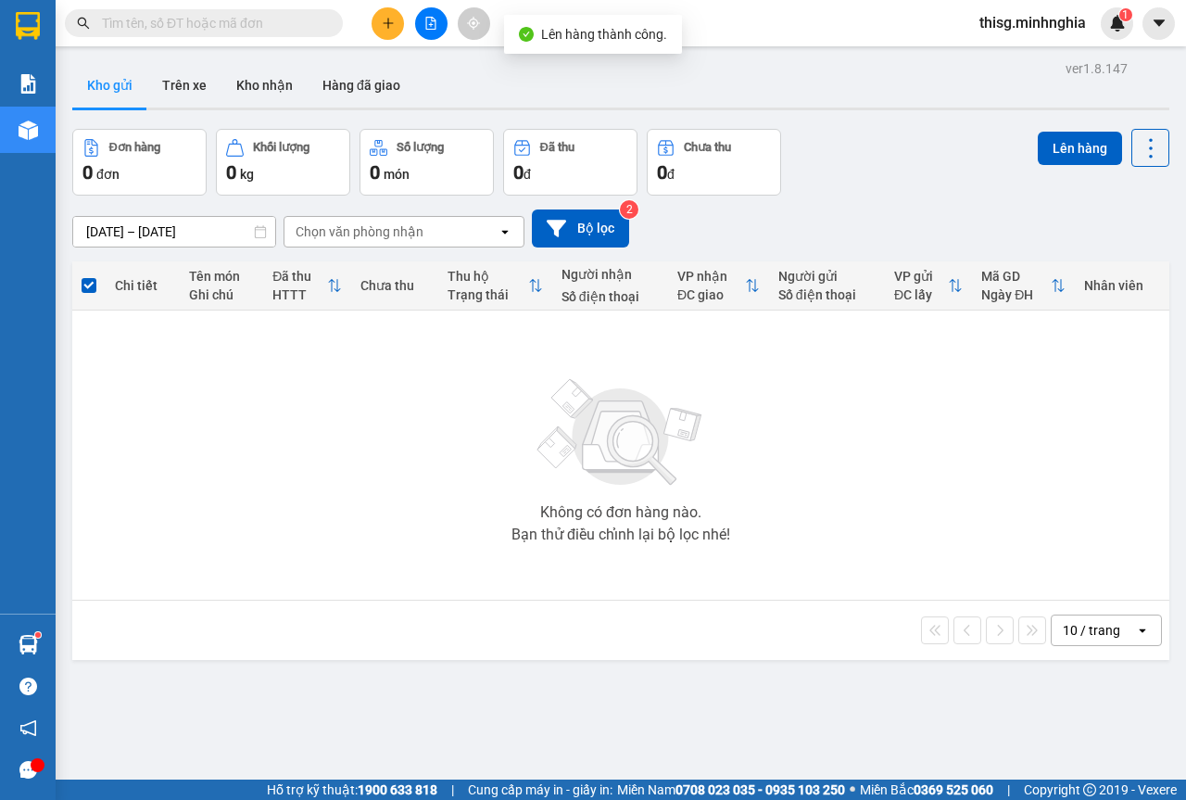
click at [387, 28] on icon "plus" at bounding box center [388, 23] width 13 height 13
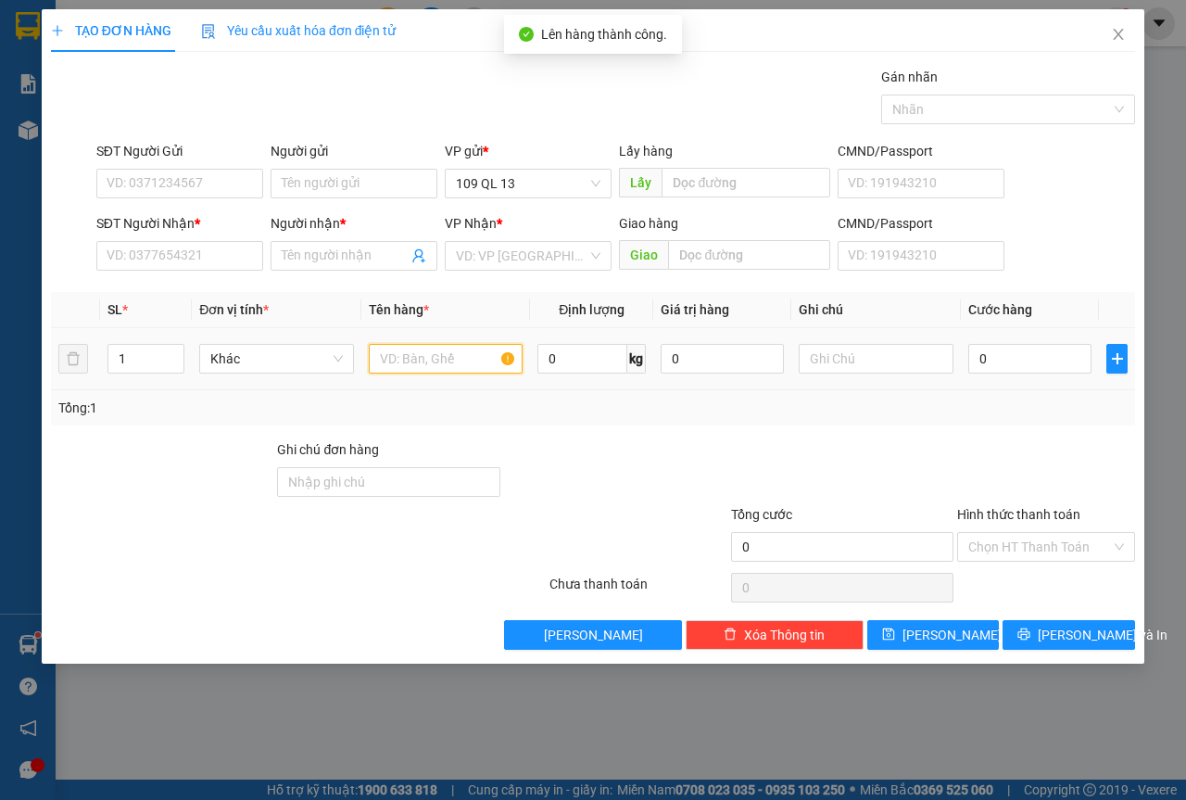
click at [444, 356] on input "text" at bounding box center [446, 359] width 155 height 30
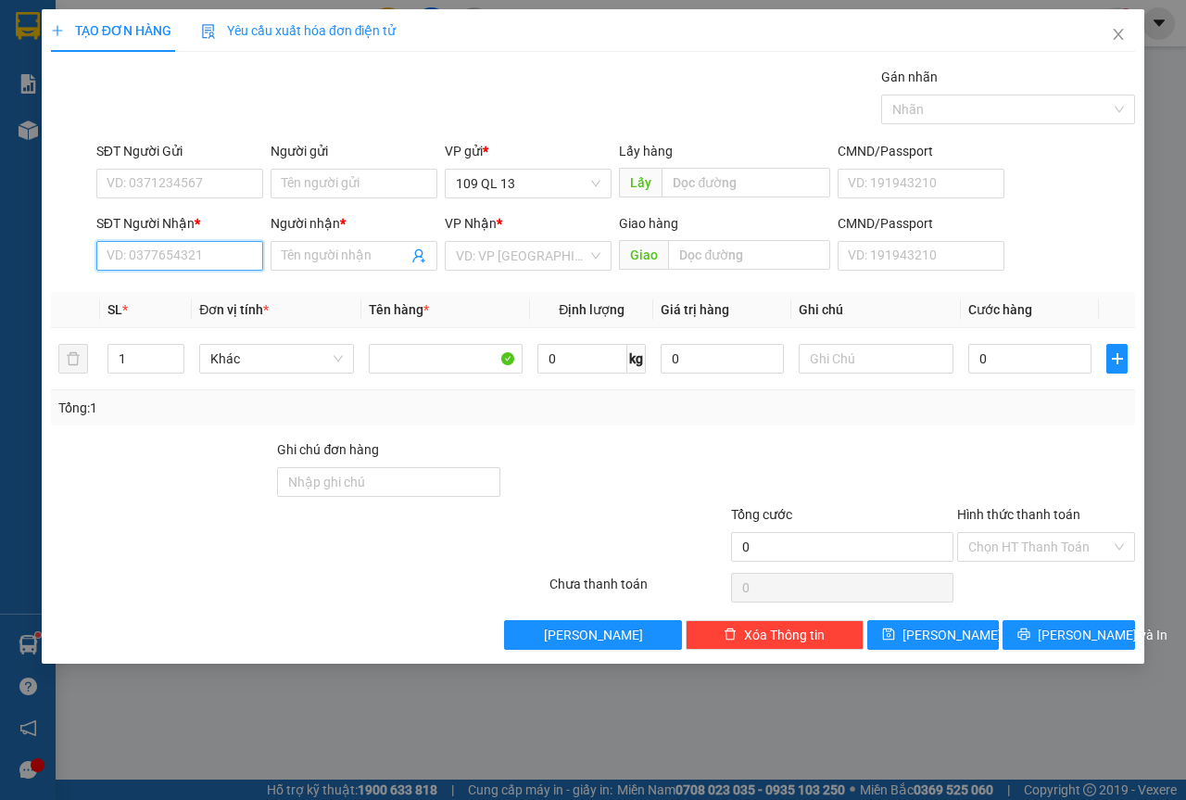
click at [222, 242] on input "SĐT Người Nhận *" at bounding box center [179, 256] width 167 height 30
type input "0888535212"
click at [146, 304] on div "0888535212 - AN NHIÊN" at bounding box center [179, 293] width 167 height 30
type input "AN NHIÊN"
type input "0888535212"
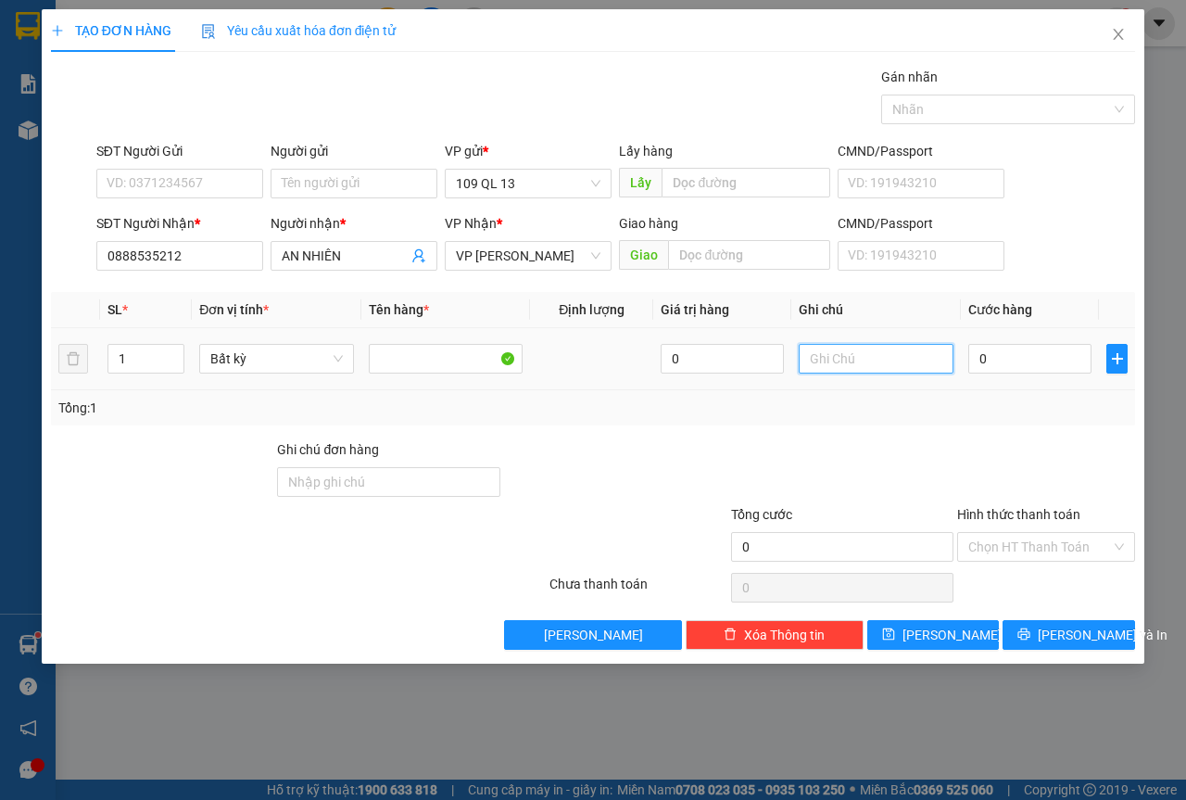
click at [827, 356] on input "text" at bounding box center [876, 359] width 155 height 30
type input "1 BAO TRẮNG MÀNG CO"
type input "5"
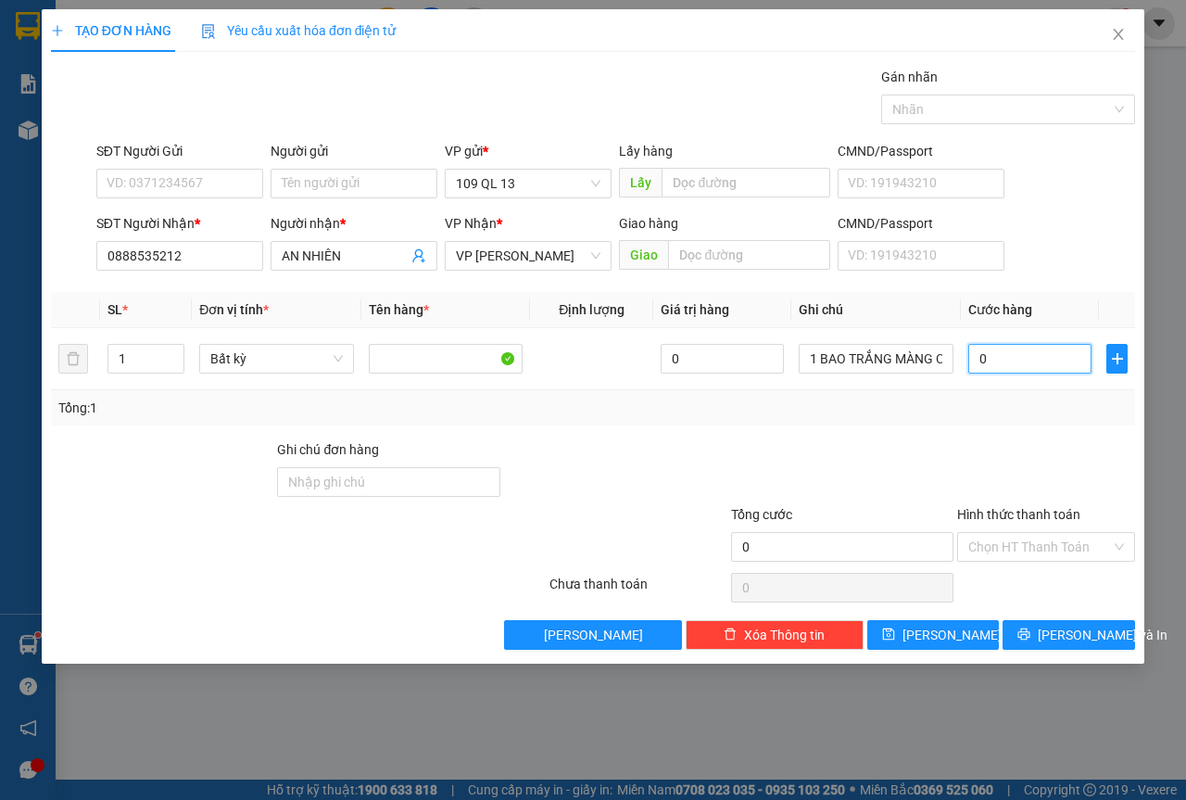
type input "5"
type input "50"
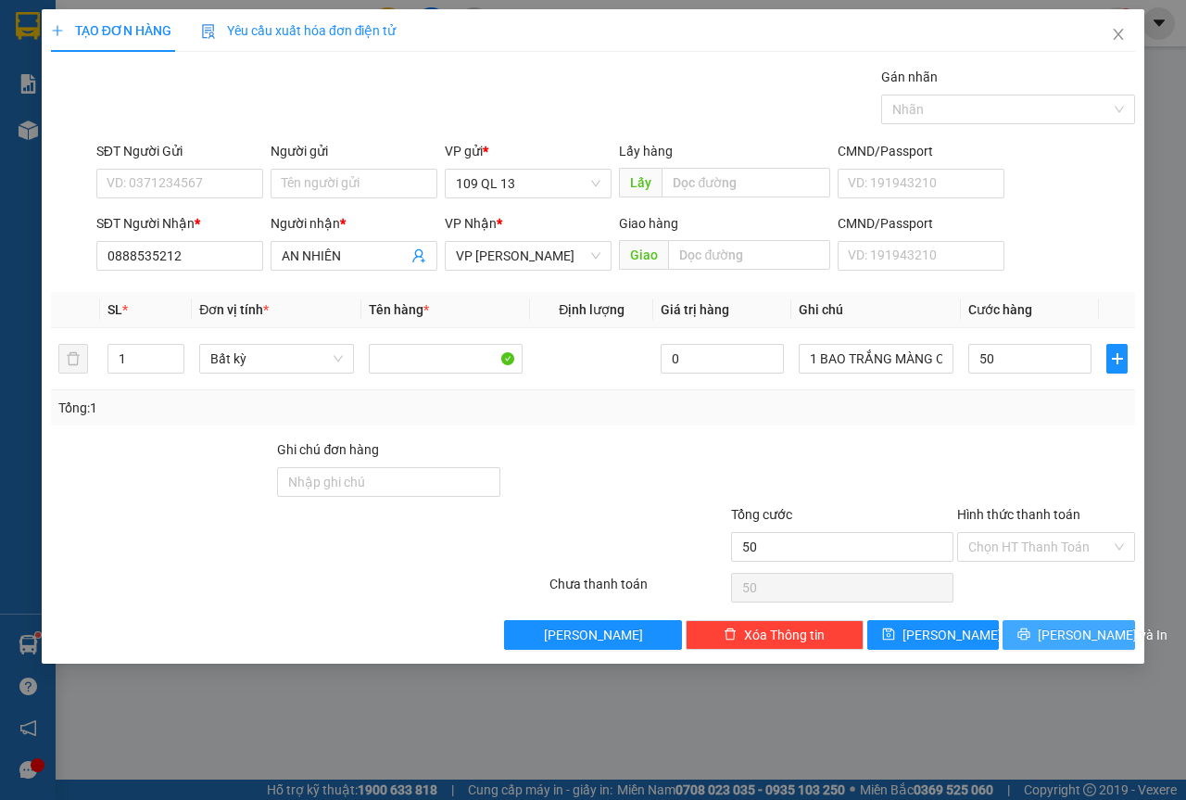
type input "50.000"
click at [1074, 626] on span "[PERSON_NAME] và In" at bounding box center [1103, 635] width 130 height 20
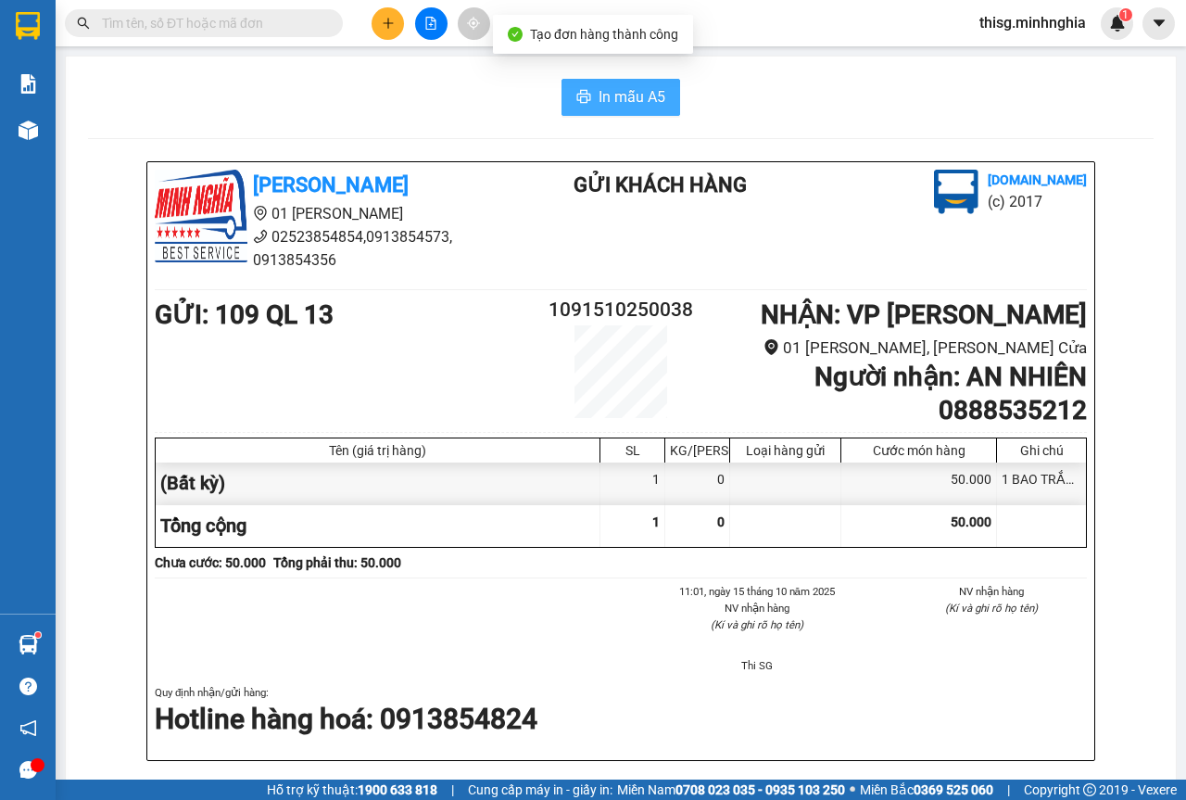
click at [578, 95] on icon "printer" at bounding box center [584, 96] width 14 height 13
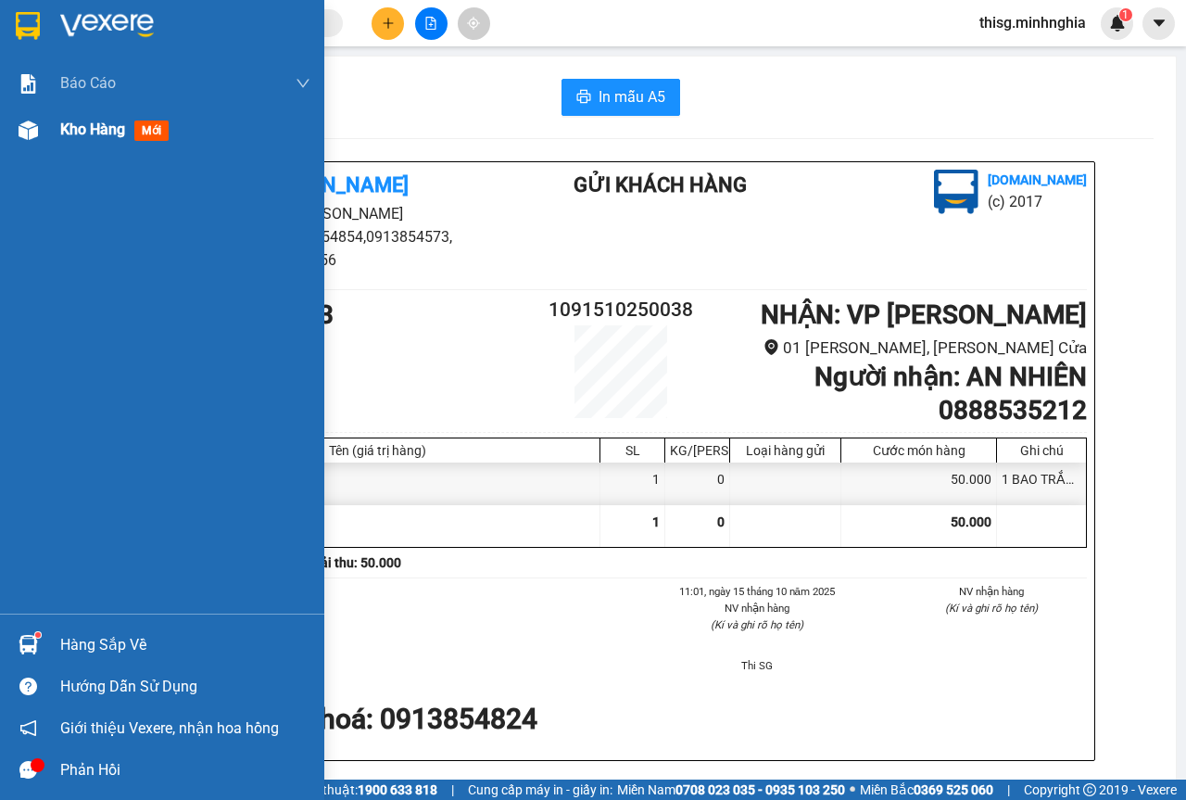
click at [52, 140] on div "Kho hàng mới" at bounding box center [162, 130] width 324 height 46
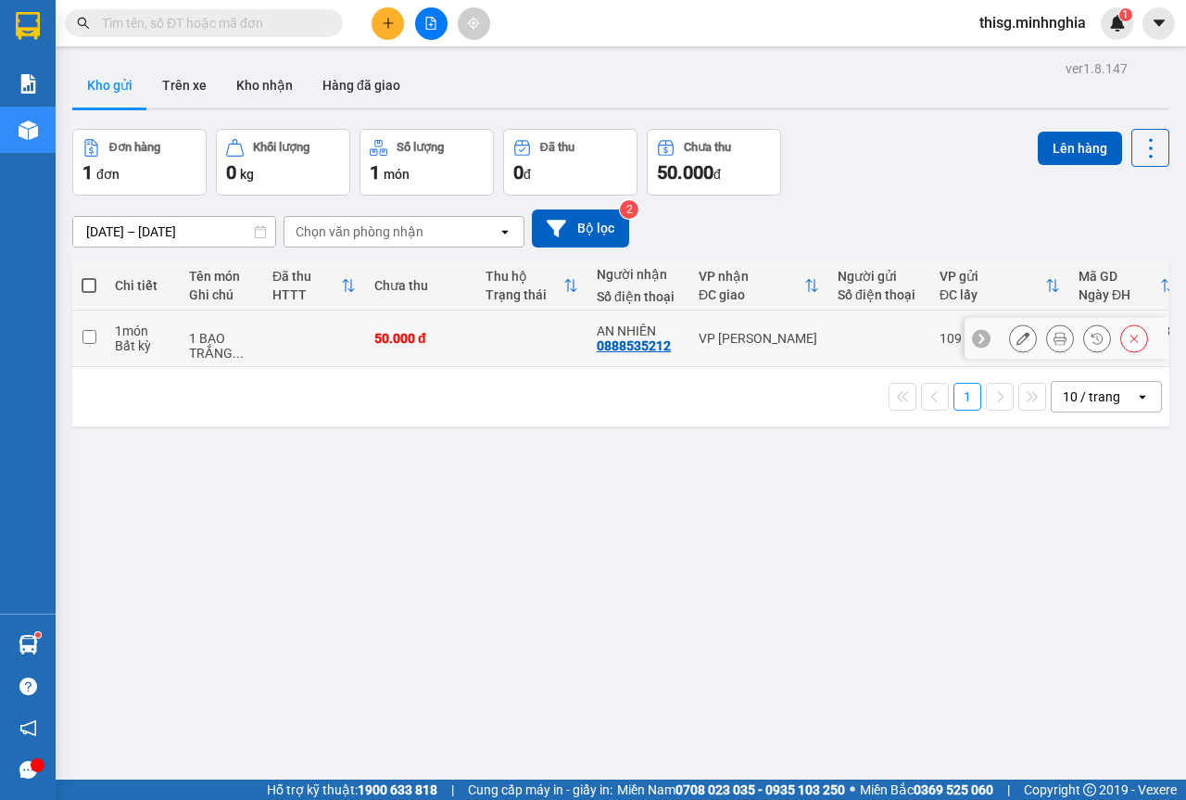
click at [759, 346] on div "VP [PERSON_NAME]" at bounding box center [759, 338] width 120 height 15
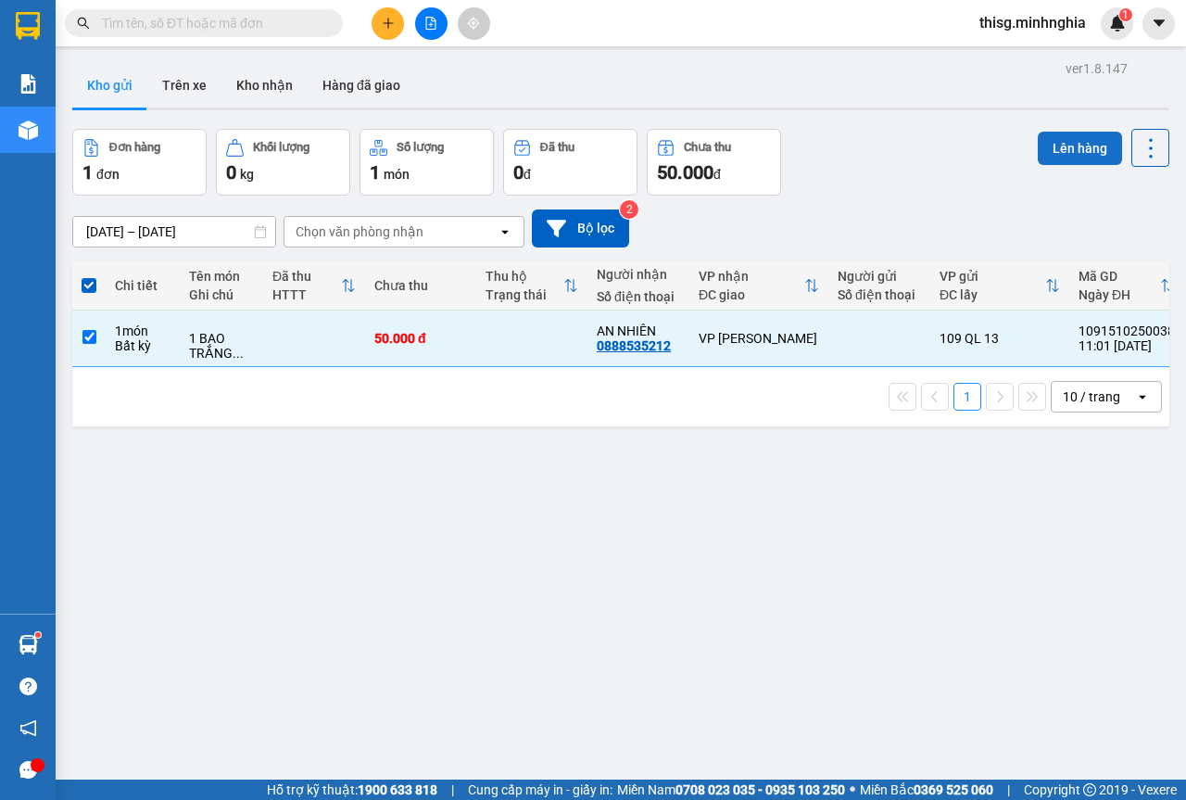
click at [1038, 143] on button "Lên hàng" at bounding box center [1080, 148] width 84 height 33
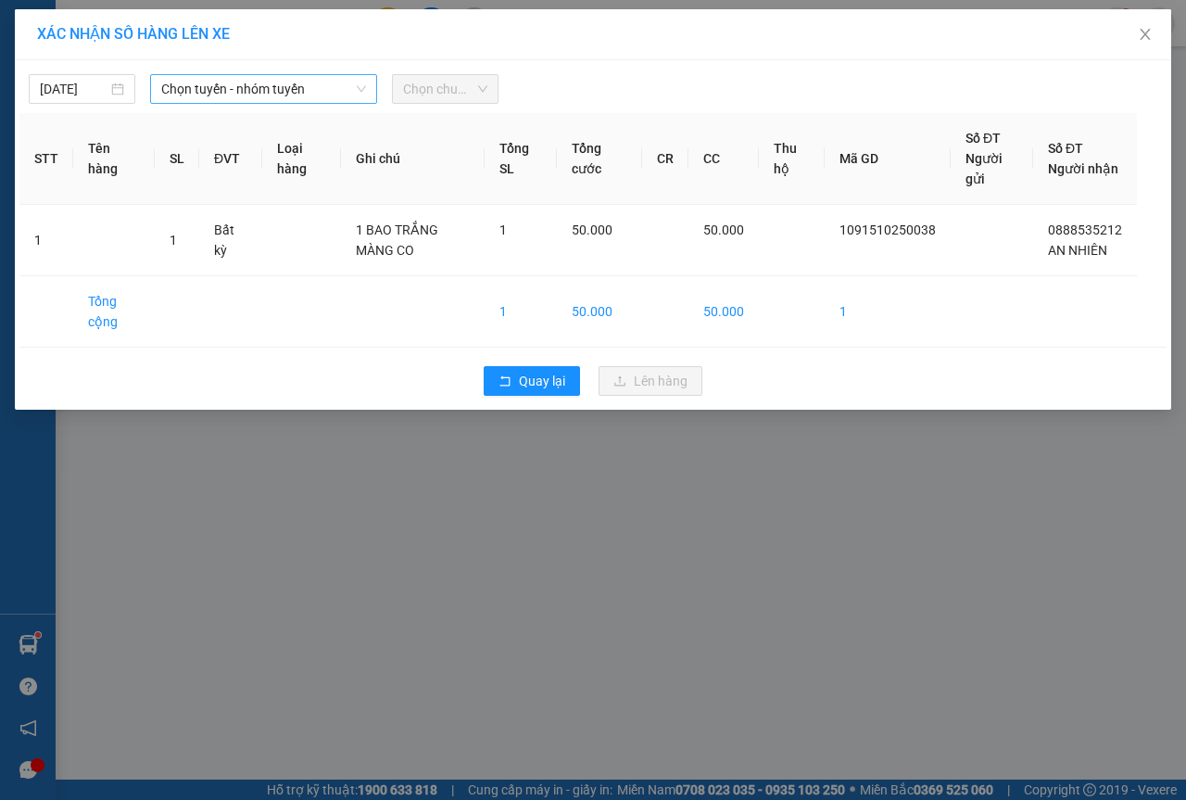
click at [329, 85] on span "Chọn tuyến - nhóm tuyến" at bounding box center [263, 89] width 205 height 28
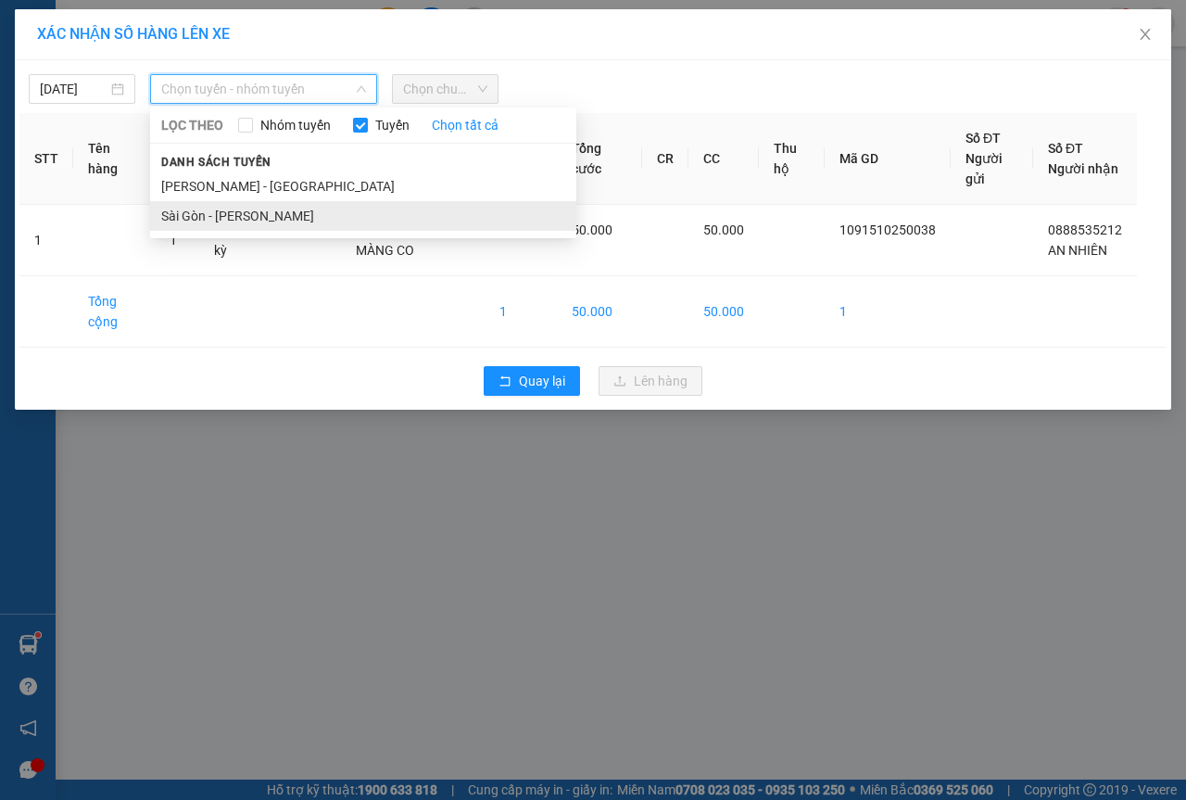
click at [257, 208] on li "Sài Gòn - [PERSON_NAME]" at bounding box center [363, 216] width 426 height 30
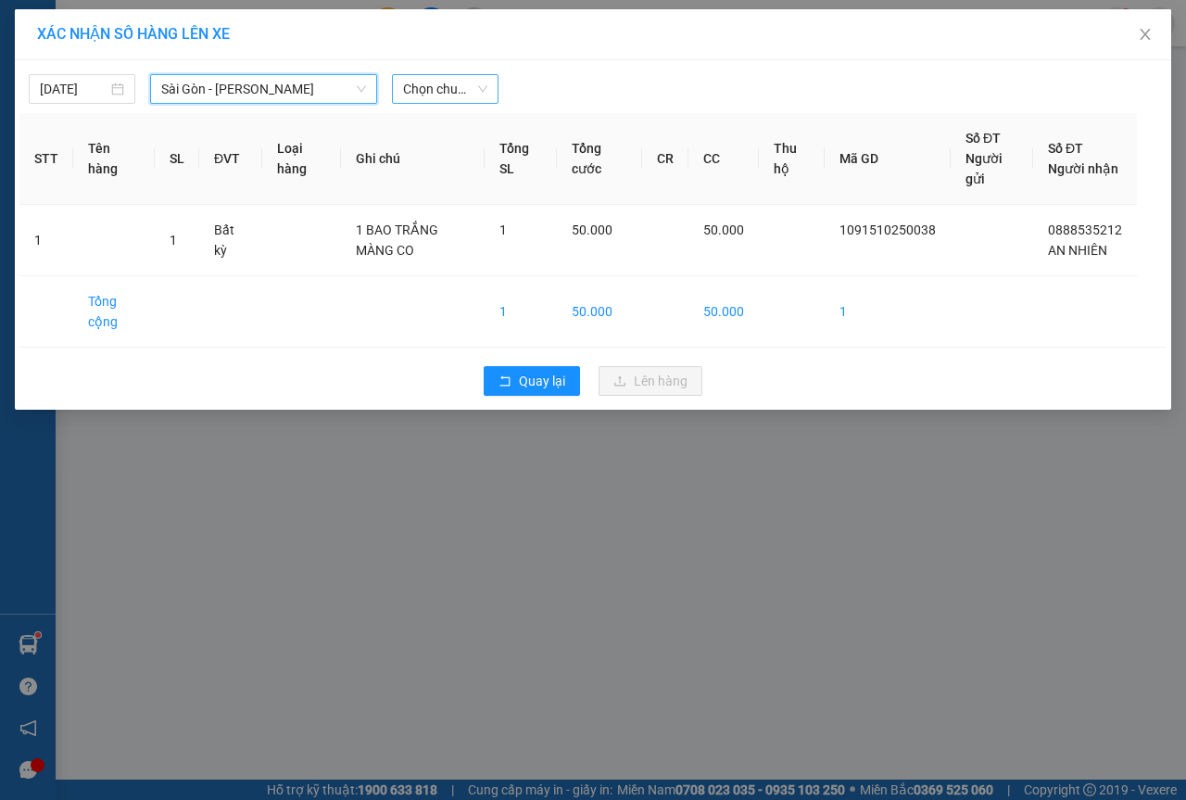
click at [457, 88] on span "Chọn chuyến" at bounding box center [445, 89] width 84 height 28
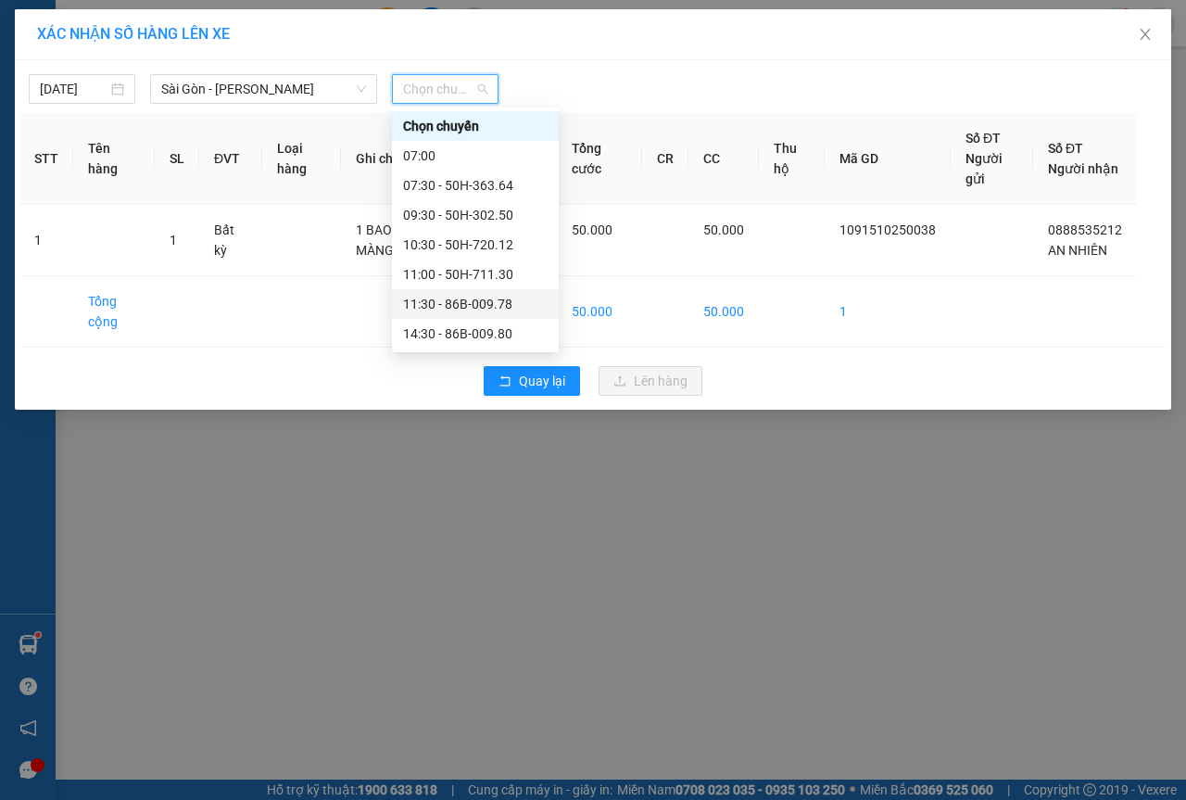
click at [435, 295] on div "11:30 - 86B-009.78" at bounding box center [475, 304] width 145 height 20
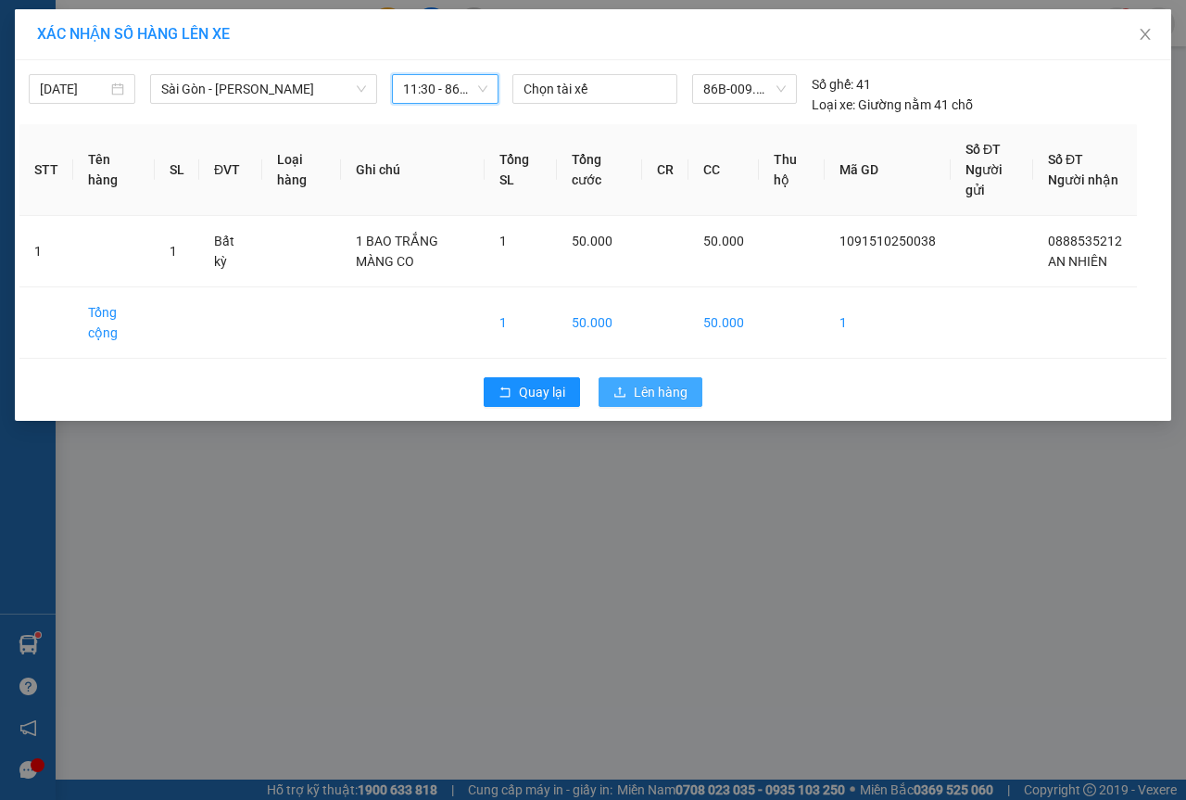
click at [660, 397] on span "Lên hàng" at bounding box center [661, 392] width 54 height 20
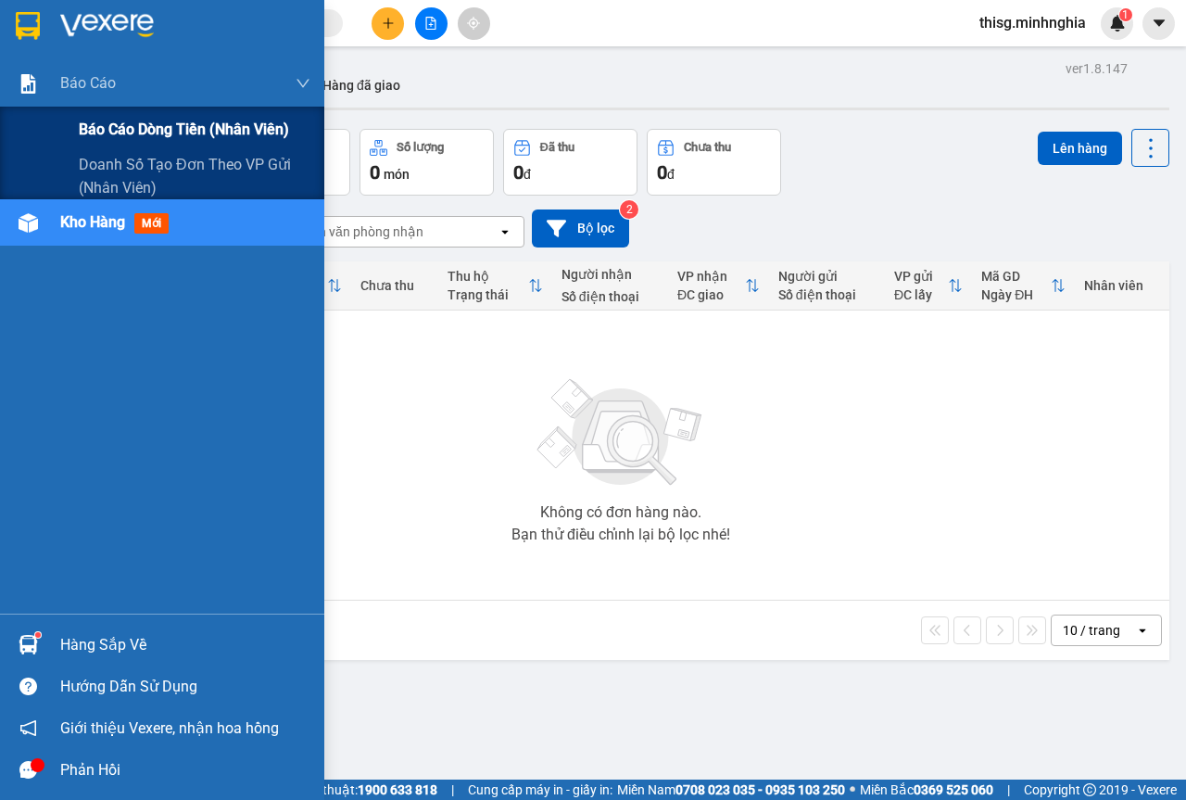
click at [115, 107] on div "Báo cáo dòng tiền (nhân viên)" at bounding box center [195, 130] width 232 height 46
